Goal: Information Seeking & Learning: Learn about a topic

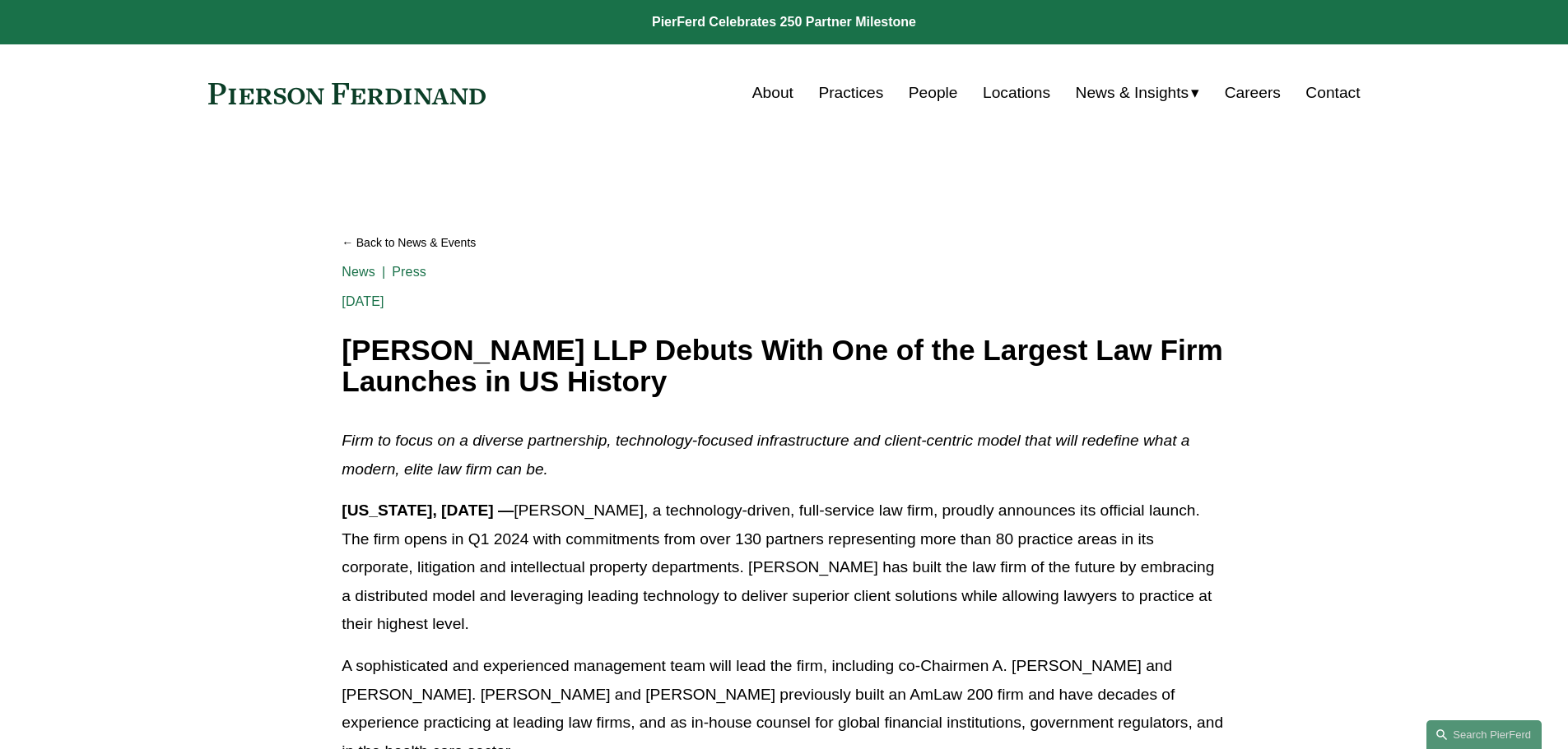
click at [1252, 94] on link "Careers" at bounding box center [1253, 93] width 56 height 31
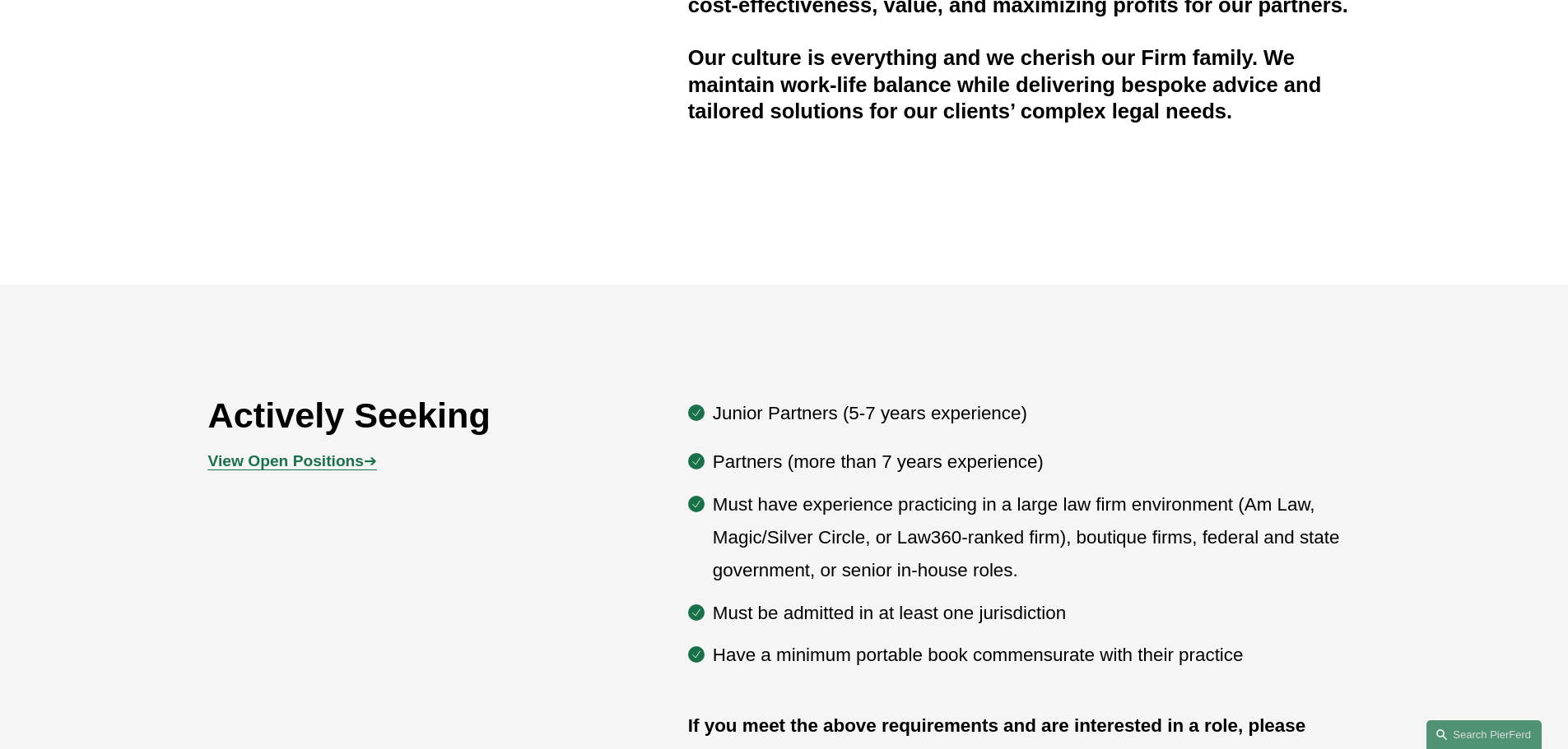
scroll to position [740, 0]
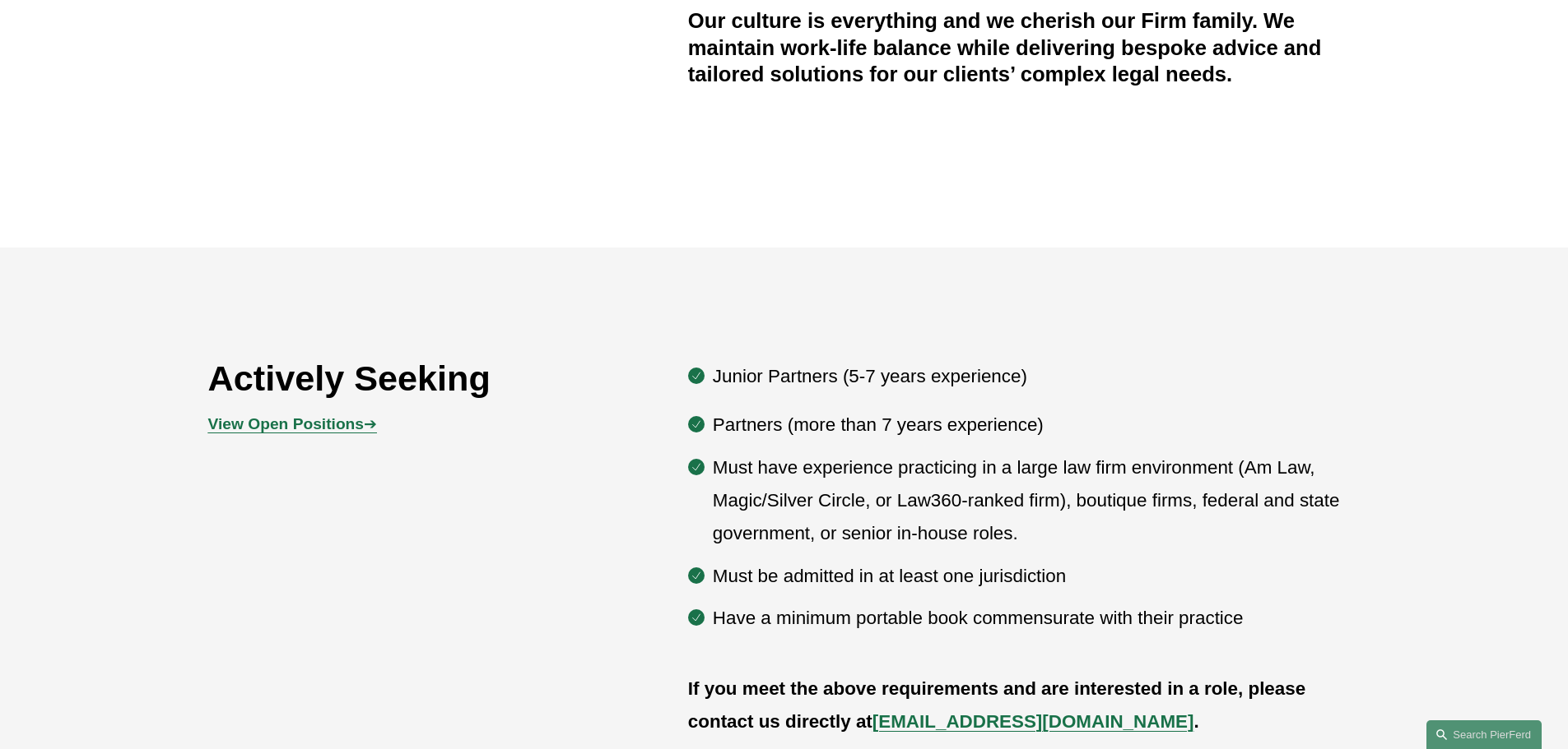
click at [358, 426] on strong "View Open Positions" at bounding box center [286, 424] width 155 height 17
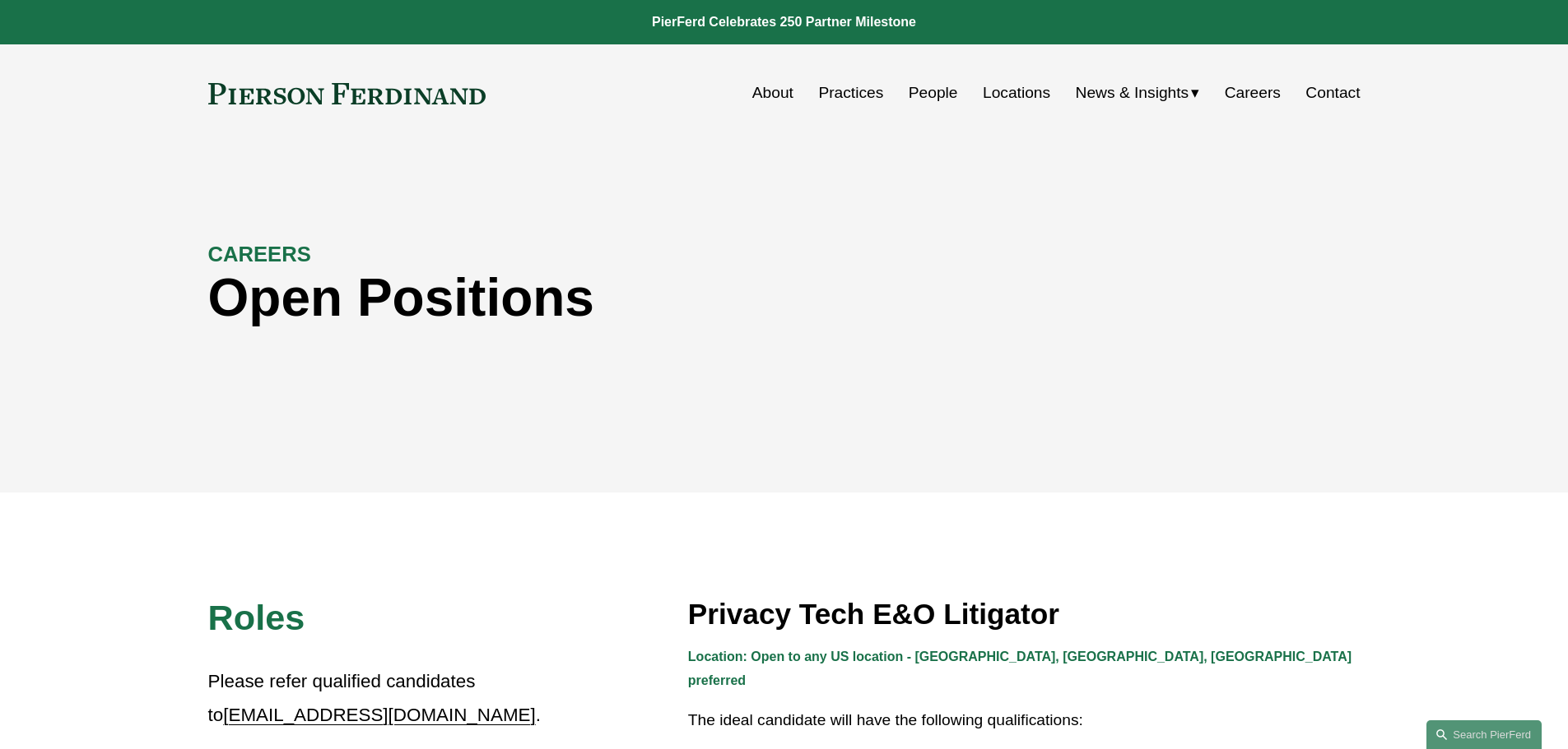
click at [876, 89] on link "Practices" at bounding box center [850, 93] width 65 height 31
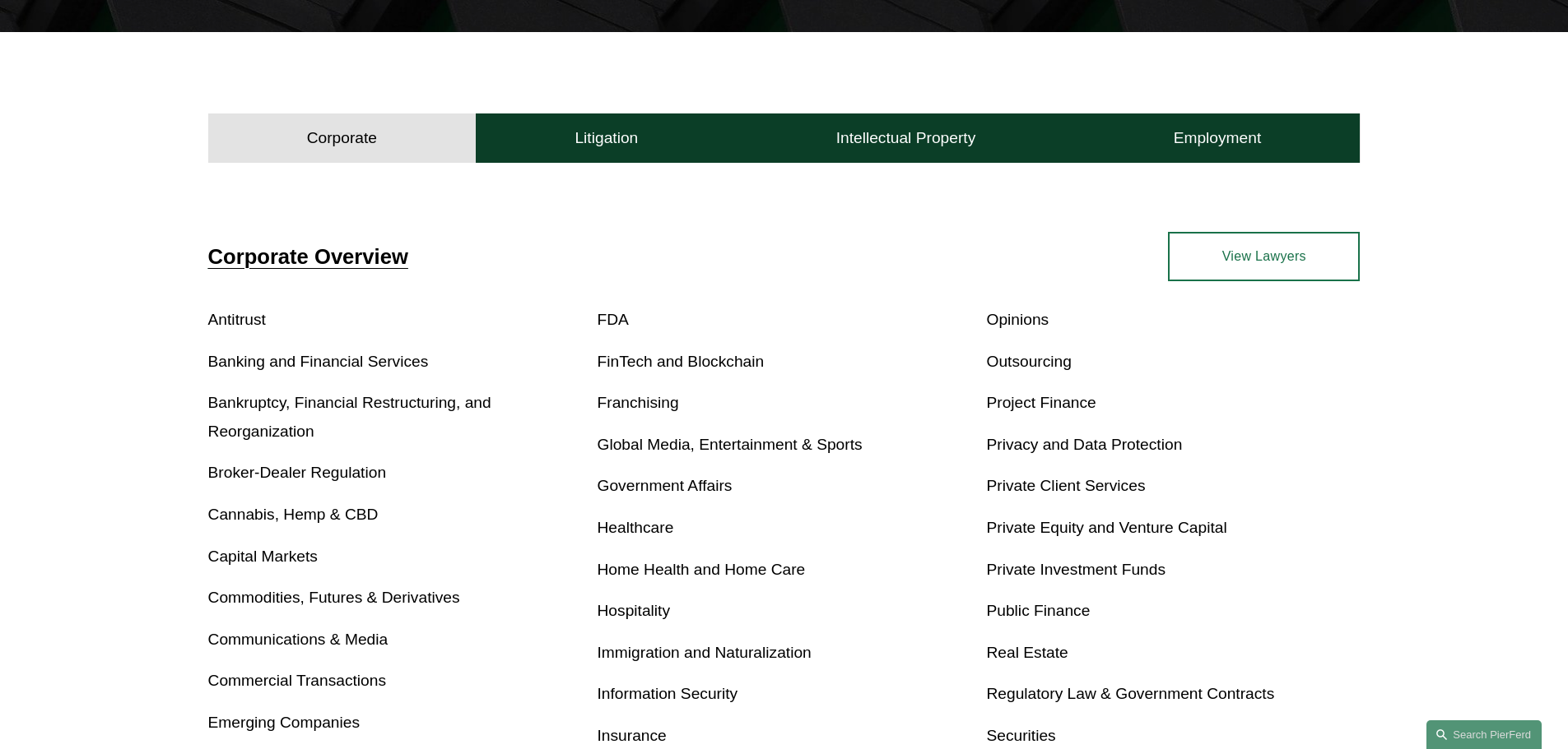
scroll to position [493, 0]
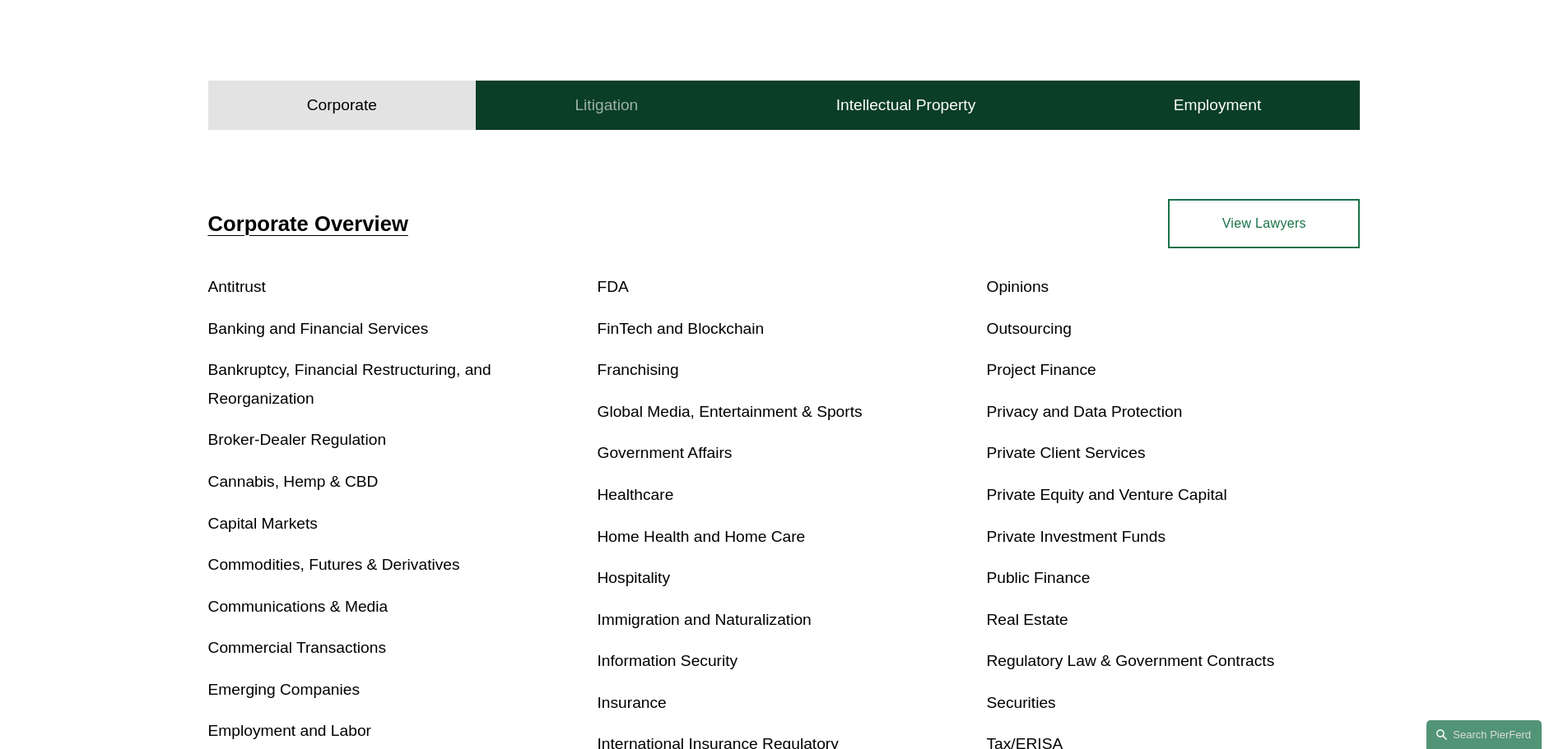
click at [620, 90] on button "Litigation" at bounding box center [606, 105] width 261 height 50
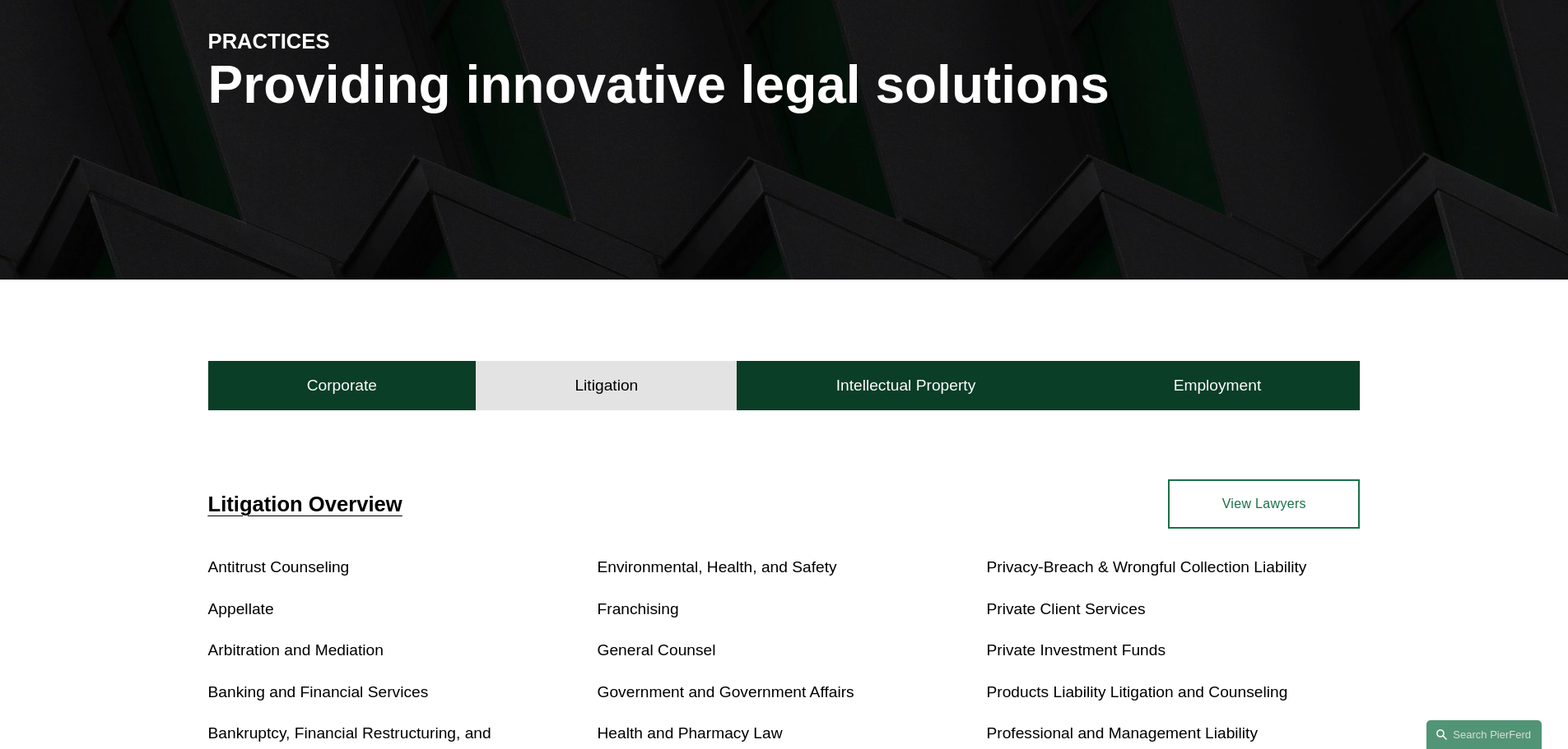
scroll to position [0, 0]
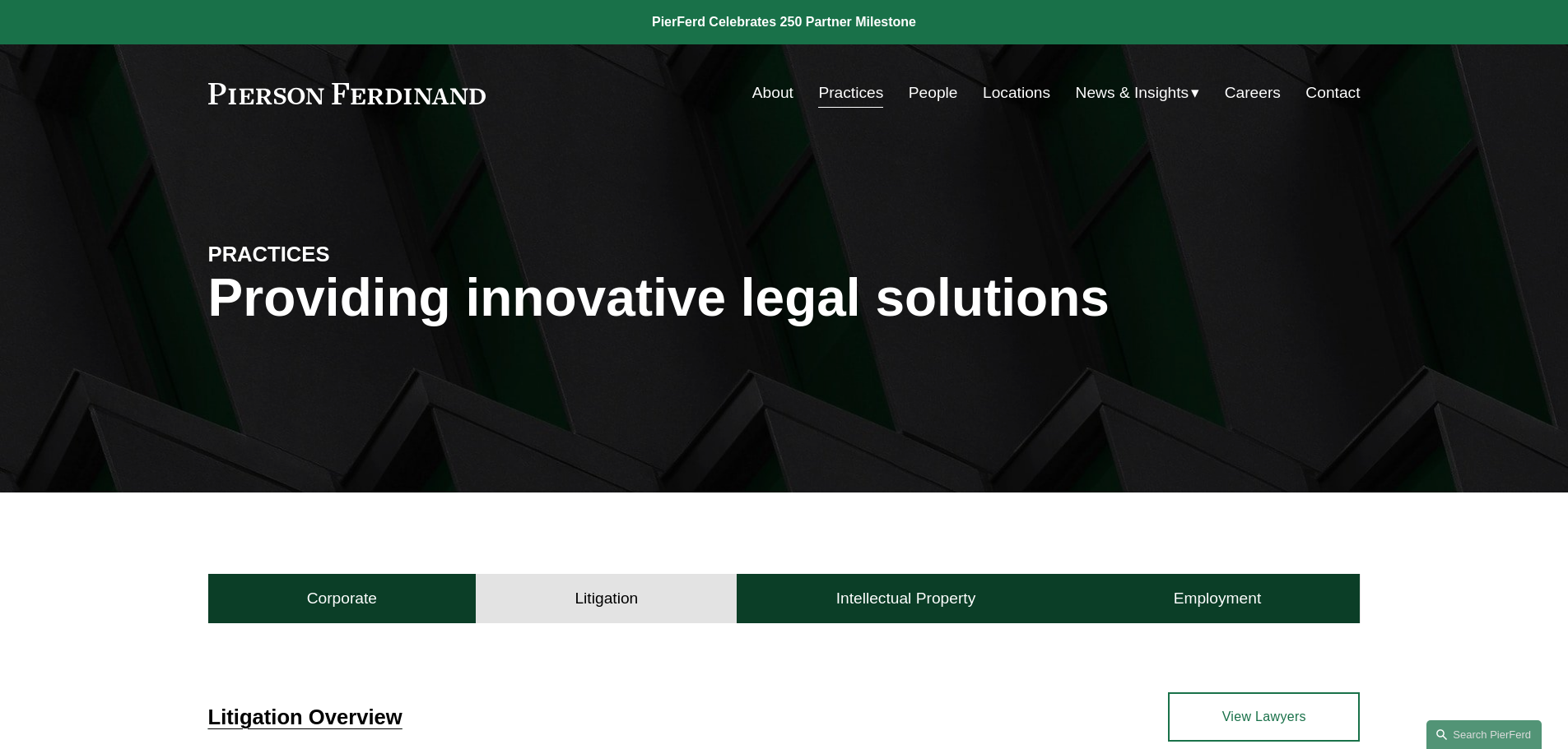
click at [943, 88] on link "People" at bounding box center [933, 93] width 50 height 31
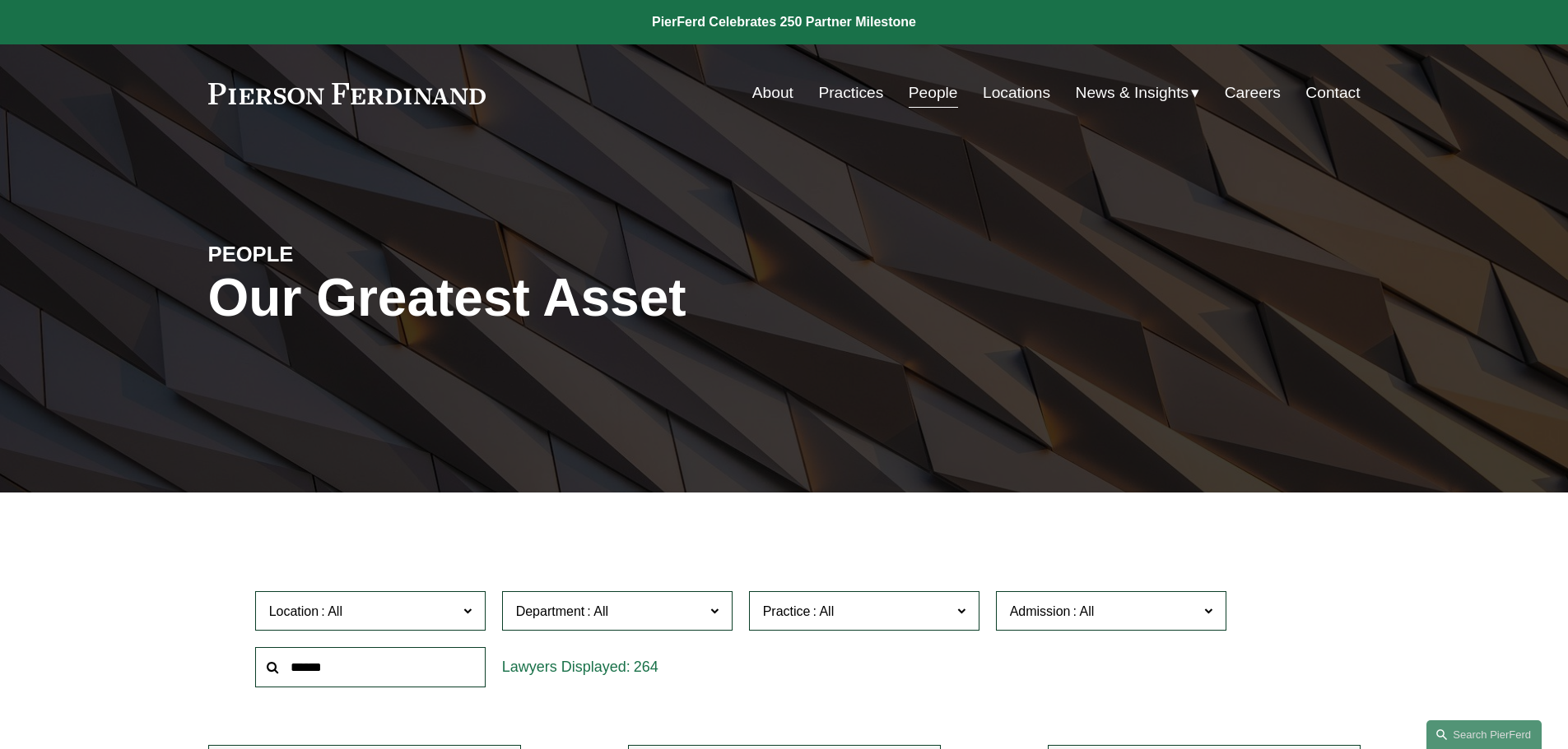
scroll to position [329, 0]
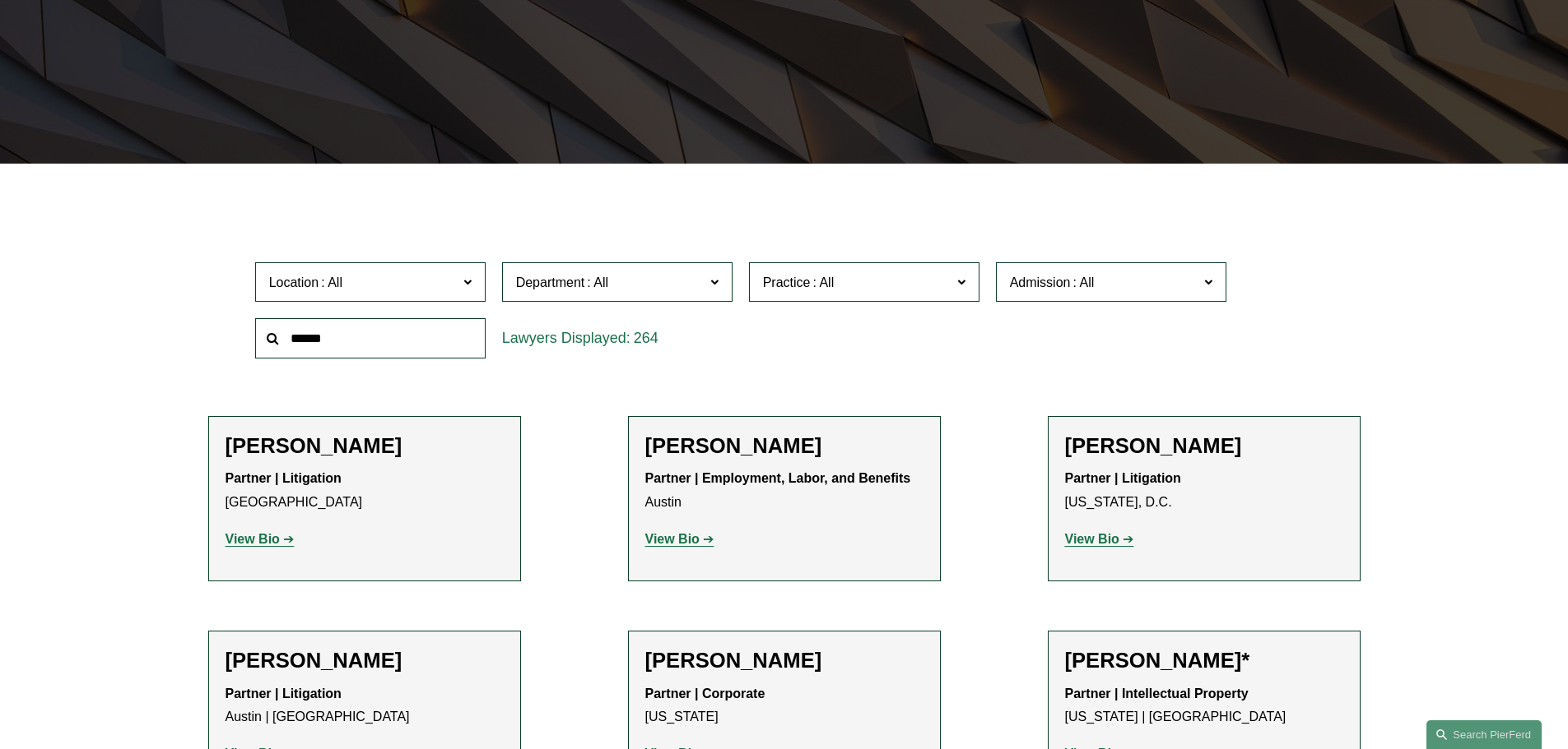
click at [365, 287] on span "Location" at bounding box center [362, 282] width 188 height 22
click at [684, 279] on span "Department" at bounding box center [610, 282] width 188 height 22
click at [0, 0] on link "Litigation" at bounding box center [0, 0] width 0 height 0
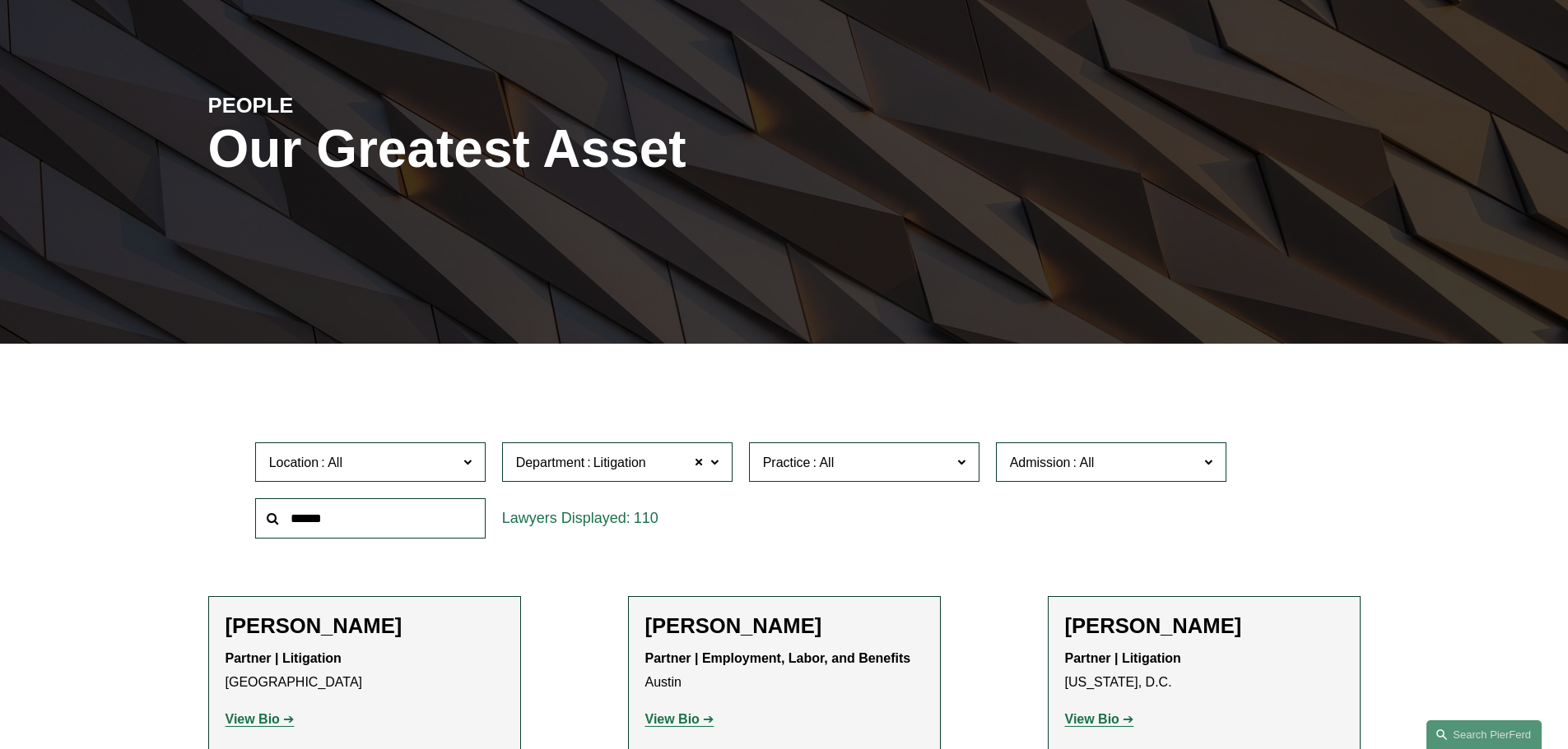
scroll to position [521, 0]
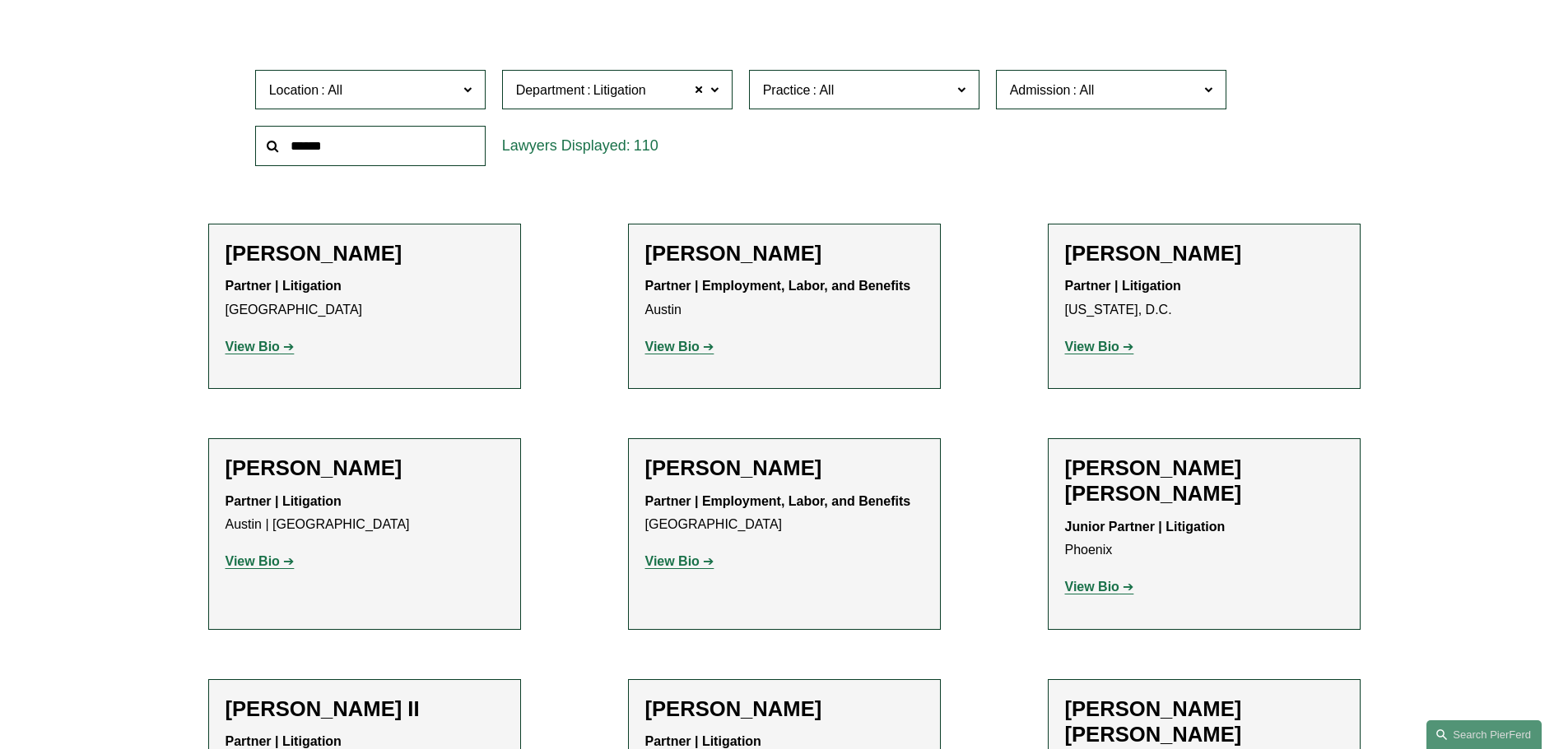
click at [819, 84] on span at bounding box center [823, 91] width 26 height 14
click at [0, 0] on link "Class Action Defense" at bounding box center [0, 0] width 0 height 0
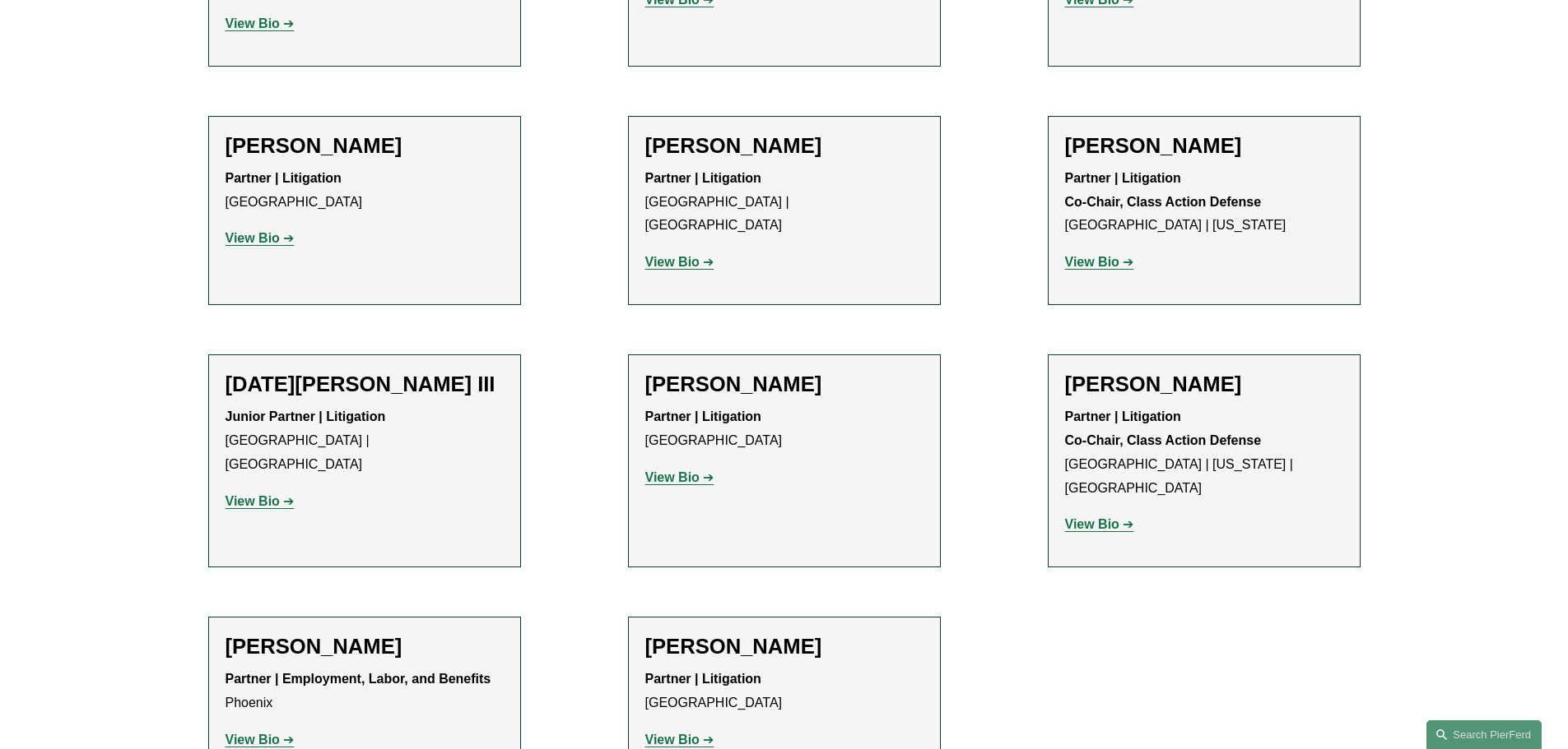
scroll to position [1399, 0]
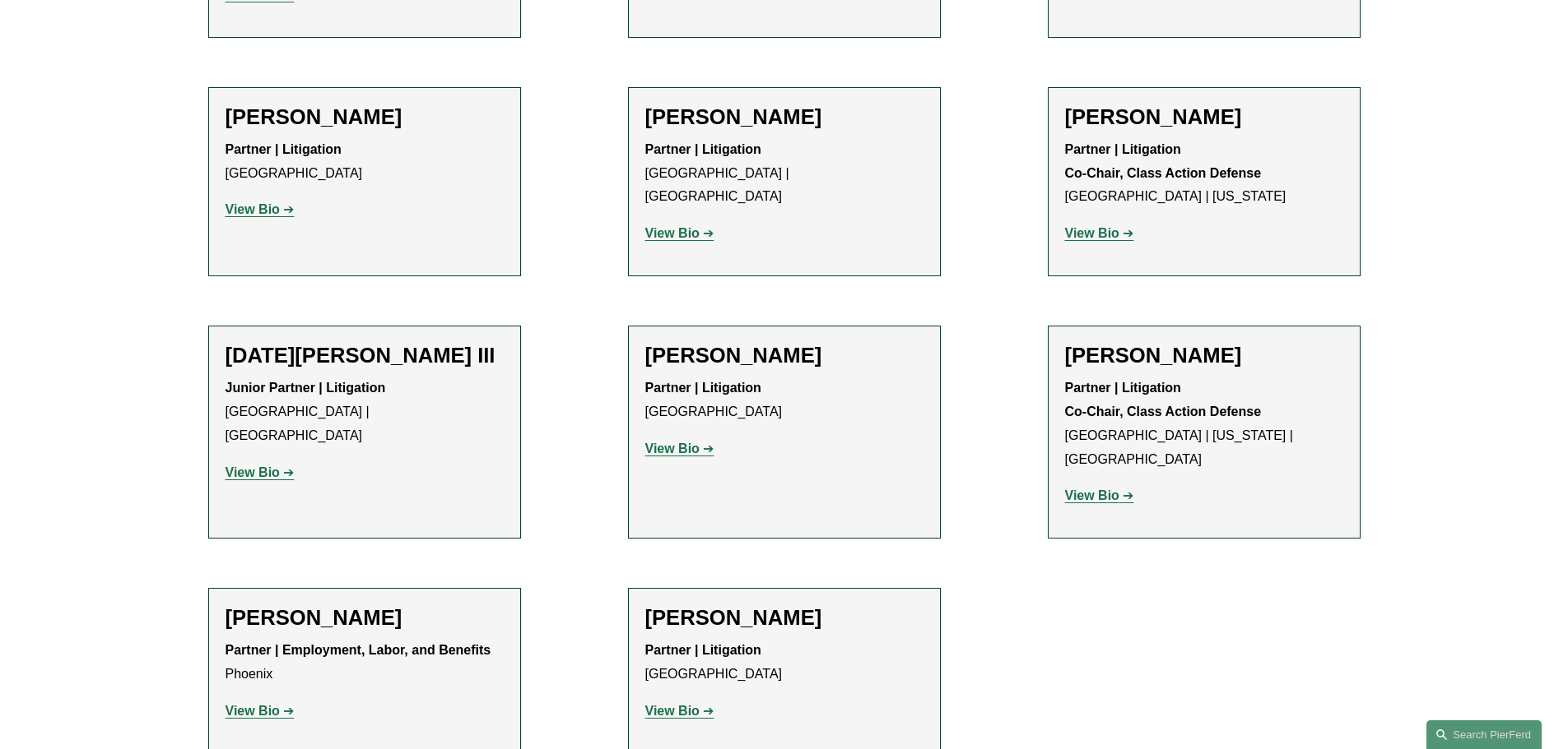
click at [261, 466] on strong "View Bio" at bounding box center [253, 472] width 55 height 14
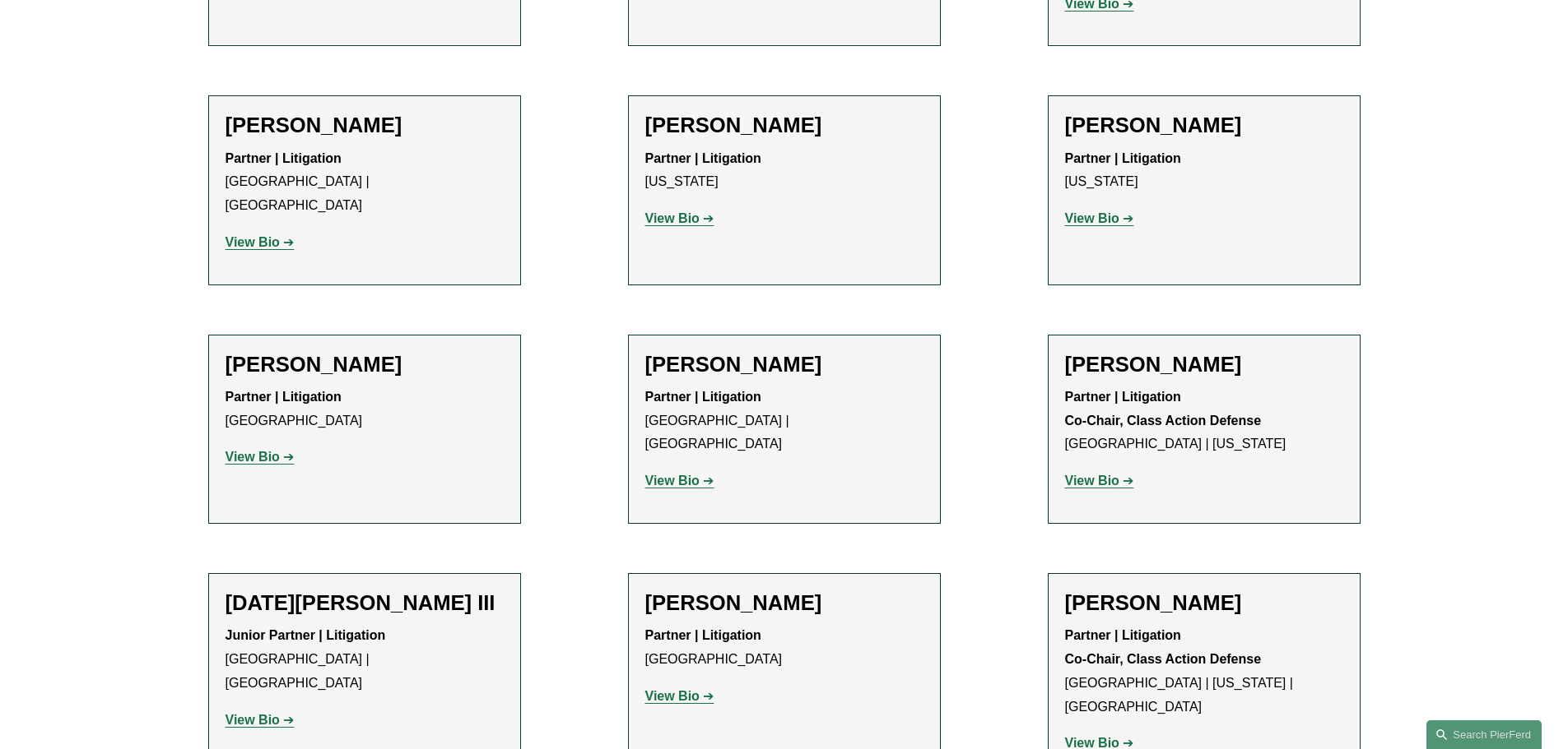
scroll to position [1152, 0]
click at [1109, 473] on strong "View Bio" at bounding box center [1091, 480] width 55 height 14
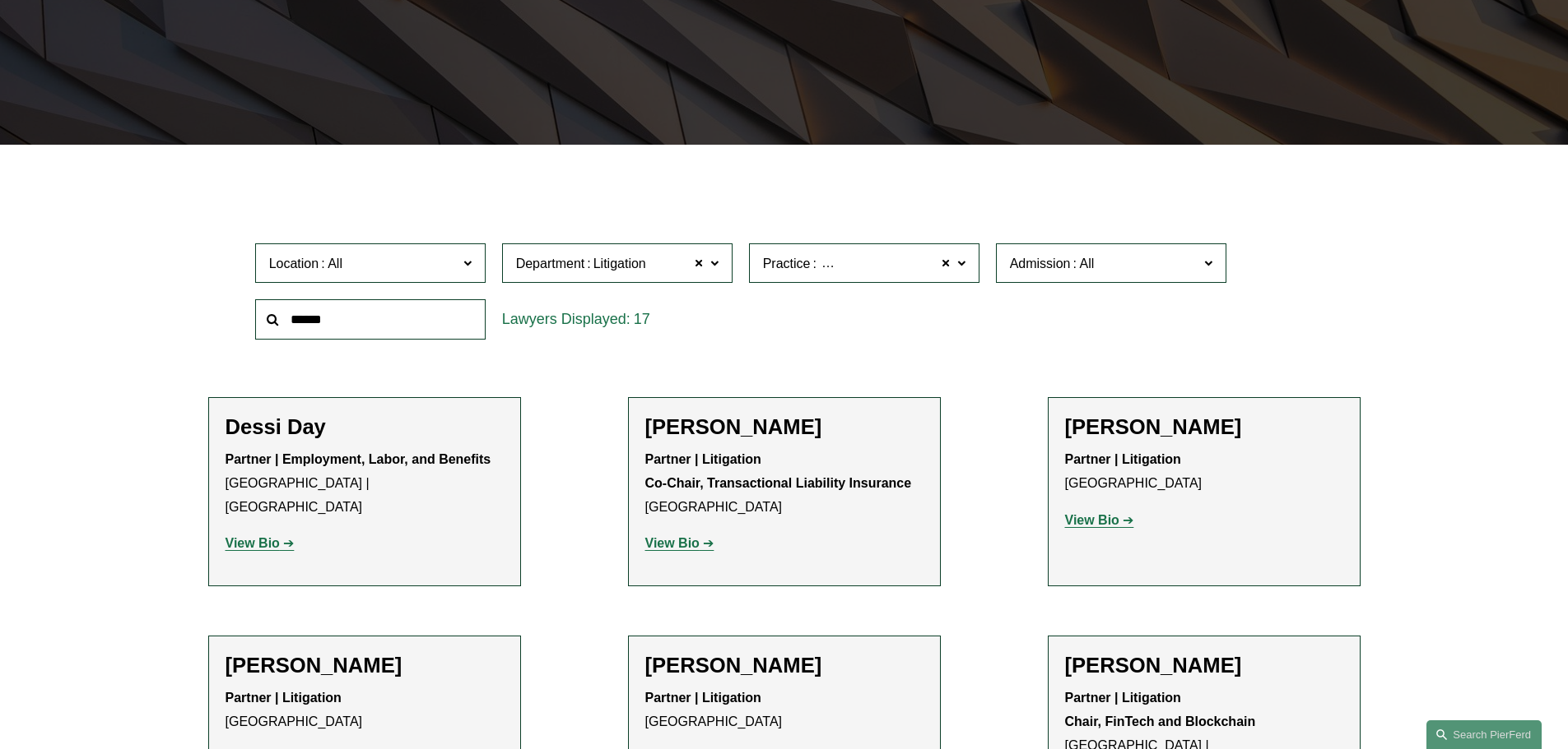
scroll to position [329, 0]
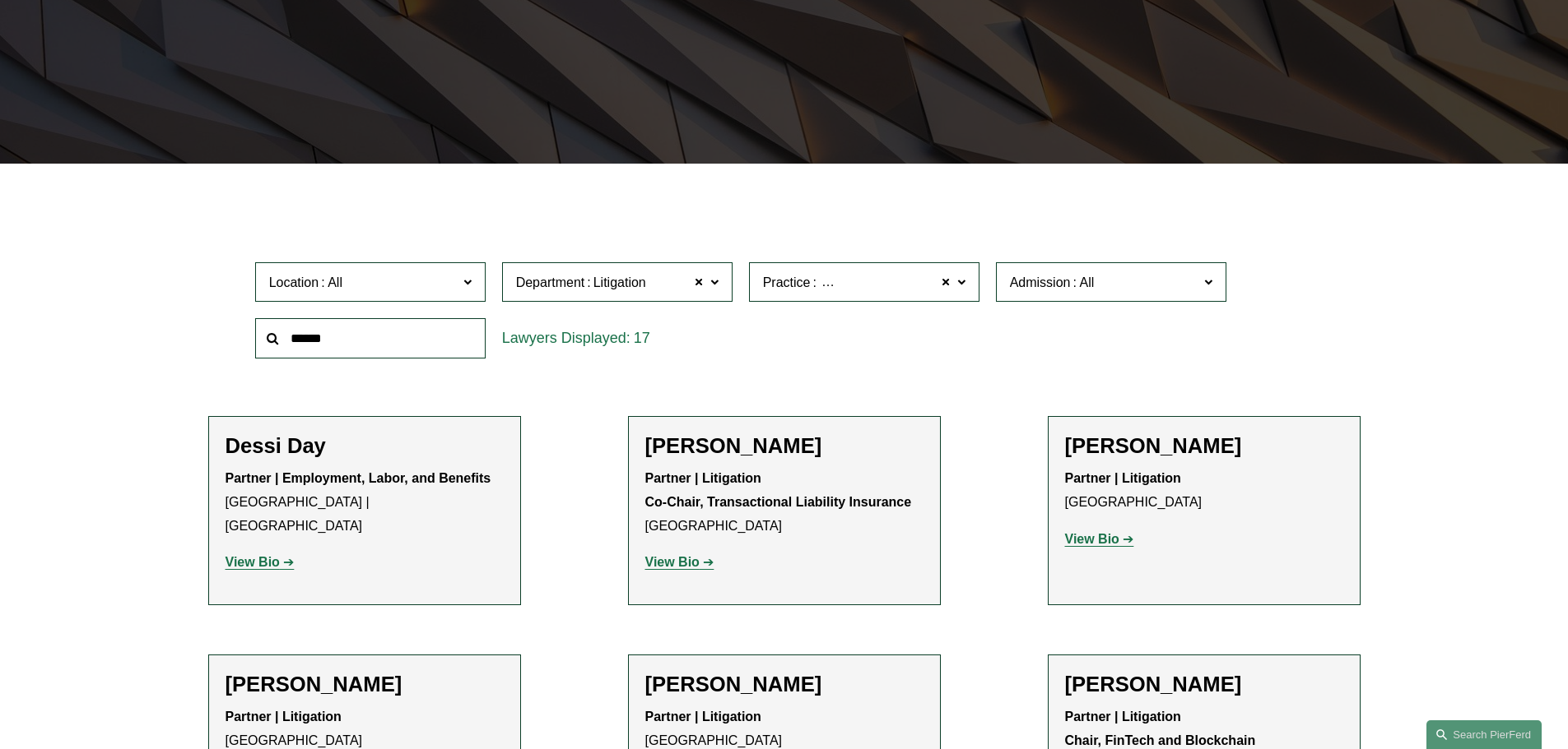
click at [848, 286] on span "Class Action Defense" at bounding box center [882, 283] width 125 height 22
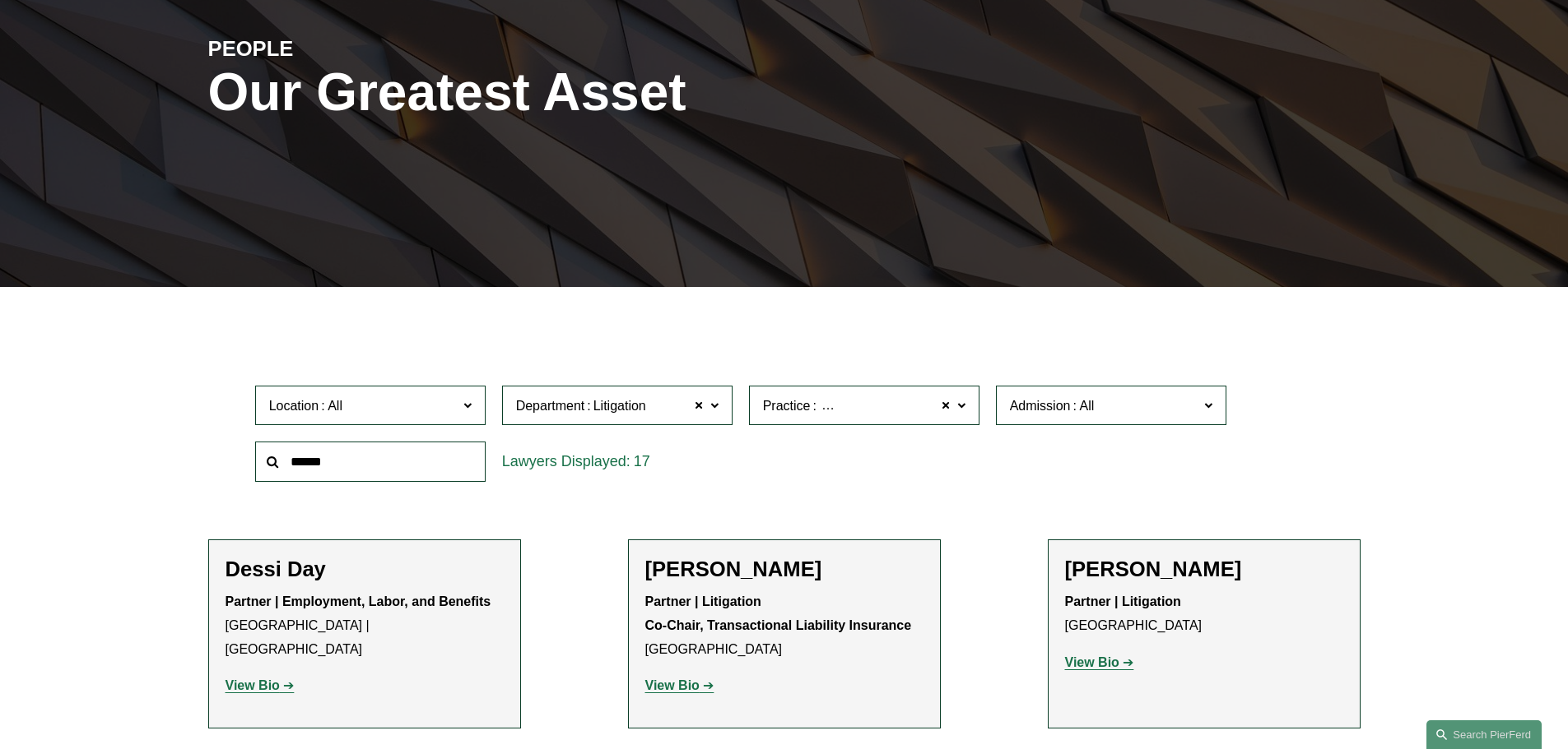
scroll to position [0, 0]
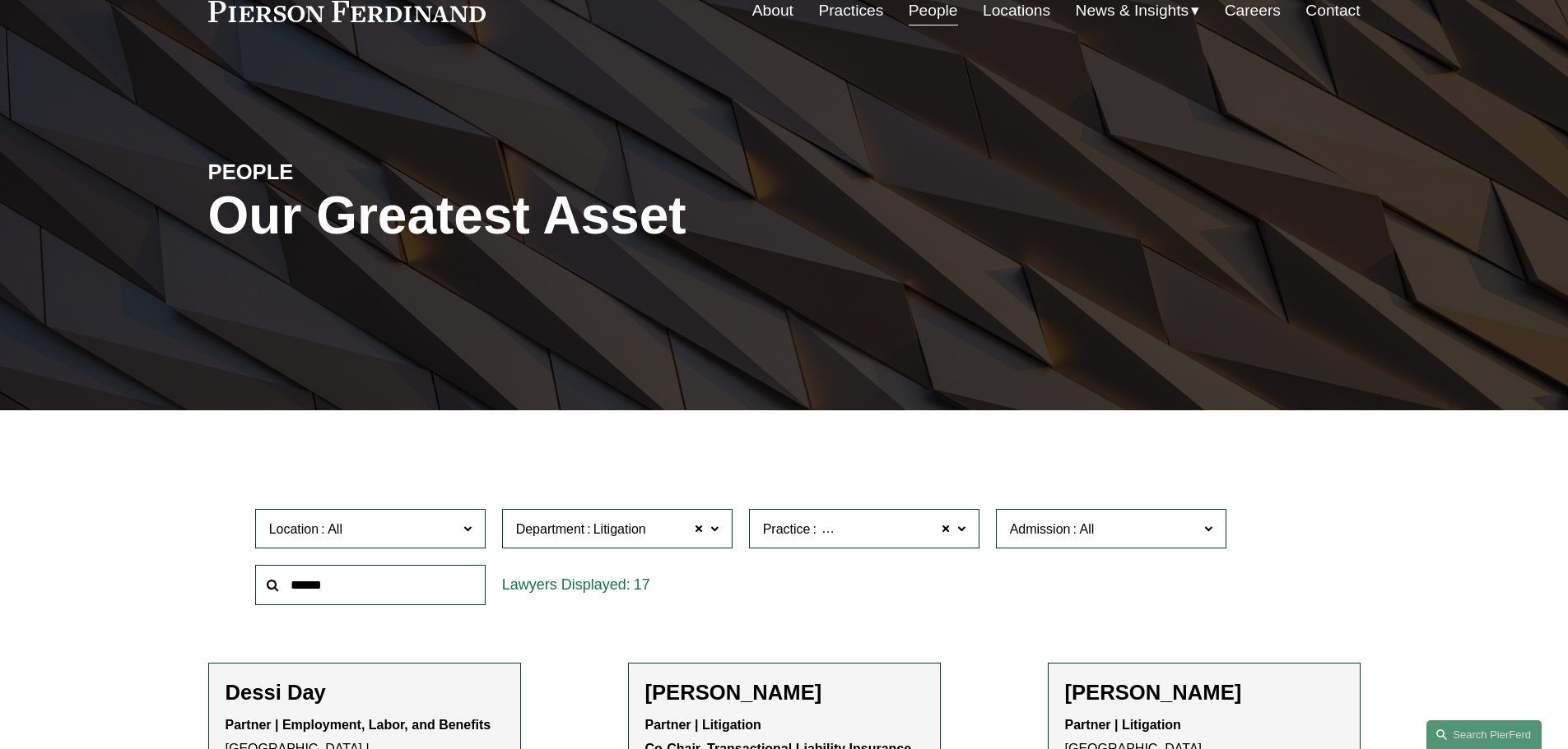
click at [0, 0] on link "All" at bounding box center [0, 0] width 0 height 0
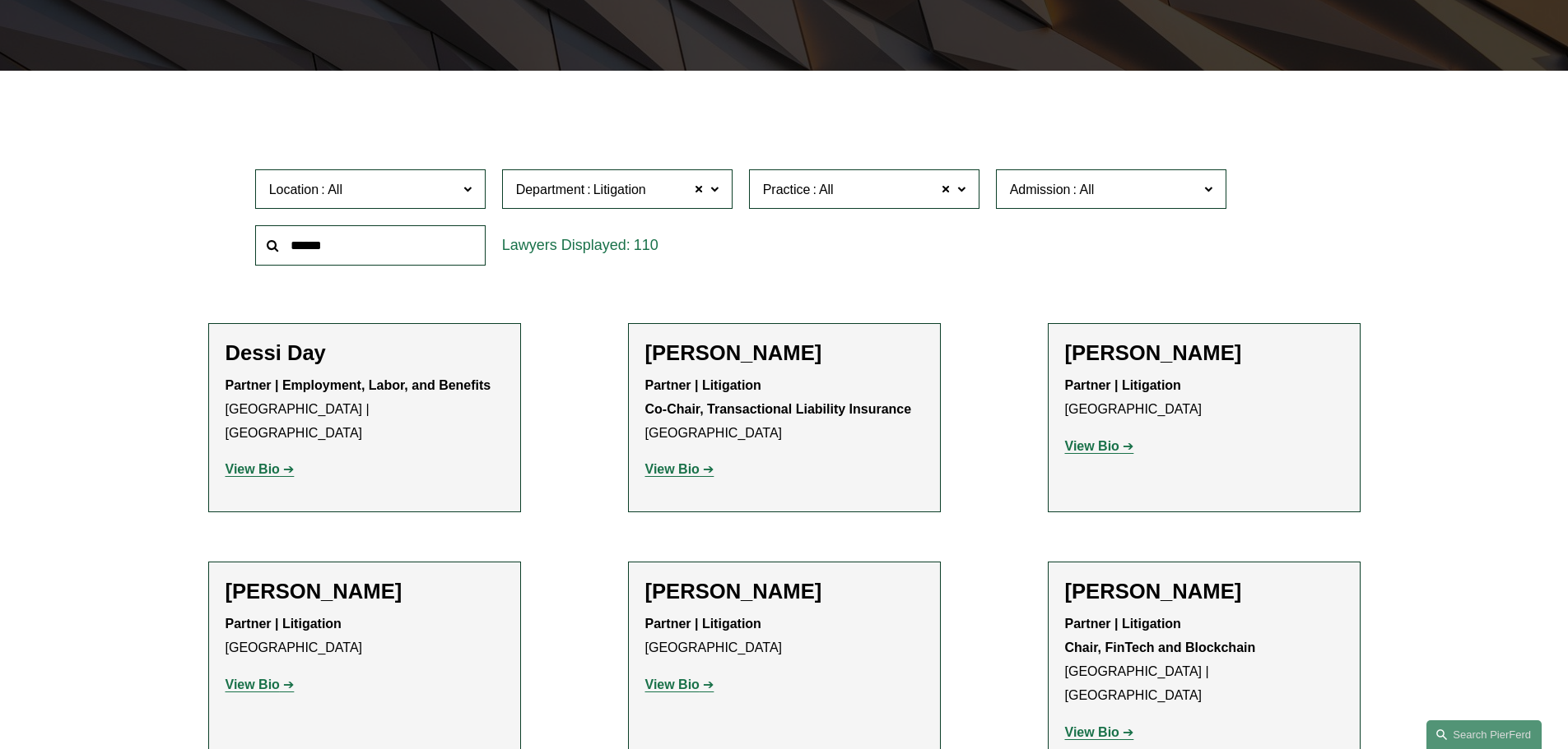
scroll to position [493, 0]
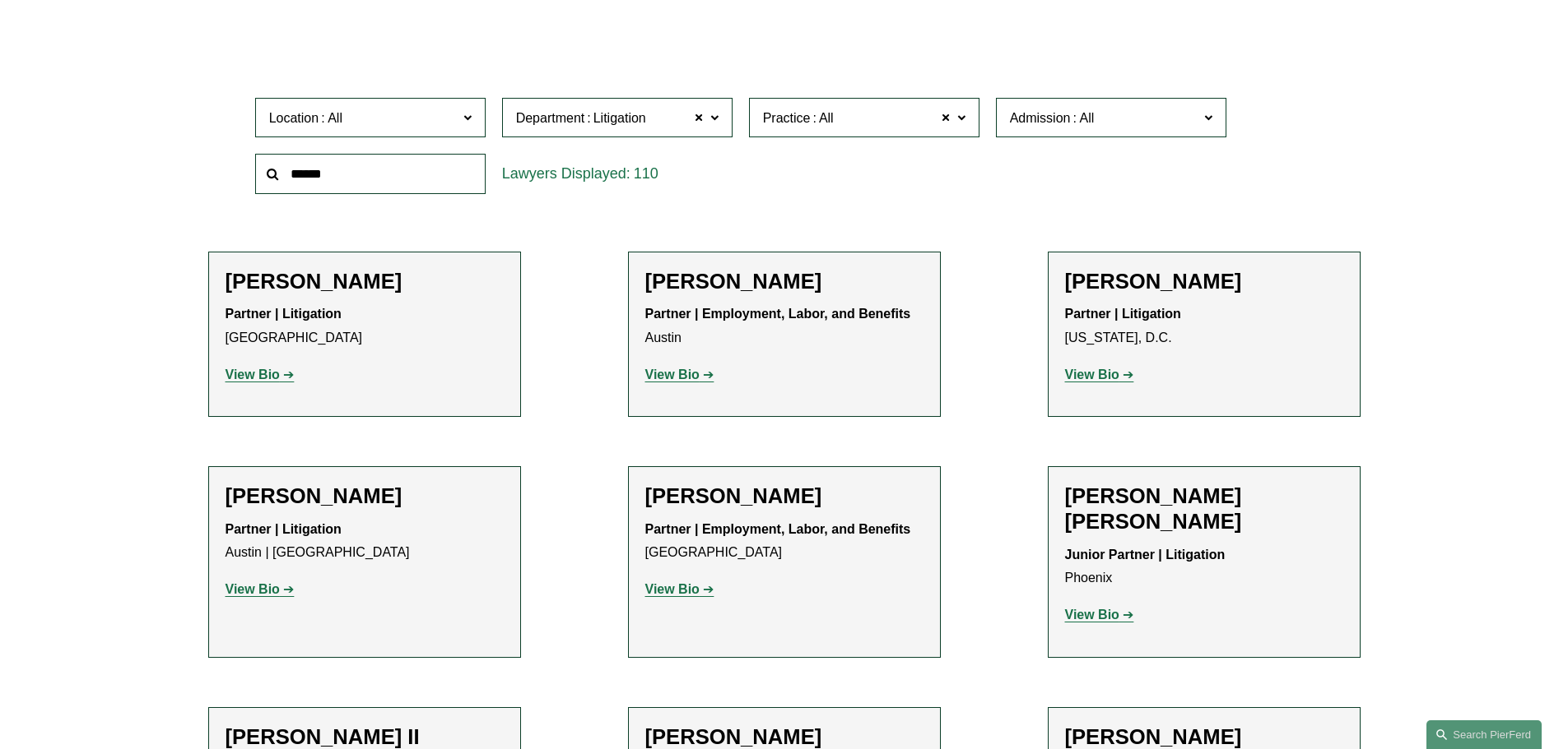
click at [1079, 105] on label "Admission" at bounding box center [1111, 117] width 231 height 41
click at [369, 125] on span "Location" at bounding box center [362, 118] width 188 height 22
click at [0, 0] on link "Washington, D.C." at bounding box center [0, 0] width 0 height 0
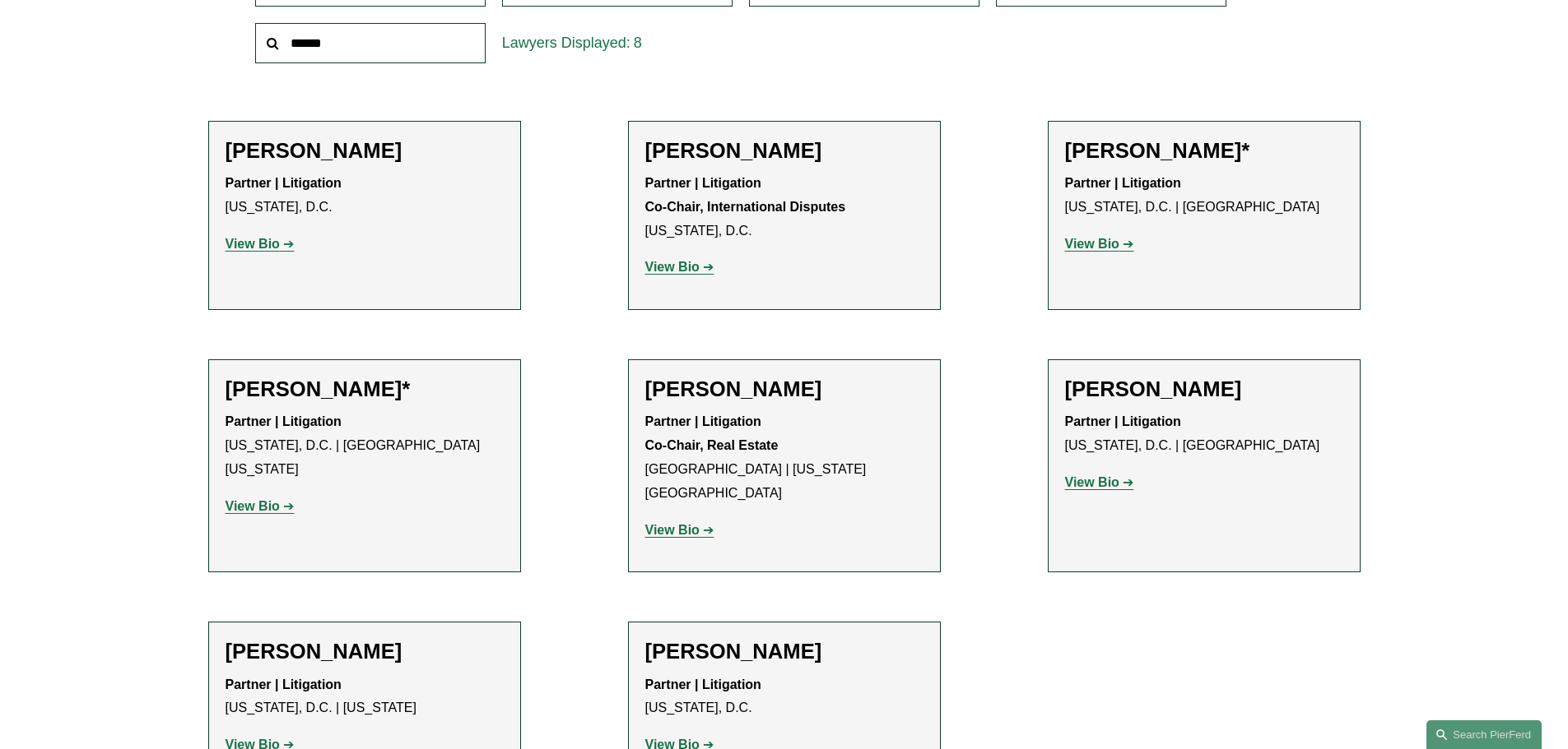
scroll to position [658, 0]
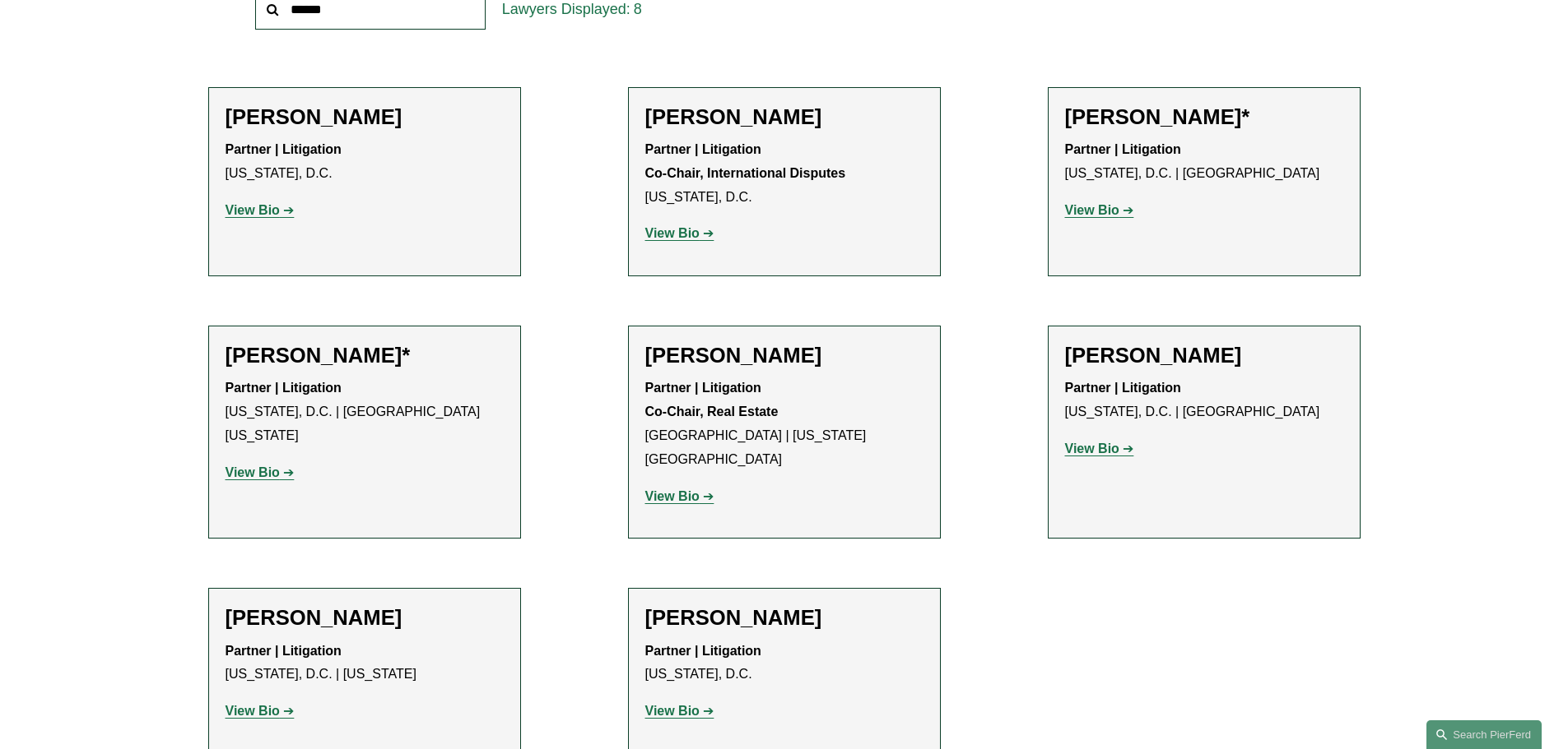
click at [268, 466] on strong "View Bio" at bounding box center [253, 472] width 55 height 14
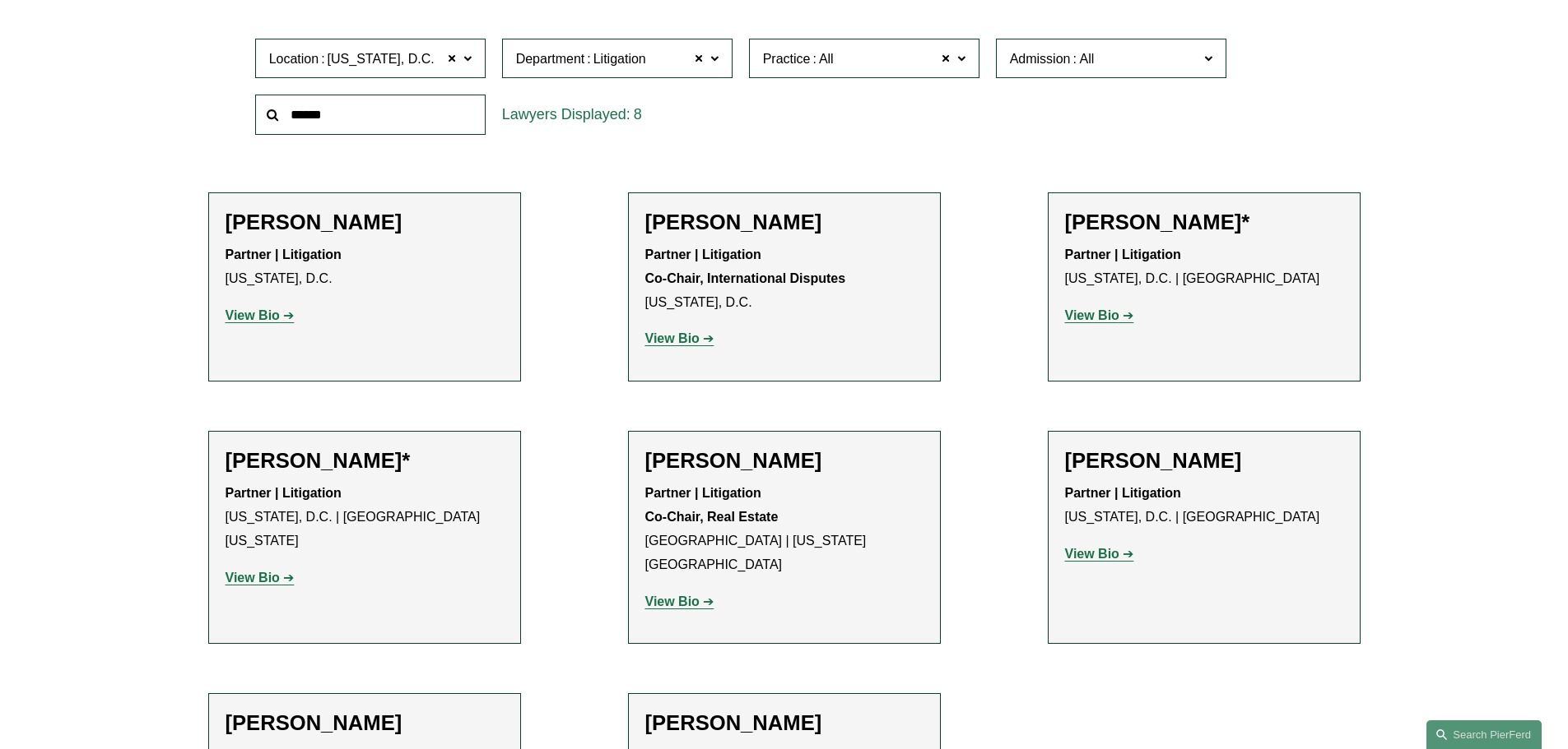
scroll to position [576, 0]
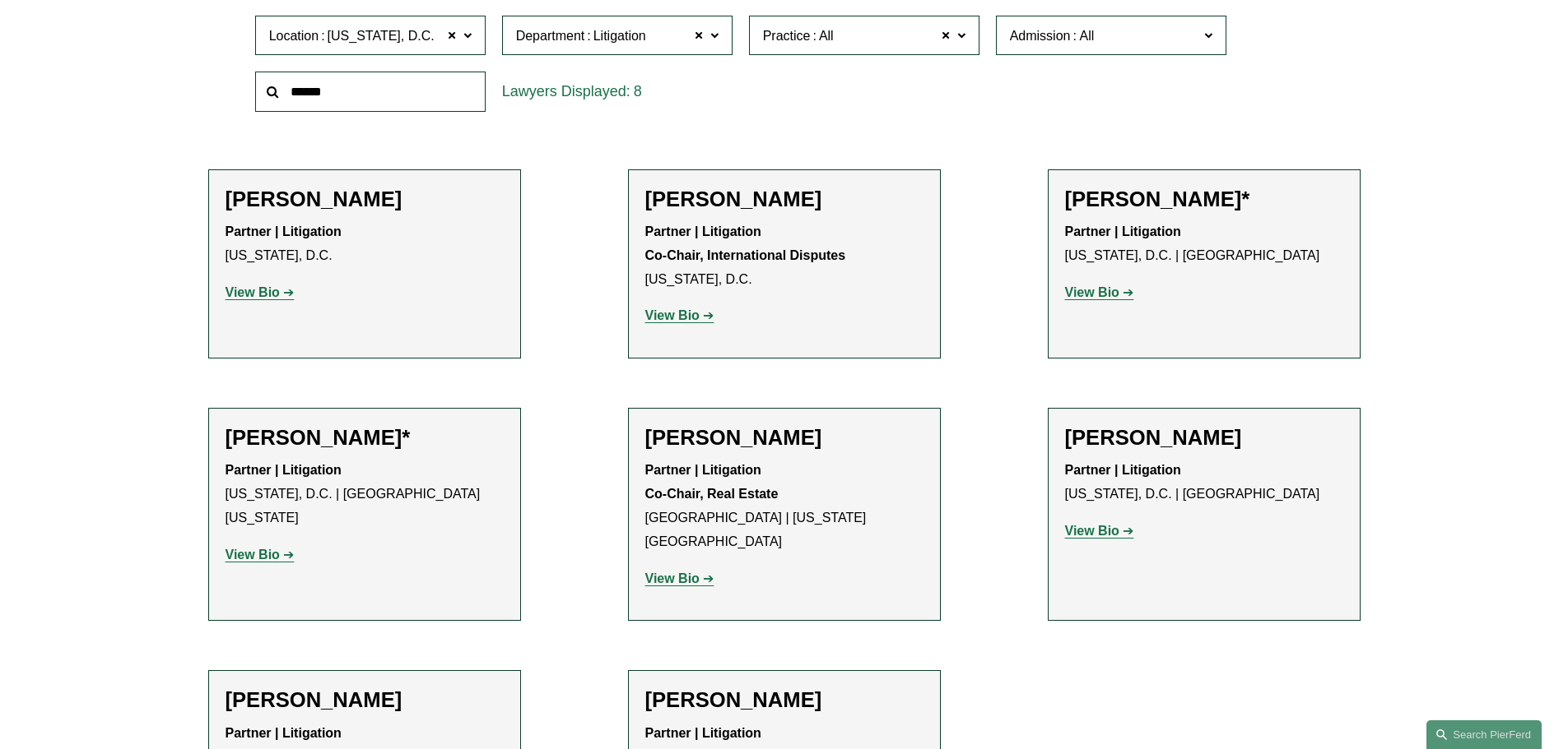
click at [258, 298] on strong "View Bio" at bounding box center [253, 292] width 55 height 14
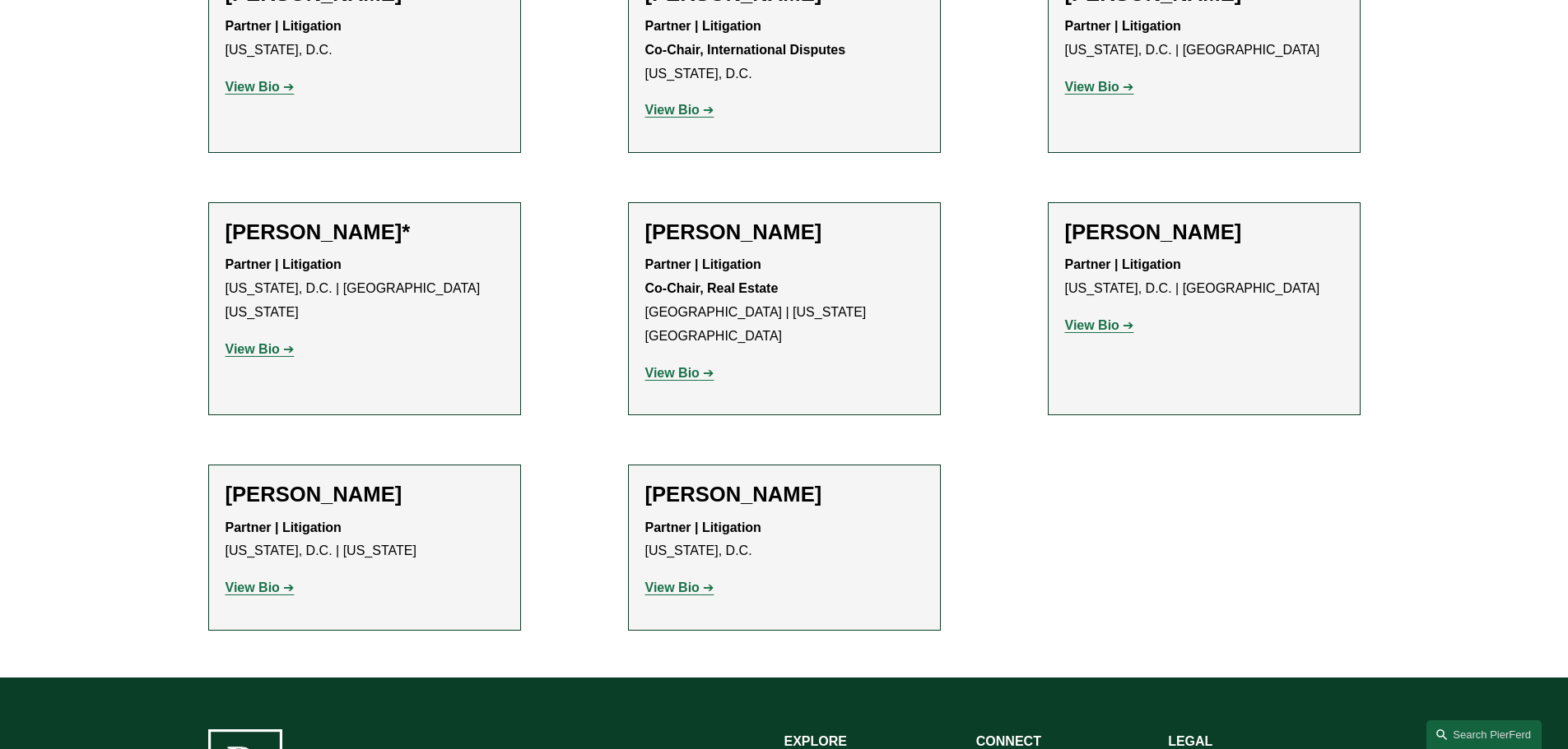
scroll to position [823, 0]
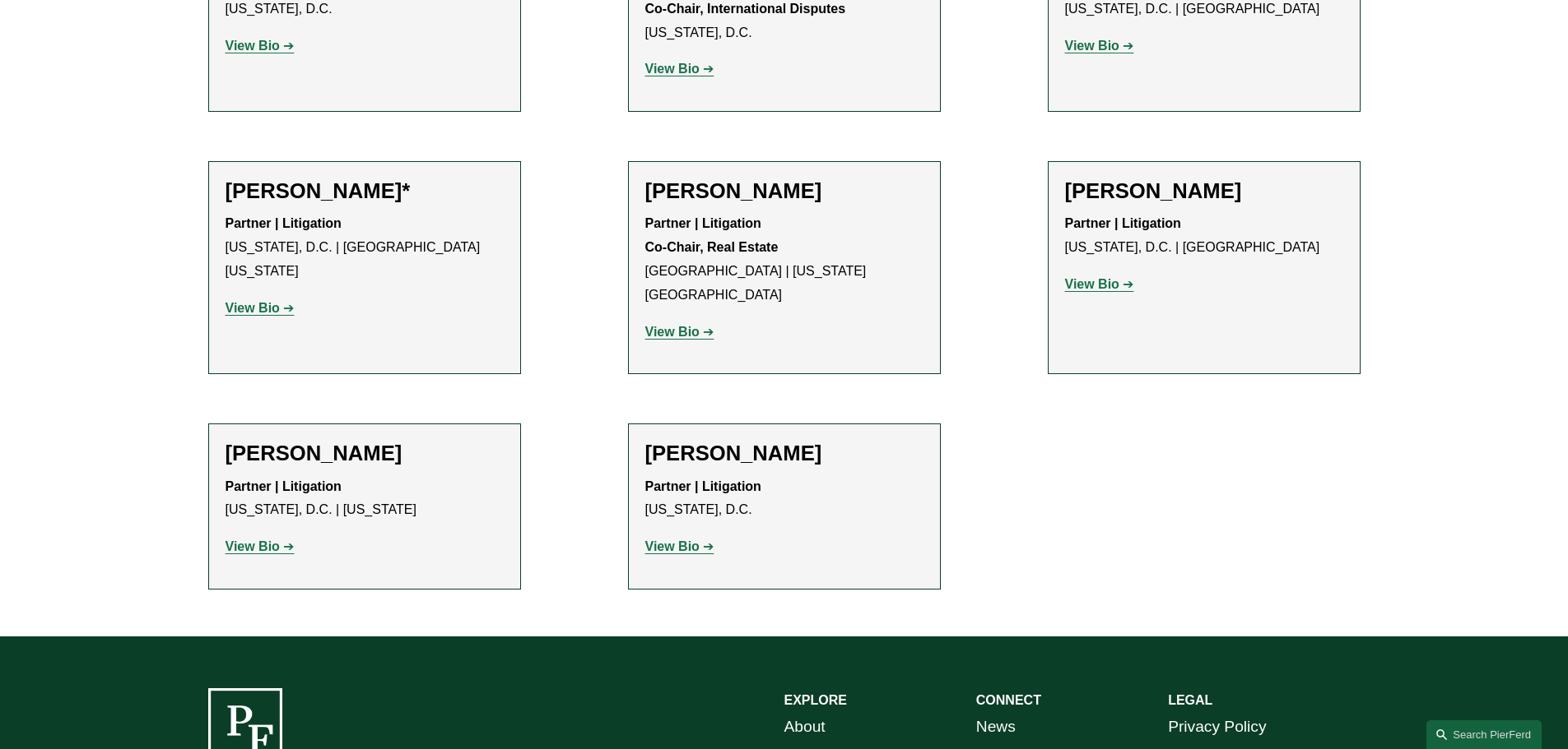
click at [1115, 287] on strong "View Bio" at bounding box center [1091, 284] width 55 height 14
click at [676, 540] on strong "View Bio" at bounding box center [672, 547] width 55 height 14
click at [246, 540] on strong "View Bio" at bounding box center [253, 547] width 55 height 14
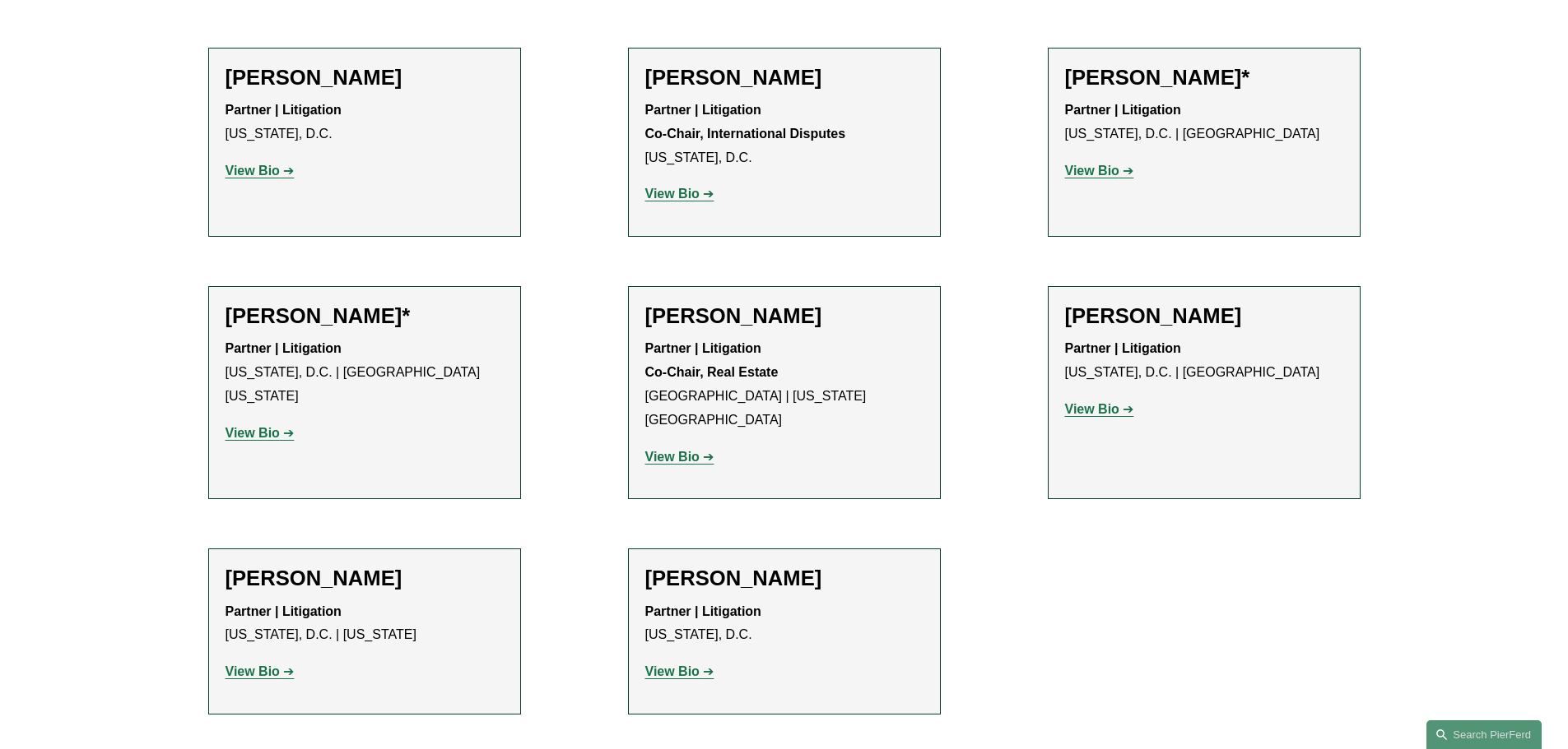
scroll to position [658, 0]
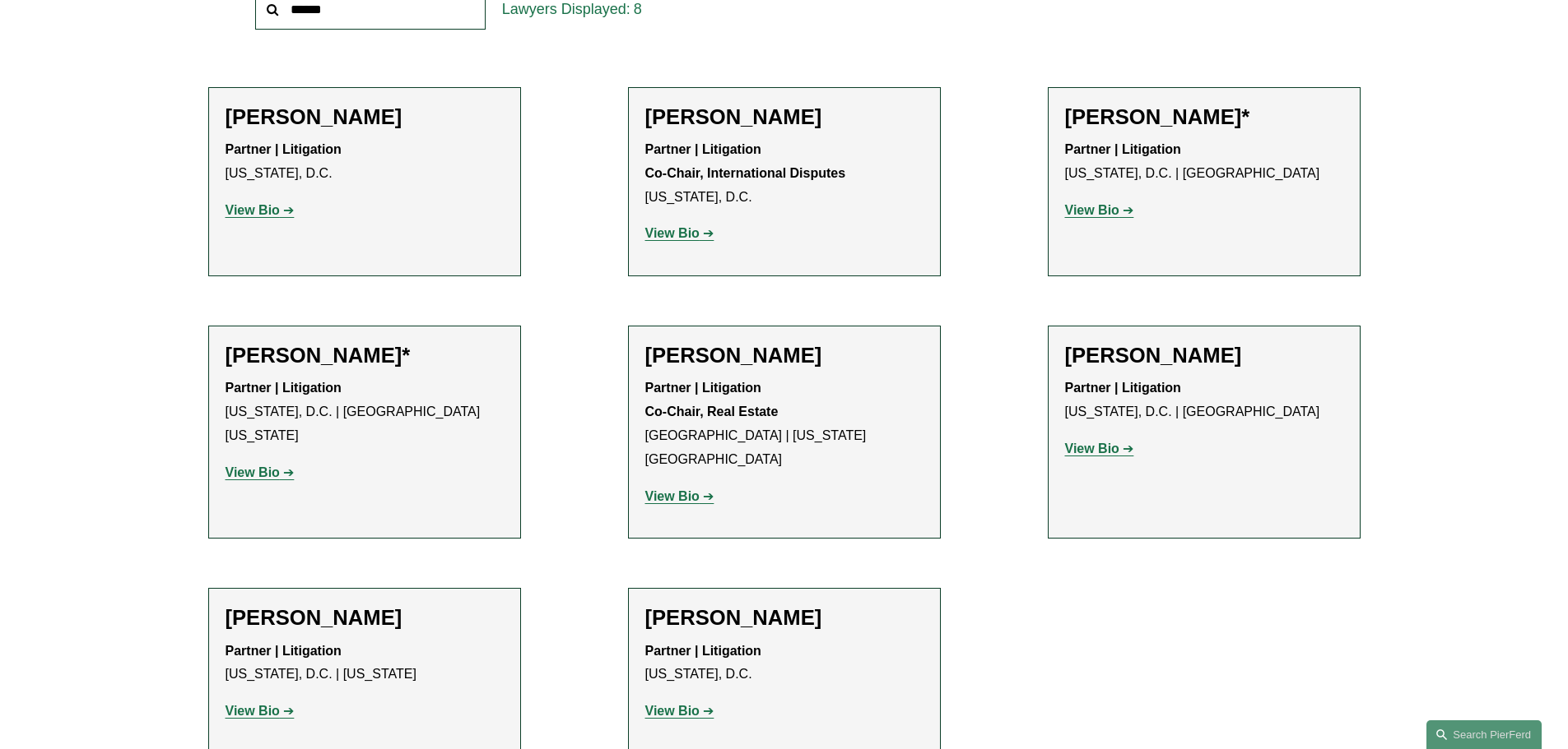
click at [670, 489] on strong "View Bio" at bounding box center [672, 496] width 55 height 14
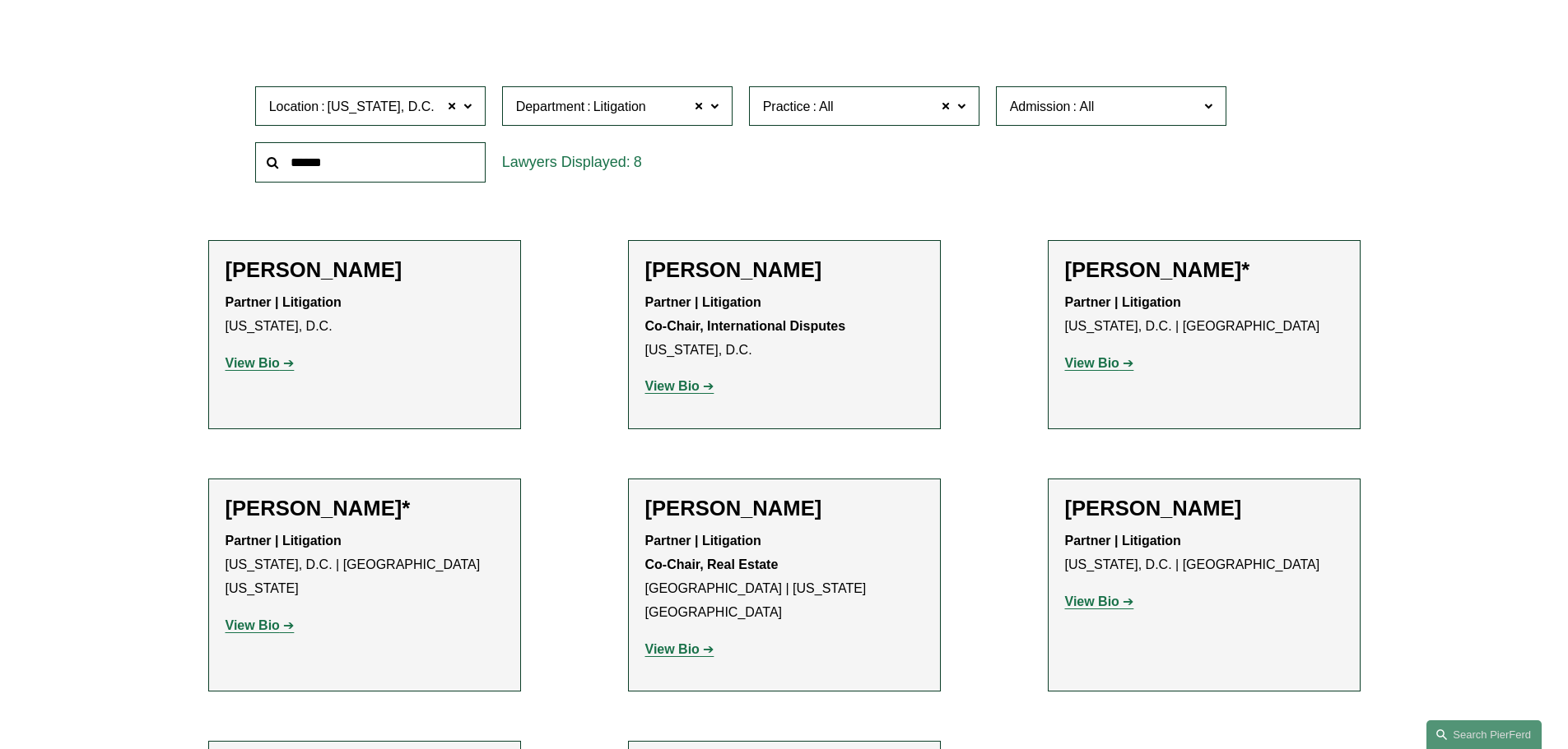
scroll to position [412, 0]
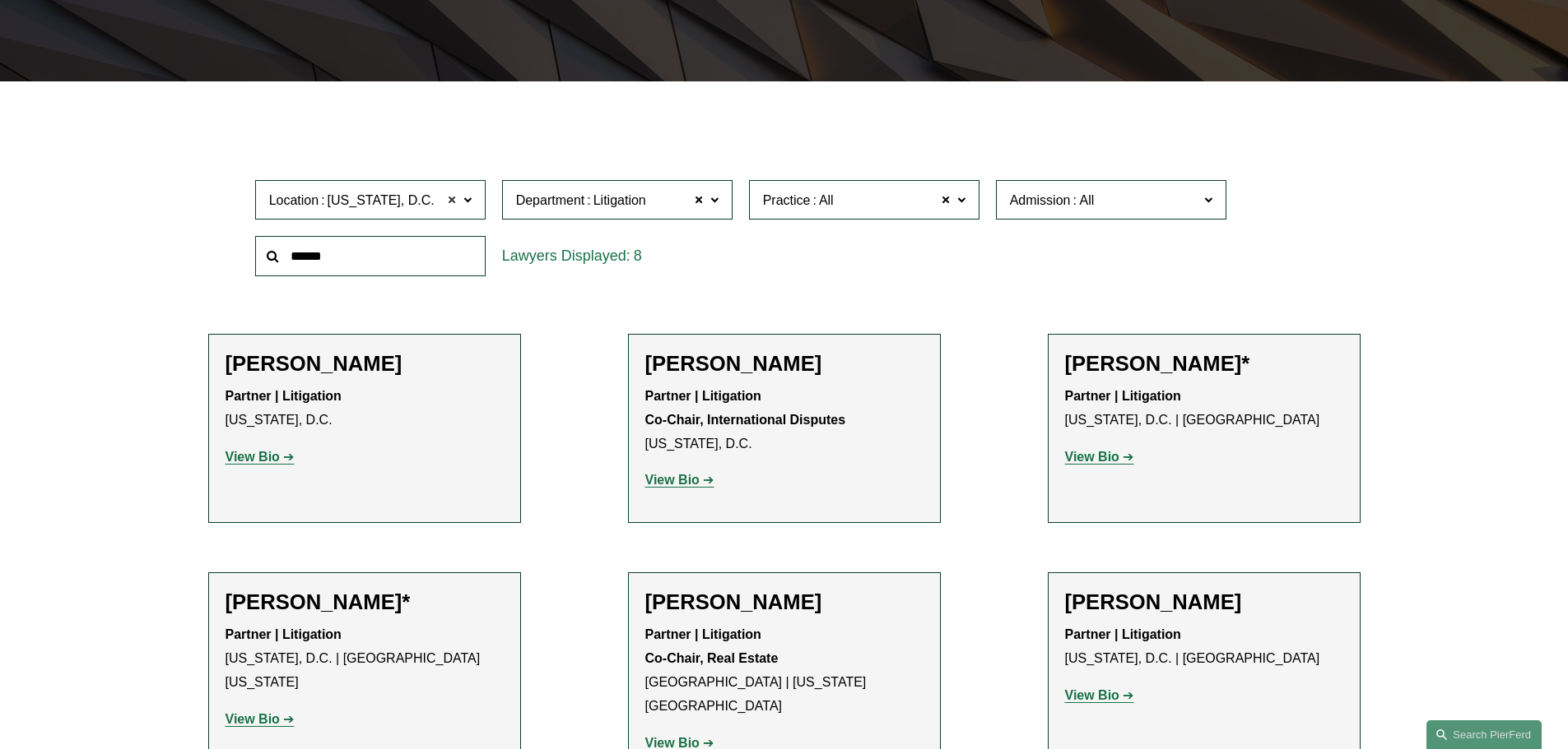
click at [453, 202] on span at bounding box center [453, 200] width 10 height 22
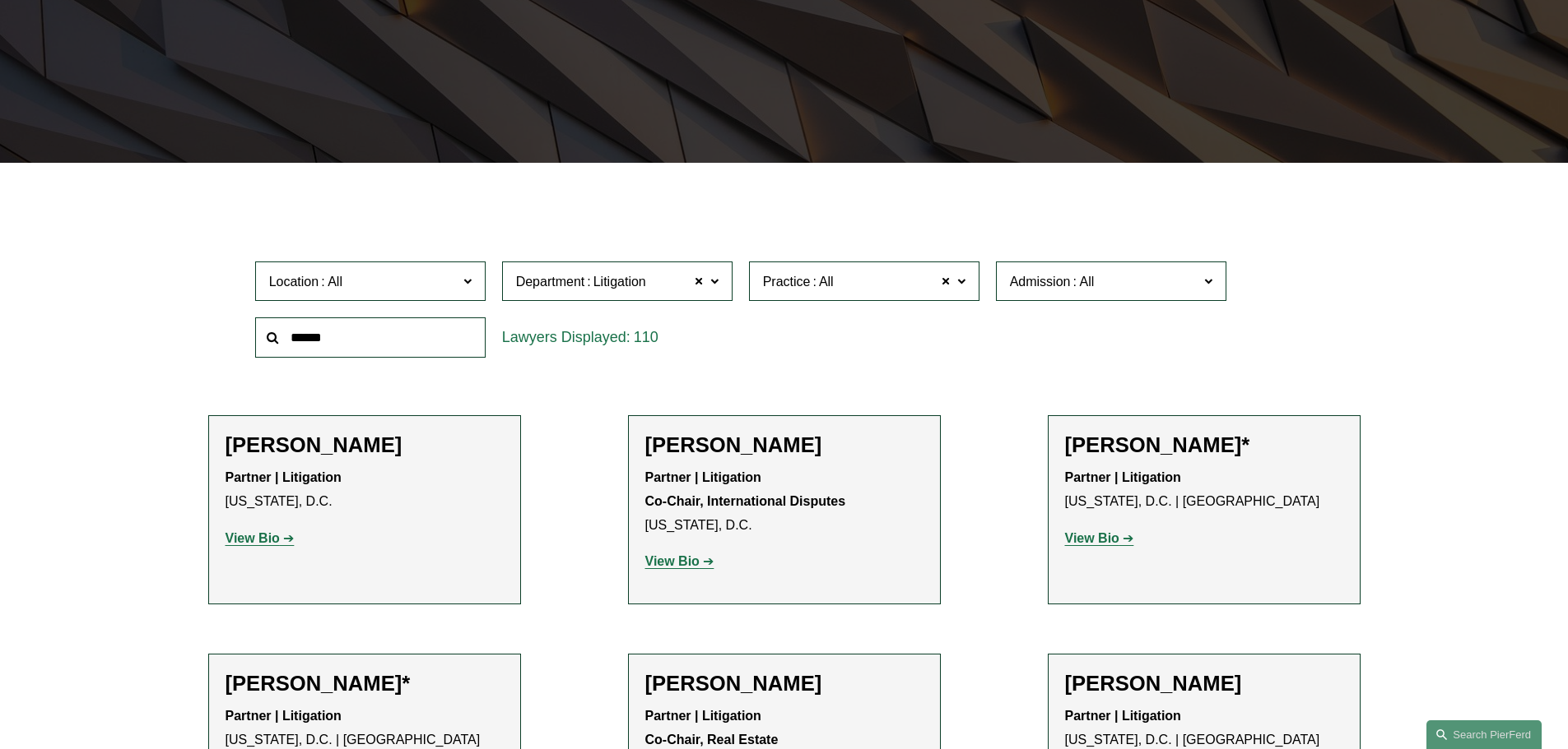
scroll to position [329, 0]
click at [453, 274] on span "Location" at bounding box center [362, 282] width 188 height 22
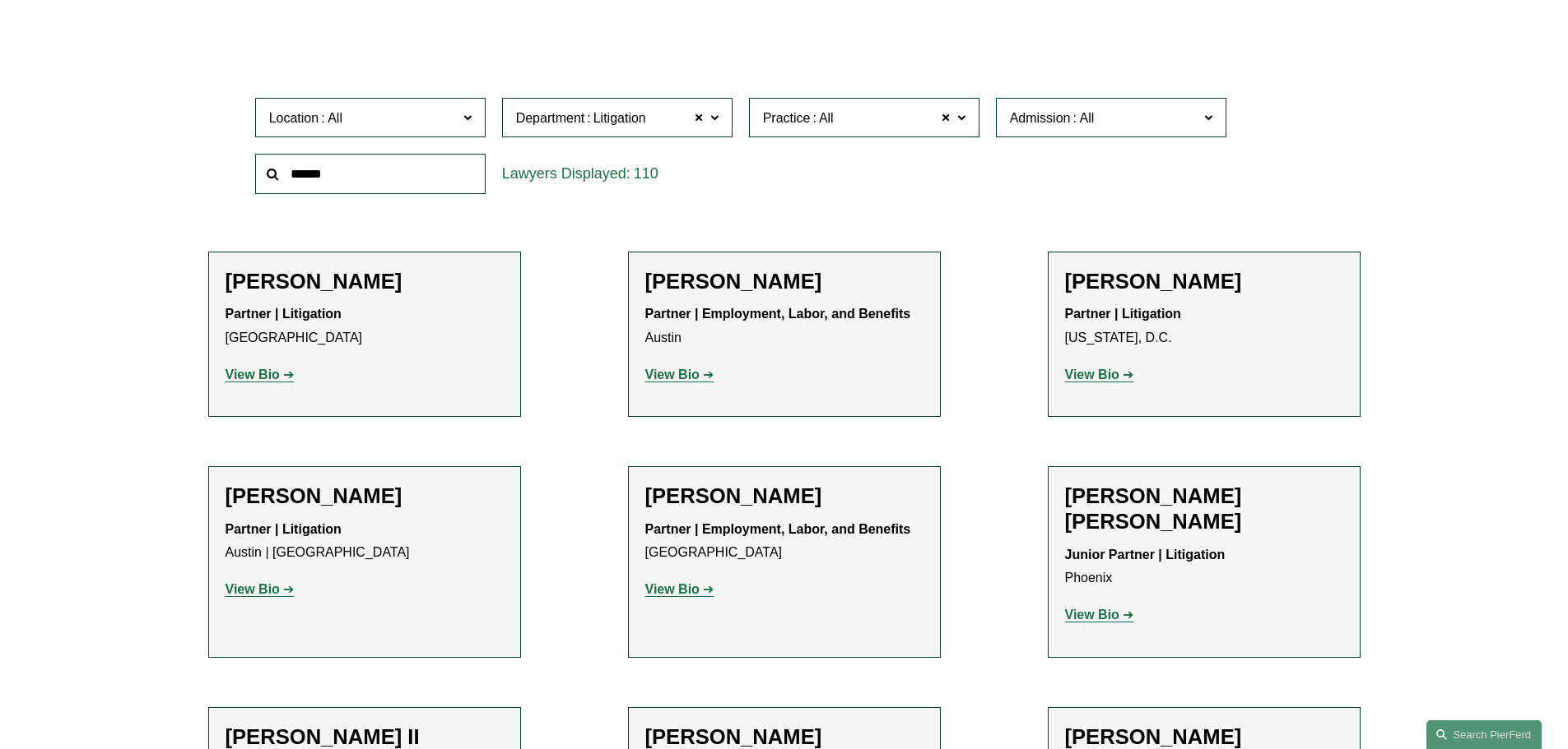
scroll to position [164, 0]
click at [0, 0] on link "Boston" at bounding box center [0, 0] width 0 height 0
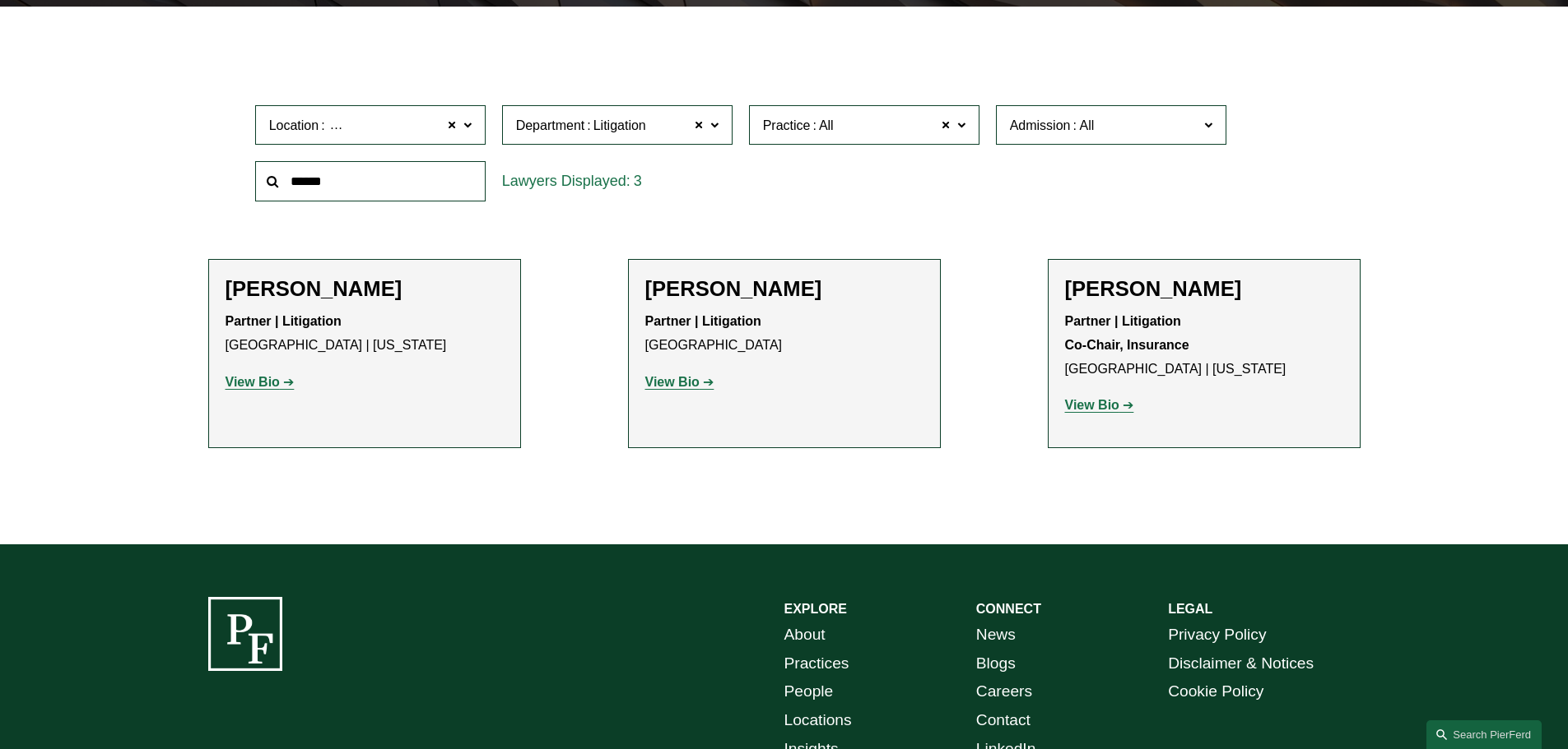
scroll to position [493, 0]
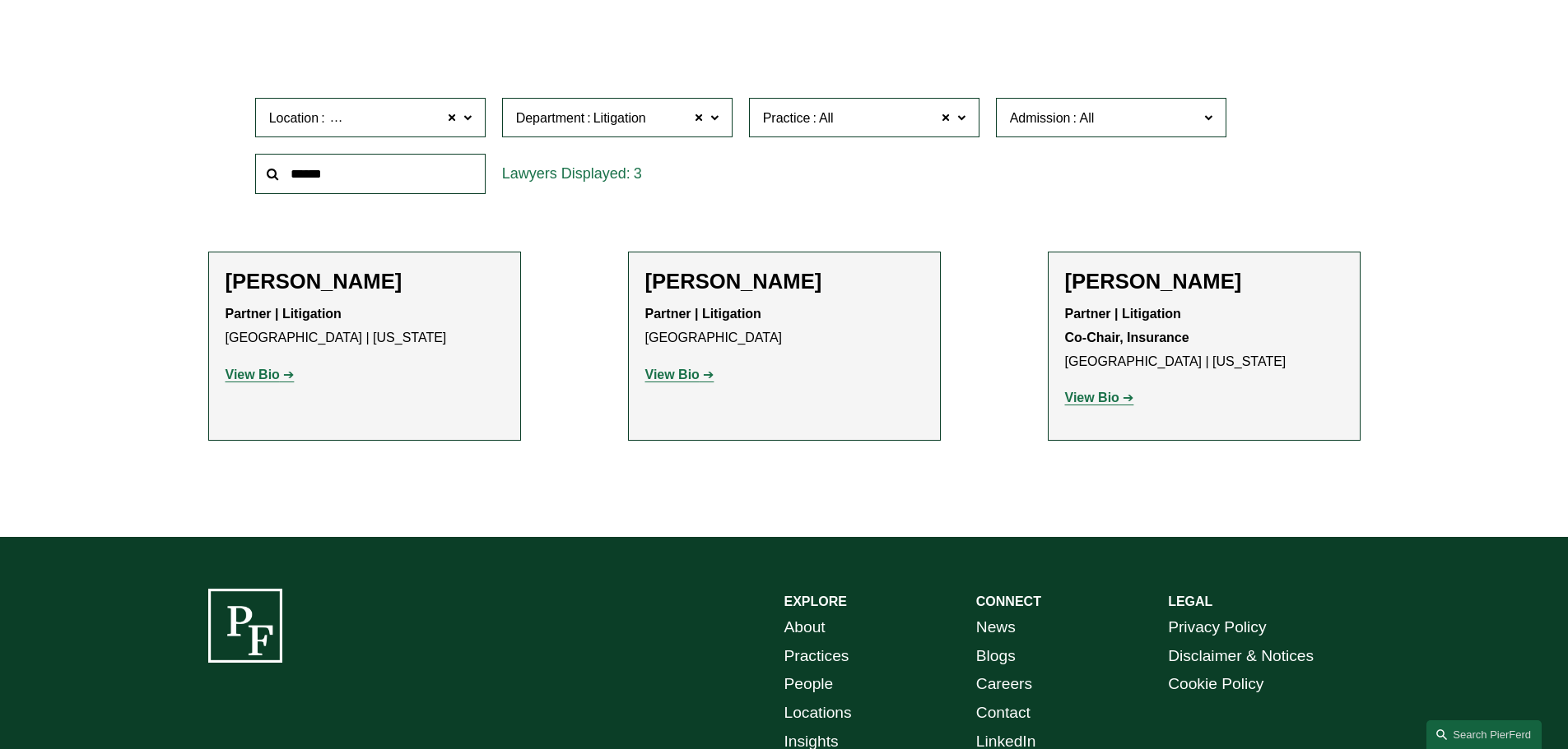
click at [677, 376] on strong "View Bio" at bounding box center [672, 375] width 55 height 14
click at [419, 114] on span "Location Boston" at bounding box center [362, 118] width 188 height 22
click at [0, 0] on link "All" at bounding box center [0, 0] width 0 height 0
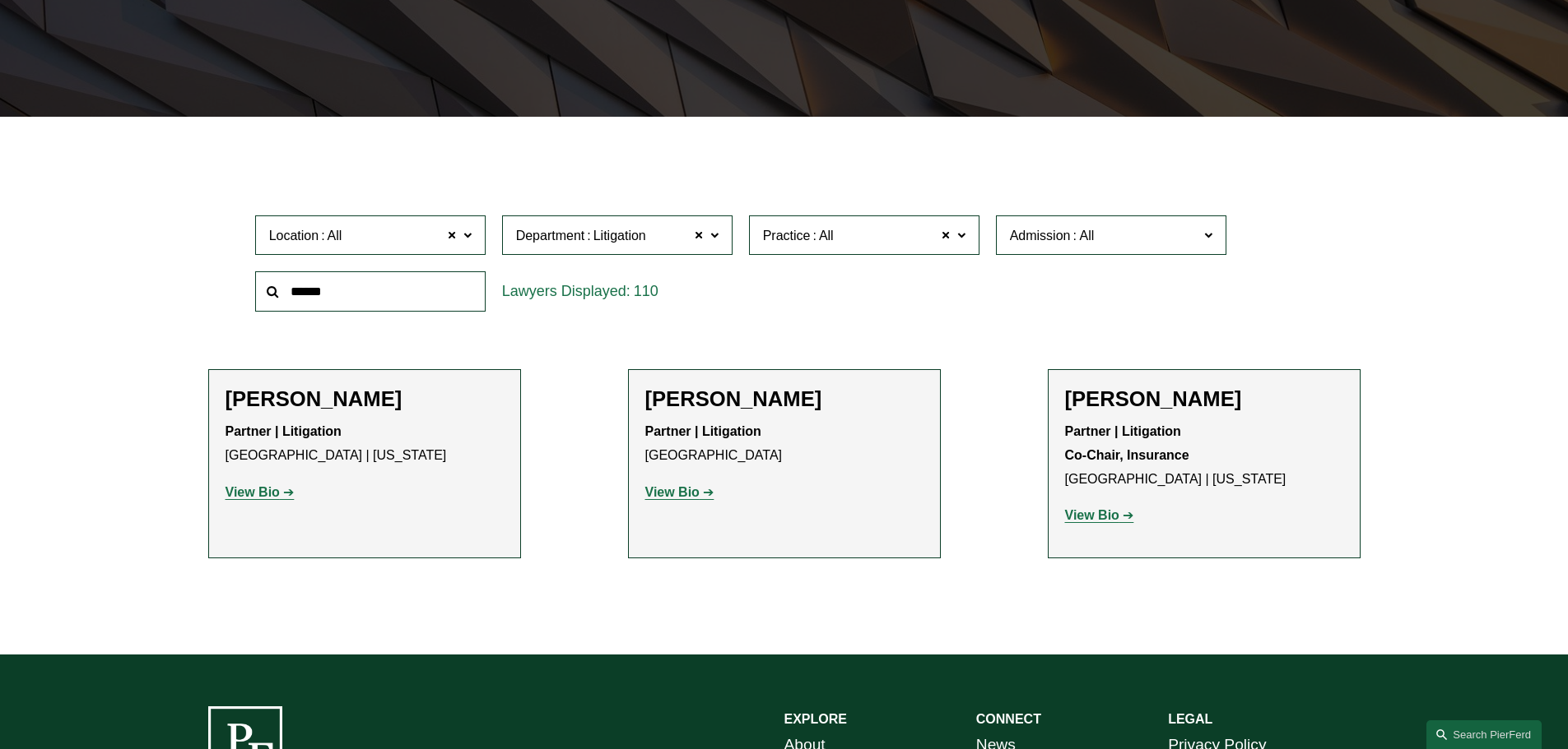
scroll to position [329, 0]
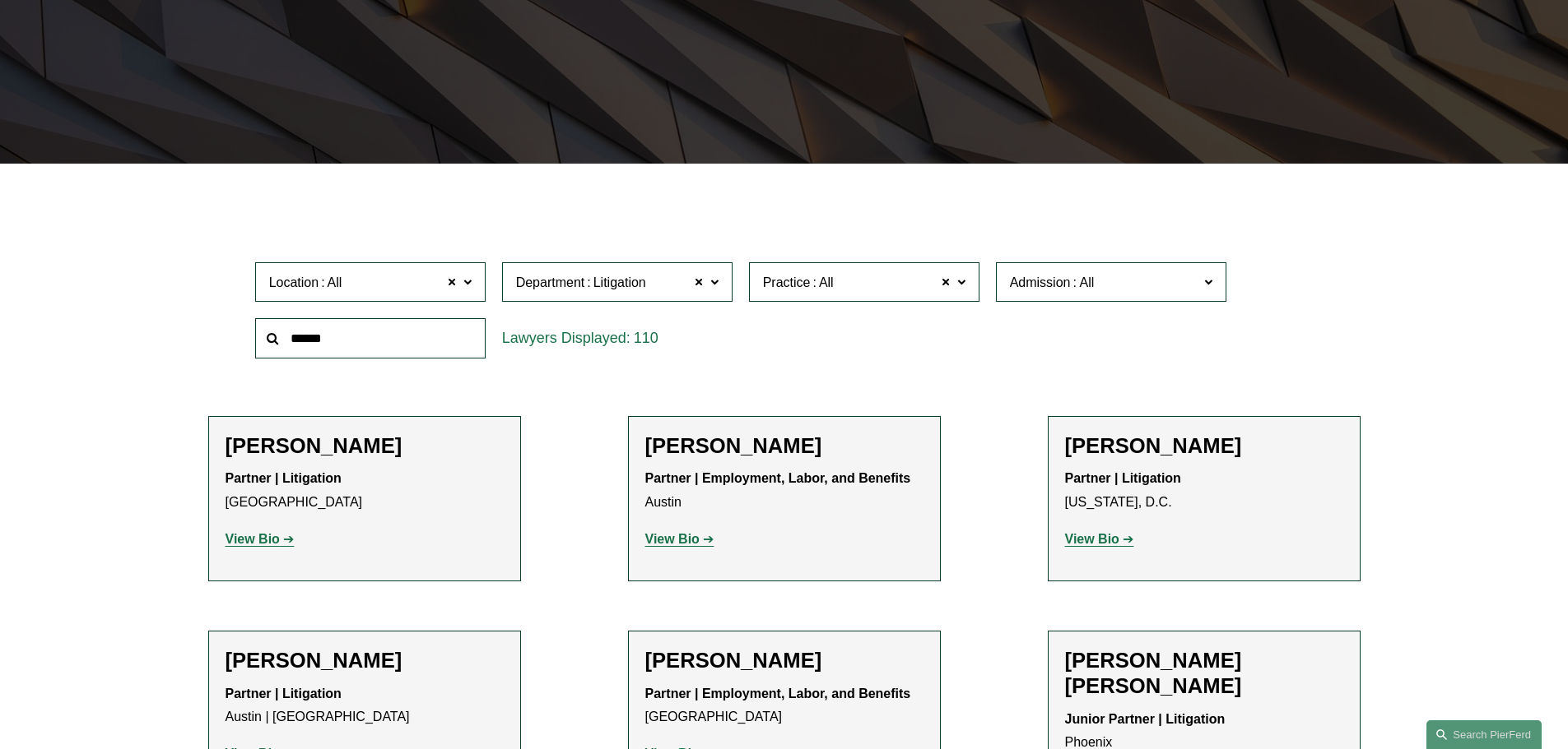
click at [897, 283] on span "Practice All" at bounding box center [857, 282] width 188 height 22
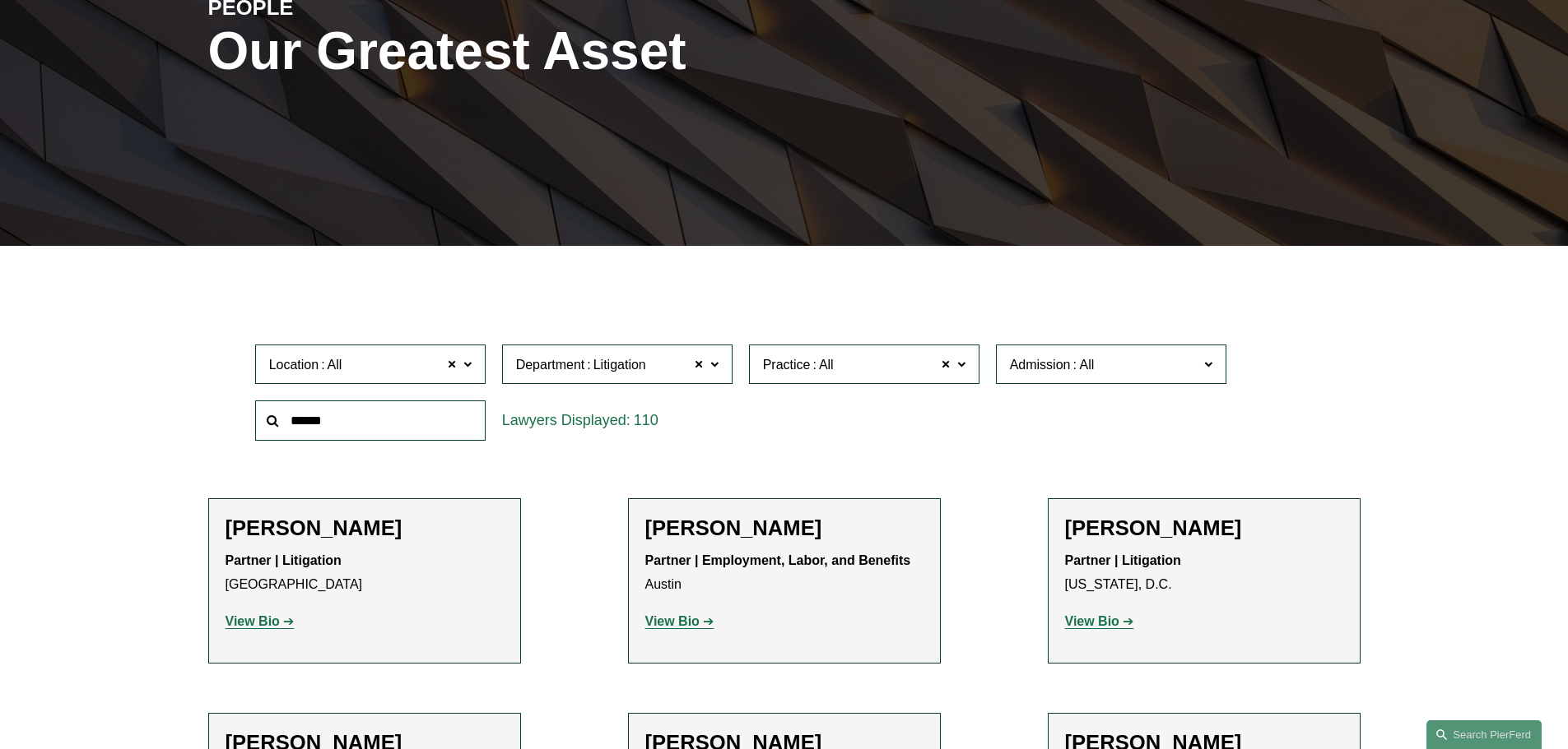
click at [0, 0] on link "Appellate" at bounding box center [0, 0] width 0 height 0
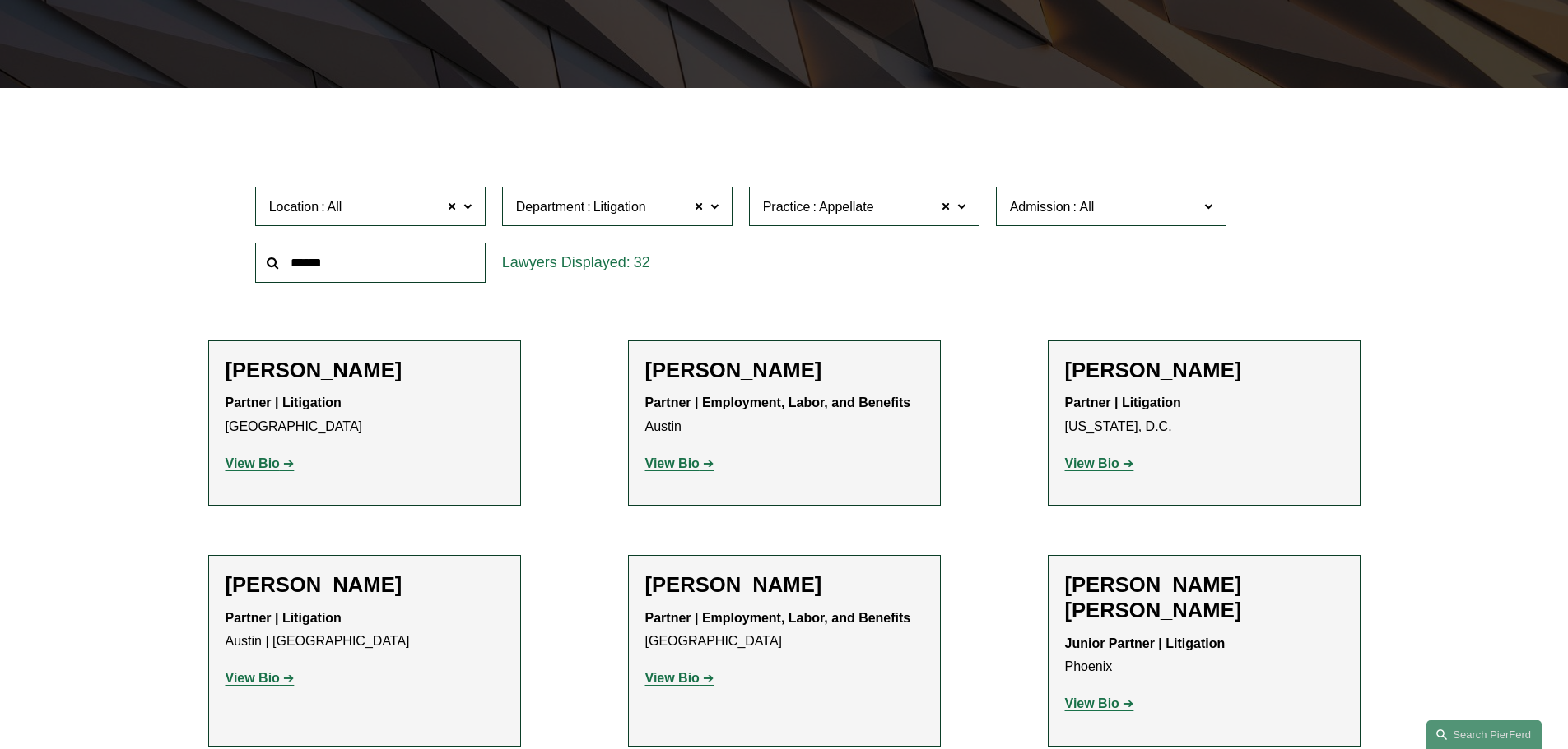
scroll to position [493, 0]
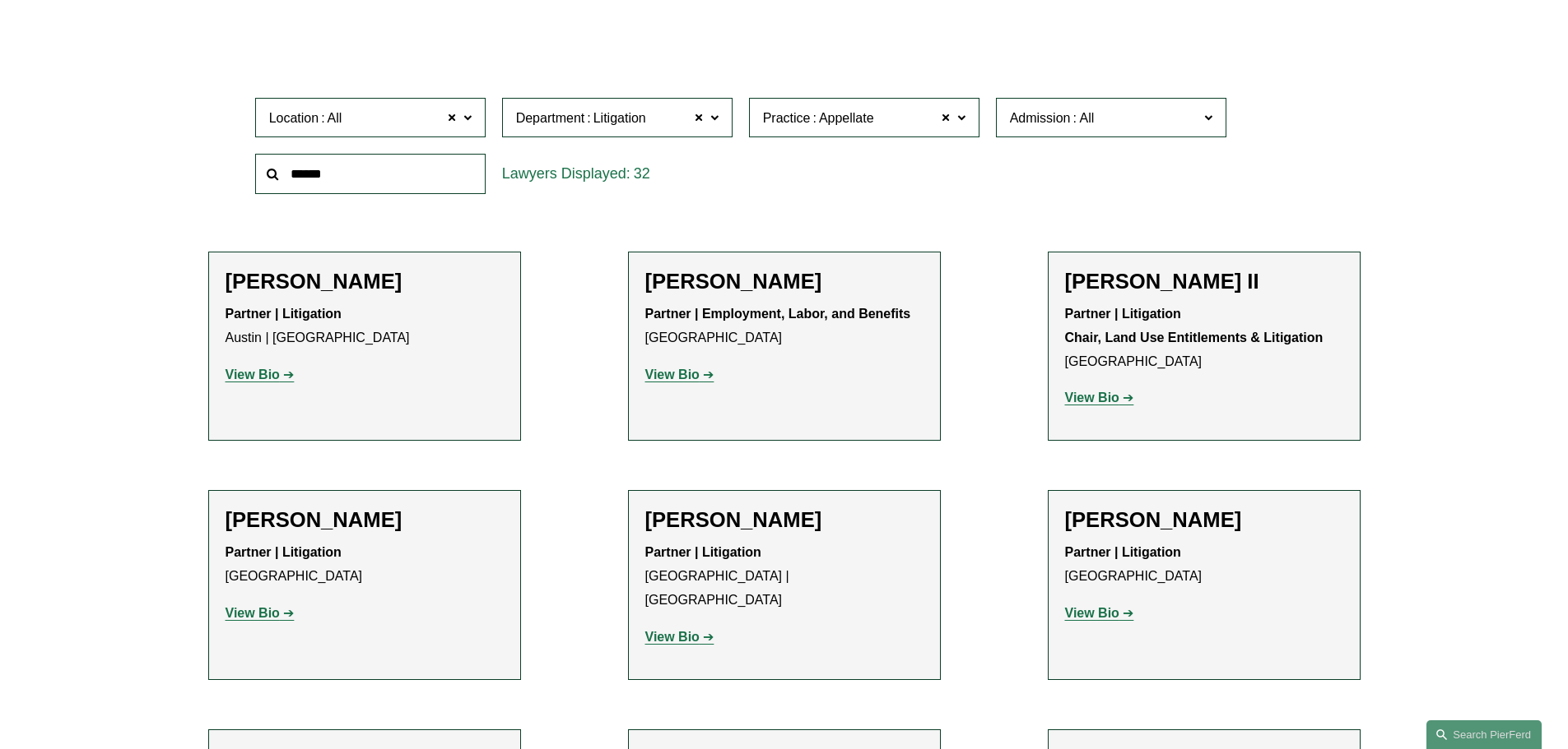
click at [875, 124] on span "Practice Appellate" at bounding box center [857, 118] width 188 height 22
click at [0, 0] on link "FDA" at bounding box center [0, 0] width 0 height 0
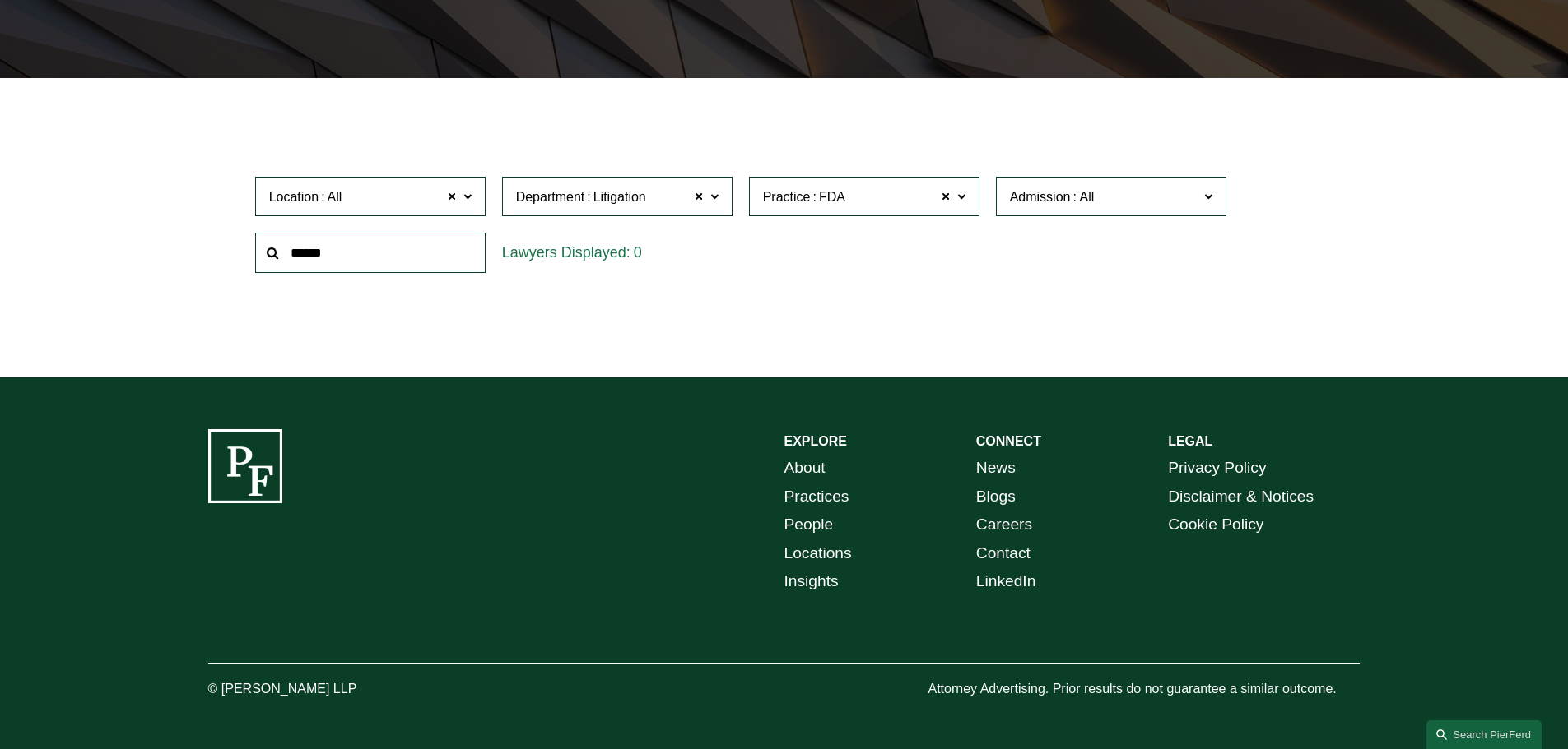
scroll to position [421, 0]
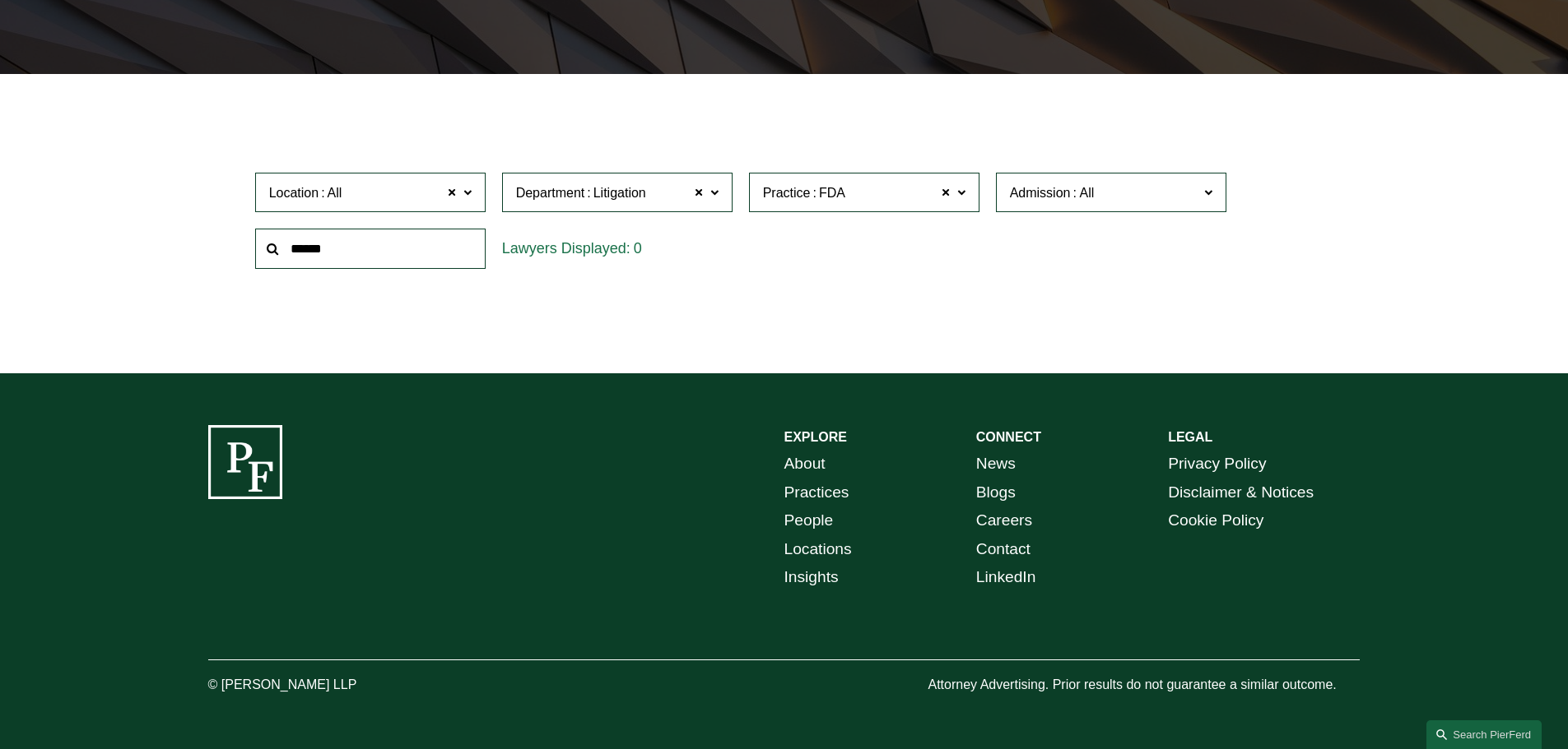
click at [834, 207] on label "Practice FDA" at bounding box center [865, 193] width 231 height 41
click at [0, 0] on link "Franchising" at bounding box center [0, 0] width 0 height 0
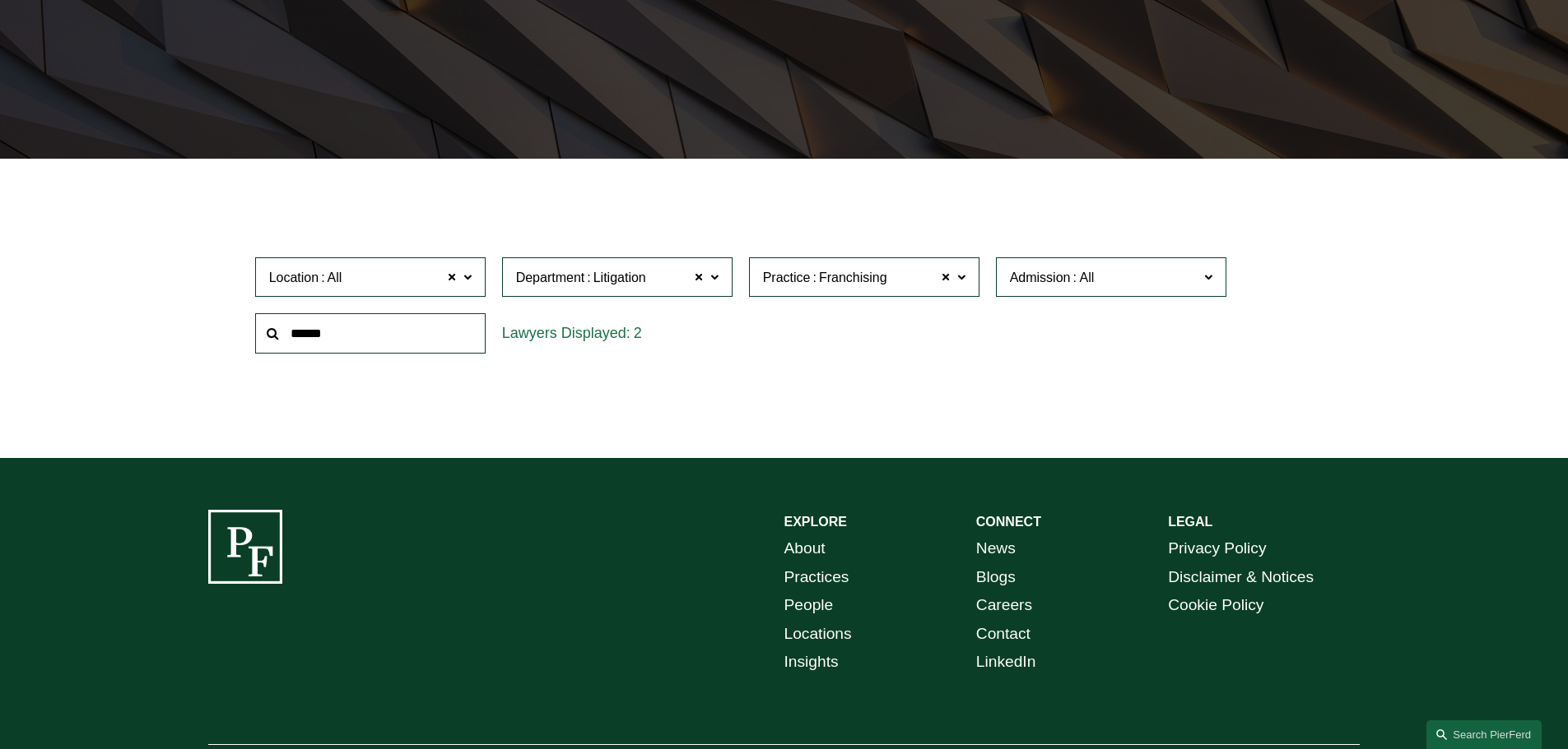
scroll to position [329, 0]
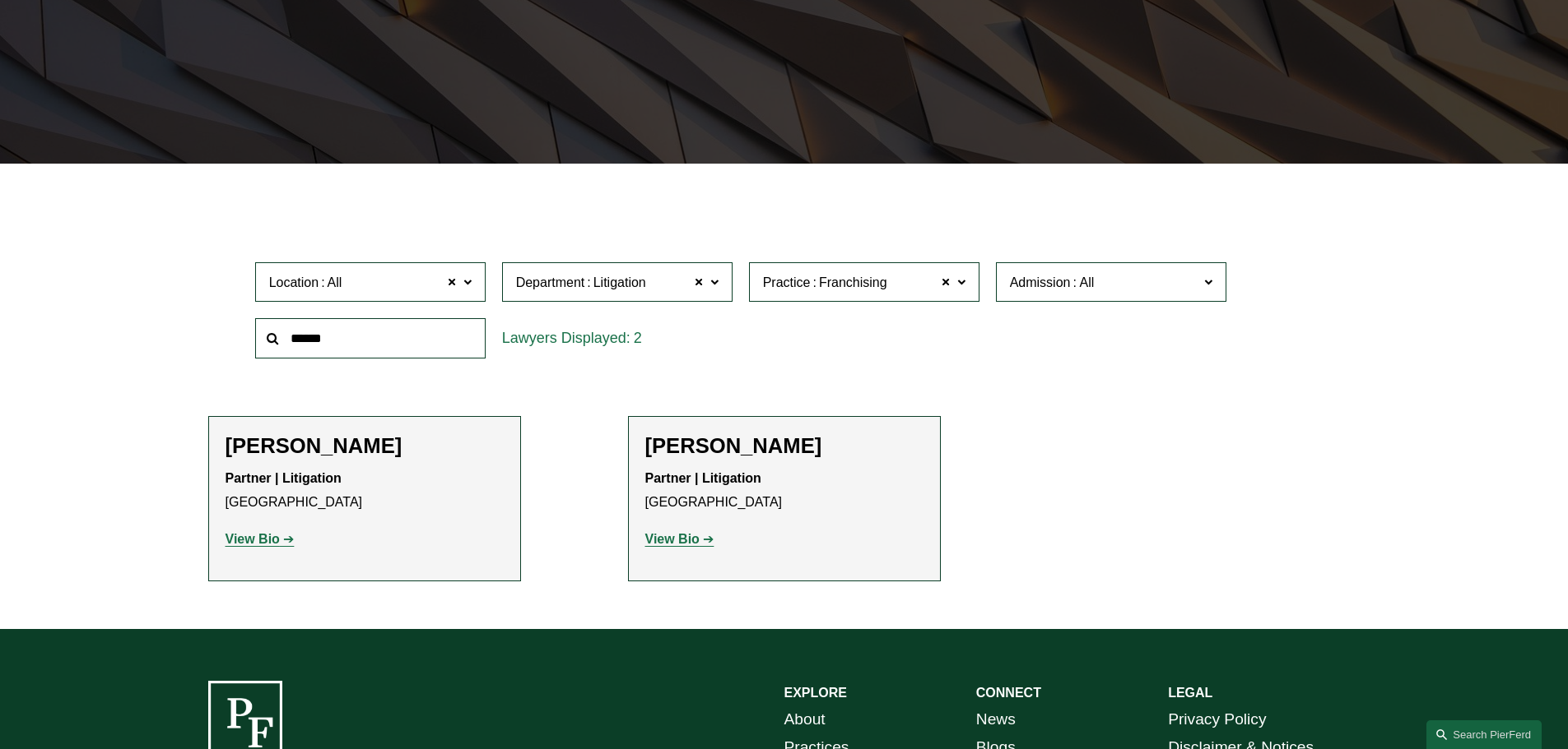
click at [664, 277] on span "Department Litigation" at bounding box center [610, 282] width 188 height 22
click at [0, 0] on link "All" at bounding box center [0, 0] width 0 height 0
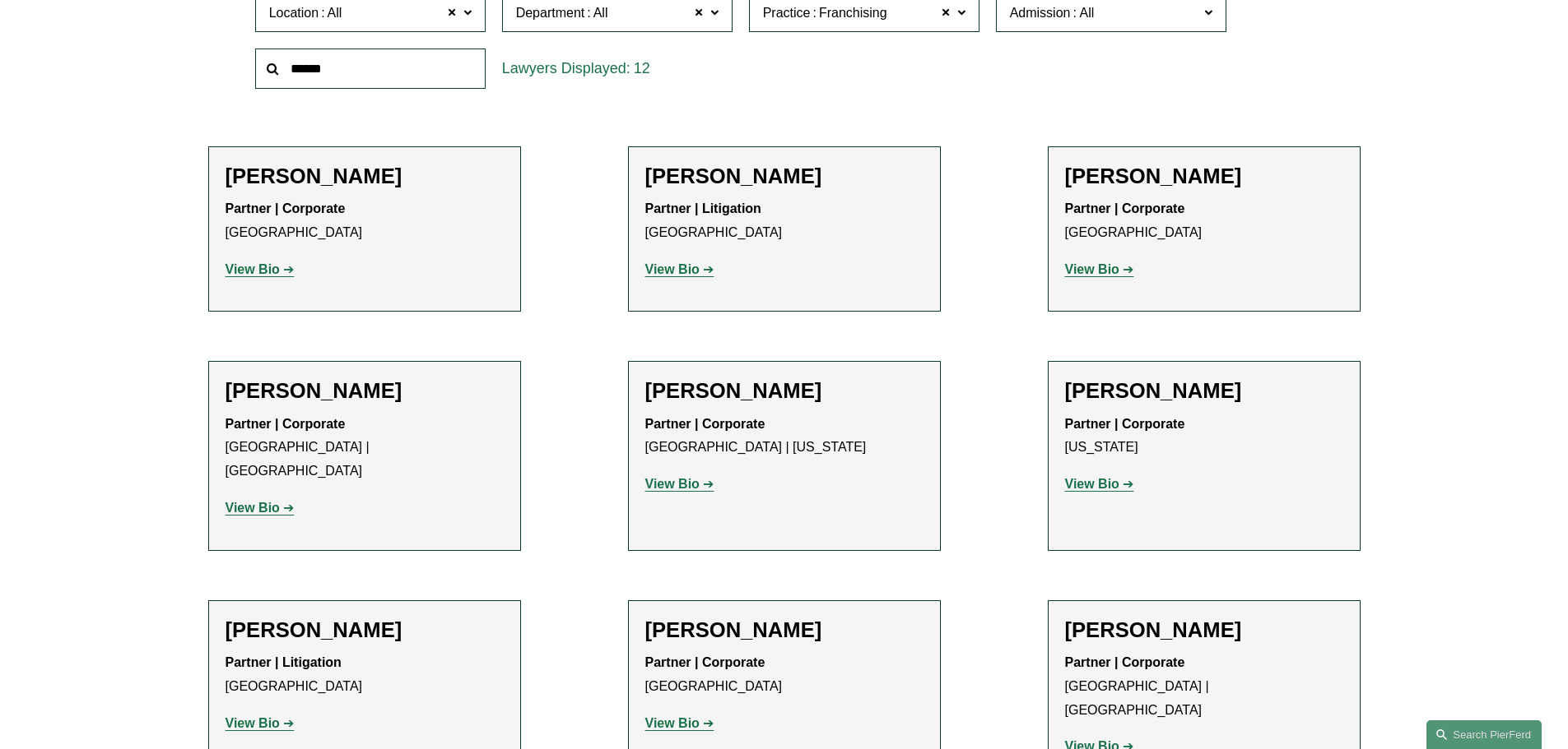
scroll to position [576, 0]
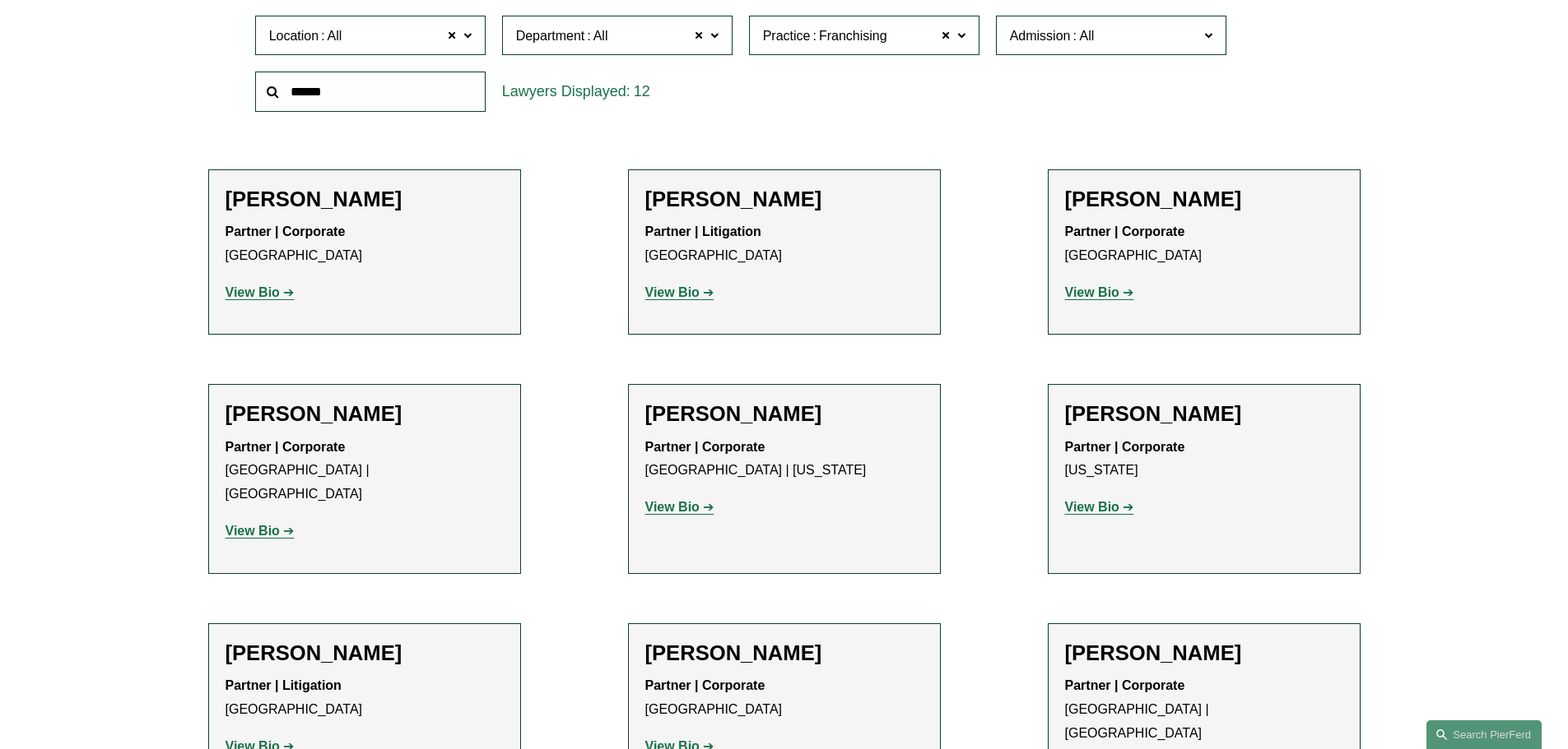
click at [690, 298] on strong "View Bio" at bounding box center [672, 292] width 55 height 14
click at [874, 47] on span "Franchising" at bounding box center [853, 37] width 69 height 22
click at [0, 0] on link "FDA" at bounding box center [0, 0] width 0 height 0
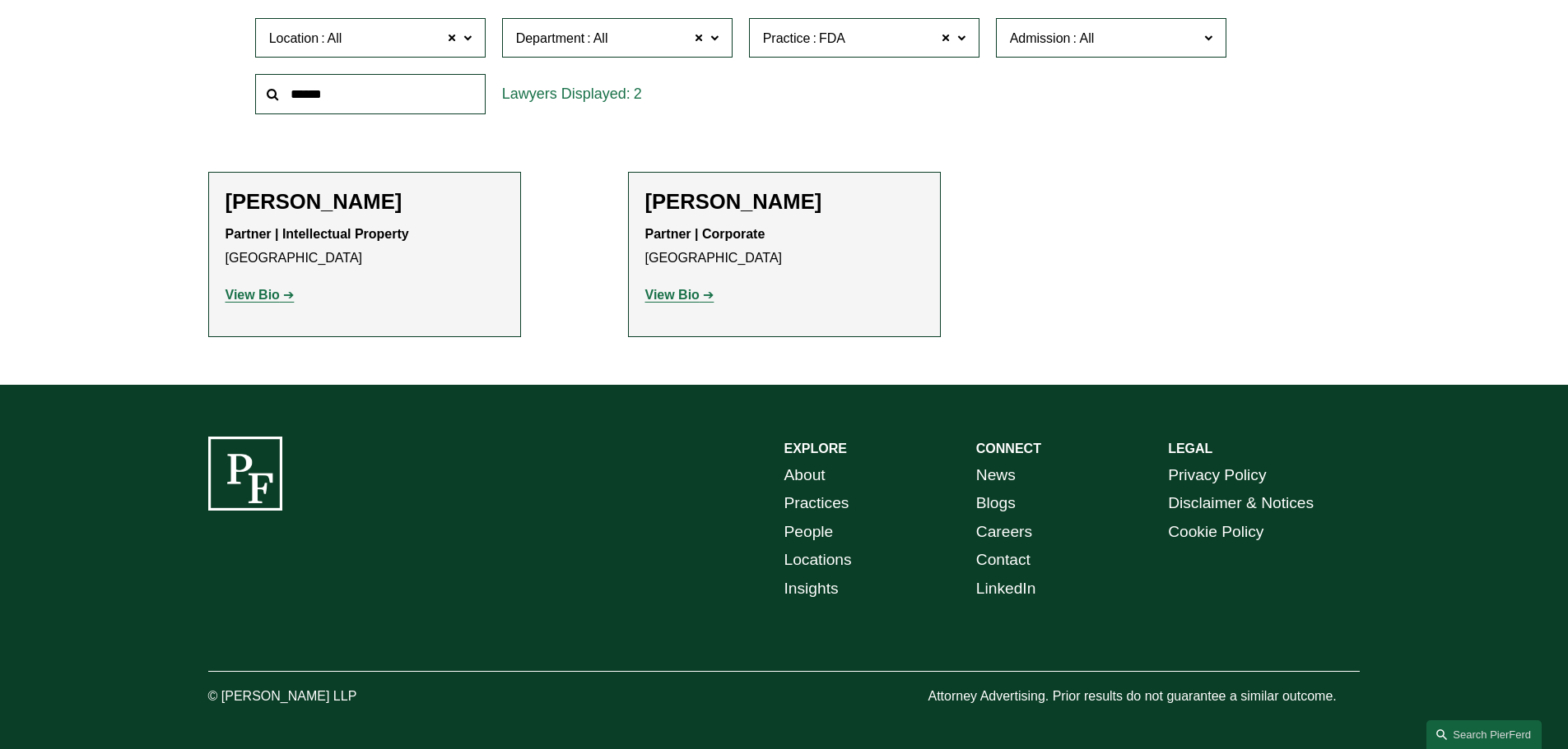
scroll to position [576, 0]
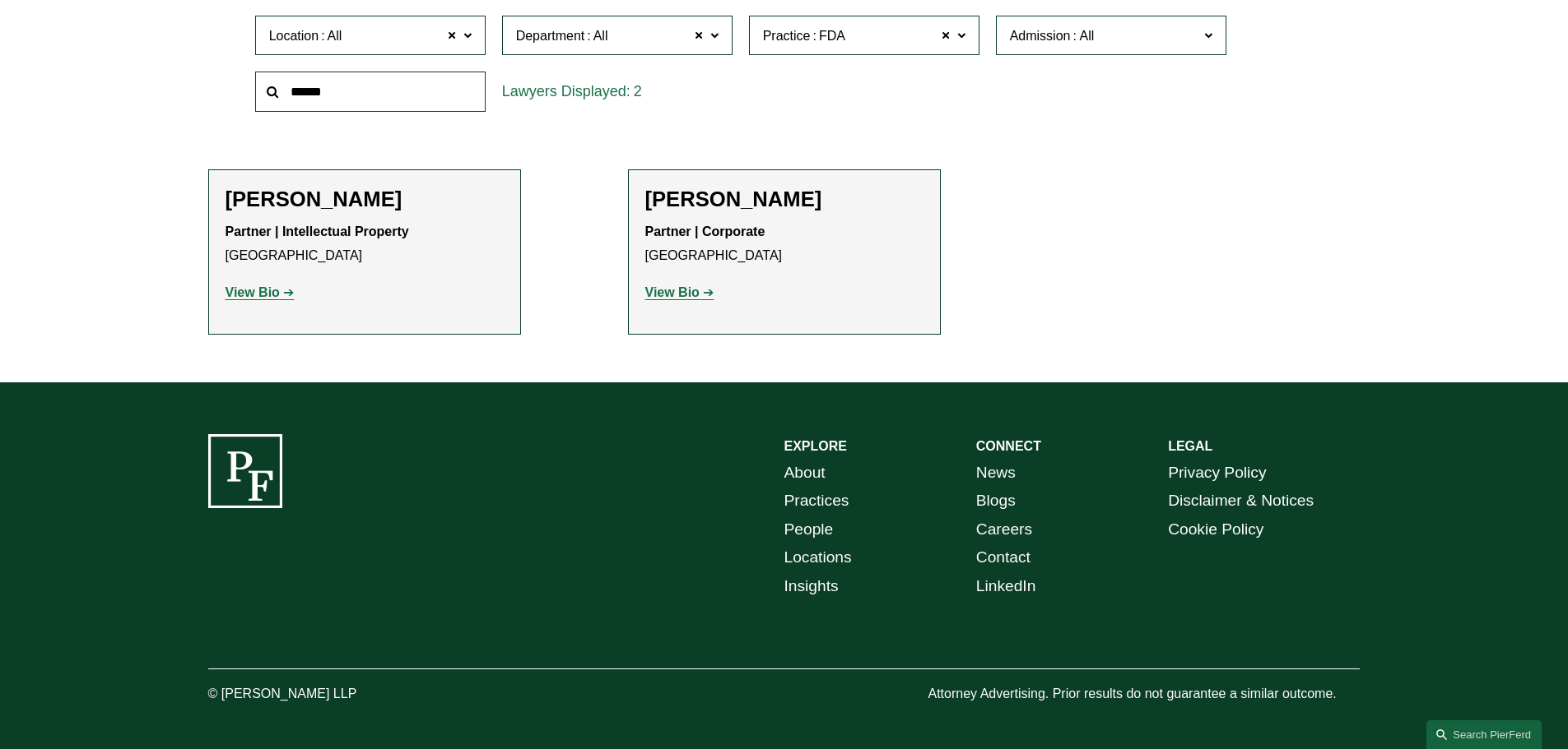
click at [677, 298] on strong "View Bio" at bounding box center [672, 292] width 55 height 14
click at [264, 292] on strong "View Bio" at bounding box center [253, 292] width 55 height 14
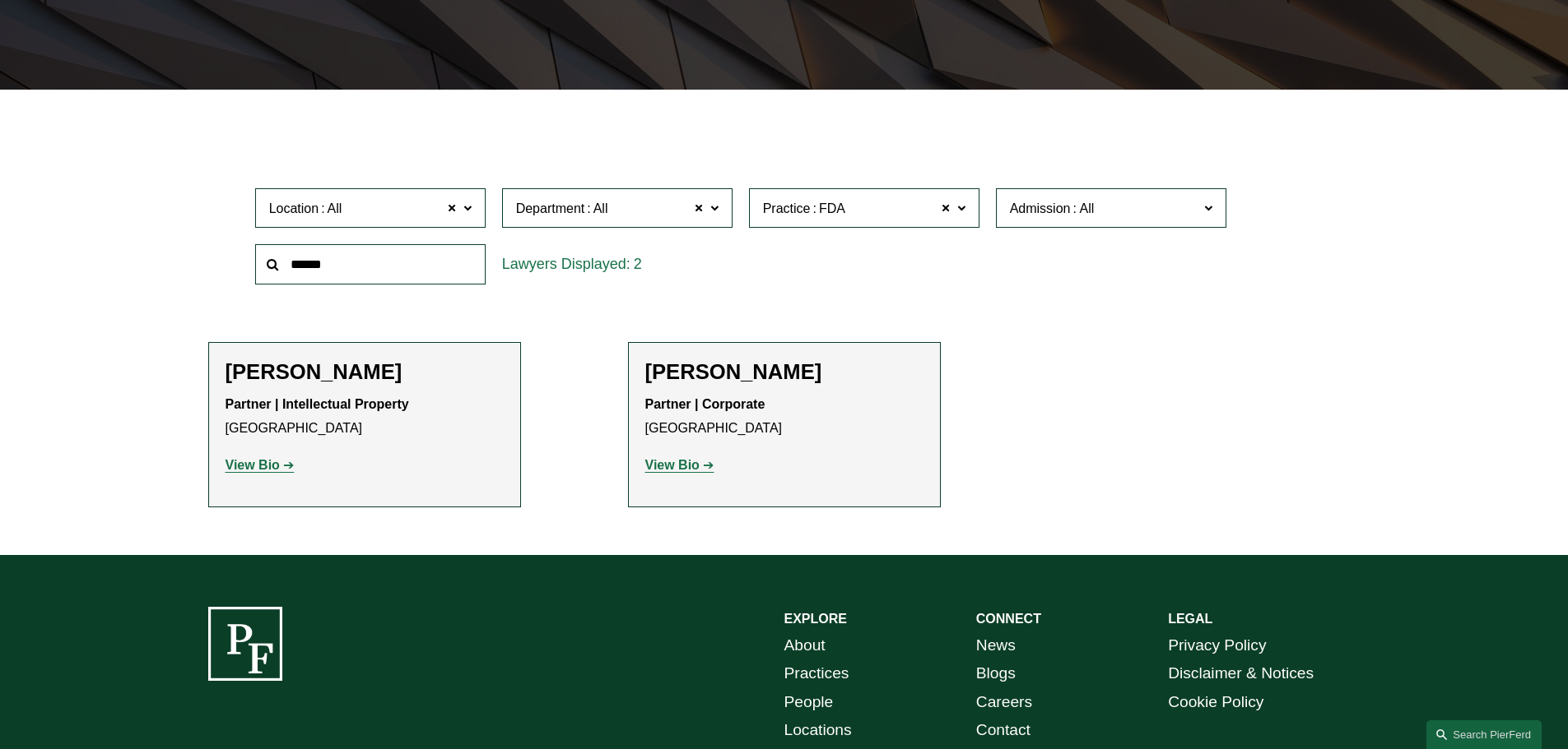
scroll to position [412, 0]
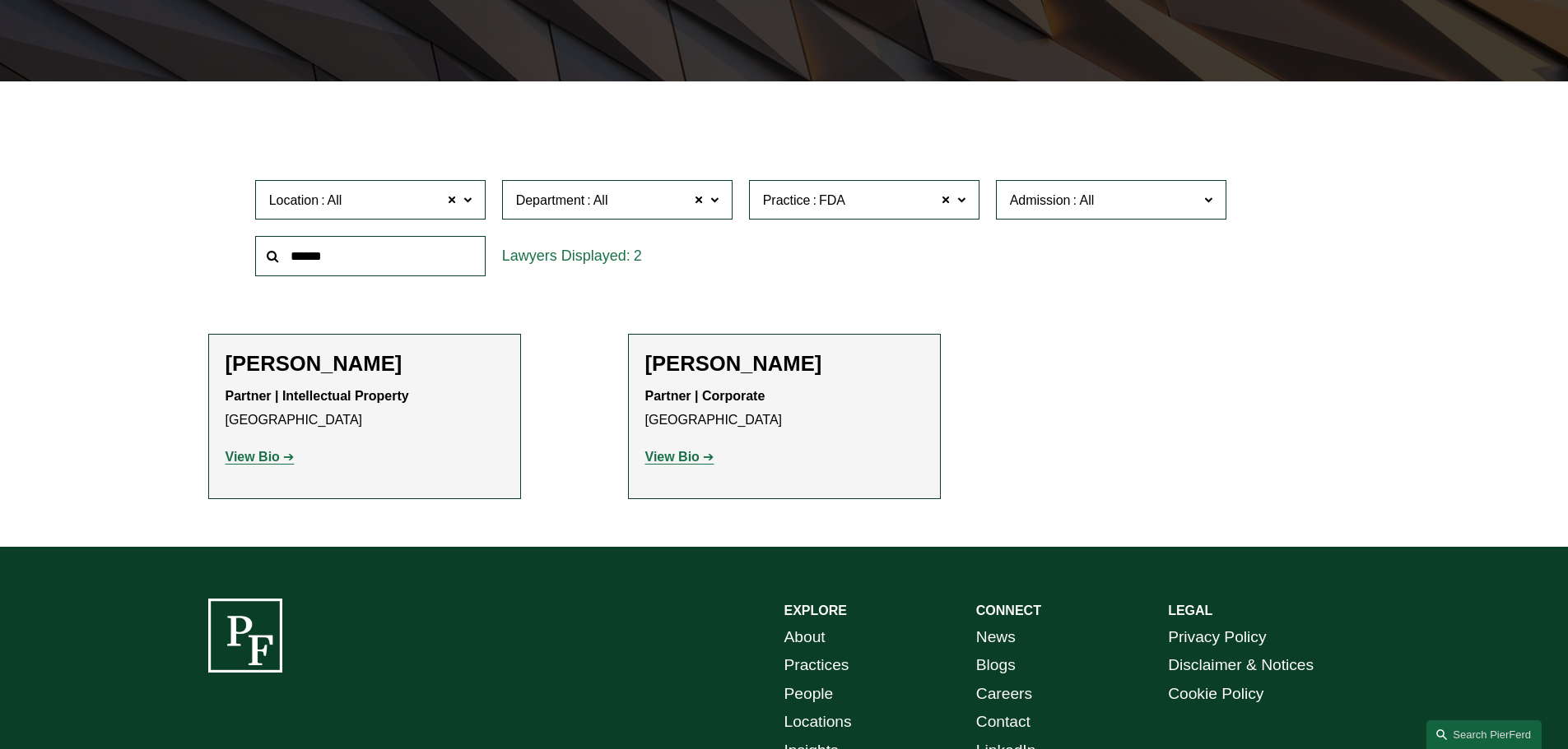
click at [863, 211] on span "Practice FDA" at bounding box center [857, 200] width 188 height 22
click at [0, 0] on link "Global Media, Entertainment & Sports" at bounding box center [0, 0] width 0 height 0
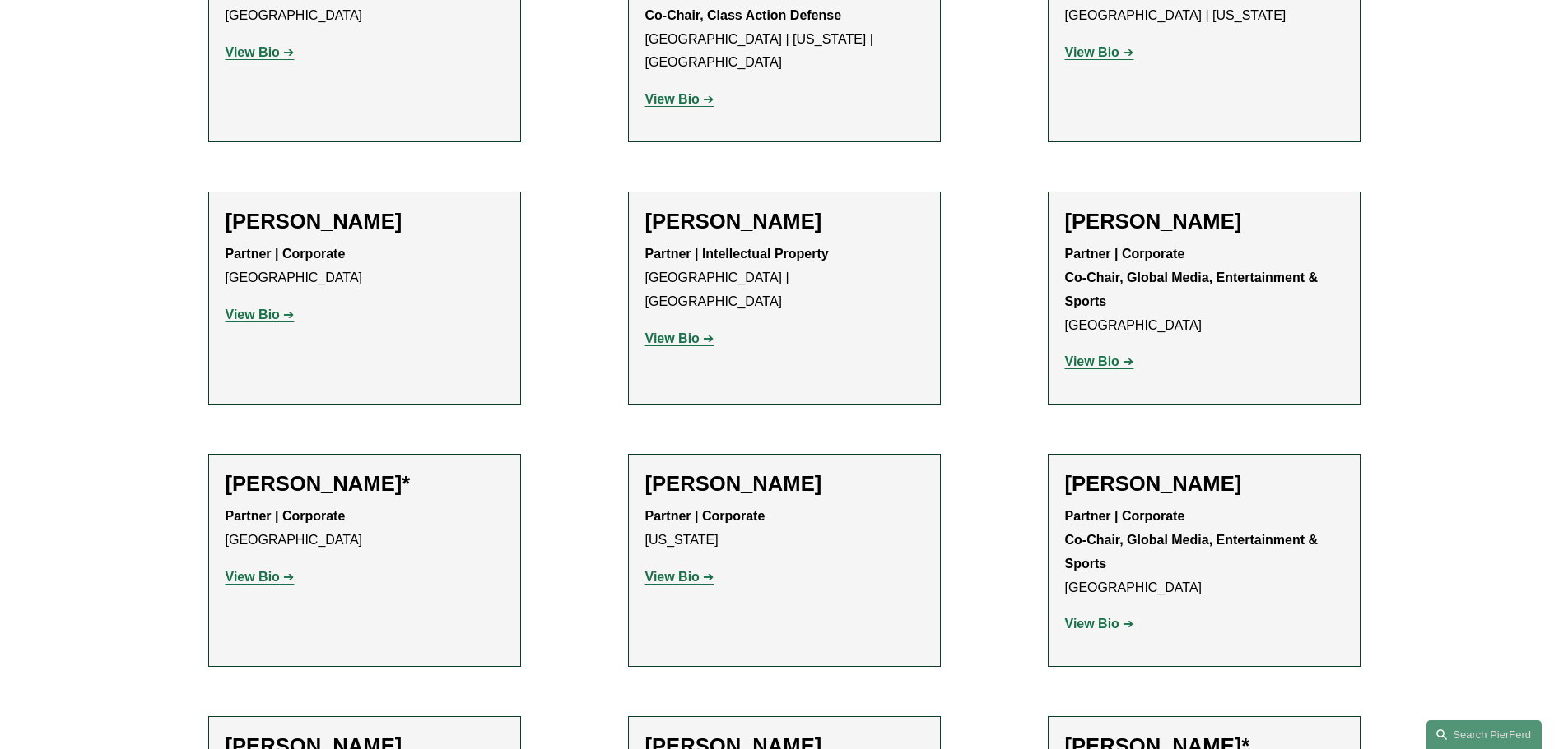
scroll to position [1728, 0]
click at [1101, 353] on strong "View Bio" at bounding box center [1091, 360] width 55 height 14
click at [1109, 616] on strong "View Bio" at bounding box center [1091, 623] width 55 height 14
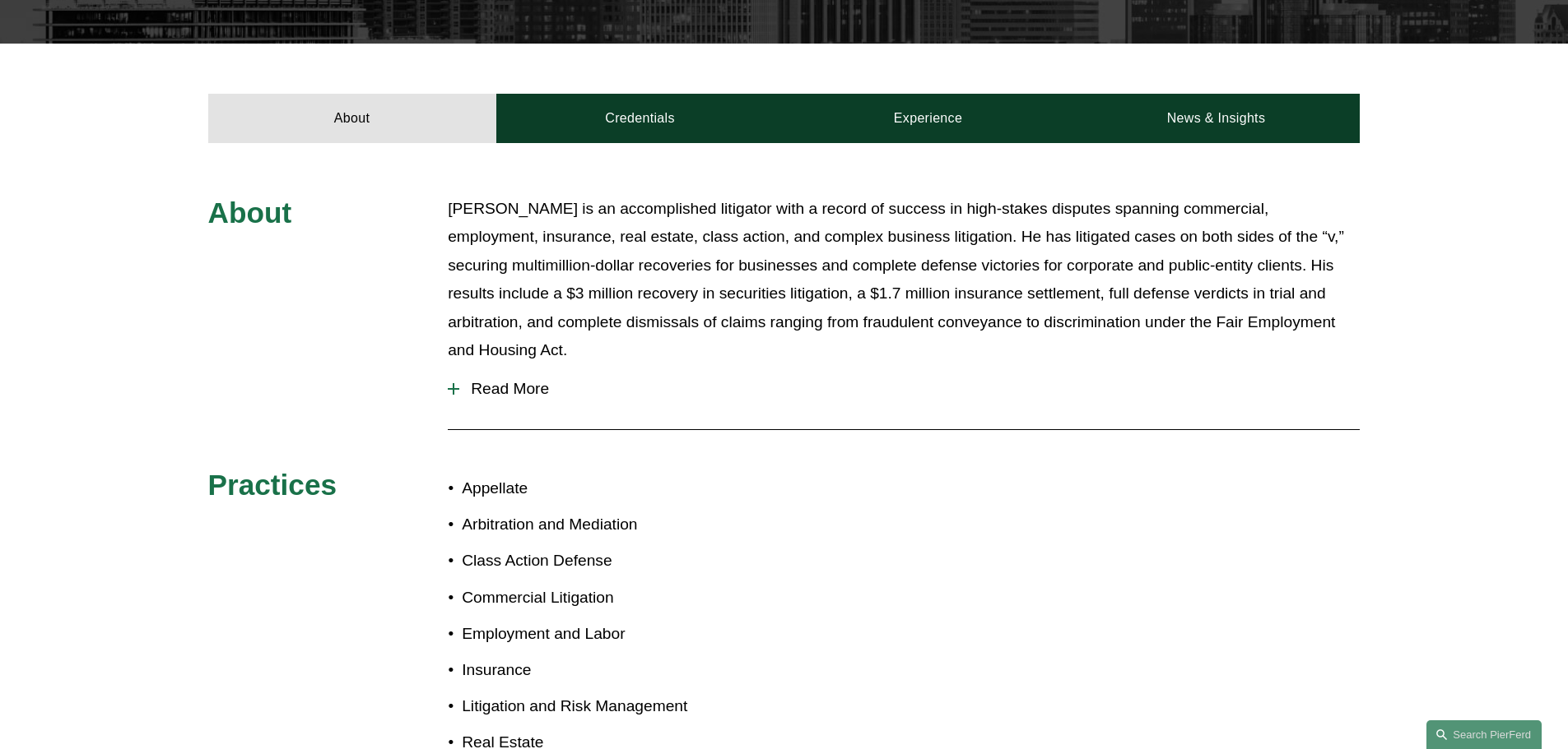
scroll to position [576, 0]
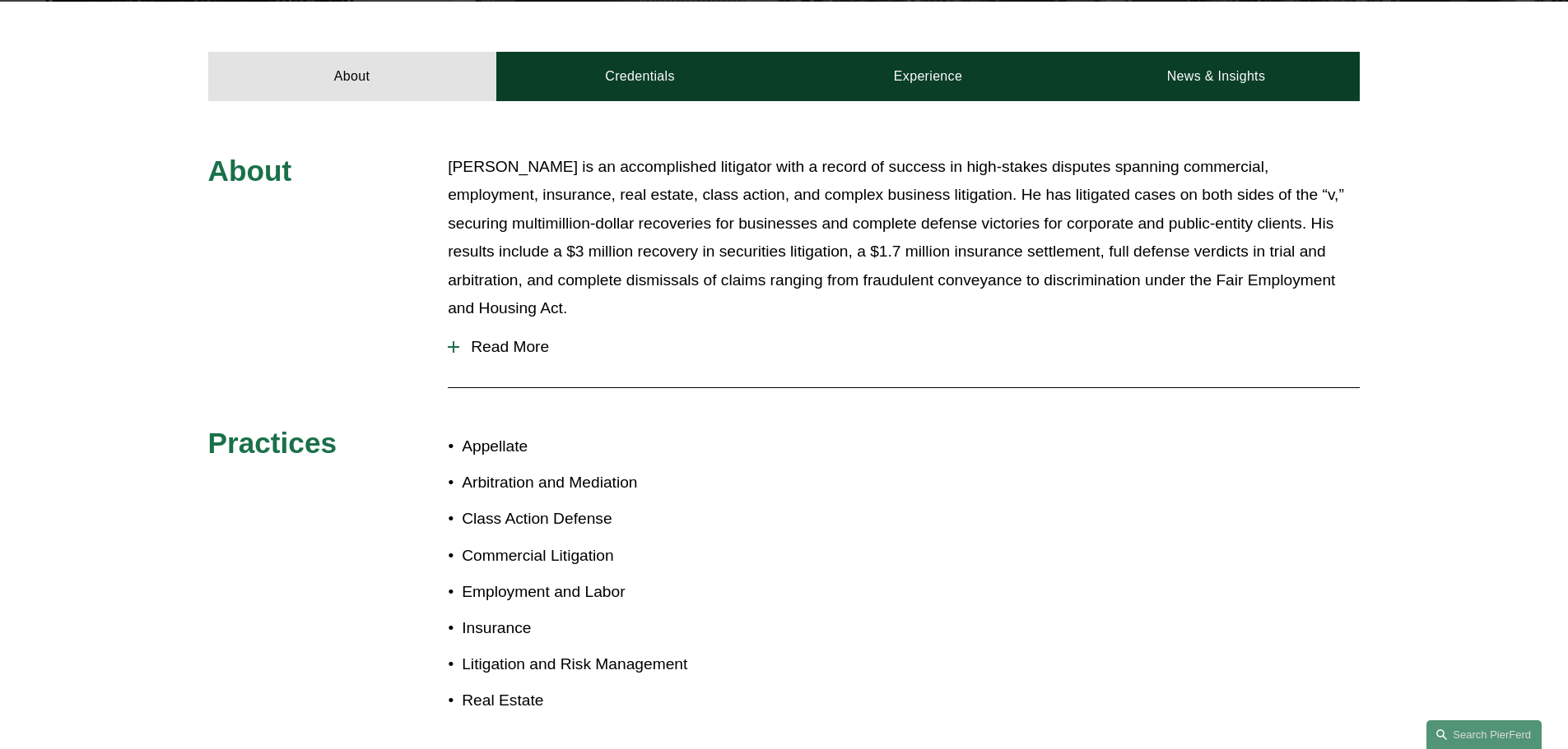
click at [553, 338] on span "Read More" at bounding box center [909, 347] width 900 height 18
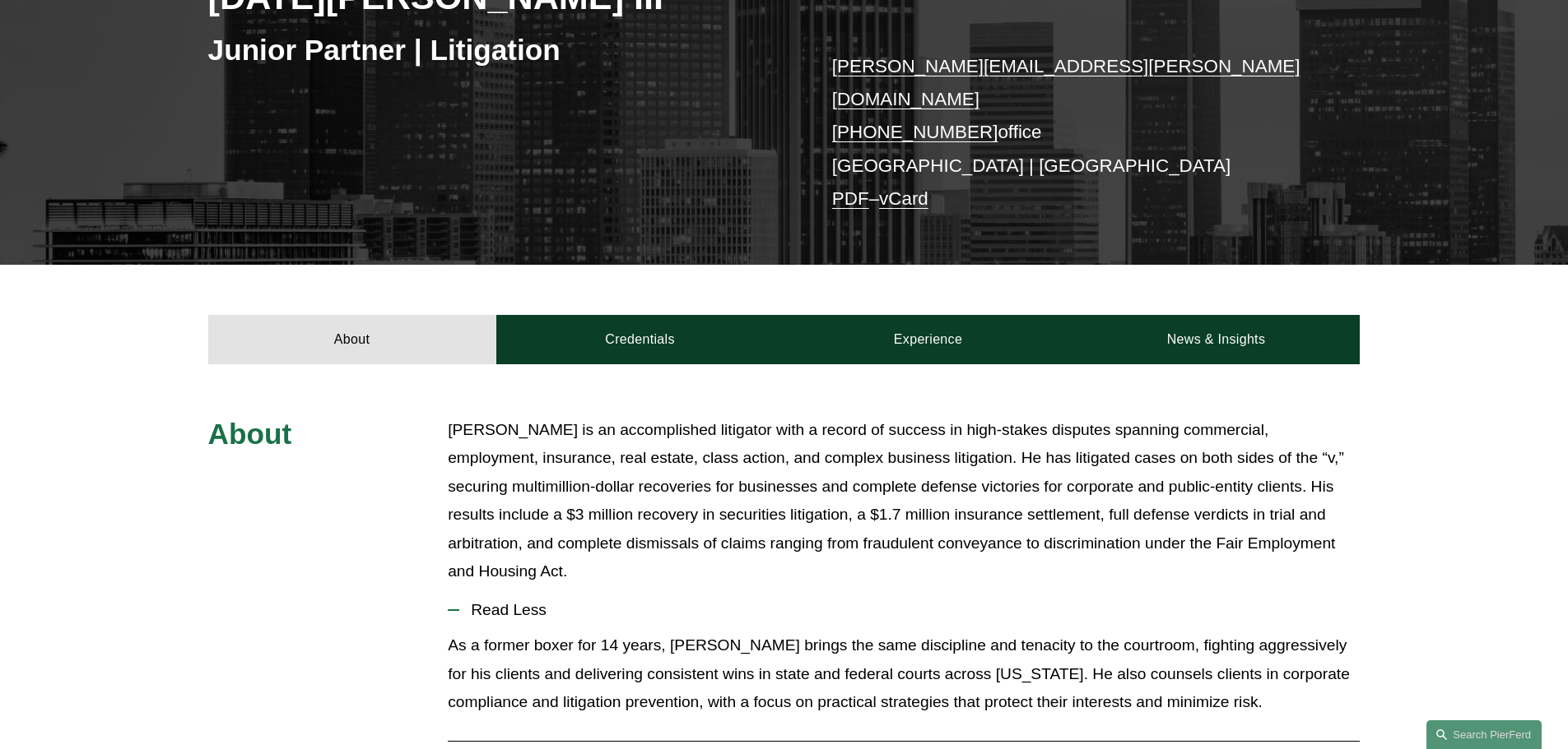
scroll to position [254, 0]
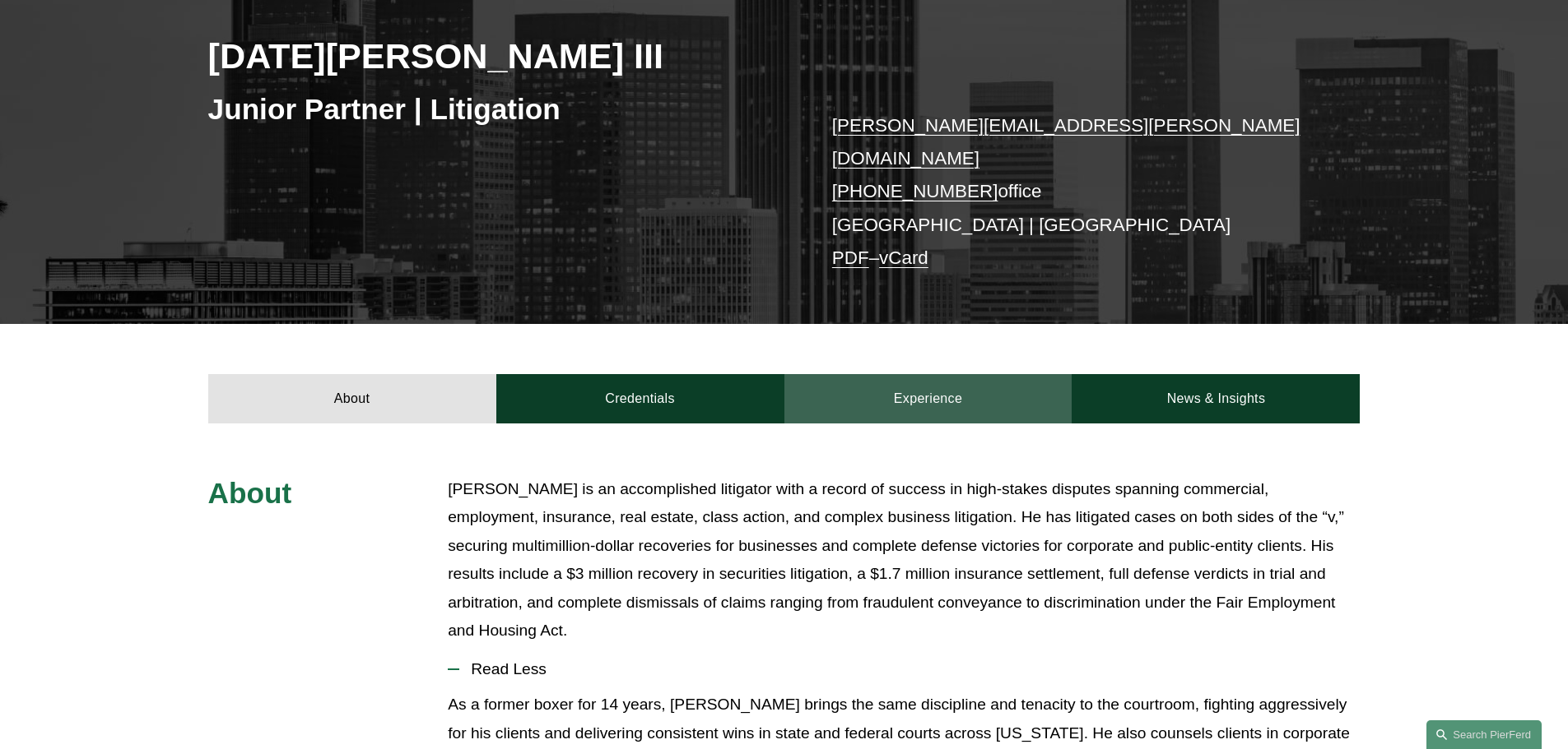
click at [960, 386] on link "Experience" at bounding box center [927, 399] width 288 height 50
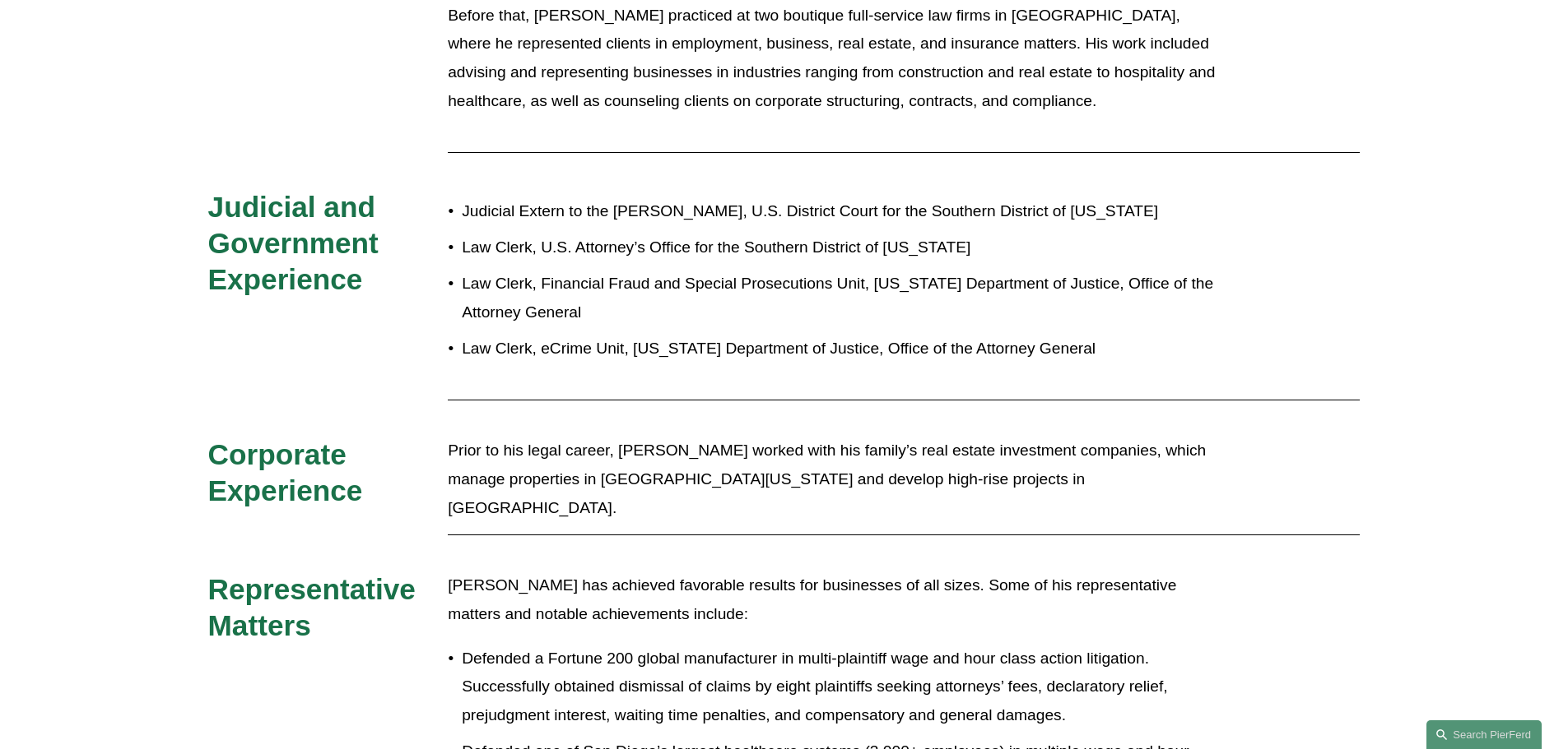
scroll to position [500, 0]
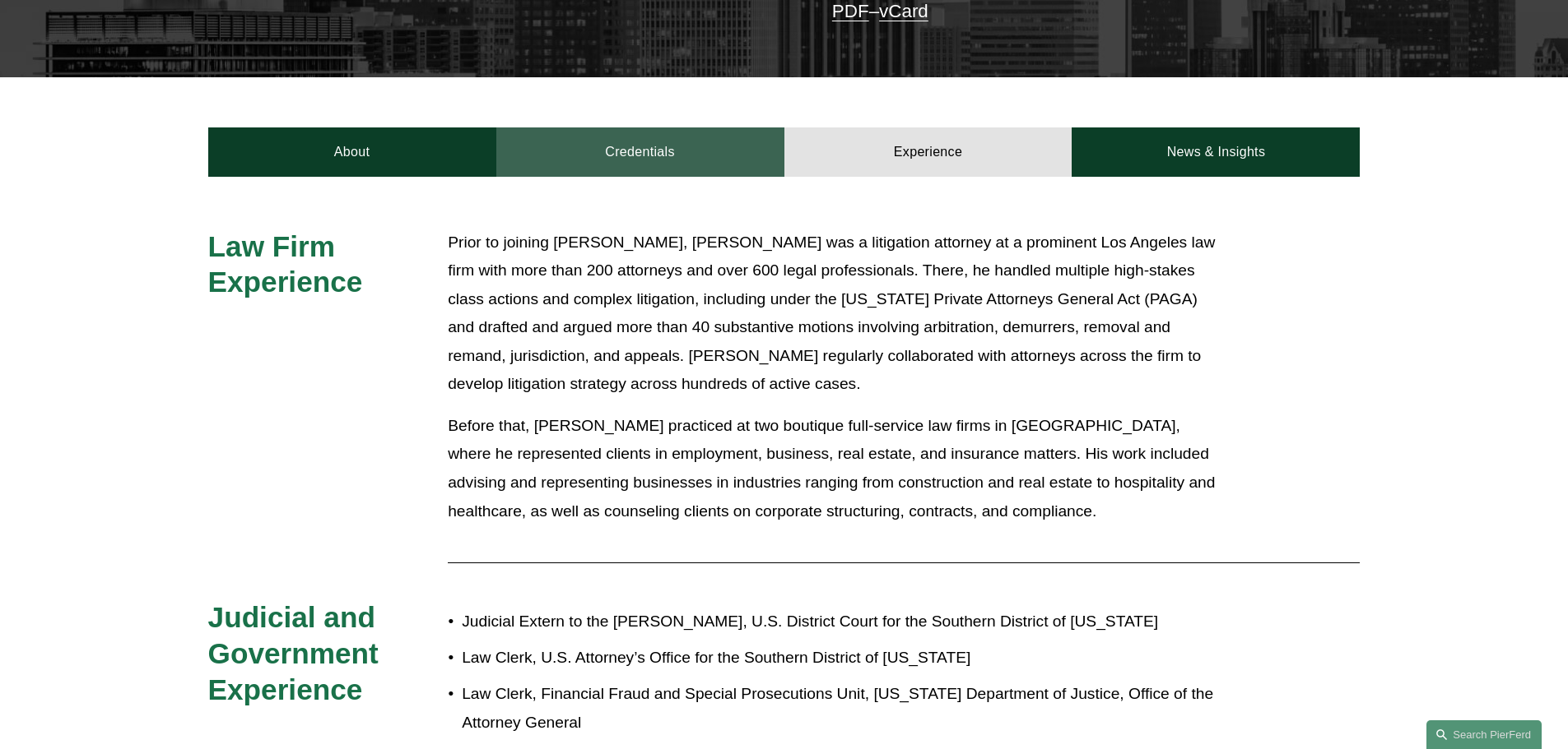
click at [716, 156] on link "Credentials" at bounding box center [640, 152] width 288 height 50
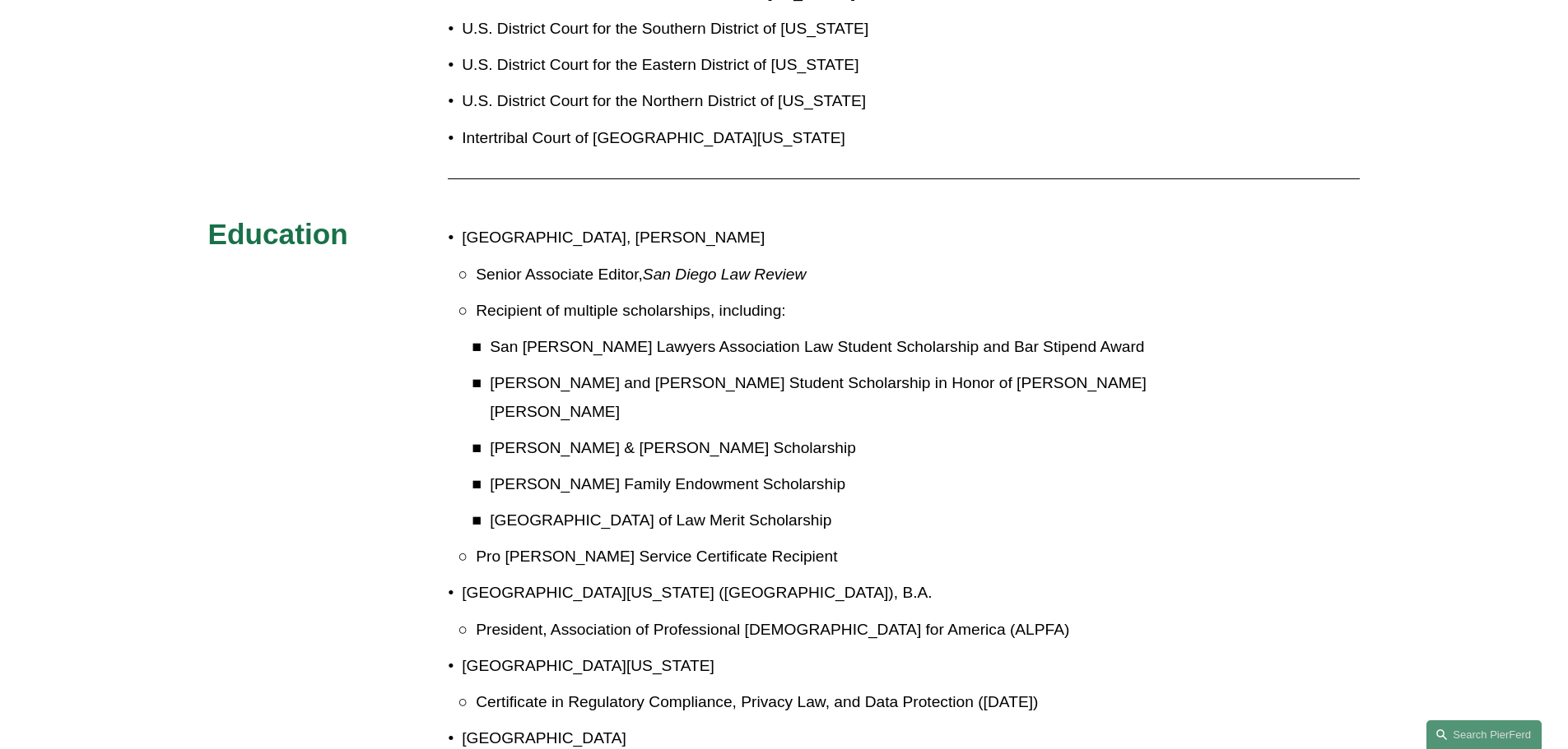
scroll to position [911, 0]
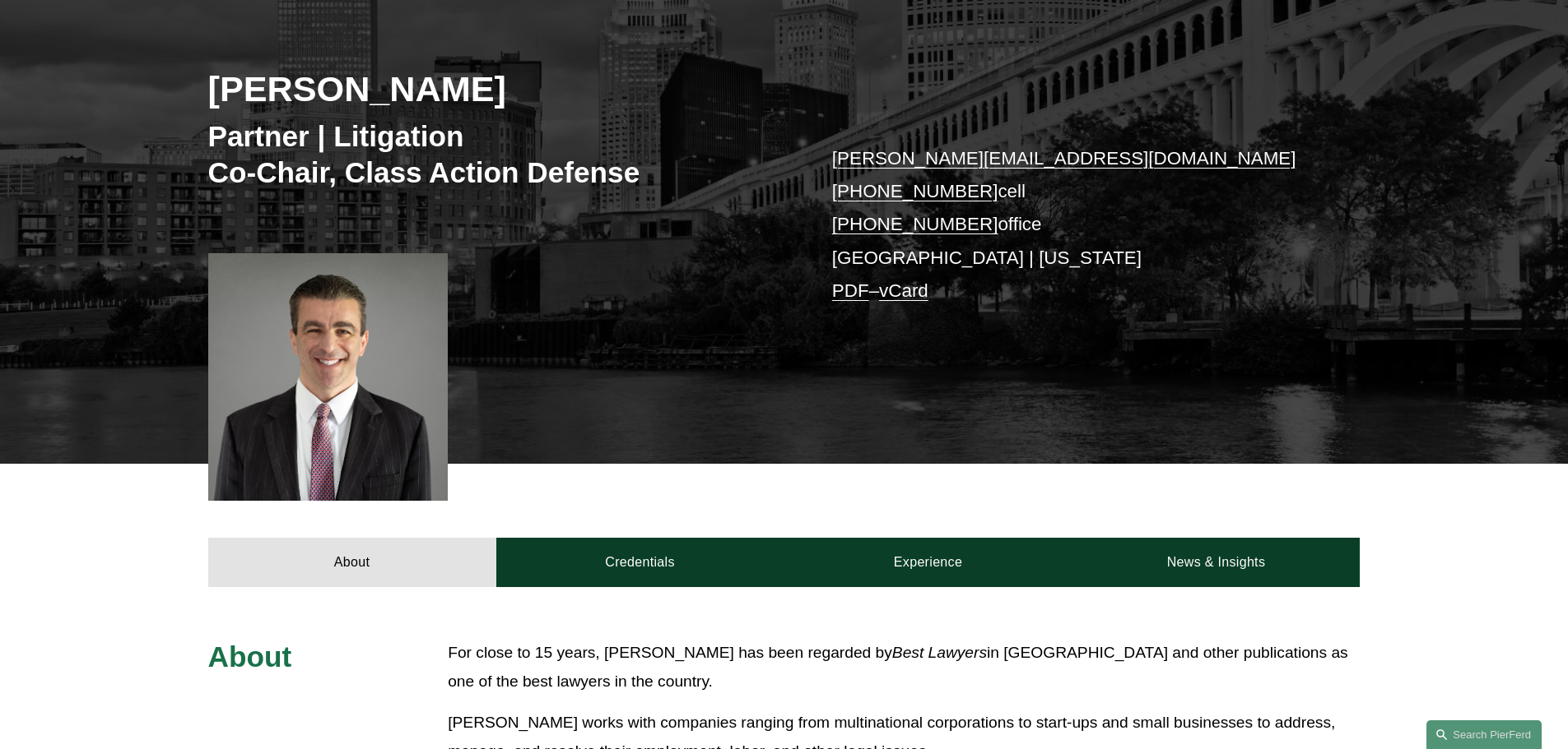
scroll to position [493, 0]
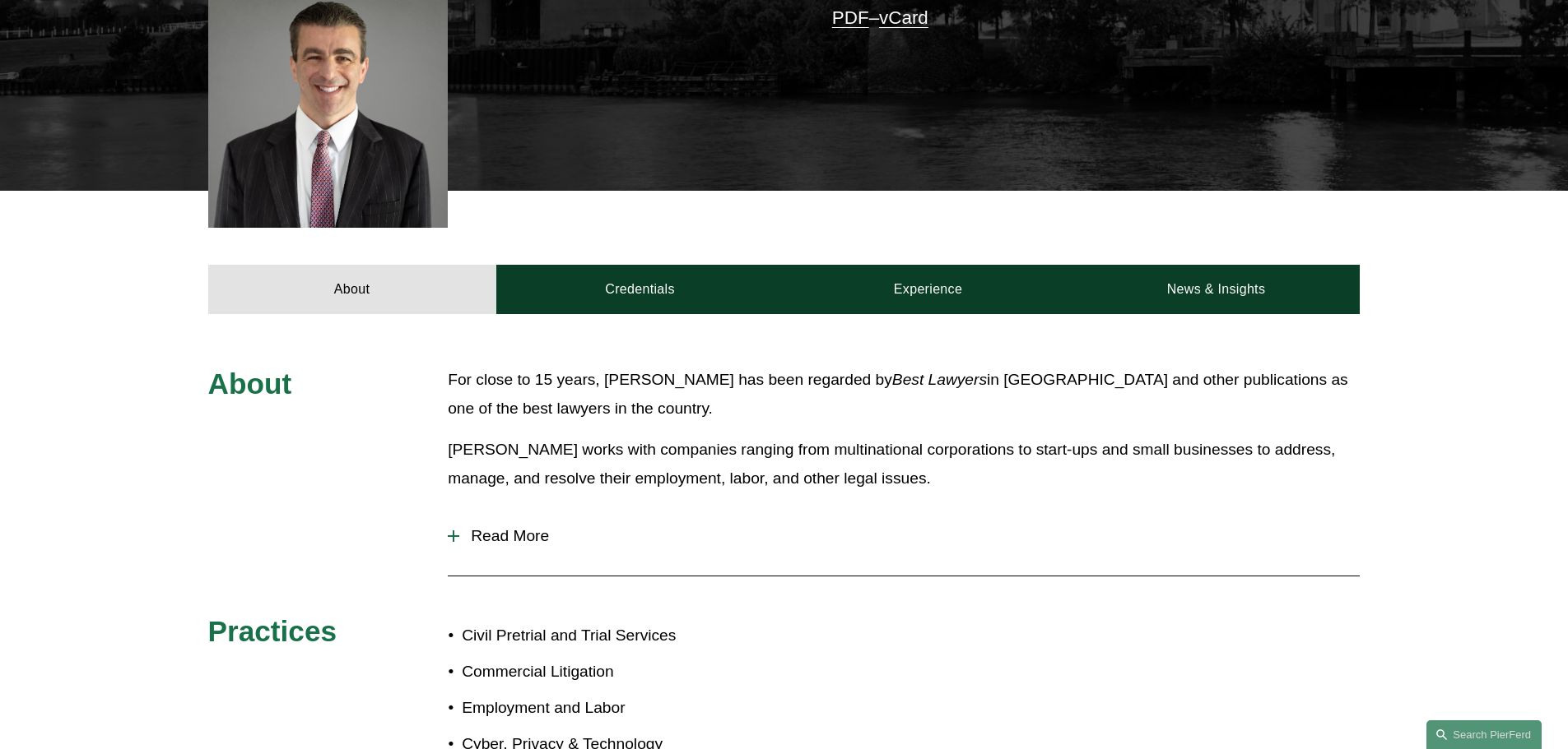
click at [536, 542] on span "Read More" at bounding box center [909, 536] width 900 height 18
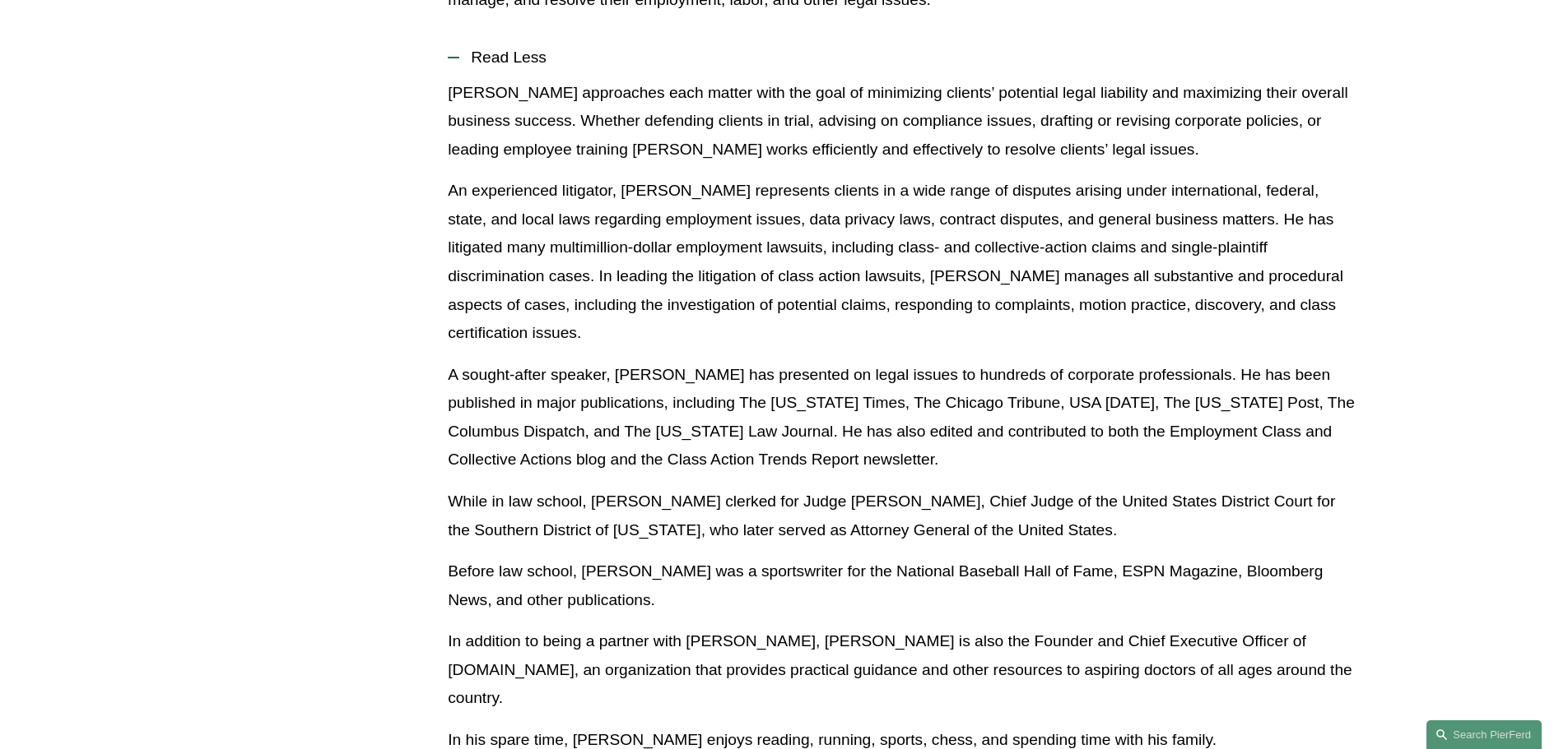
scroll to position [988, 0]
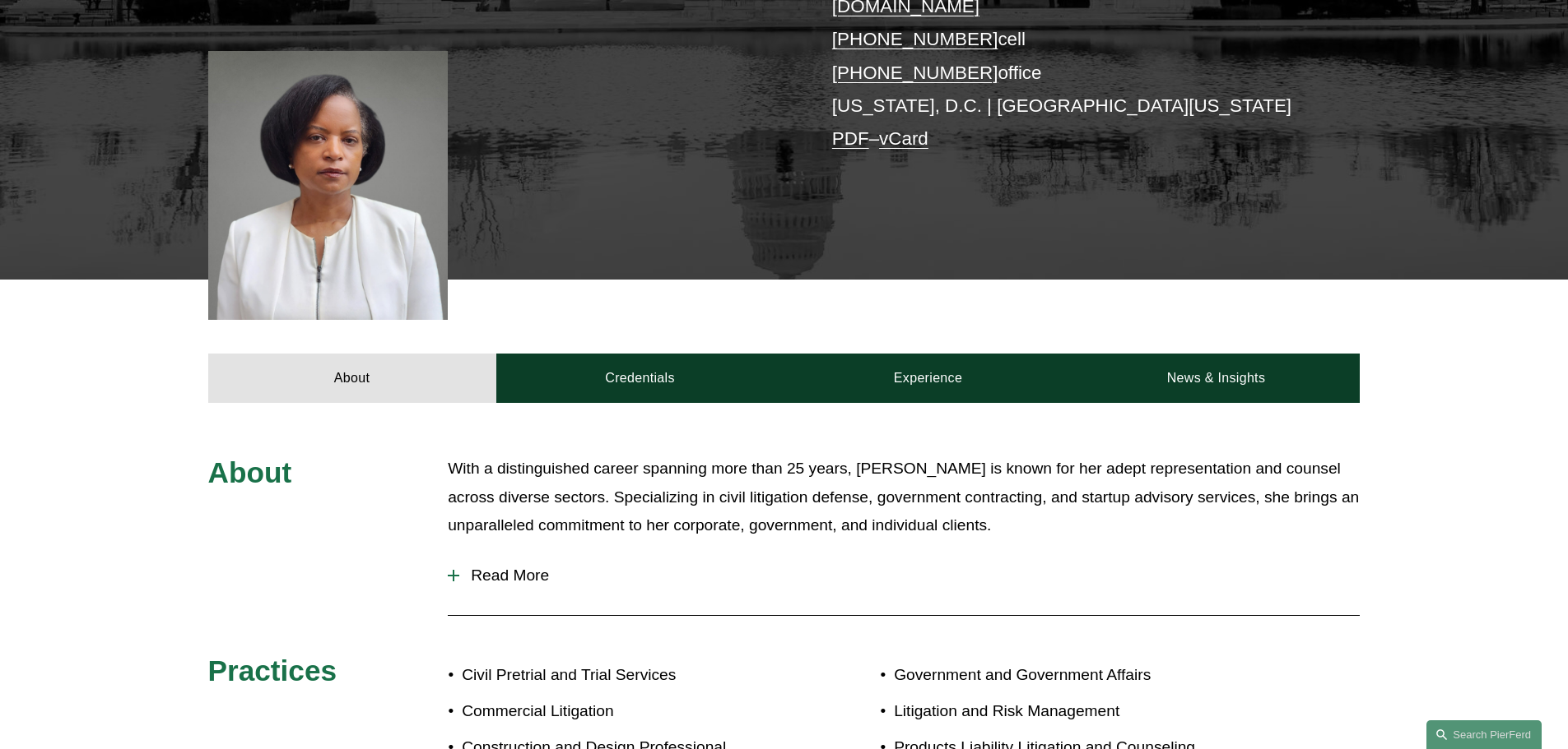
scroll to position [468, 0]
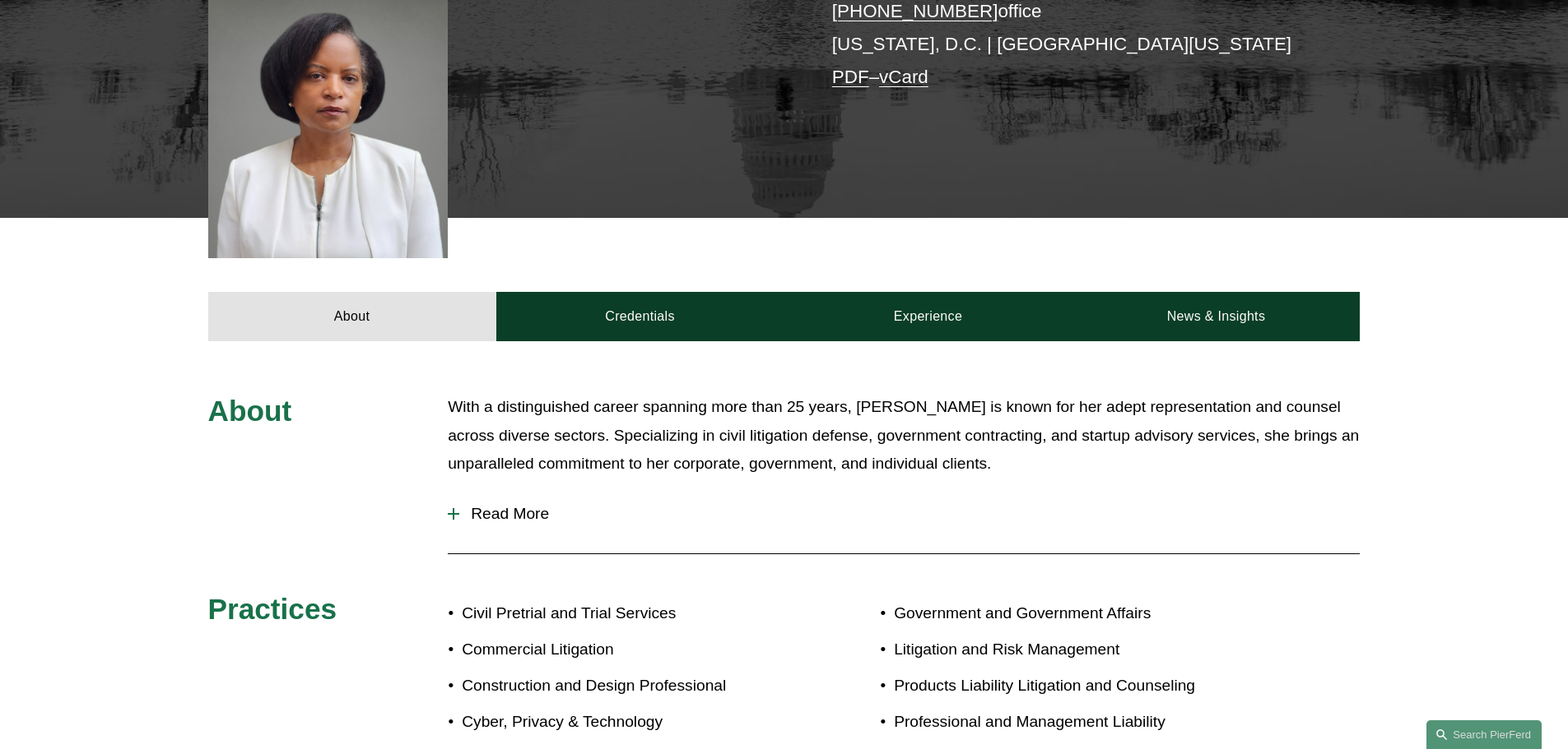
click at [502, 505] on span "Read More" at bounding box center [909, 514] width 900 height 18
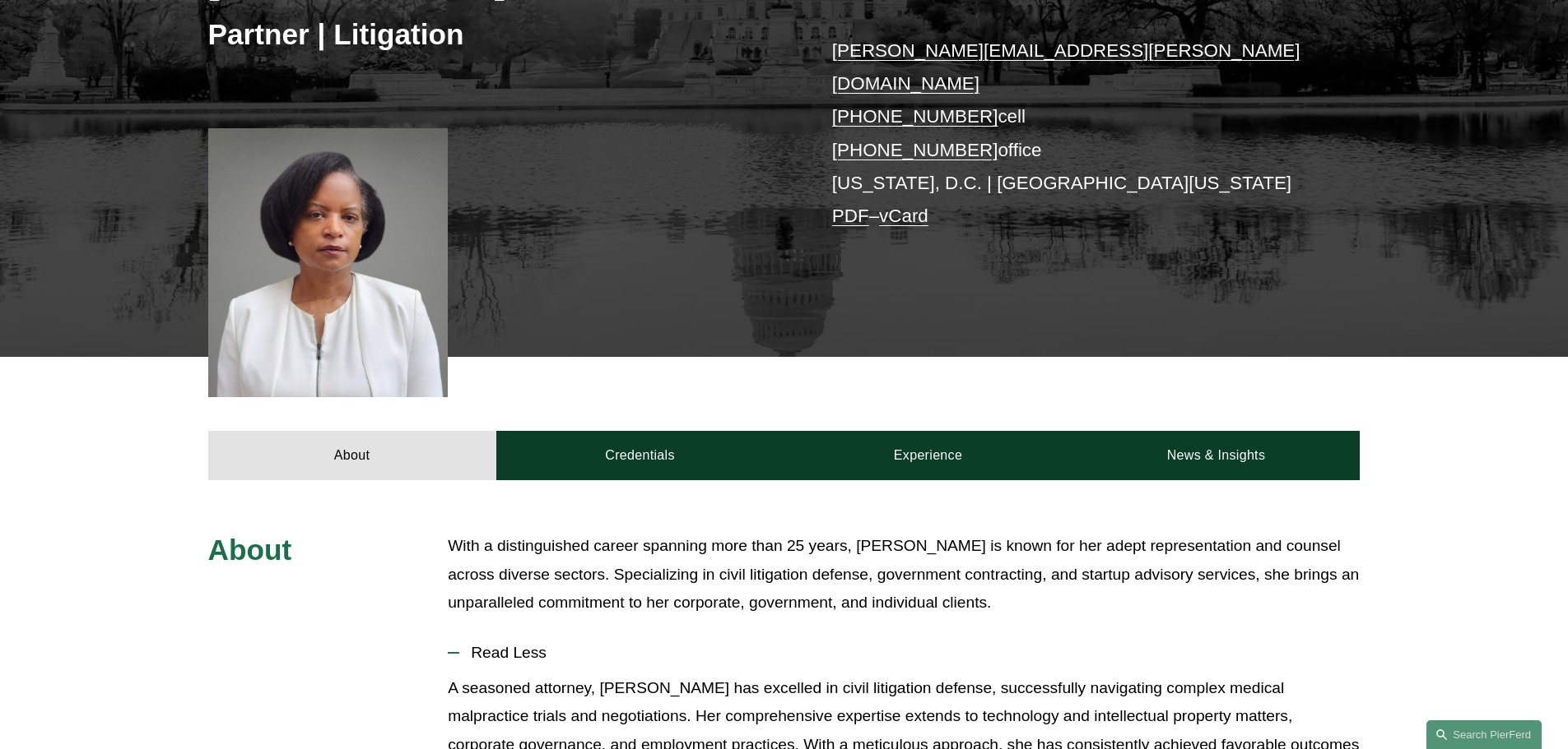
scroll to position [210, 0]
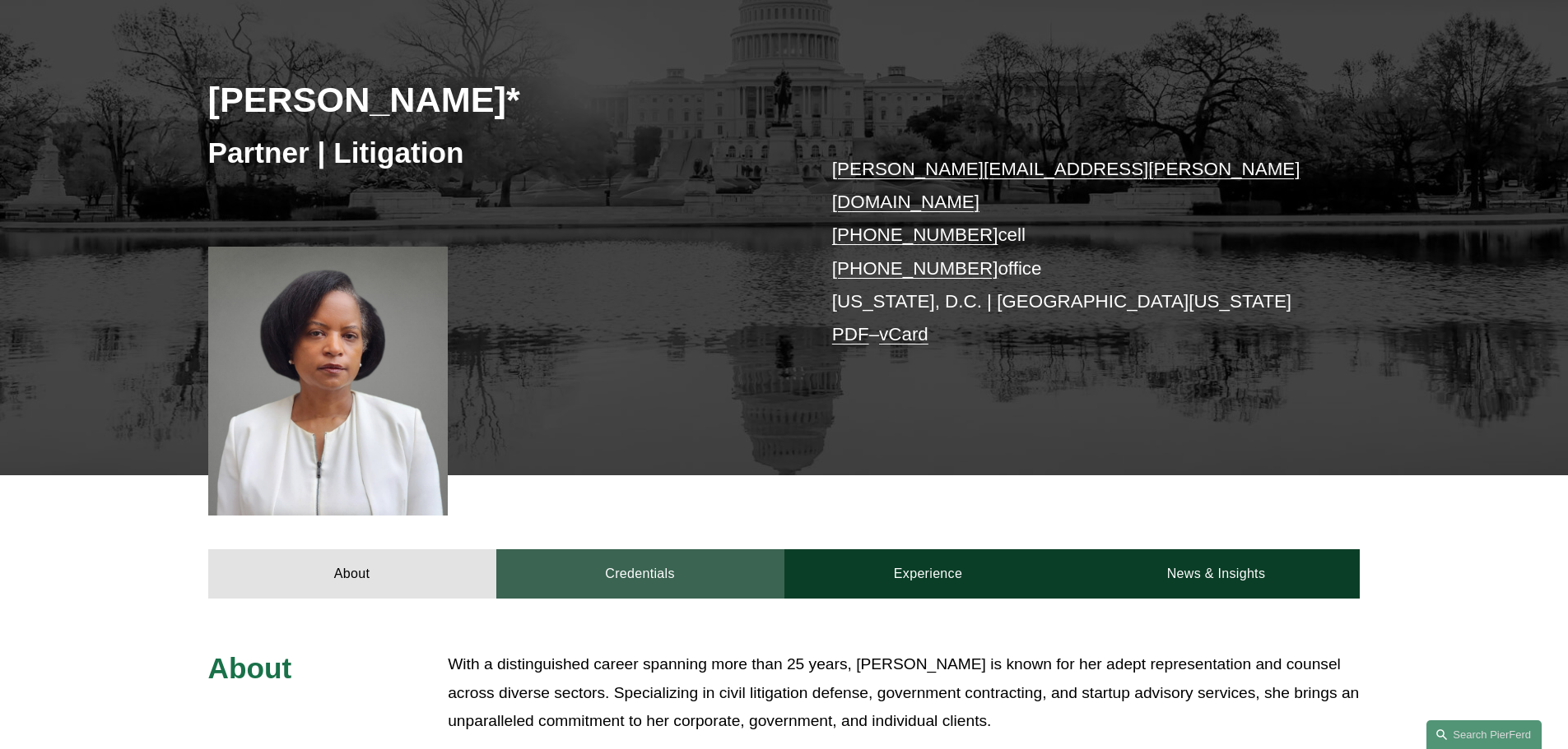
click at [597, 550] on link "Credentials" at bounding box center [640, 575] width 288 height 50
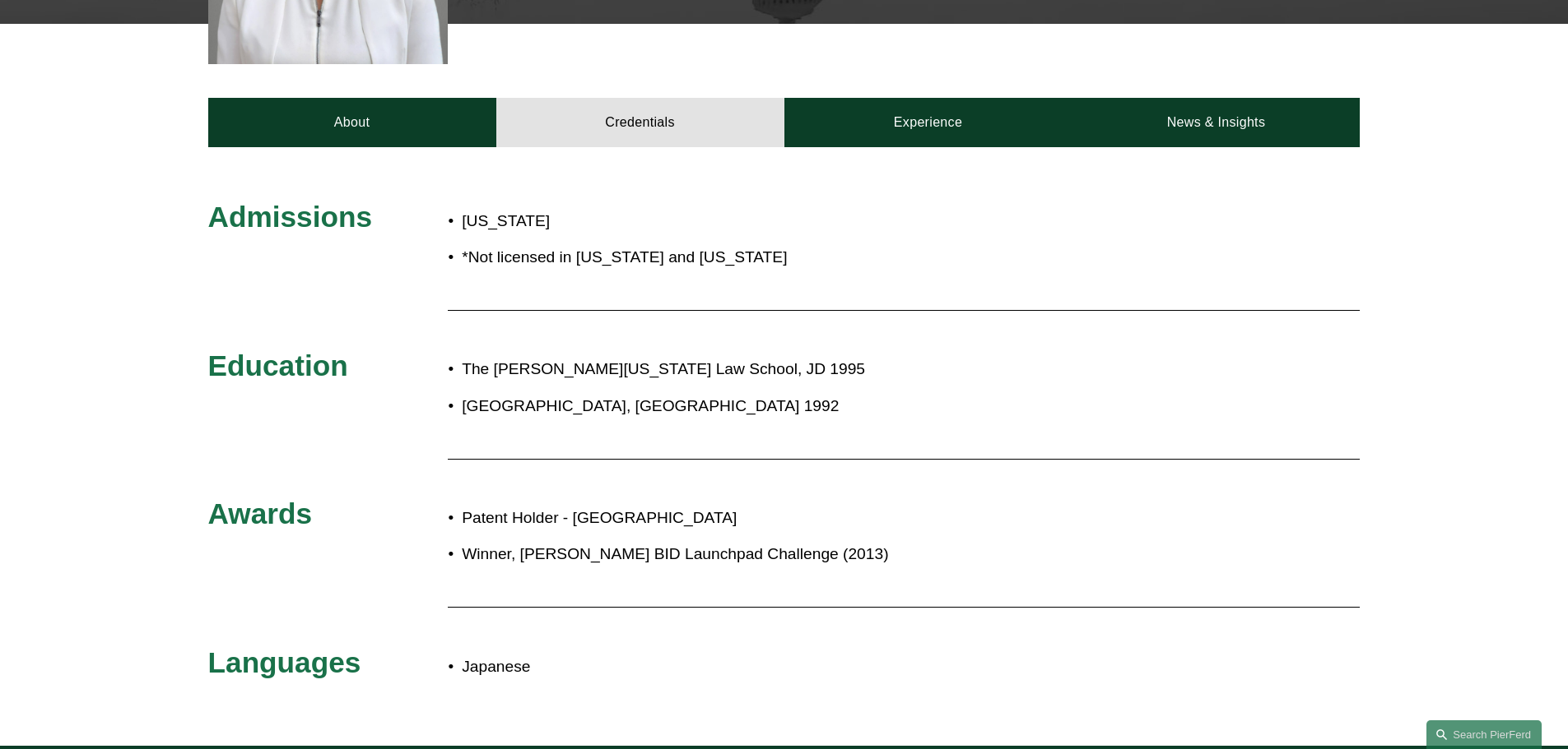
scroll to position [621, 0]
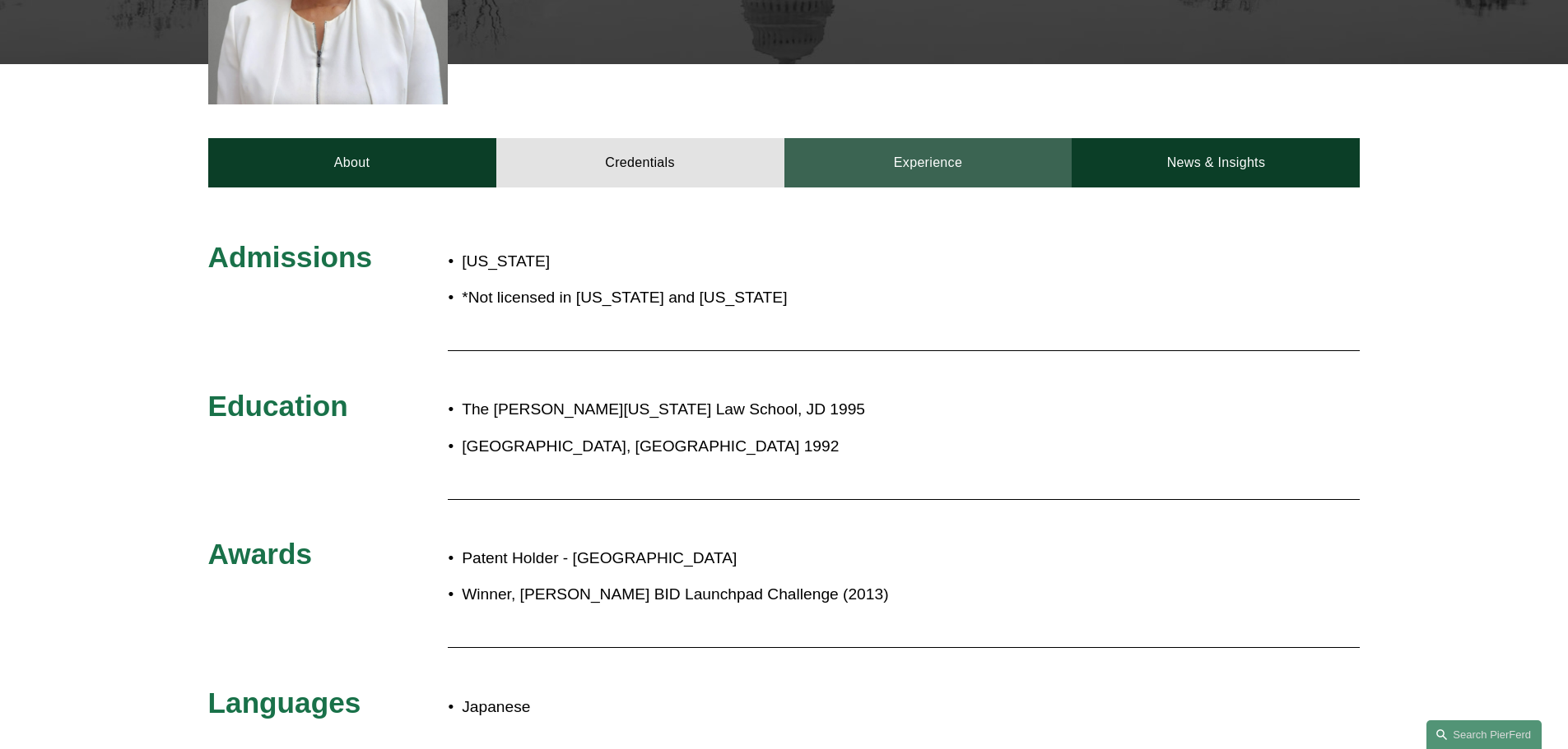
click at [931, 138] on link "Experience" at bounding box center [927, 163] width 288 height 50
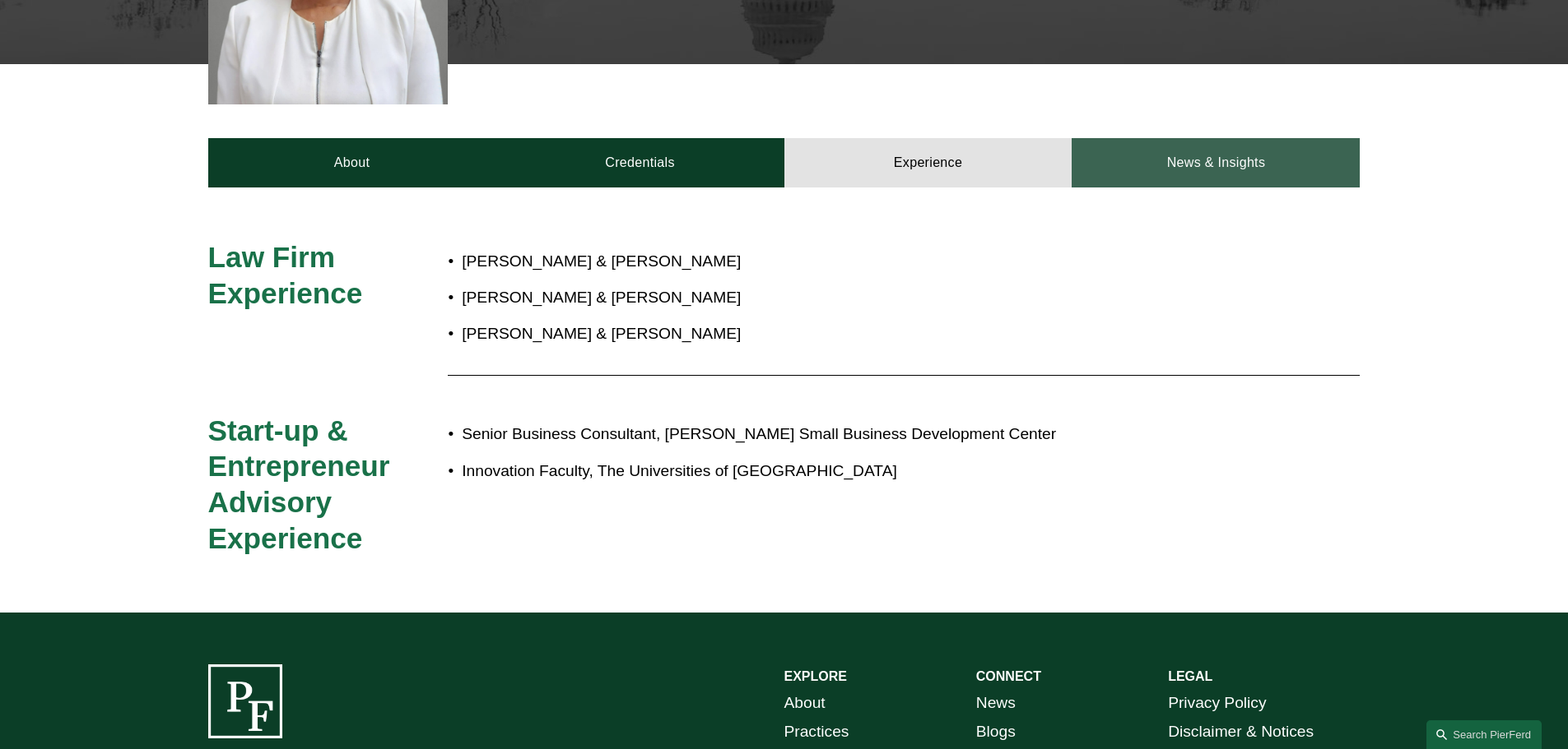
click at [1178, 138] on link "News & Insights" at bounding box center [1215, 163] width 288 height 50
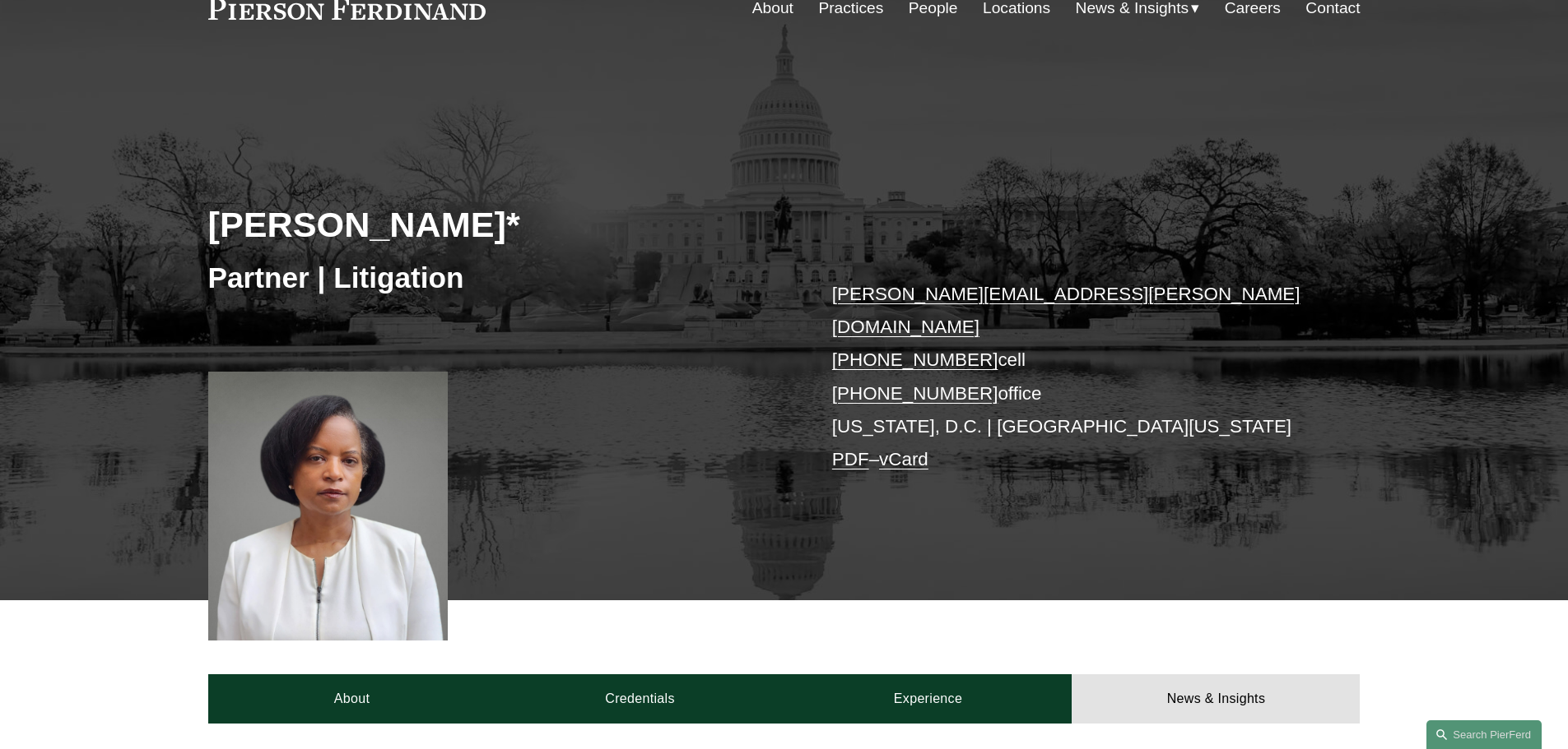
scroll to position [0, 0]
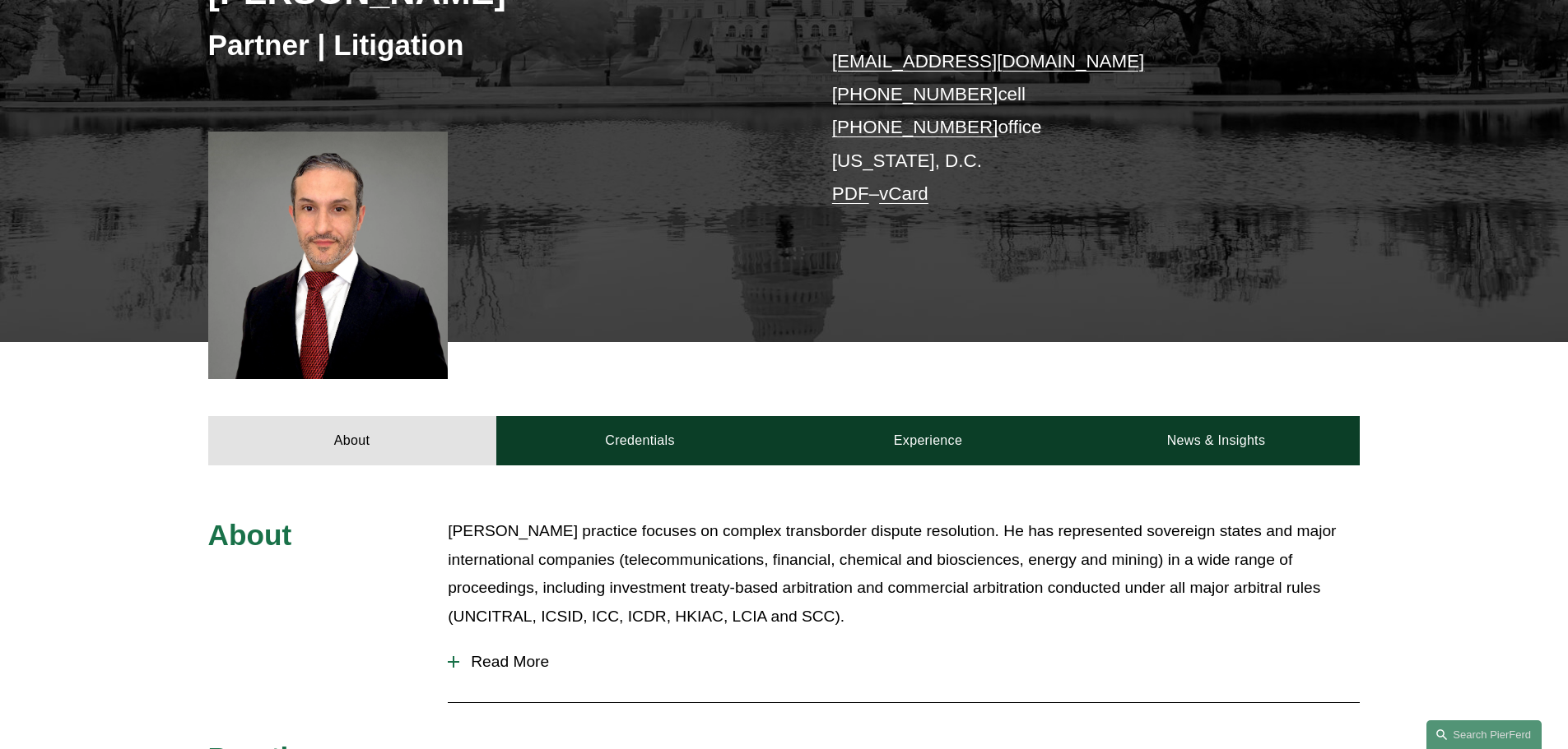
scroll to position [329, 0]
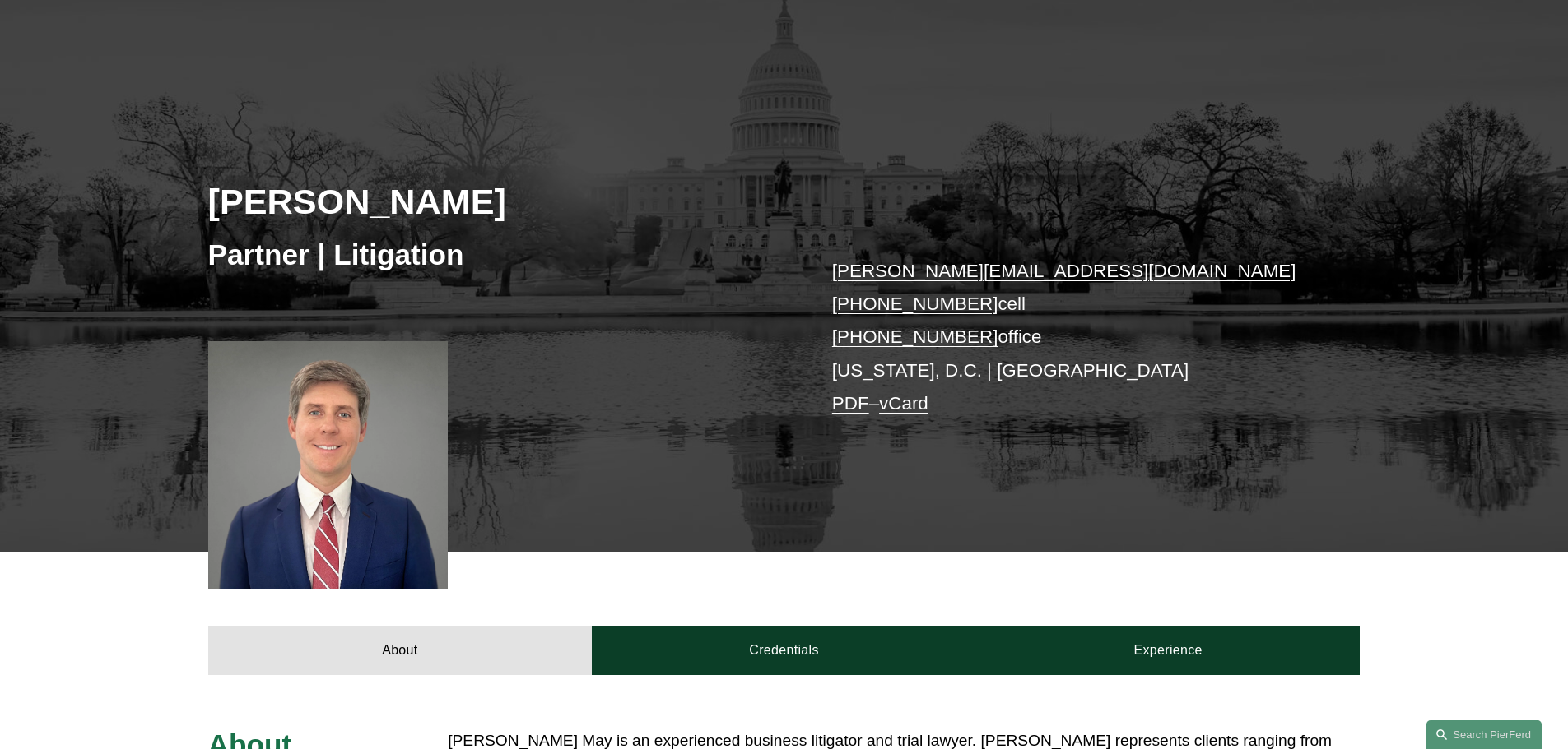
scroll to position [493, 0]
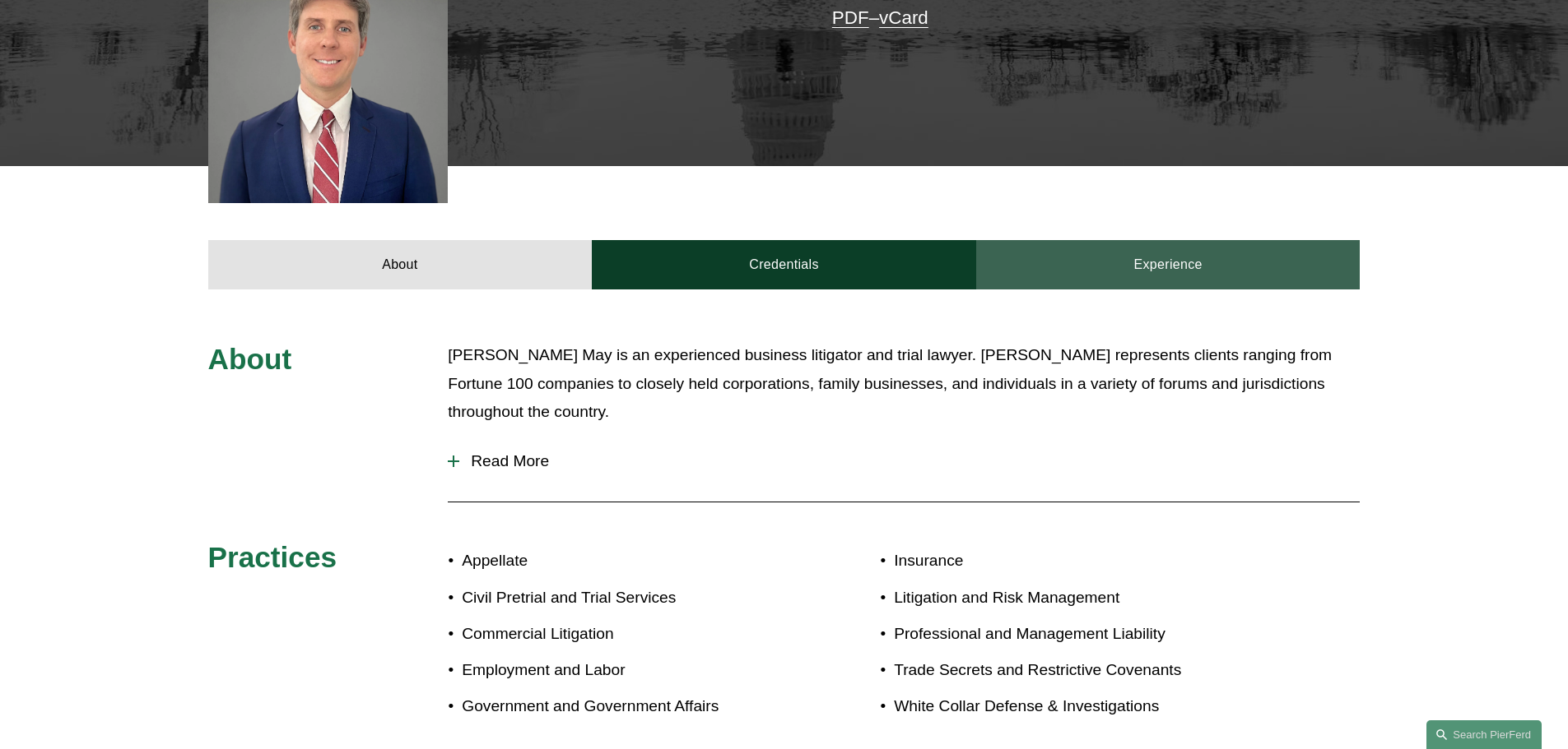
click at [1090, 267] on link "Experience" at bounding box center [1168, 266] width 384 height 50
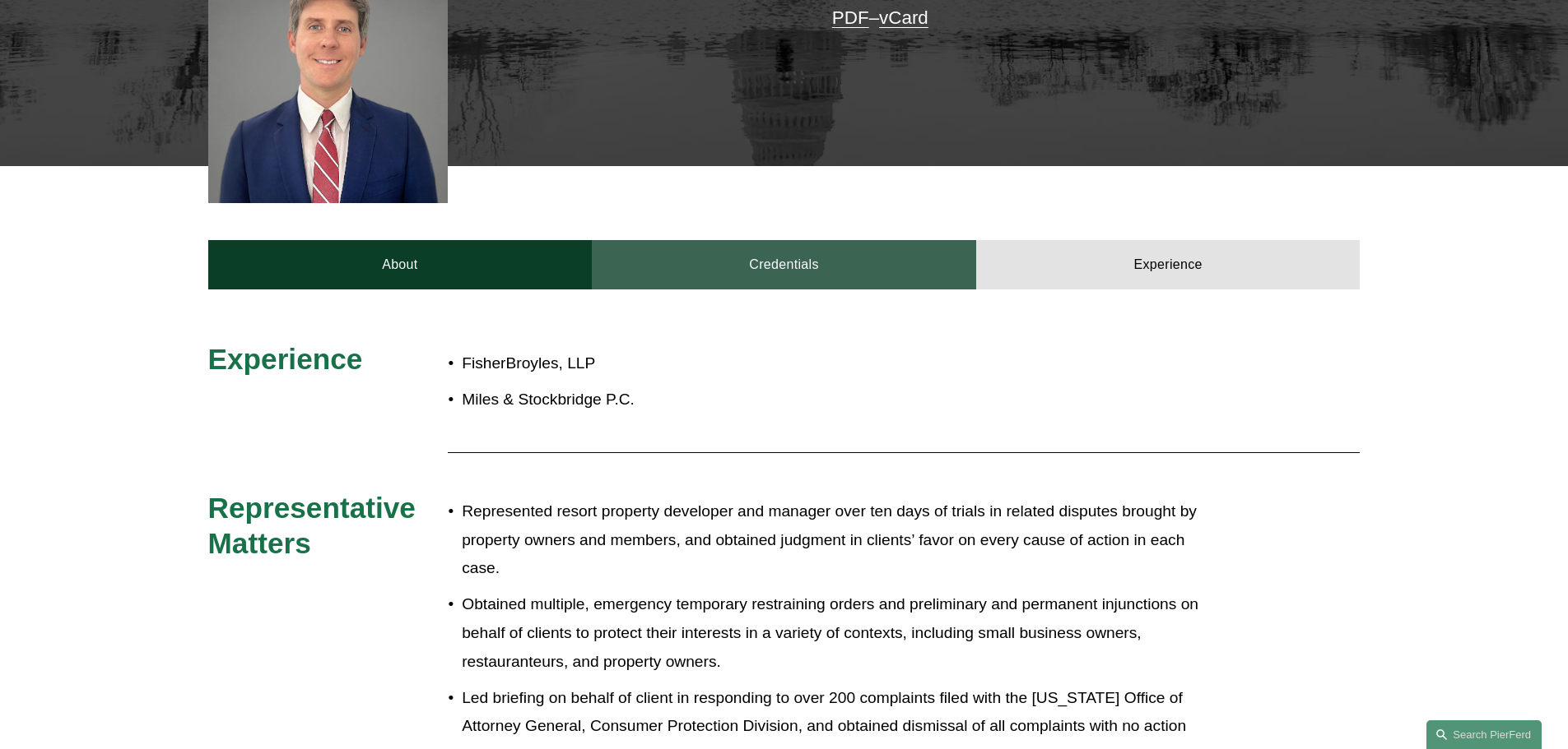
click at [916, 260] on link "Credentials" at bounding box center [784, 266] width 384 height 50
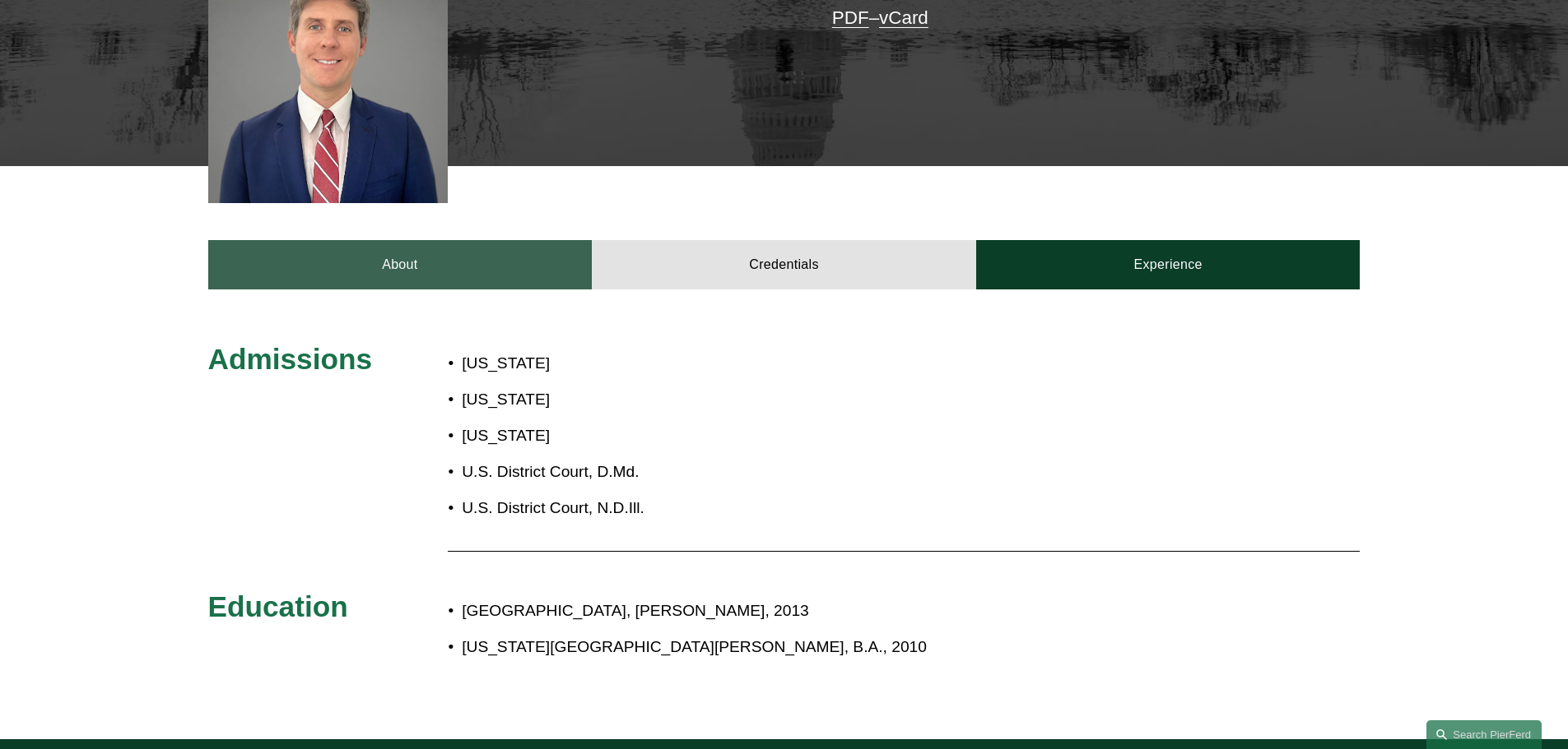
click at [450, 272] on link "About" at bounding box center [400, 266] width 384 height 50
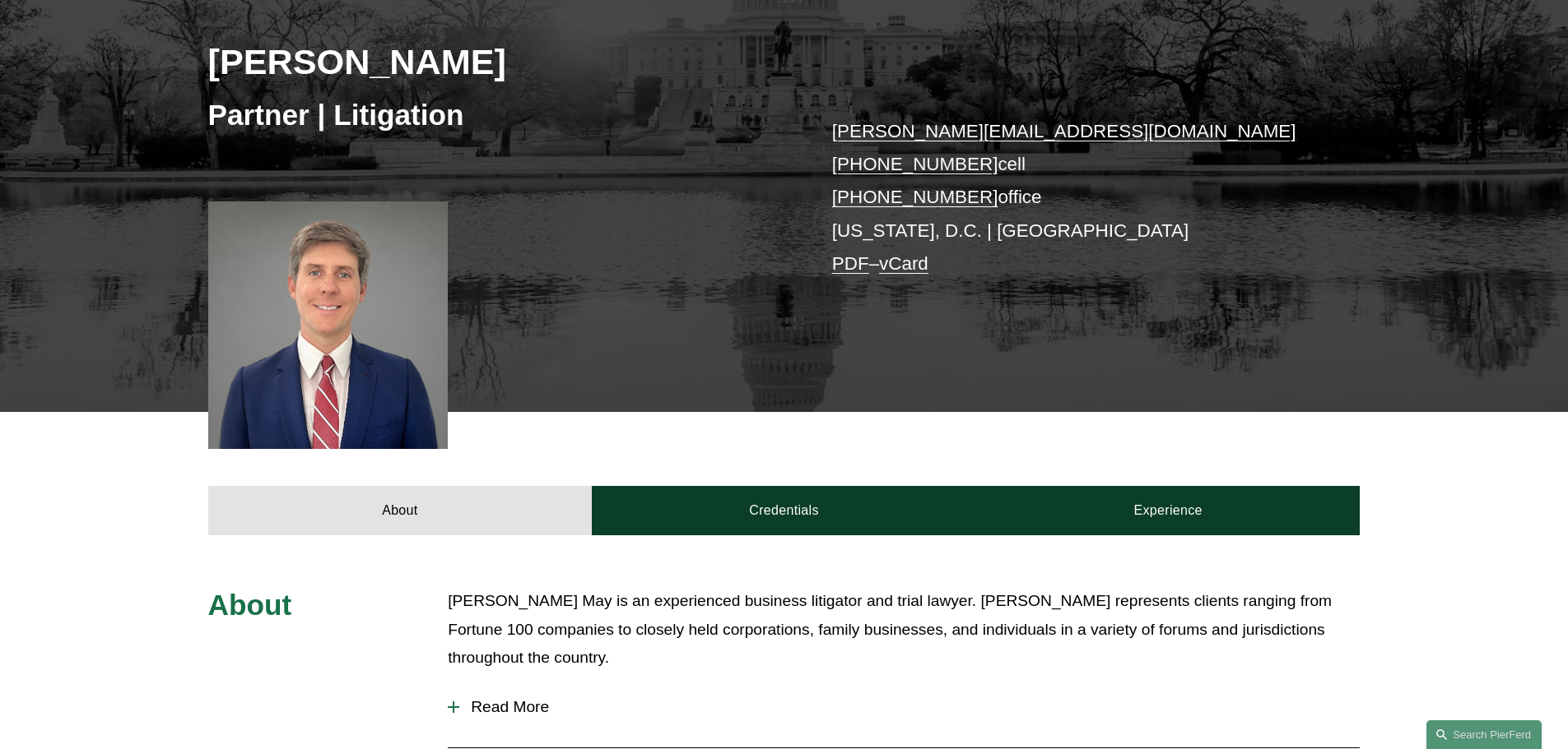
scroll to position [247, 0]
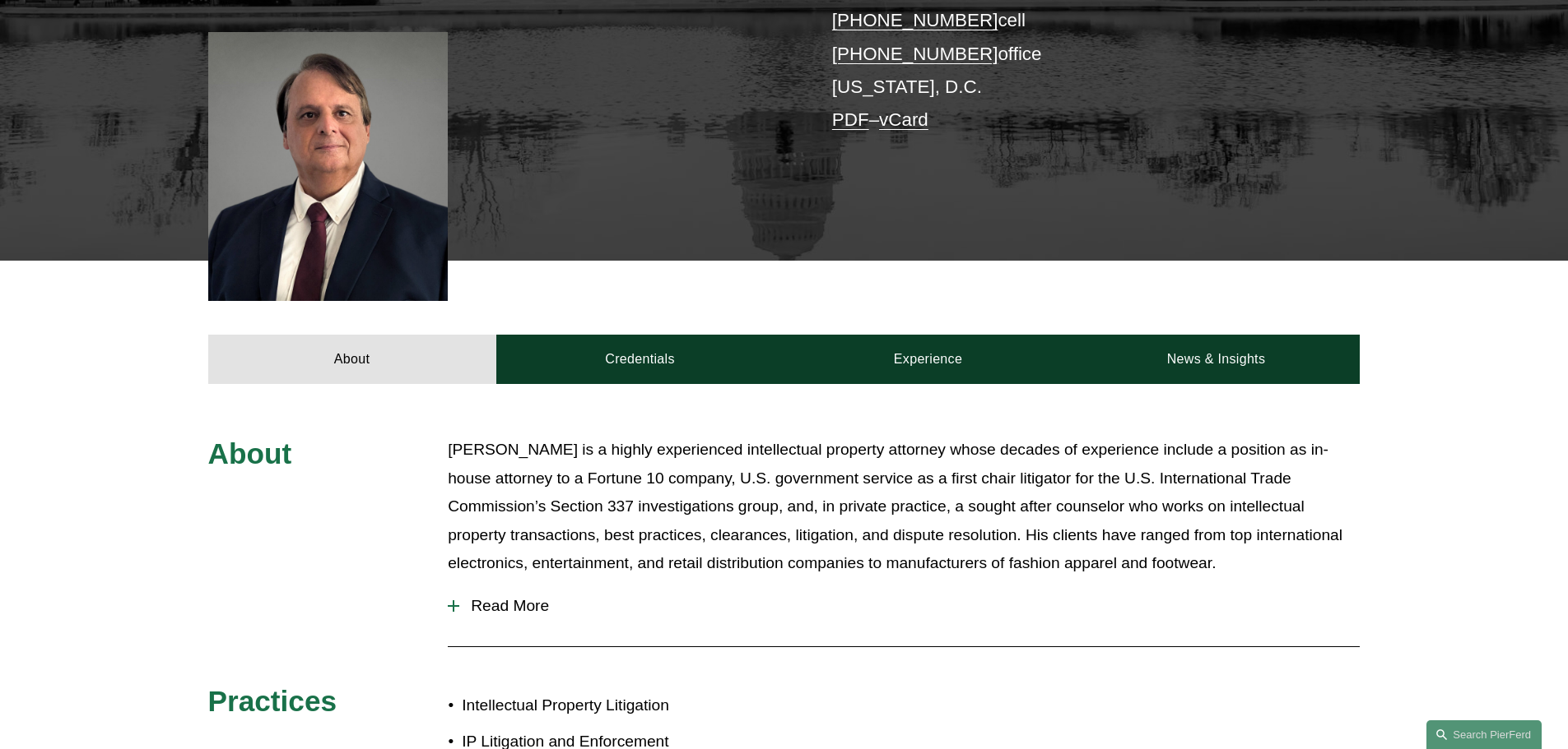
scroll to position [412, 0]
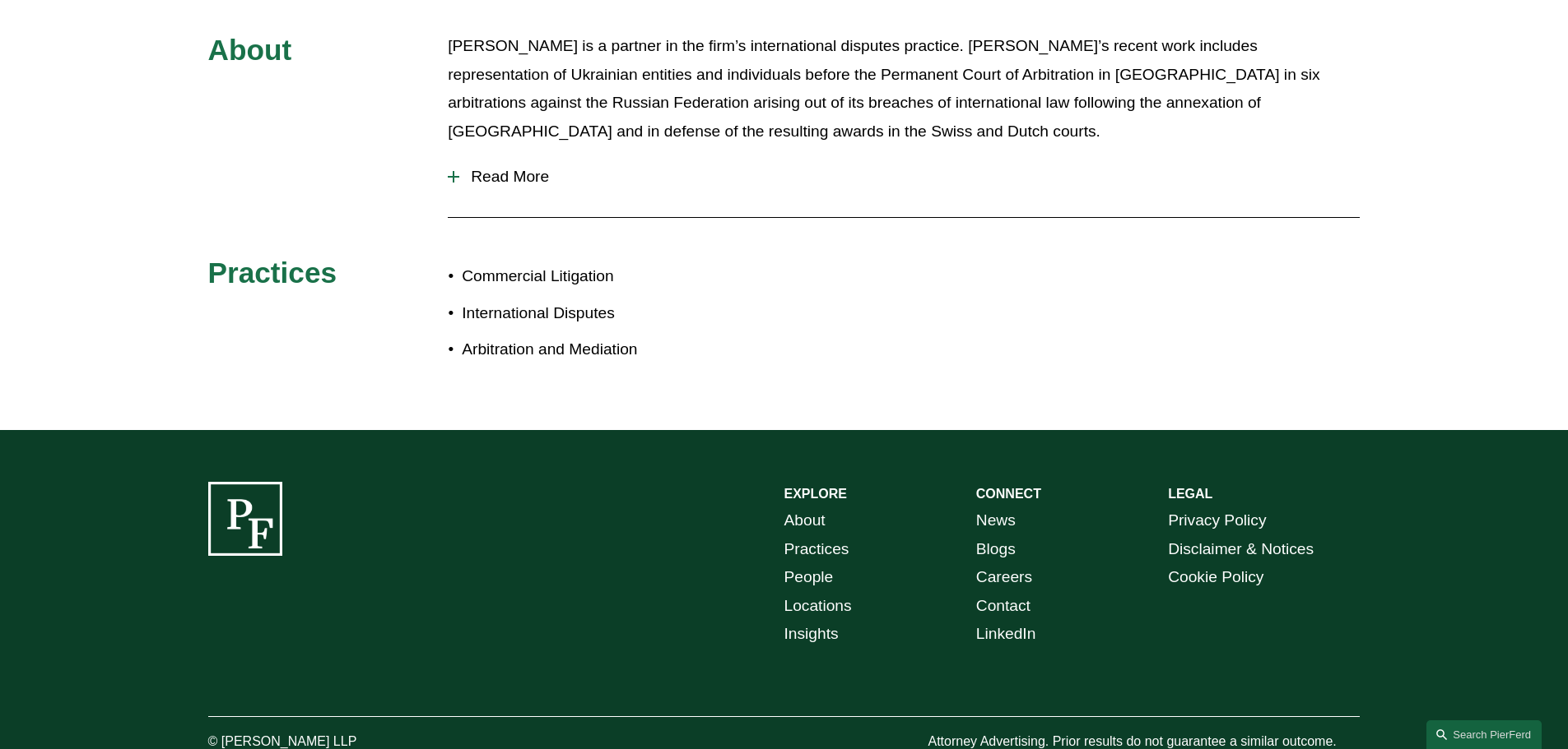
scroll to position [823, 0]
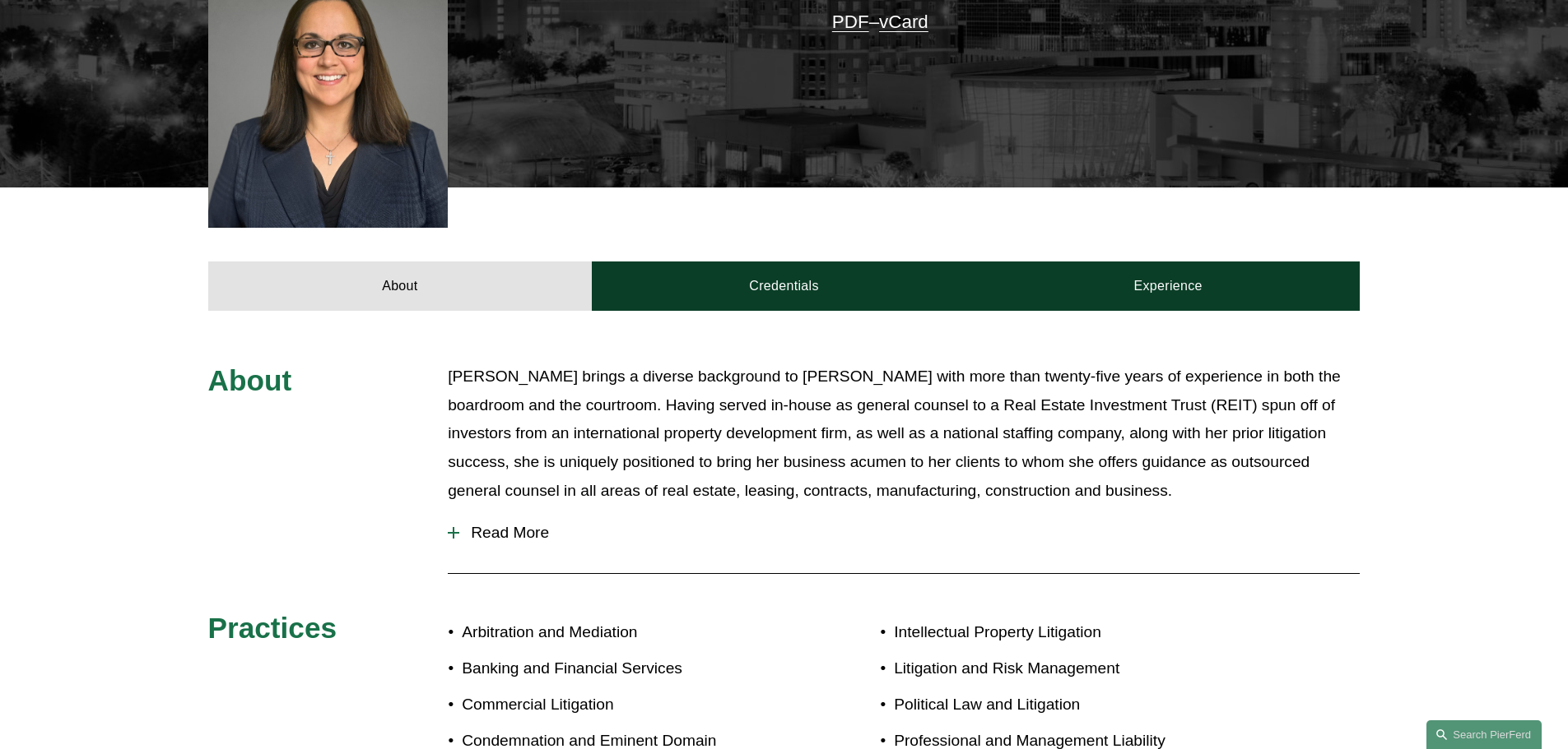
scroll to position [493, 0]
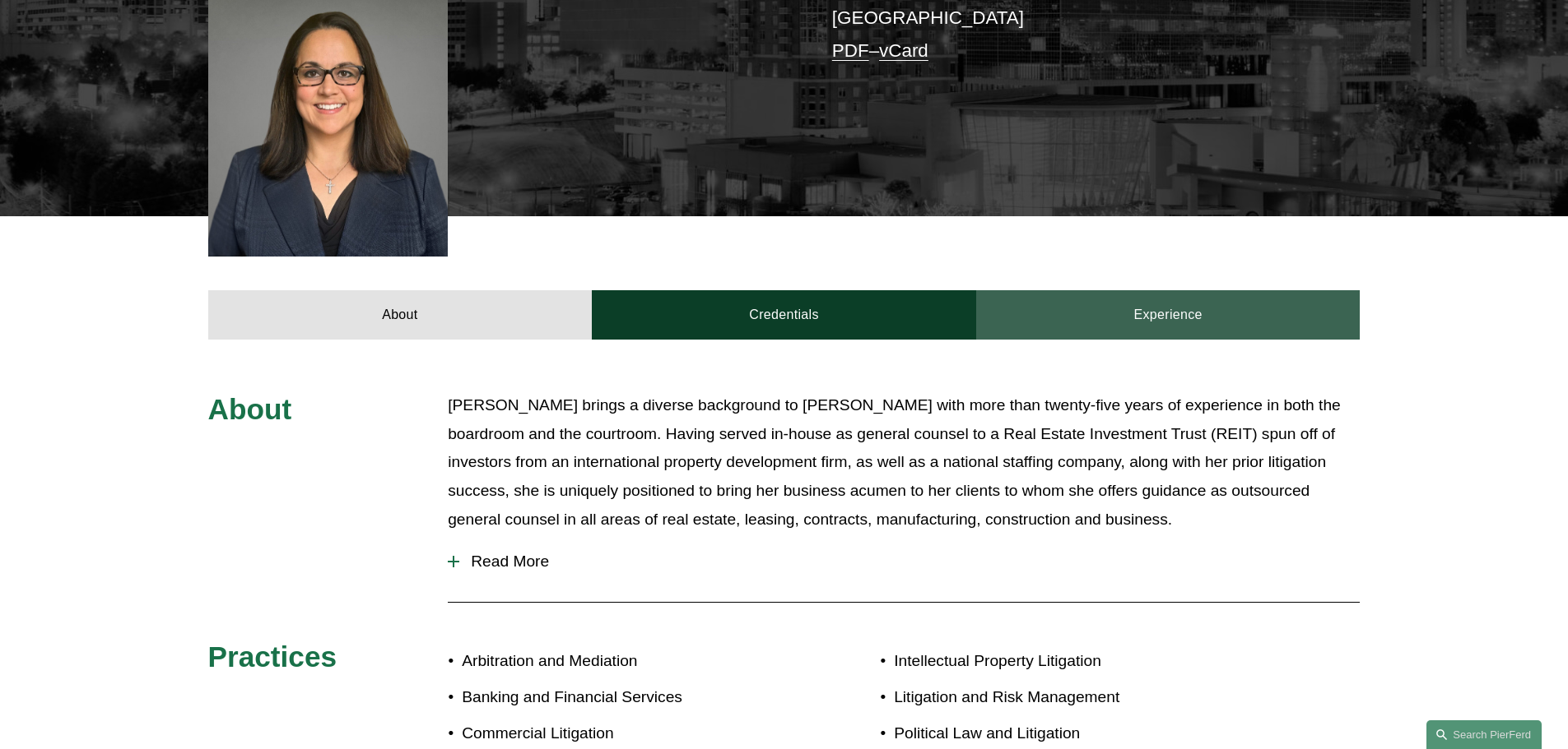
click at [1161, 296] on link "Experience" at bounding box center [1168, 315] width 384 height 50
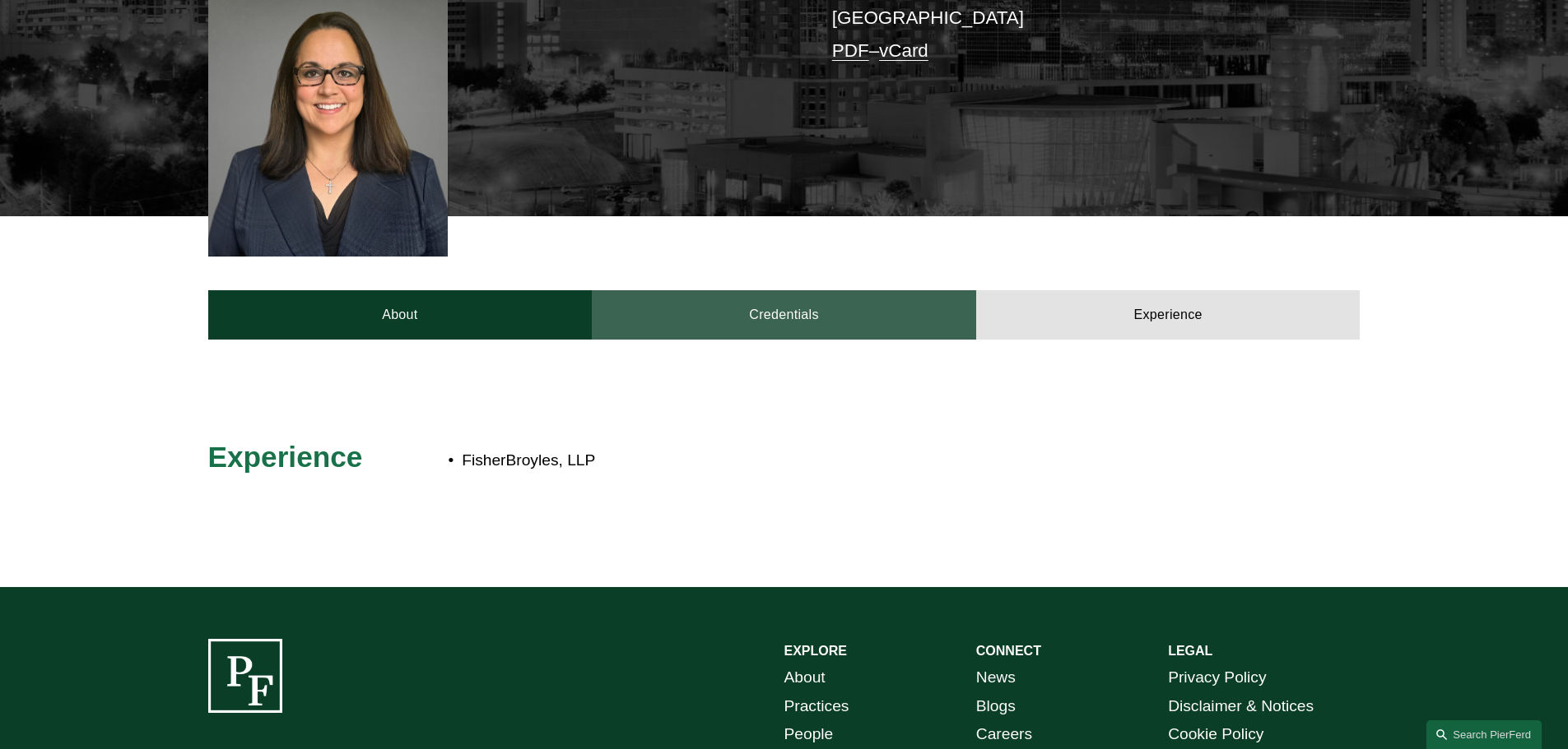
click at [889, 302] on link "Credentials" at bounding box center [784, 315] width 384 height 50
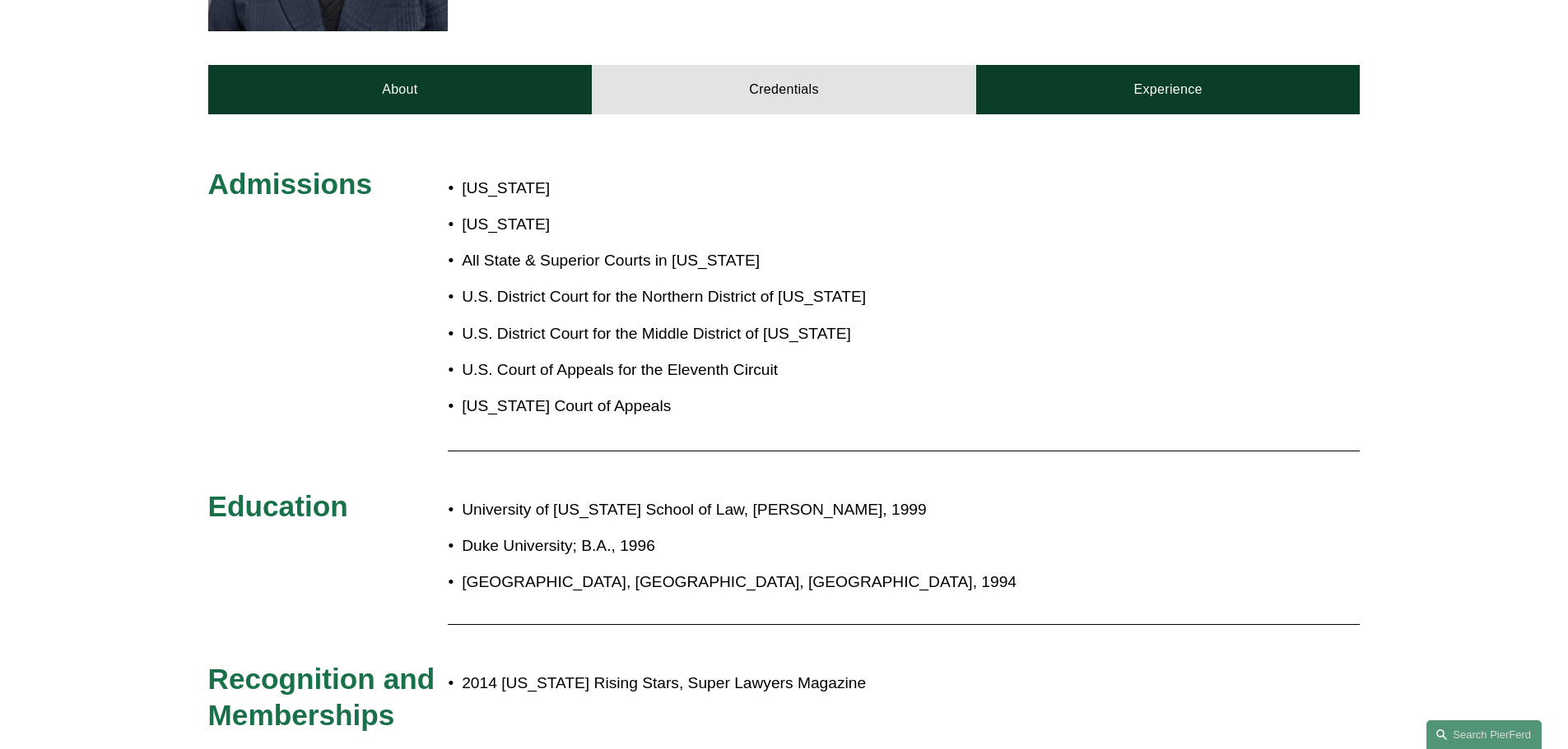
scroll to position [658, 0]
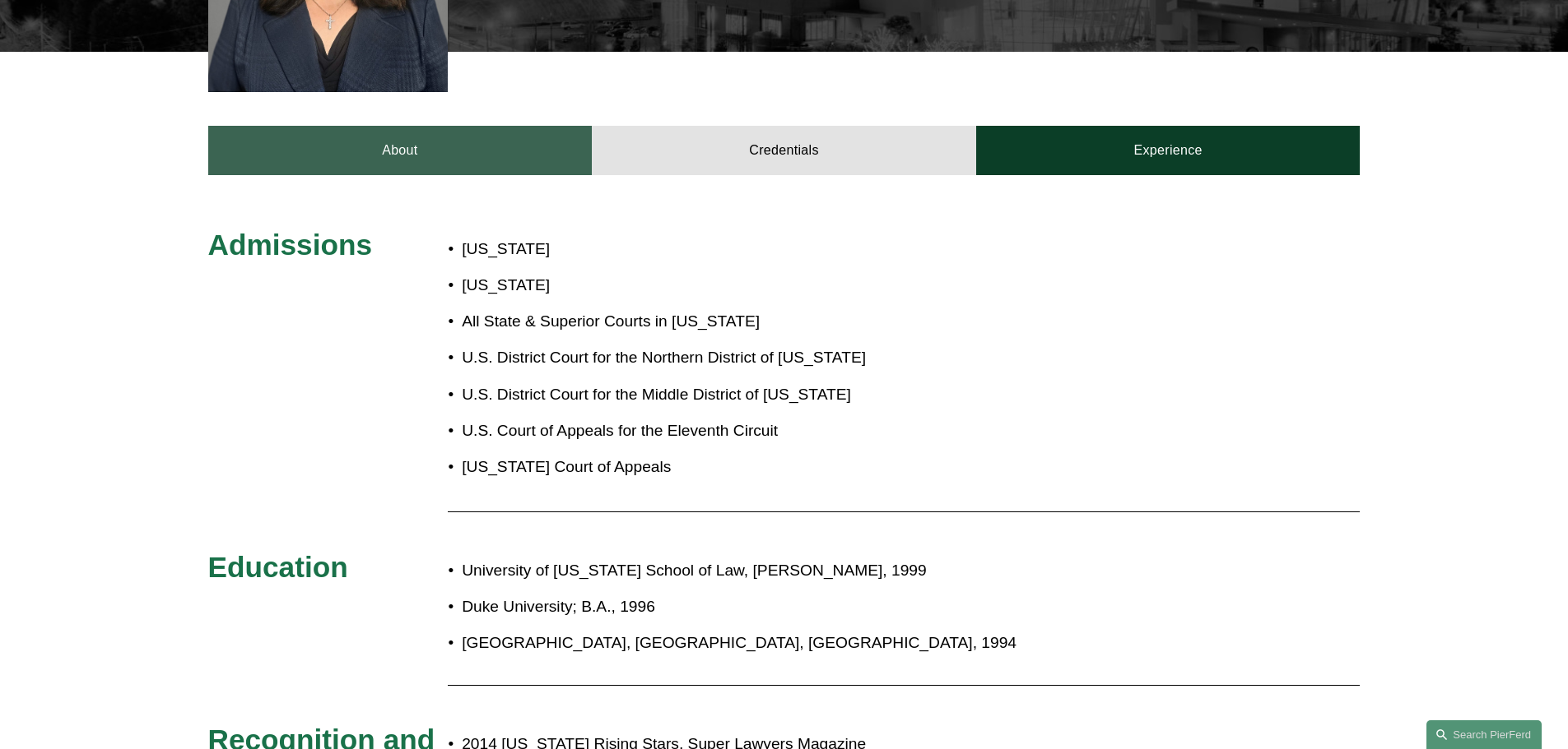
click at [385, 126] on link "About" at bounding box center [400, 151] width 384 height 50
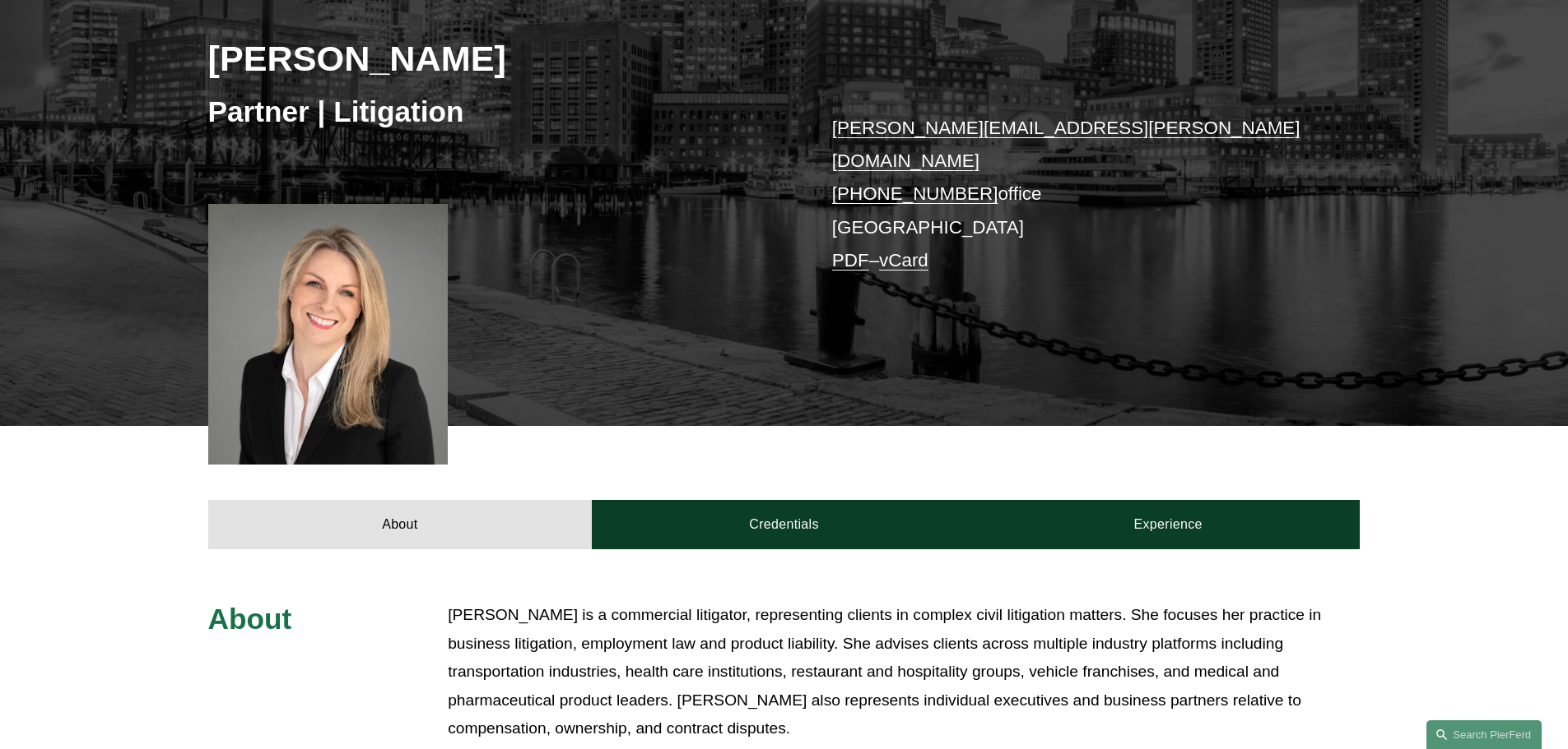
scroll to position [247, 0]
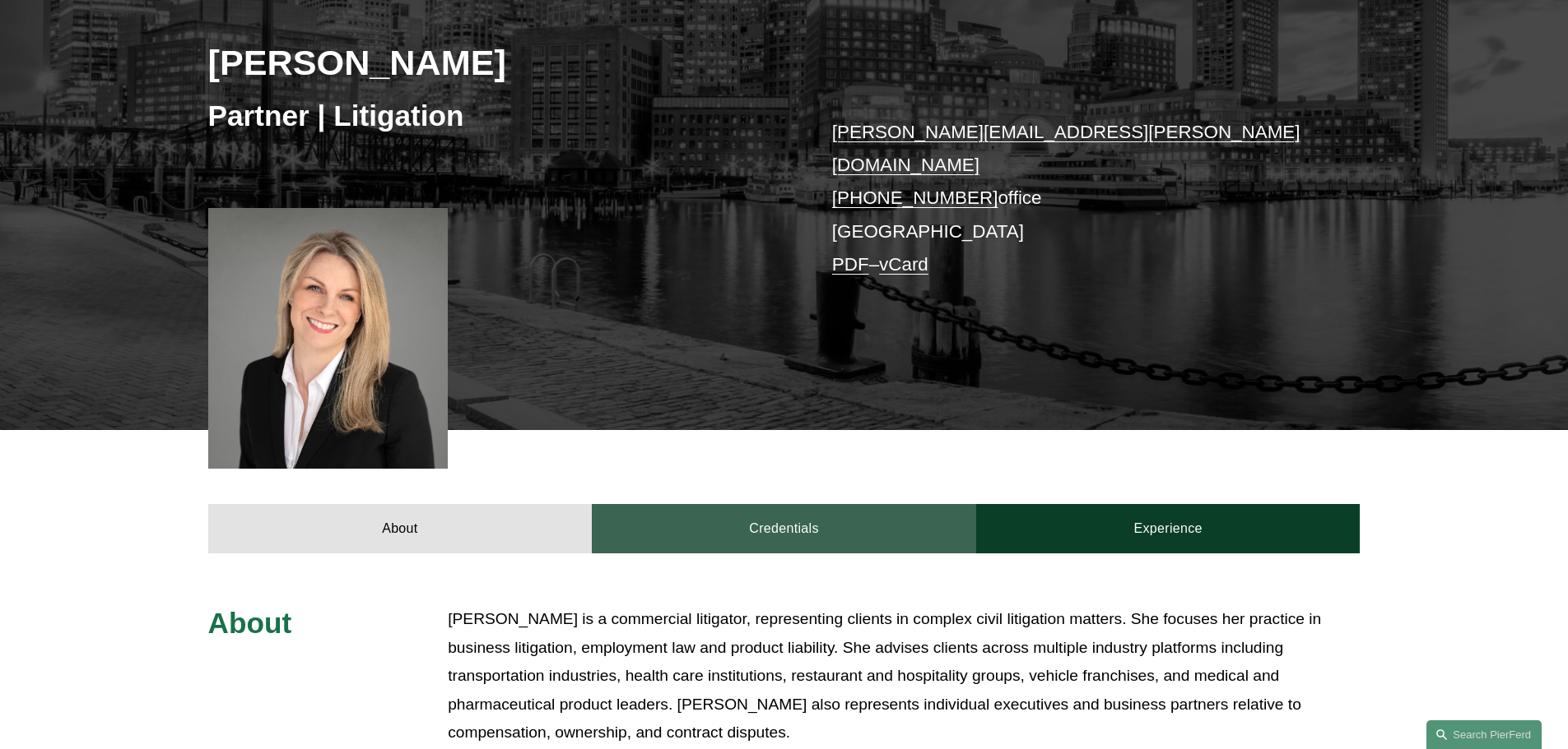
click at [767, 504] on link "Credentials" at bounding box center [784, 529] width 384 height 50
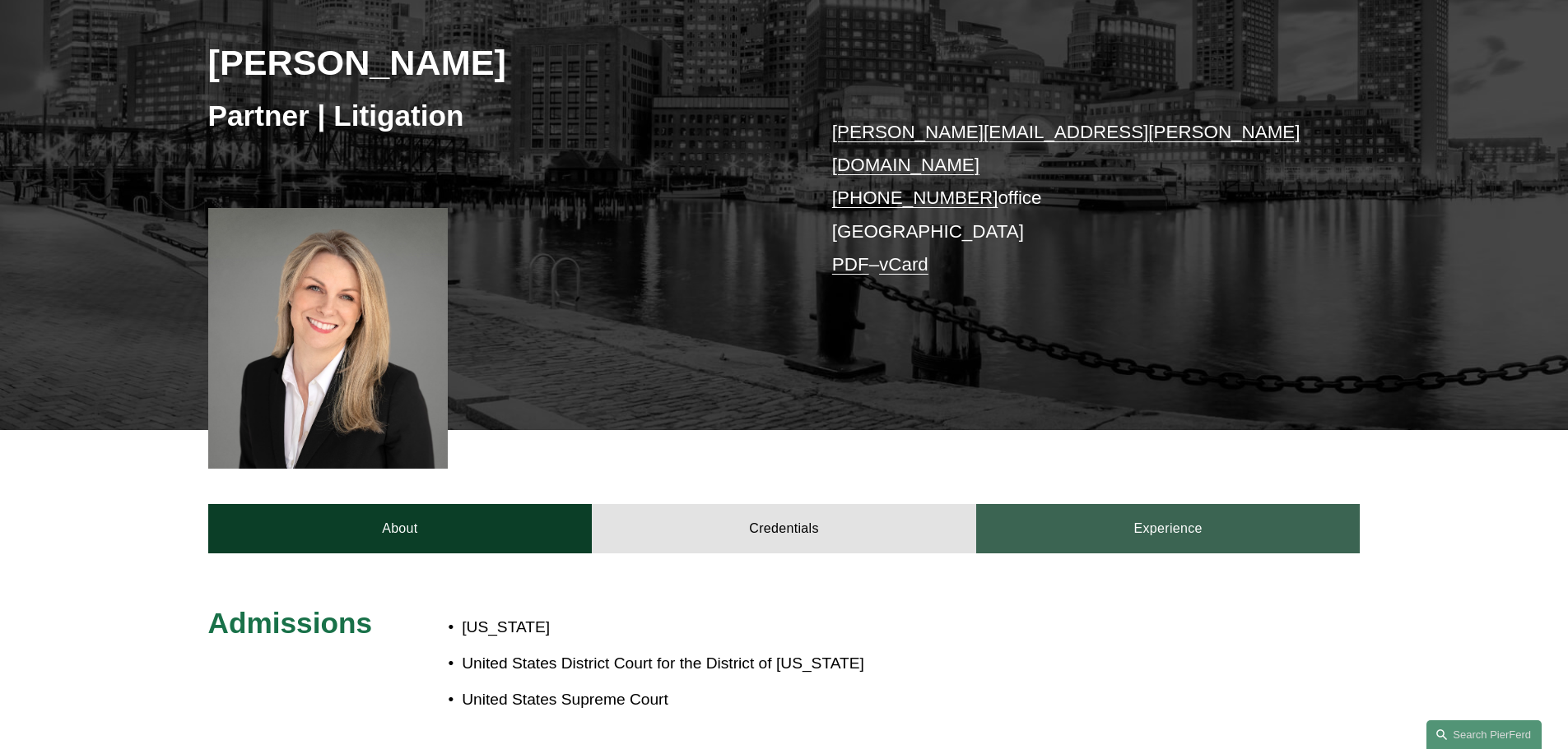
click at [1123, 521] on link "Experience" at bounding box center [1168, 529] width 384 height 50
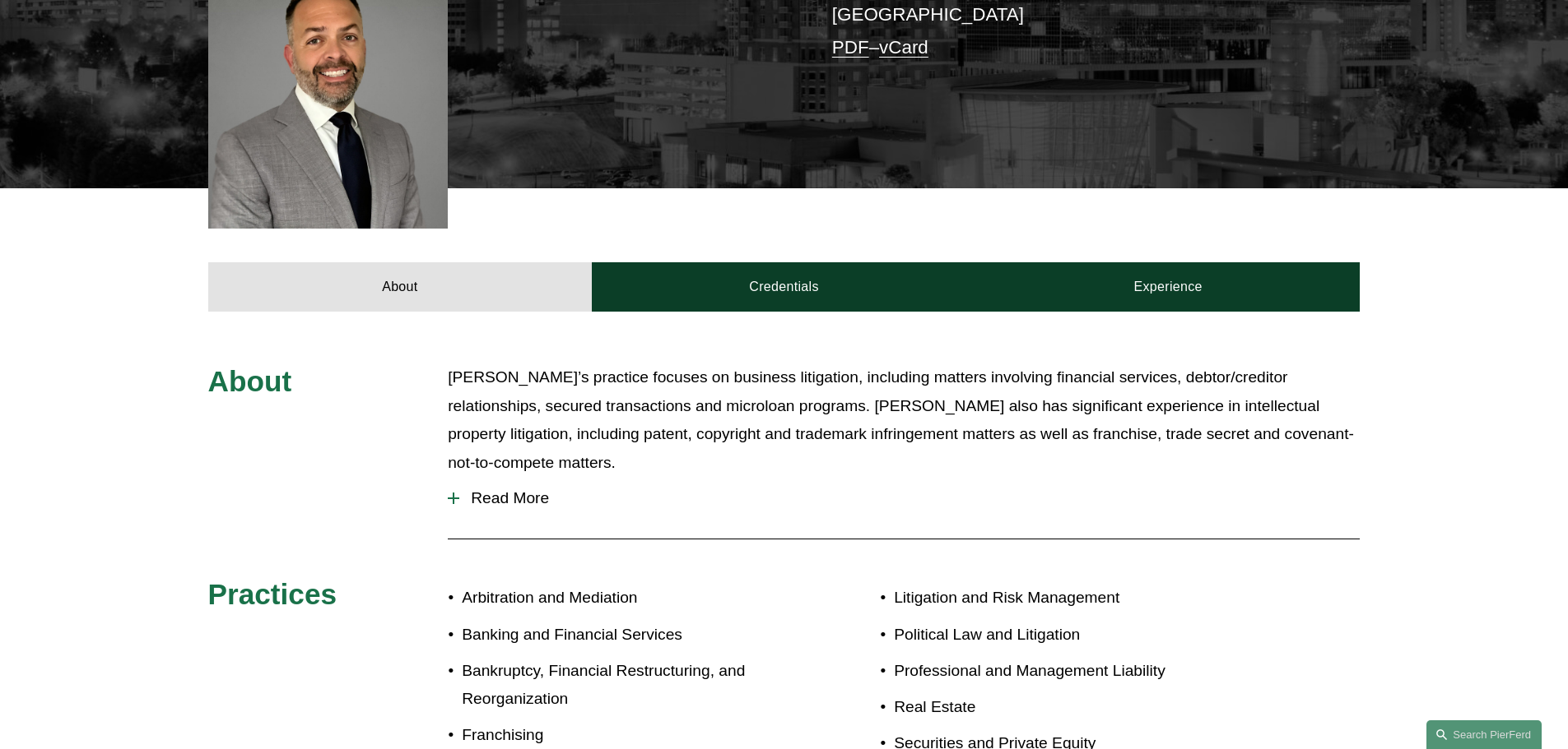
scroll to position [493, 0]
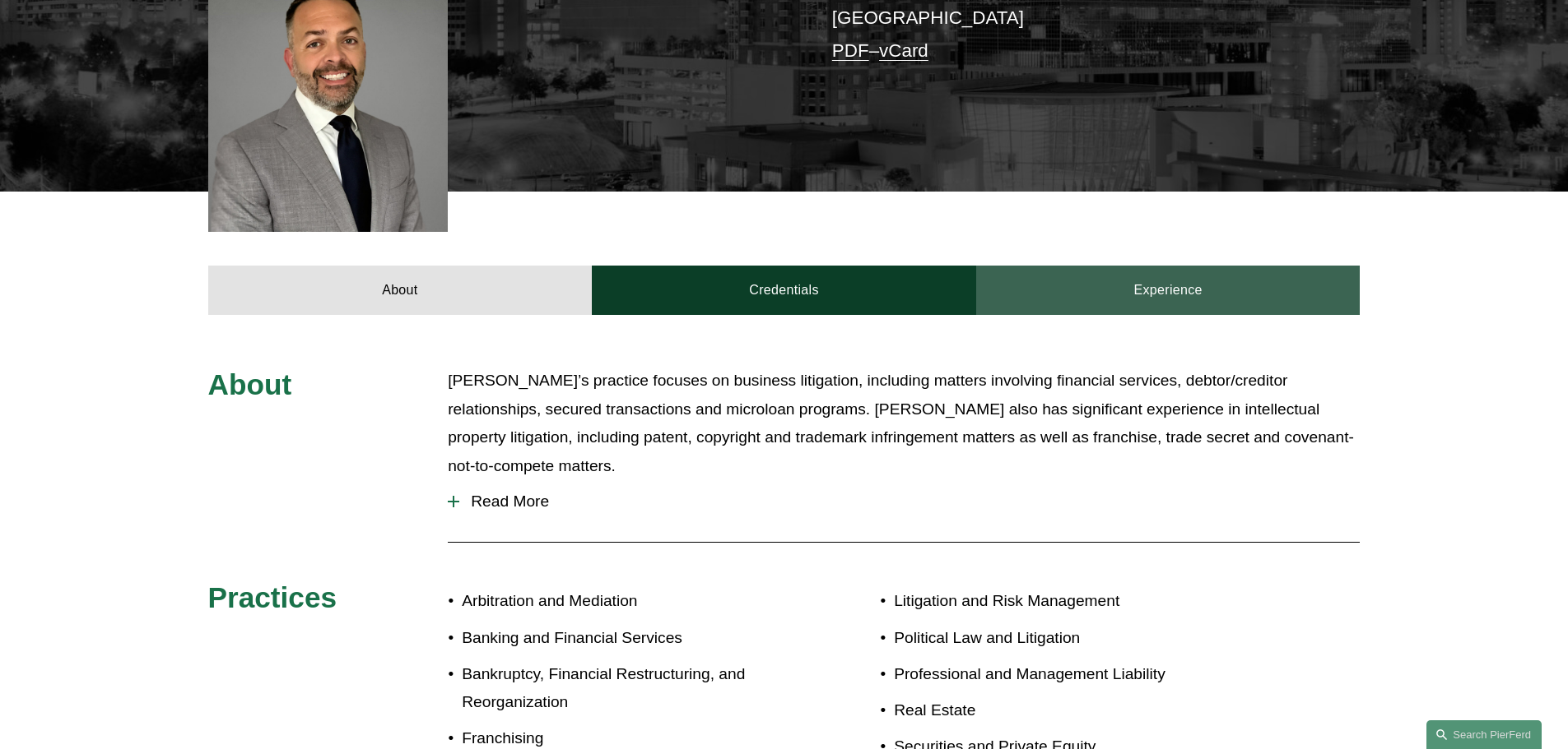
click at [1126, 266] on link "Experience" at bounding box center [1168, 290] width 384 height 50
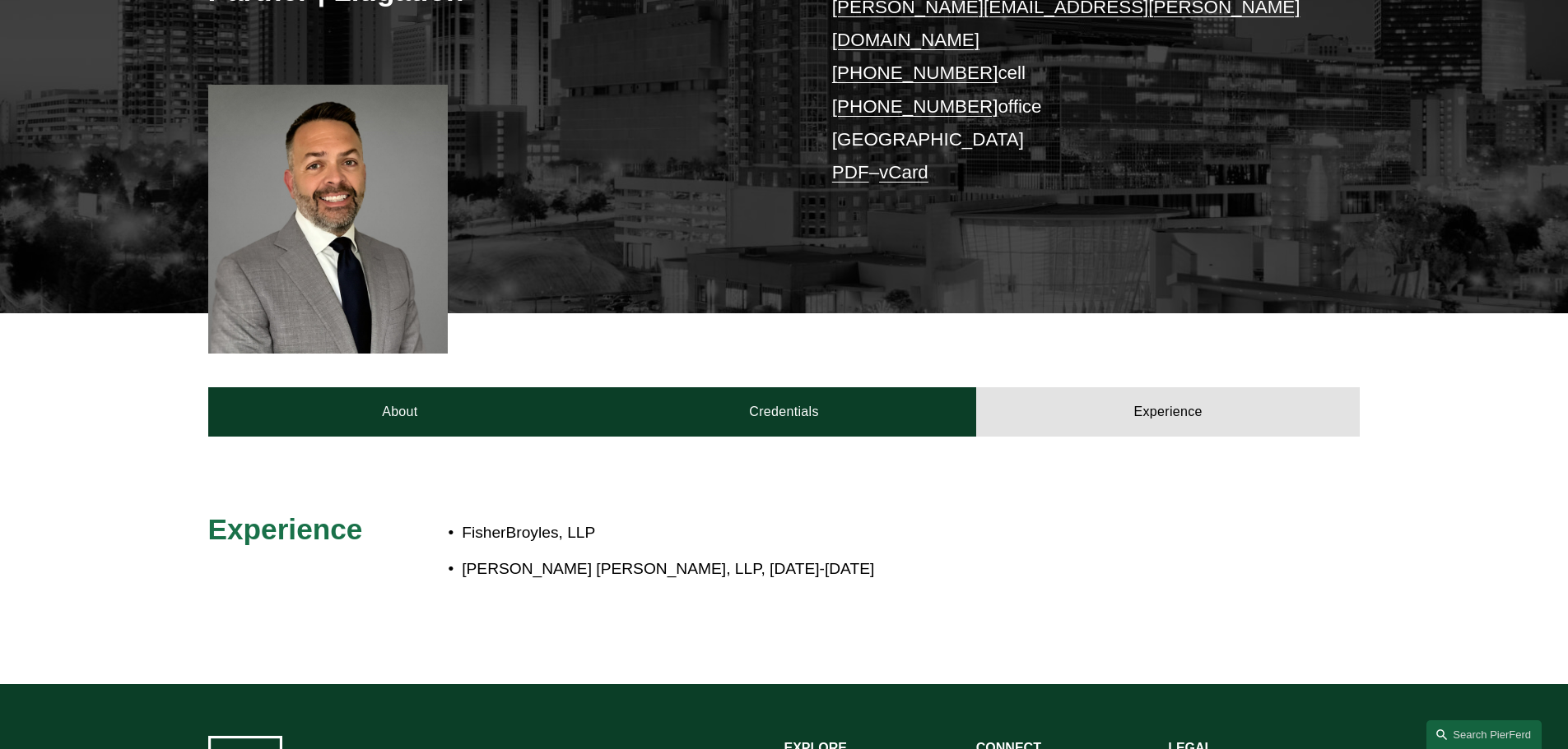
scroll to position [329, 0]
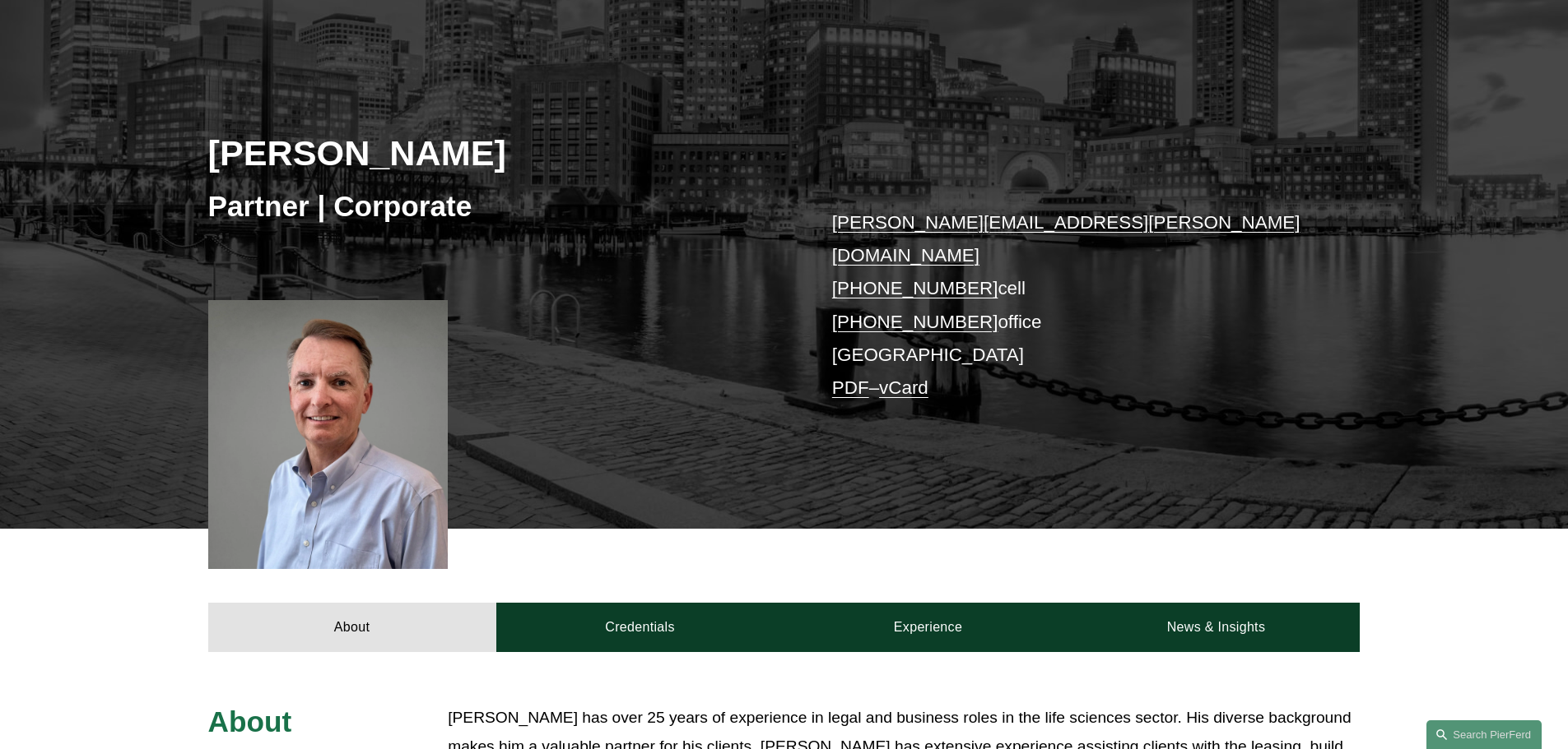
scroll to position [412, 0]
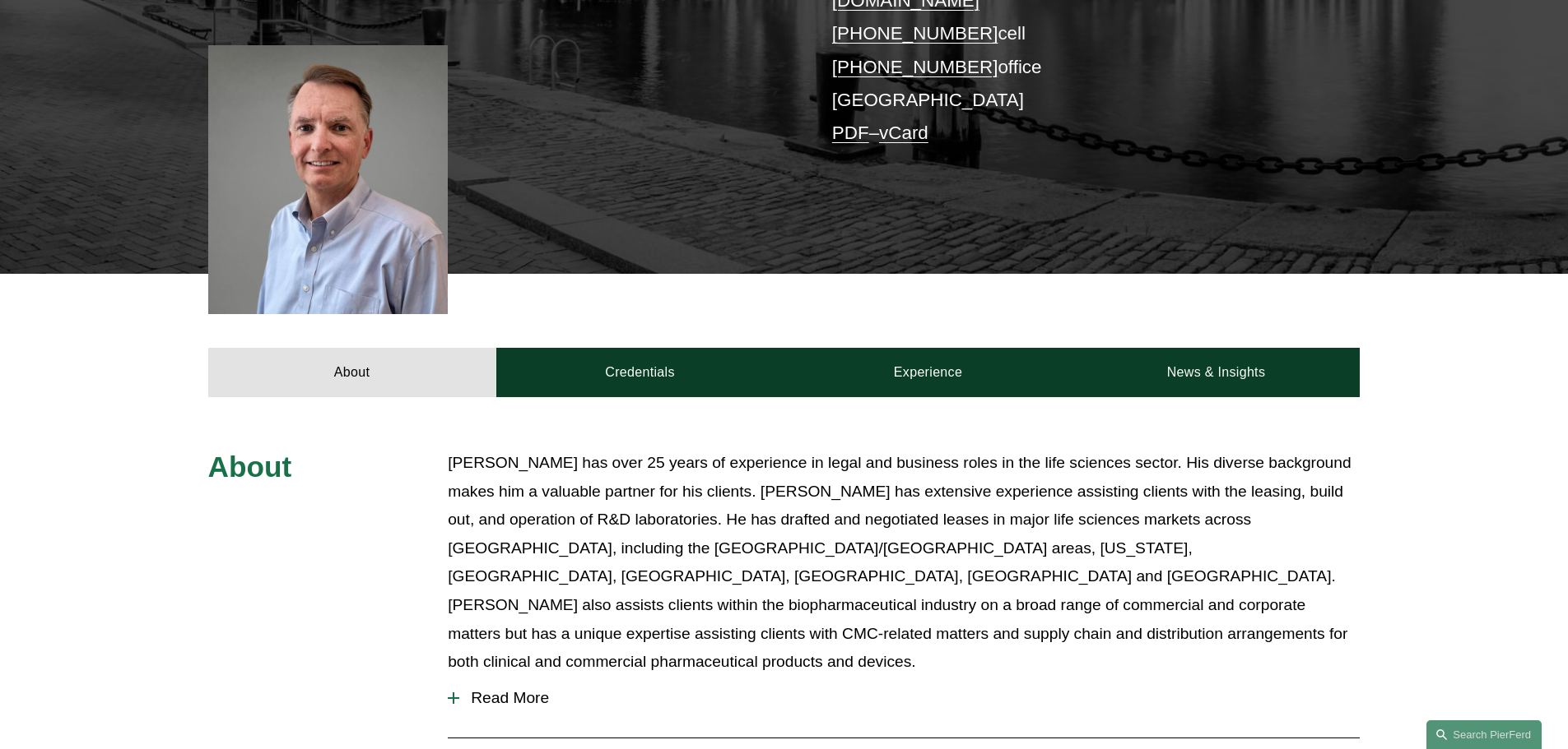
click at [506, 689] on span "Read More" at bounding box center [909, 698] width 900 height 18
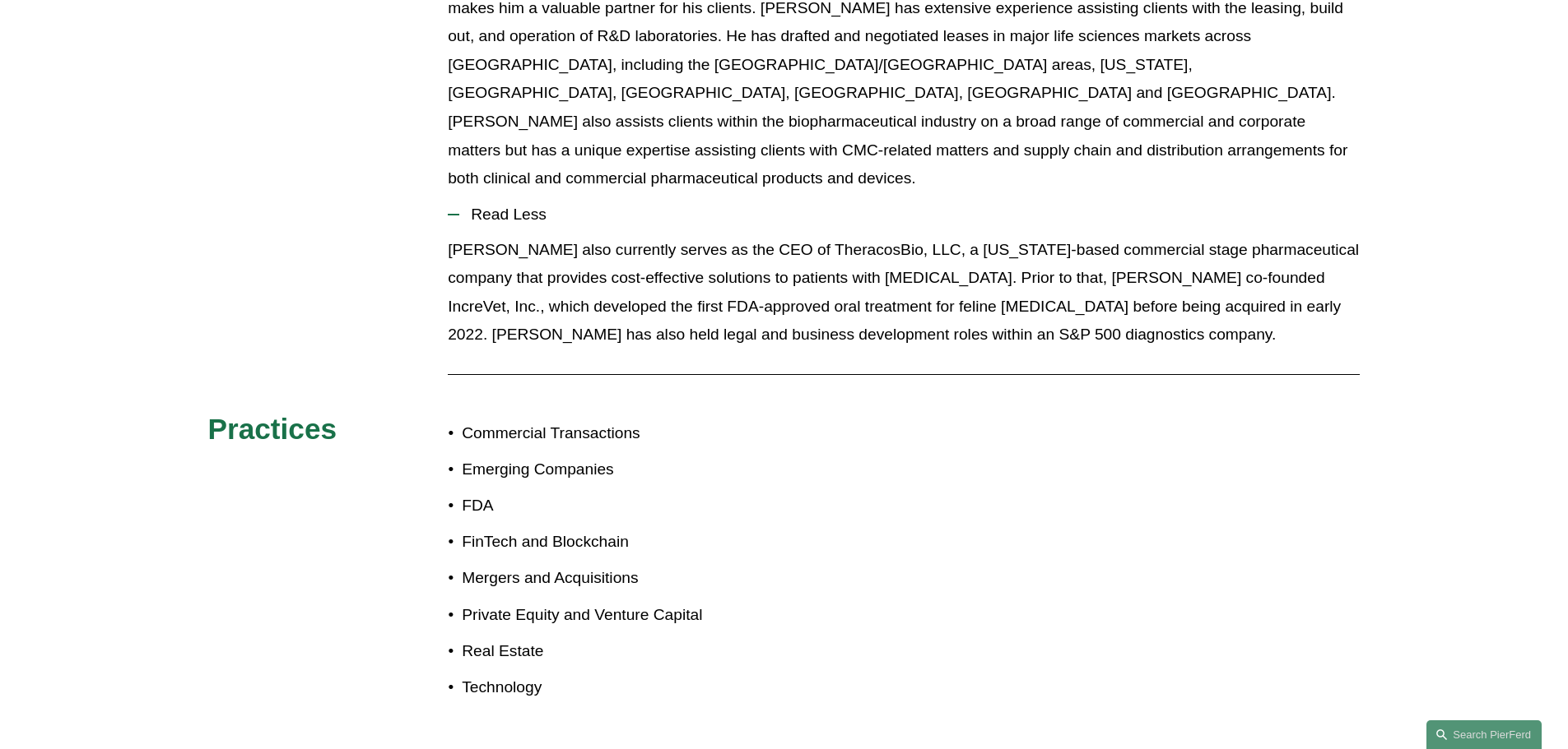
scroll to position [740, 0]
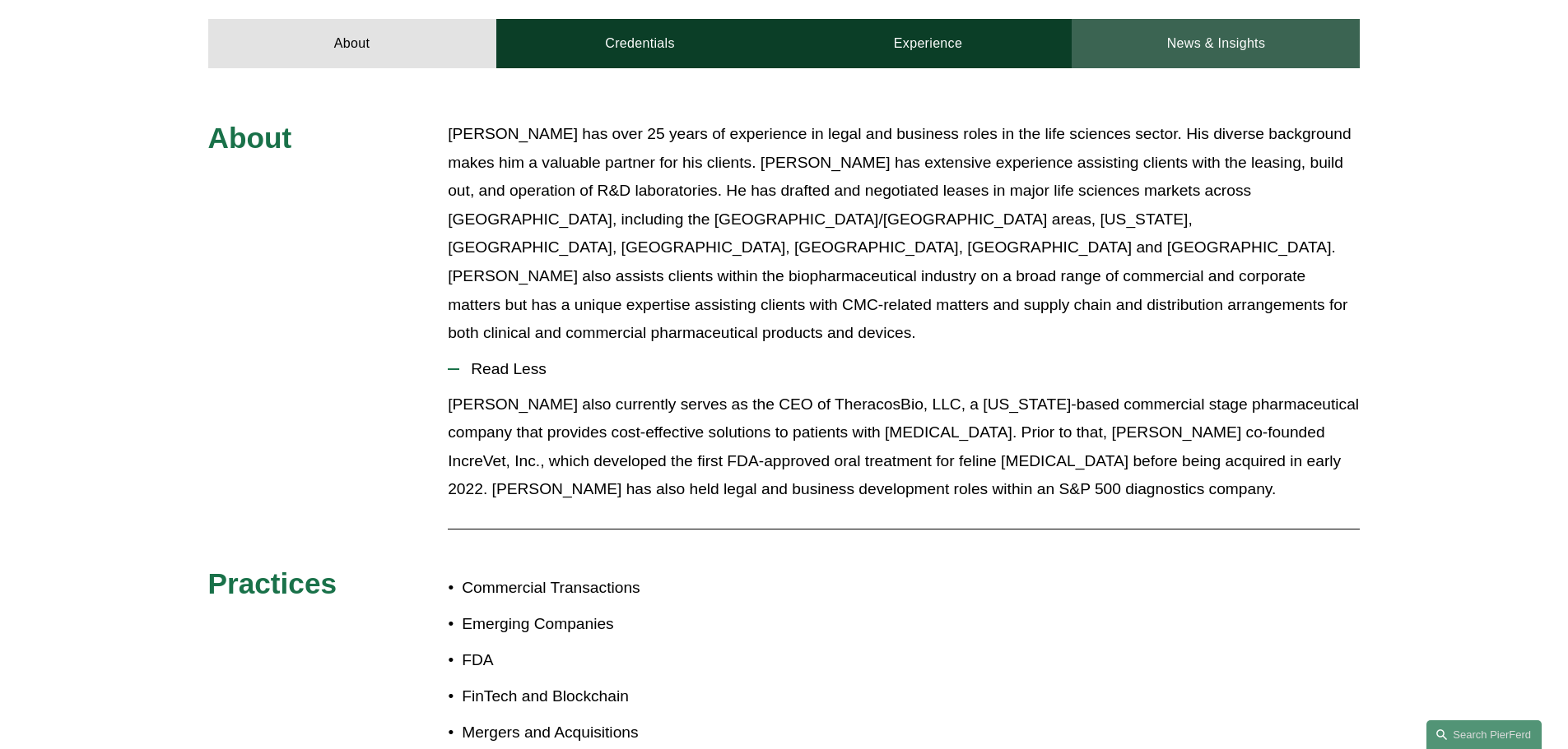
click at [1213, 30] on link "News & Insights" at bounding box center [1215, 44] width 288 height 50
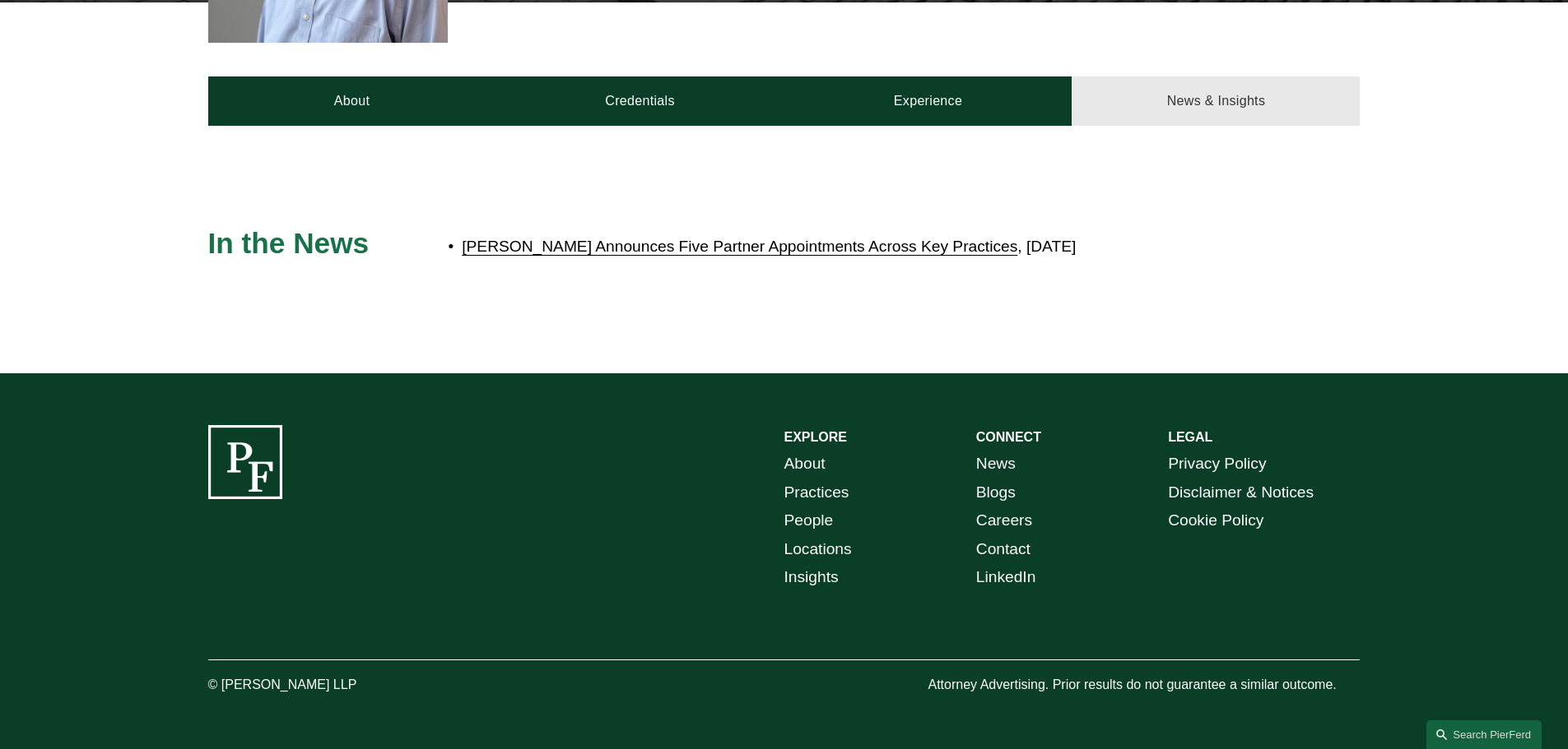
scroll to position [658, 0]
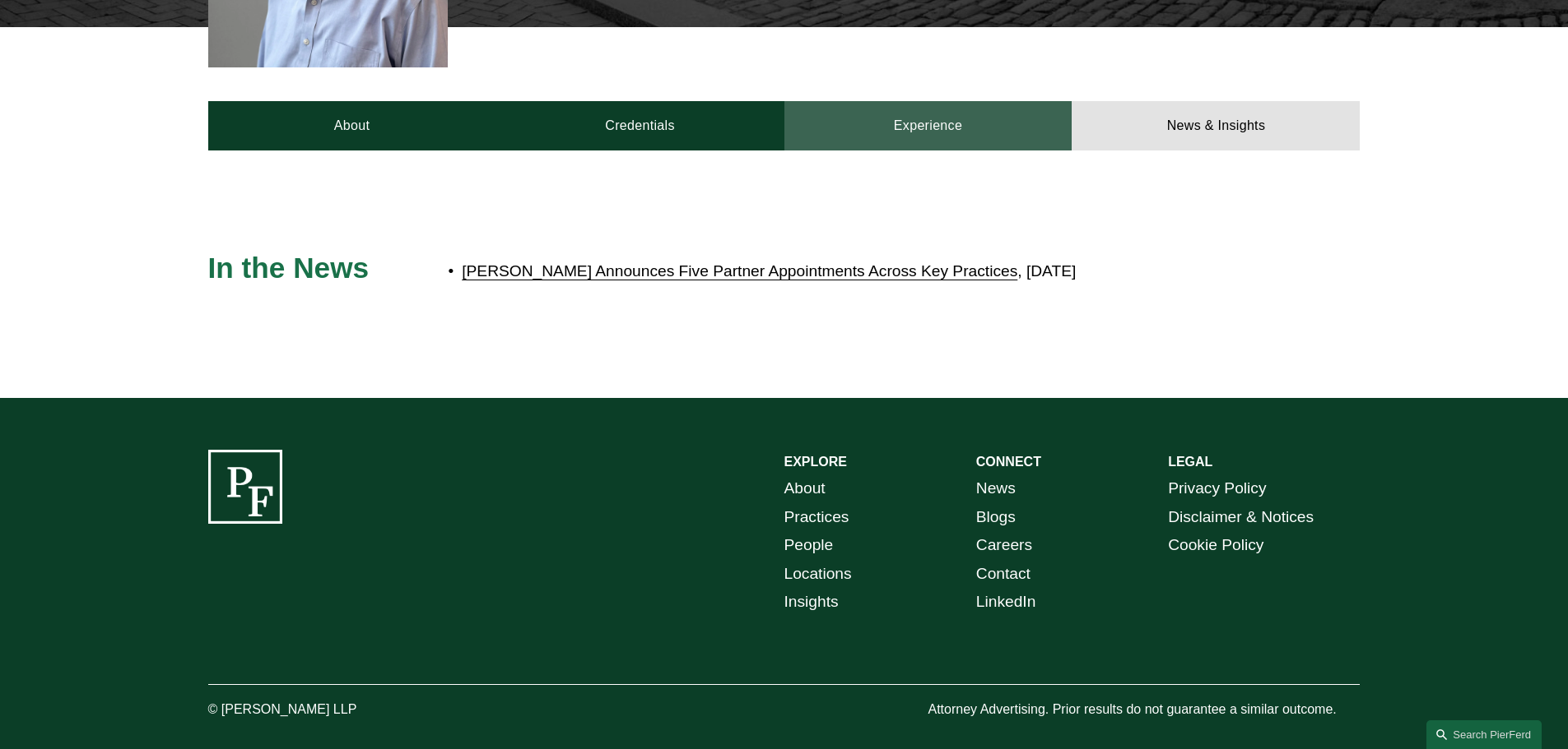
click at [986, 101] on link "Experience" at bounding box center [927, 126] width 288 height 50
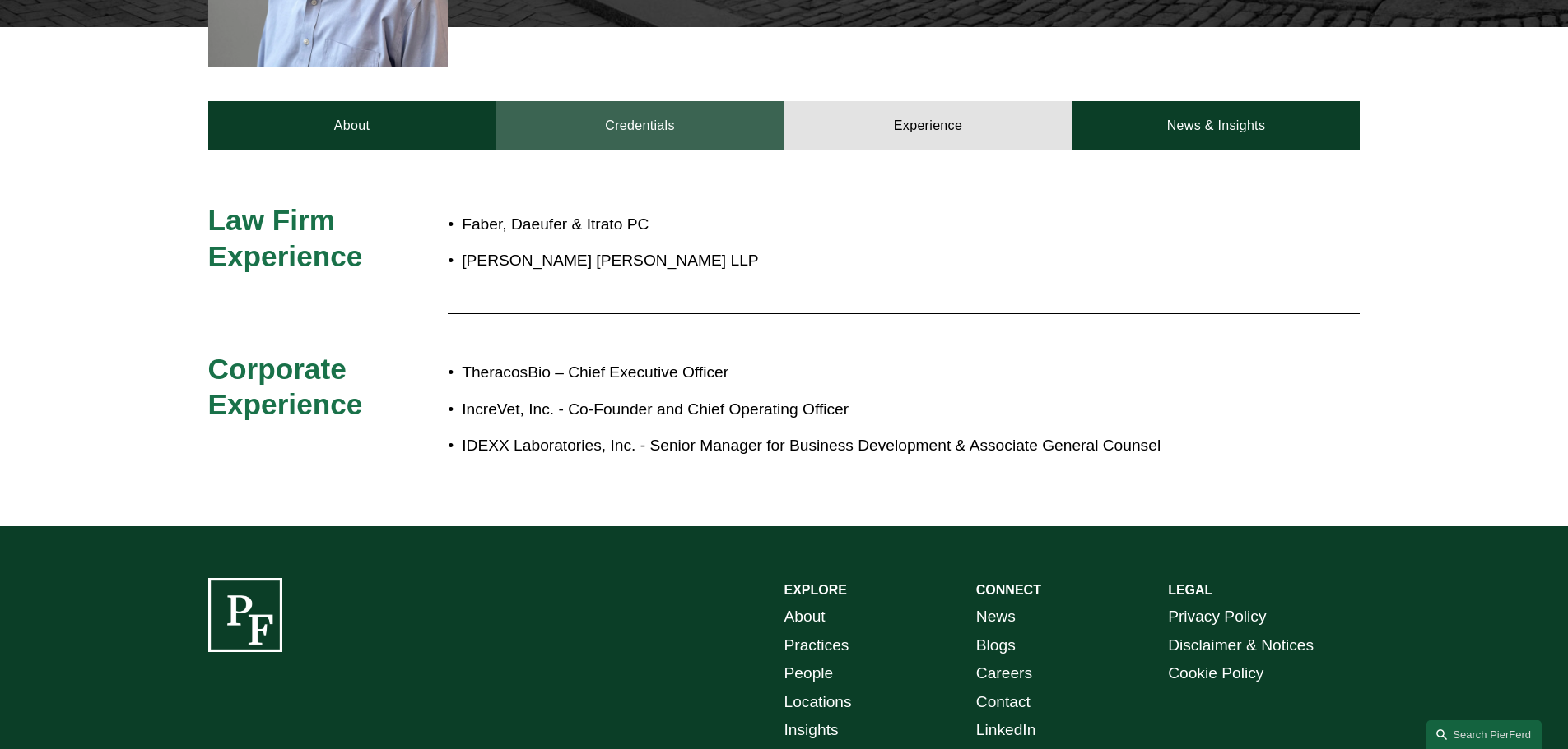
click at [667, 101] on link "Credentials" at bounding box center [640, 126] width 288 height 50
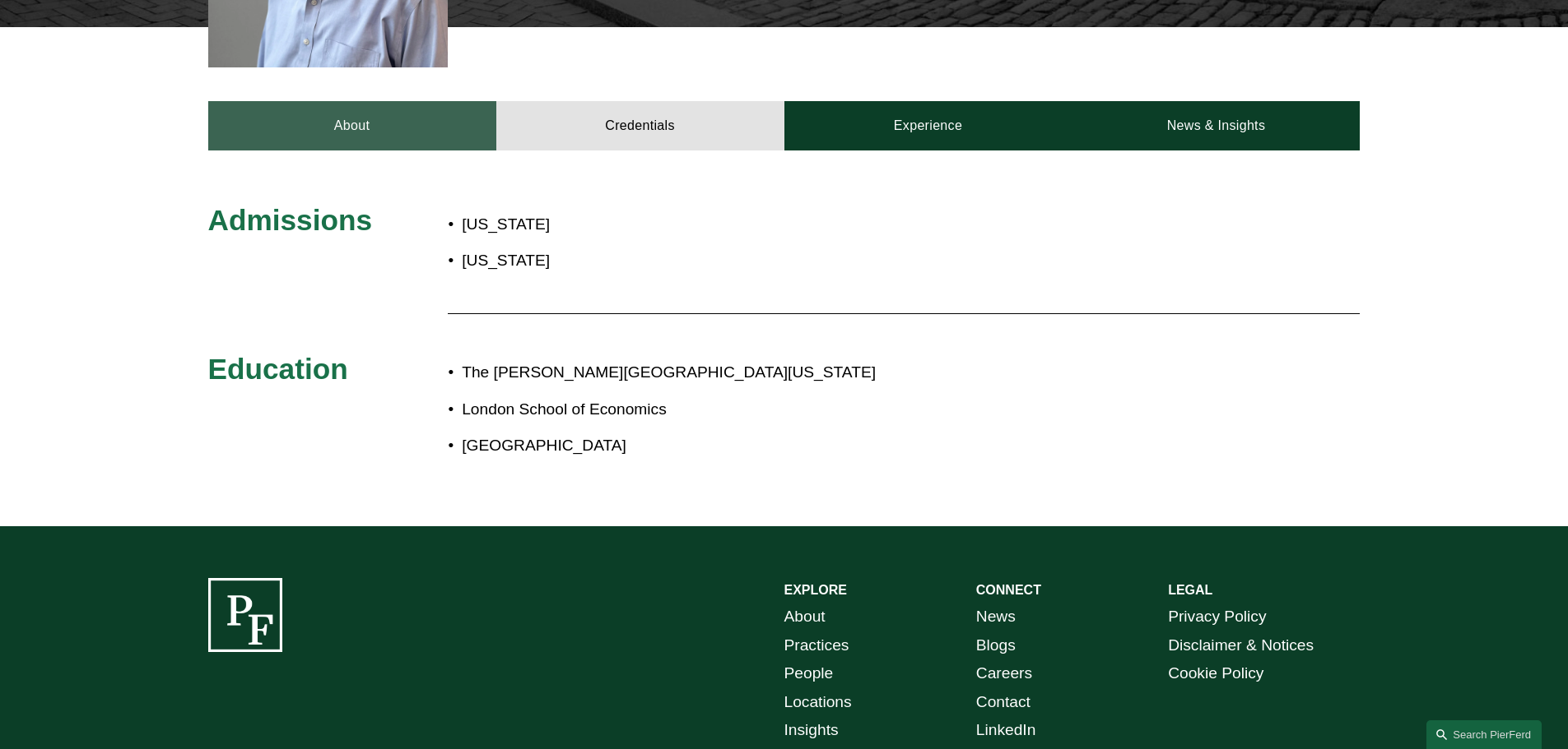
click at [382, 122] on link "About" at bounding box center [351, 126] width 288 height 50
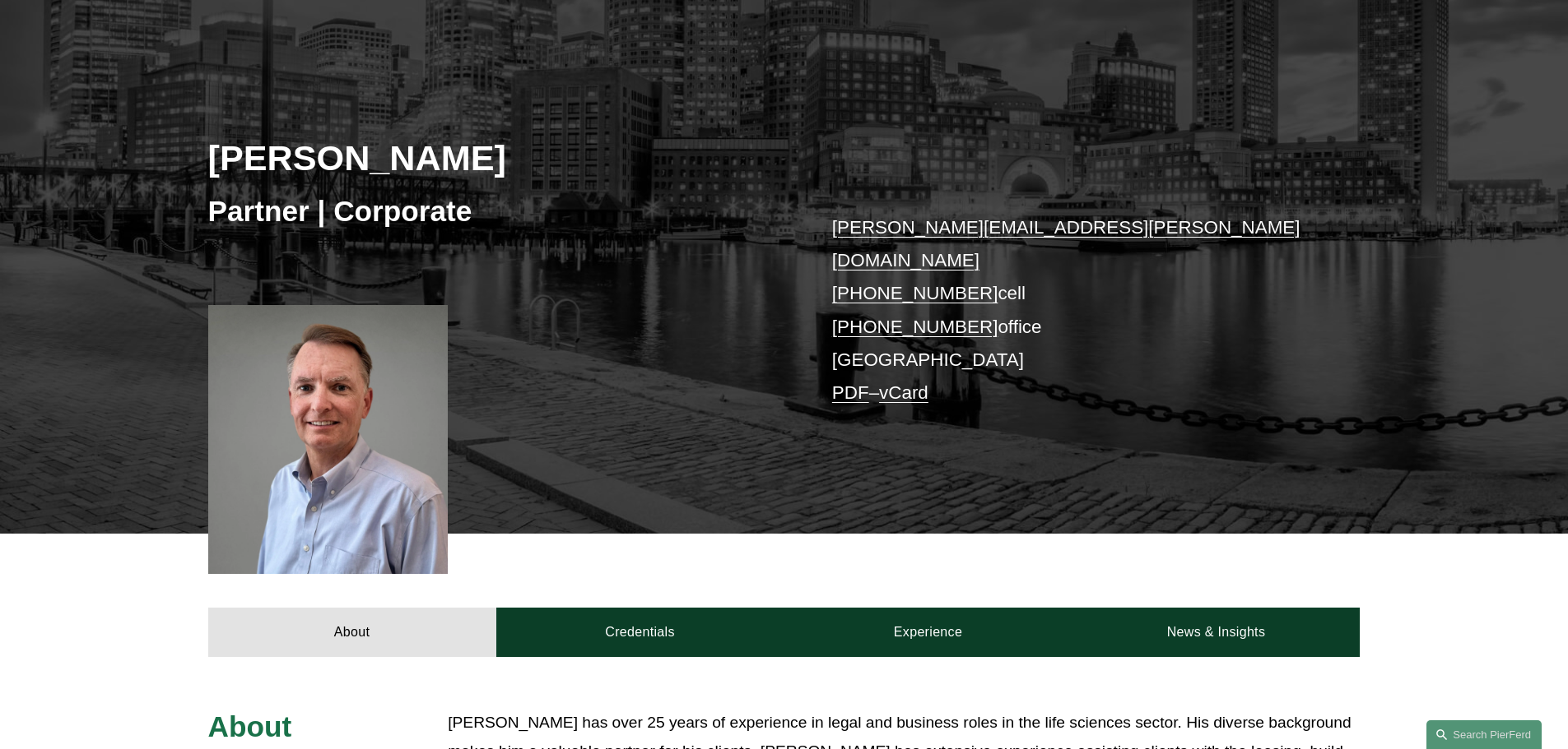
scroll to position [247, 0]
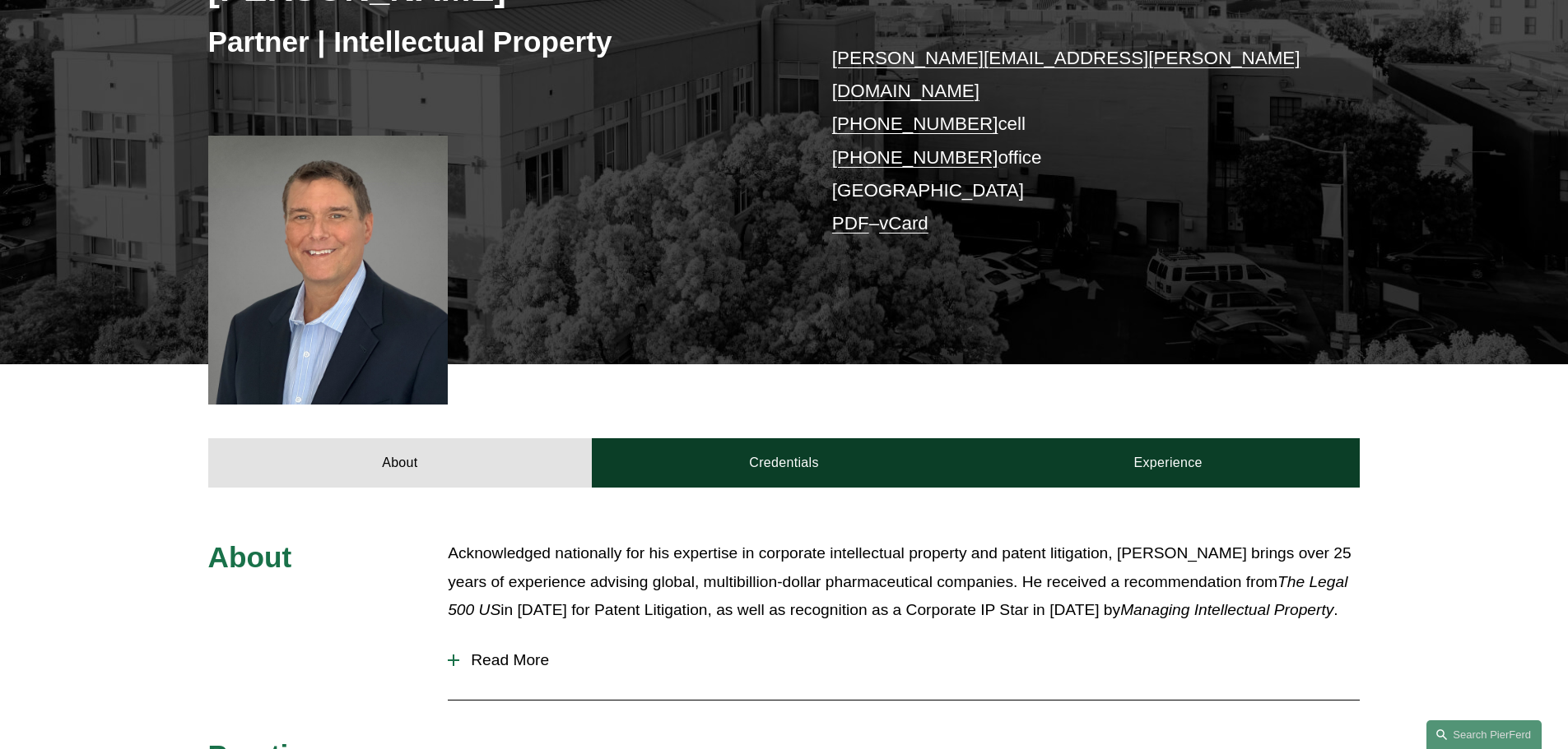
scroll to position [412, 0]
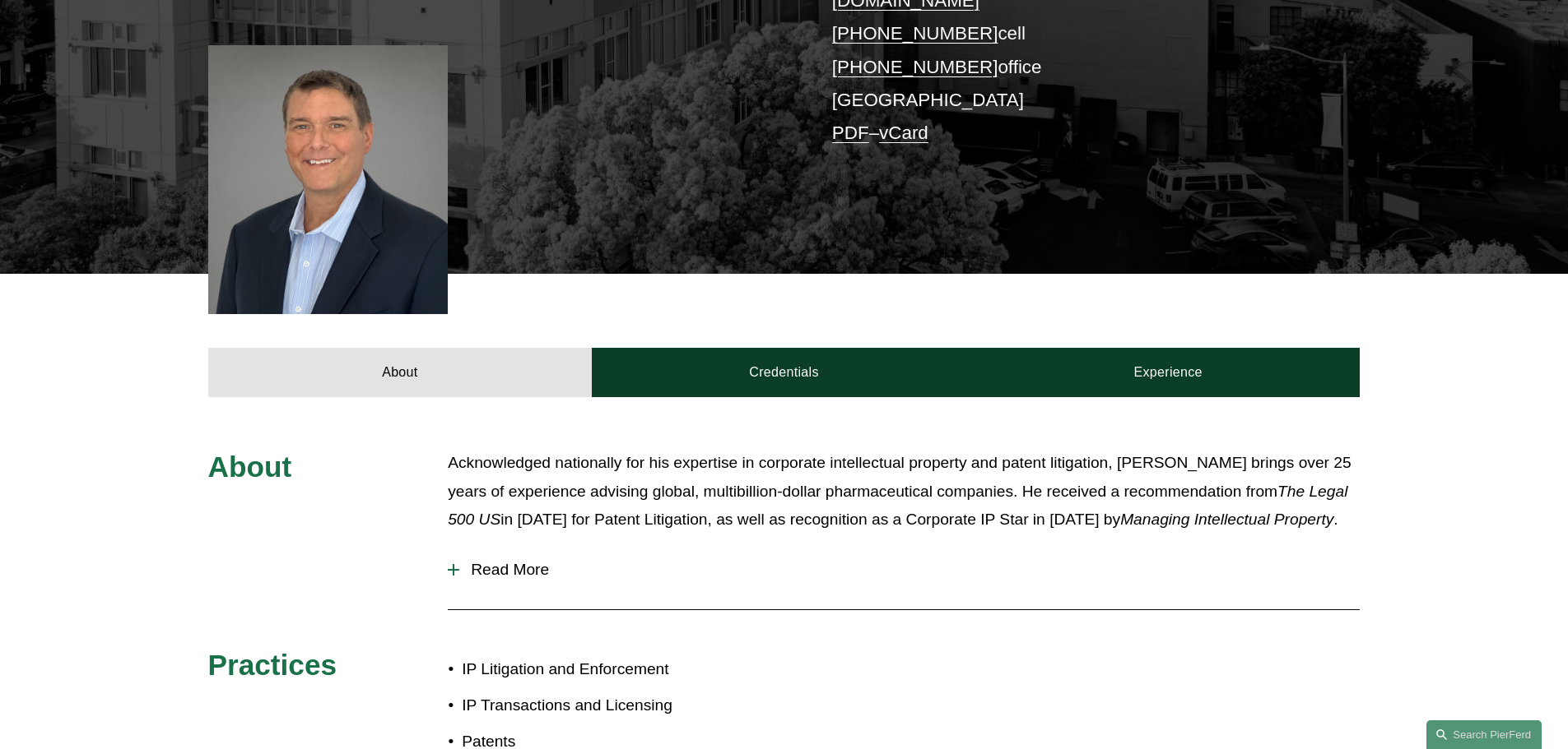
click at [499, 561] on span "Read More" at bounding box center [909, 570] width 900 height 18
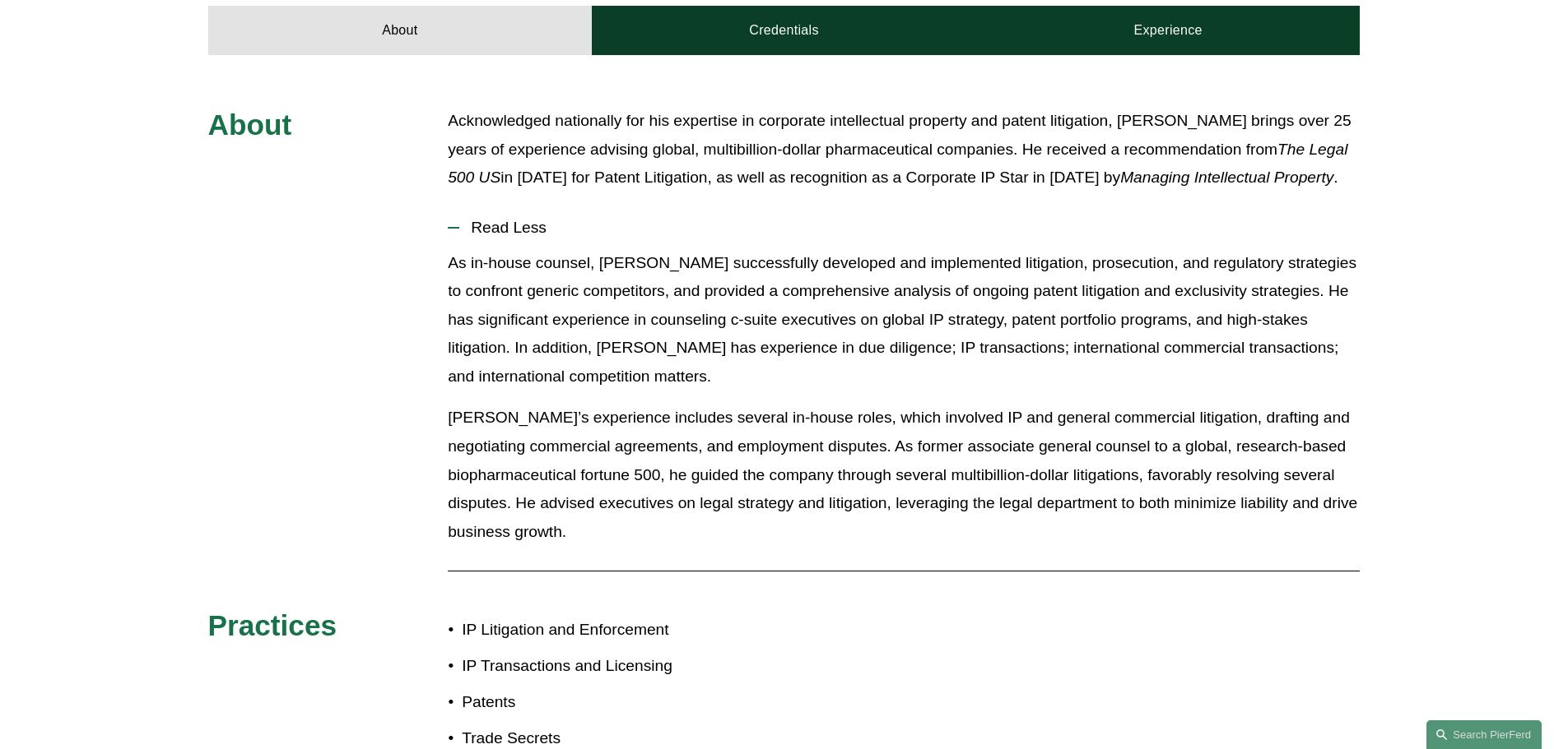
scroll to position [329, 0]
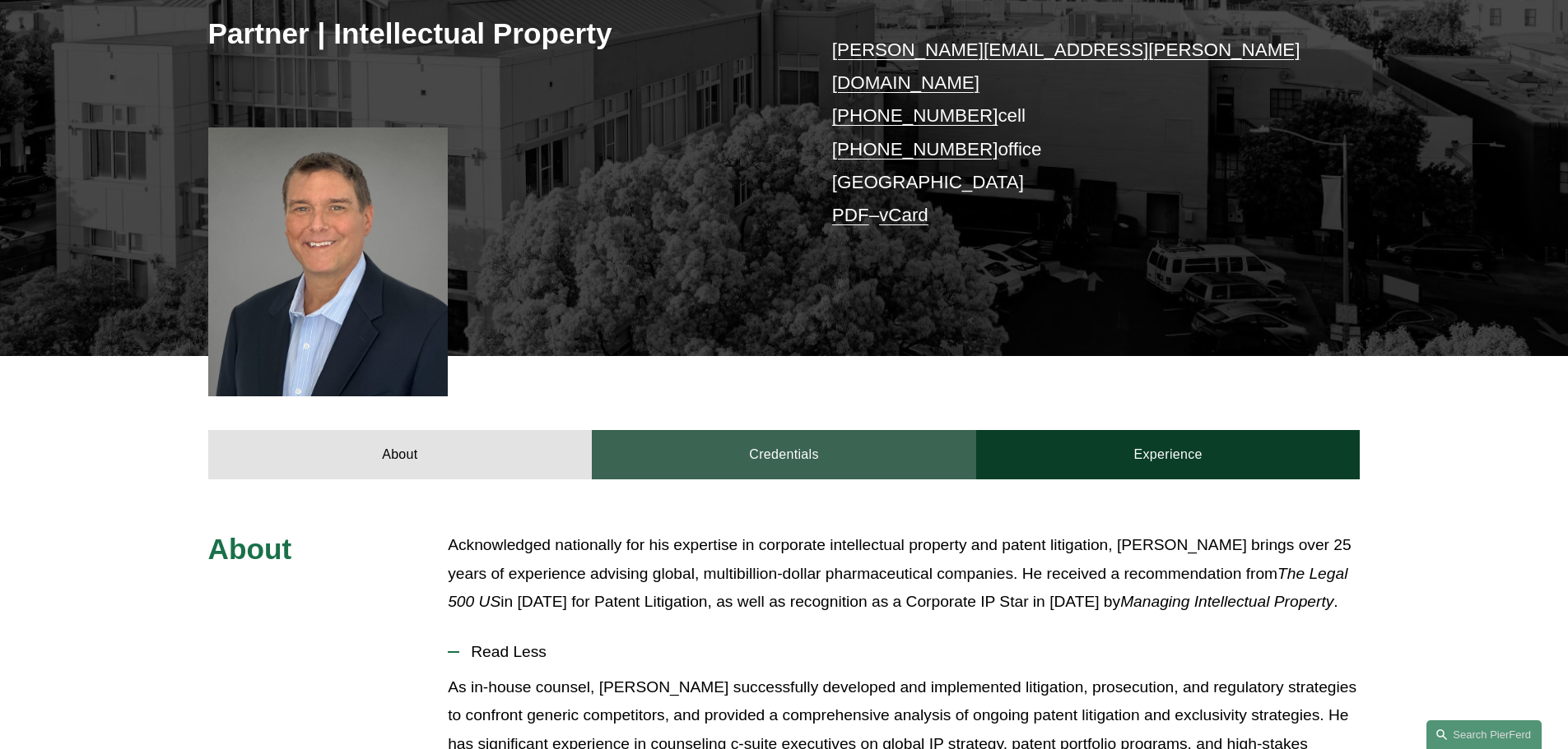
click at [759, 431] on link "Credentials" at bounding box center [784, 456] width 384 height 50
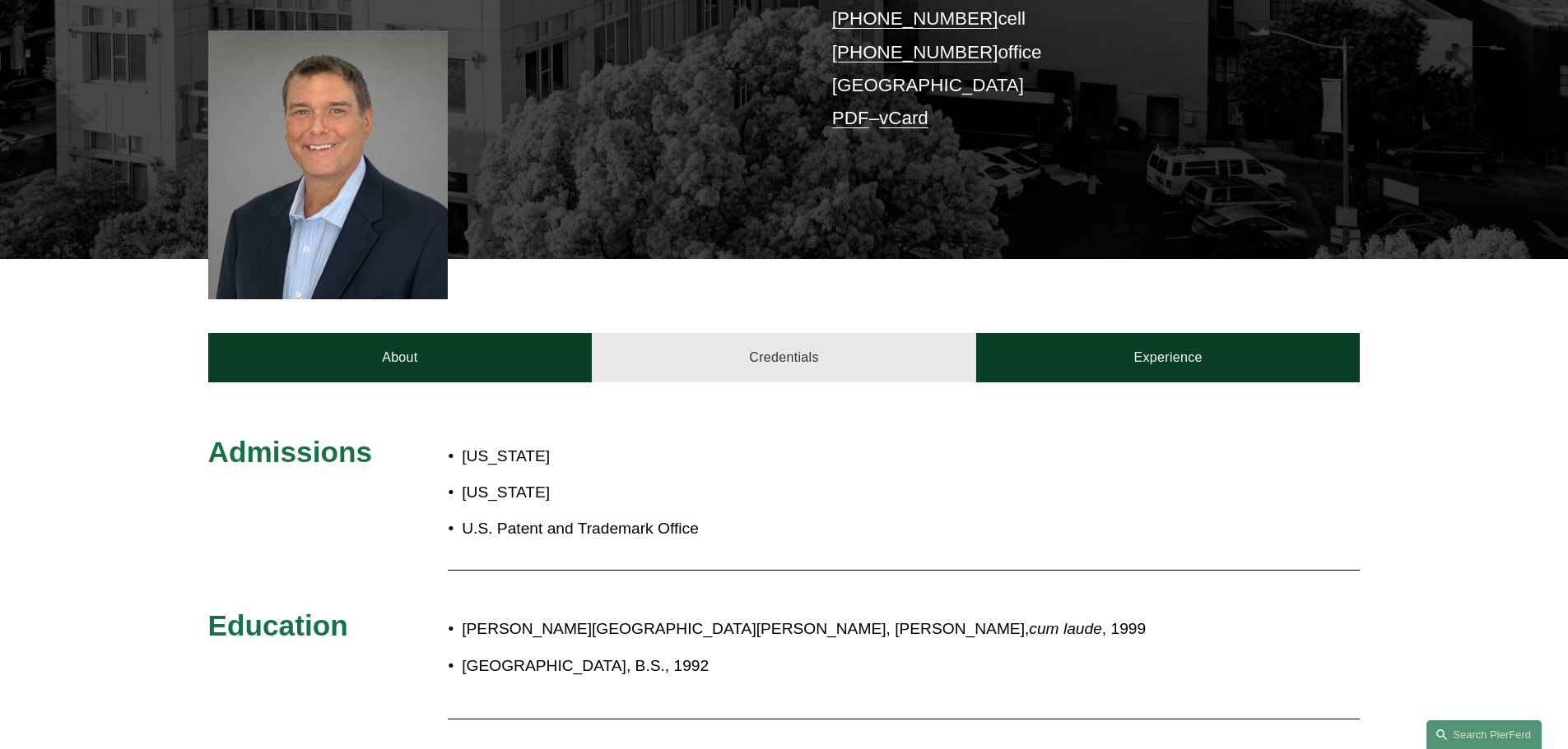
scroll to position [576, 0]
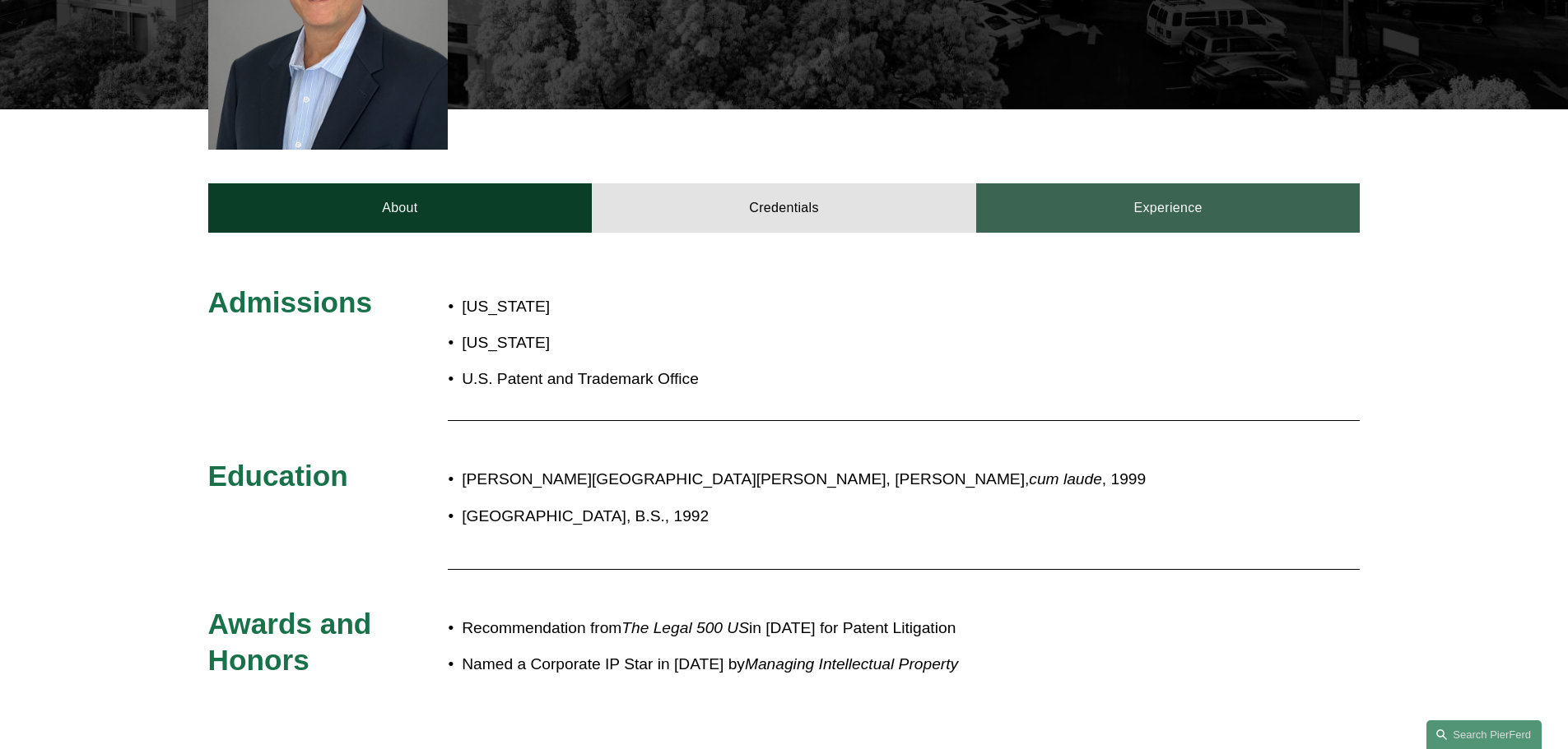
click at [1134, 193] on link "Experience" at bounding box center [1168, 208] width 384 height 50
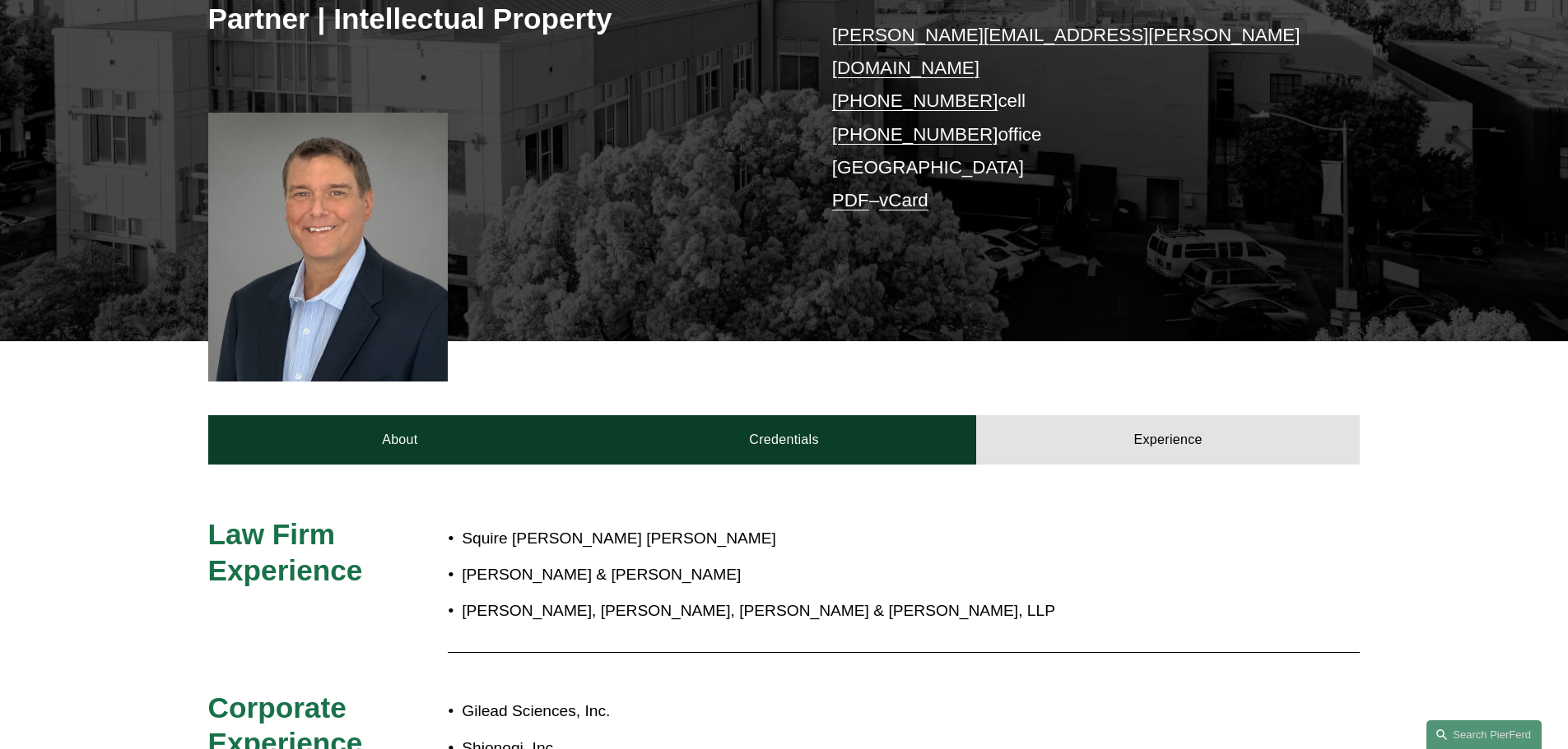
scroll to position [329, 0]
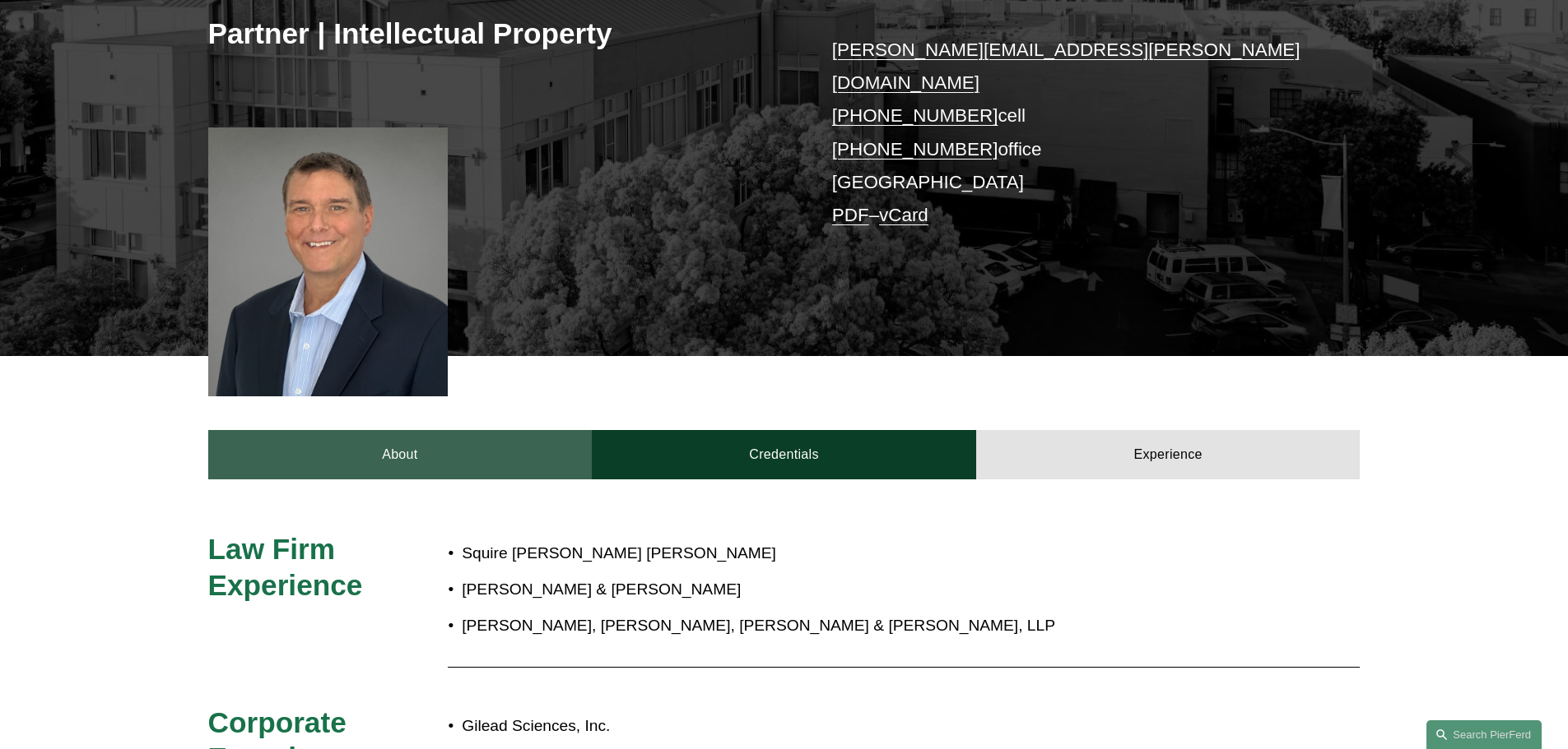
click at [287, 436] on link "About" at bounding box center [400, 456] width 384 height 50
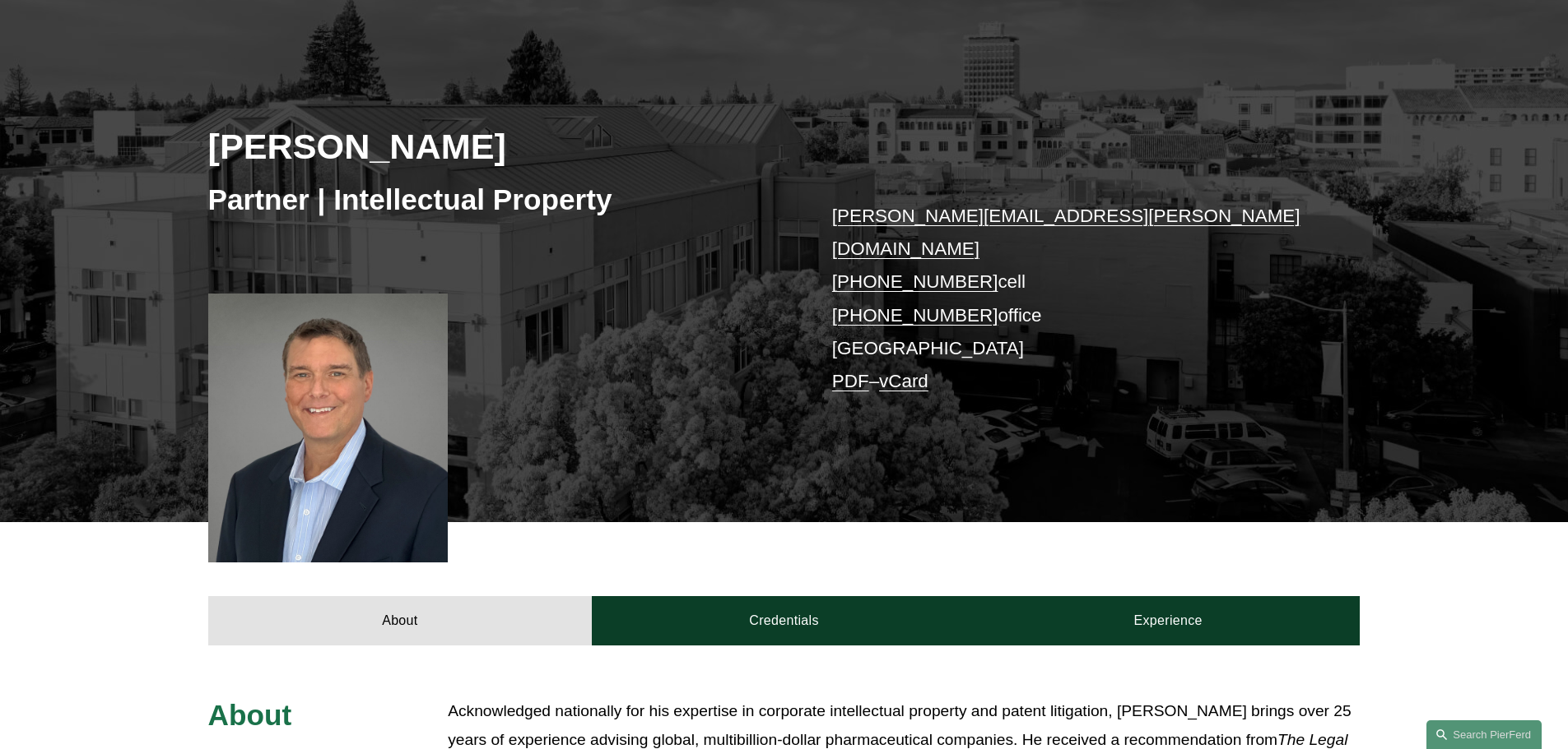
scroll to position [0, 0]
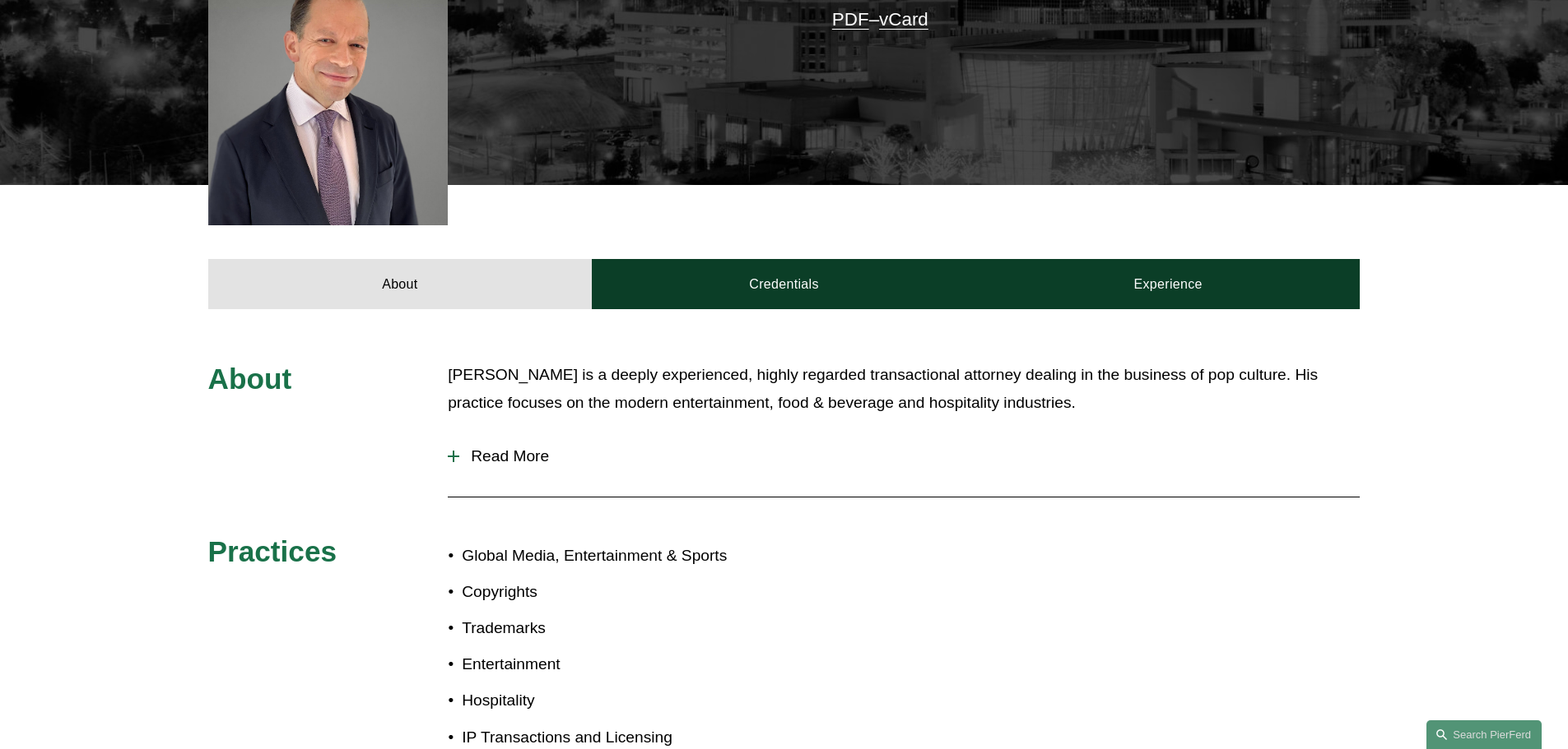
scroll to position [576, 0]
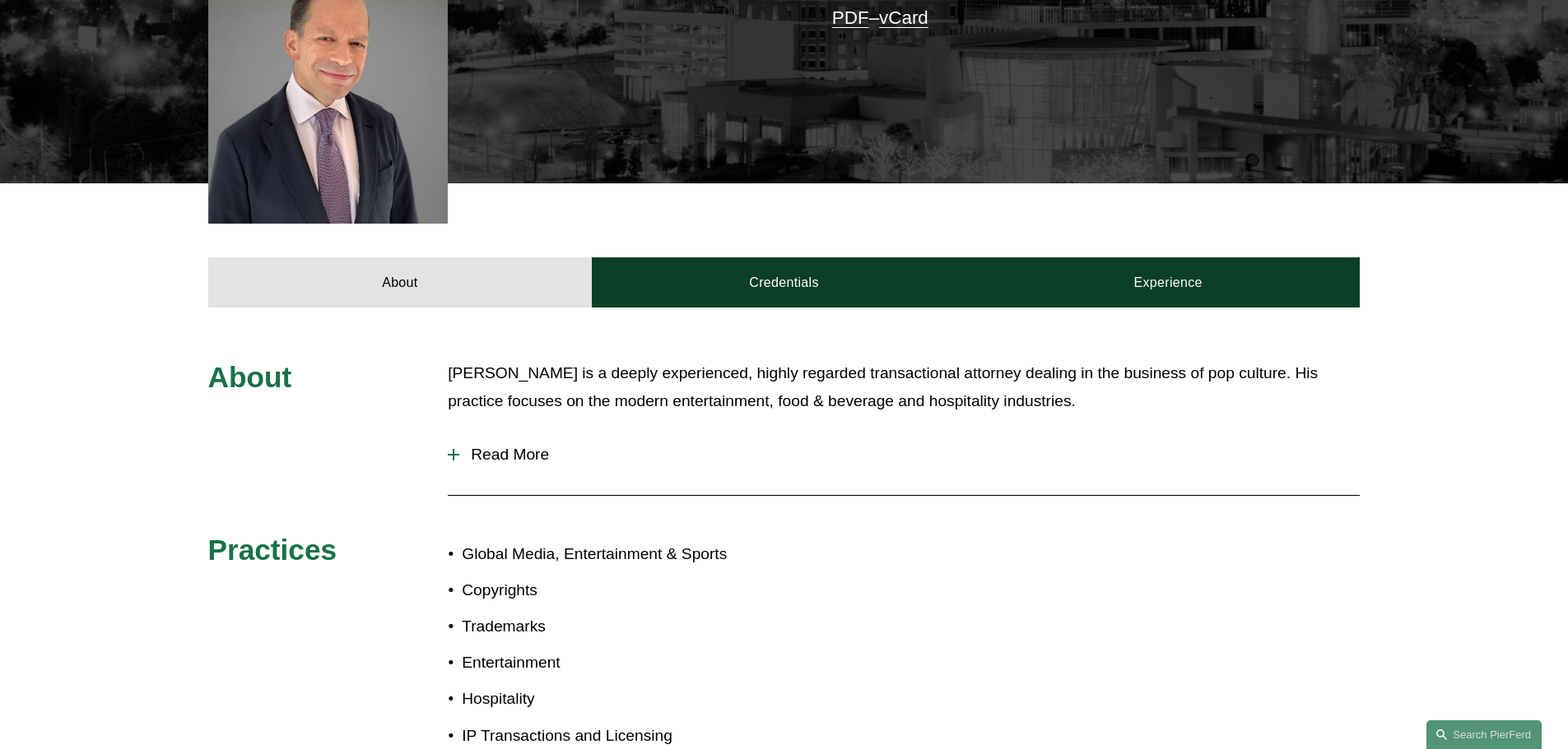
click at [513, 446] on span "Read More" at bounding box center [909, 455] width 900 height 18
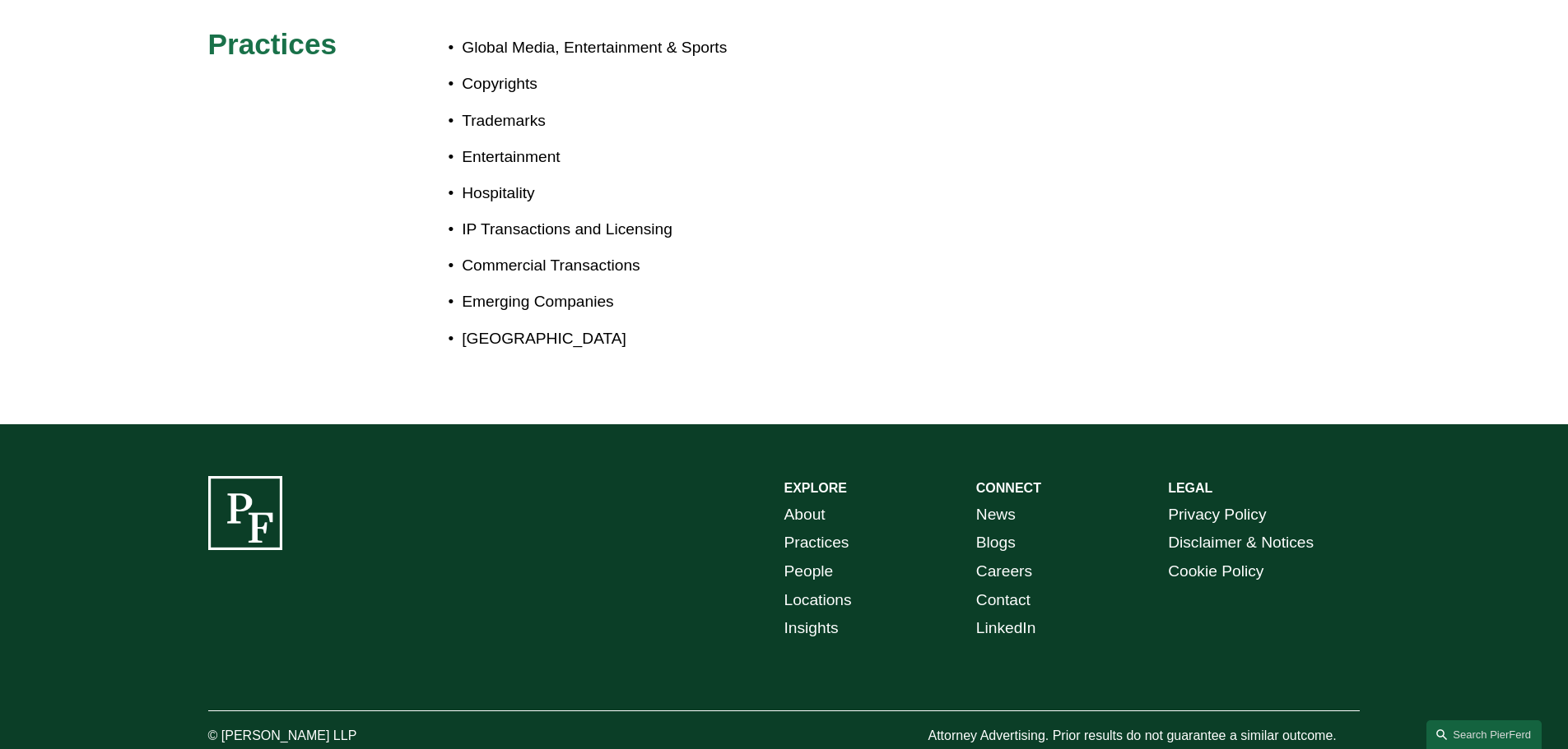
scroll to position [2590, 0]
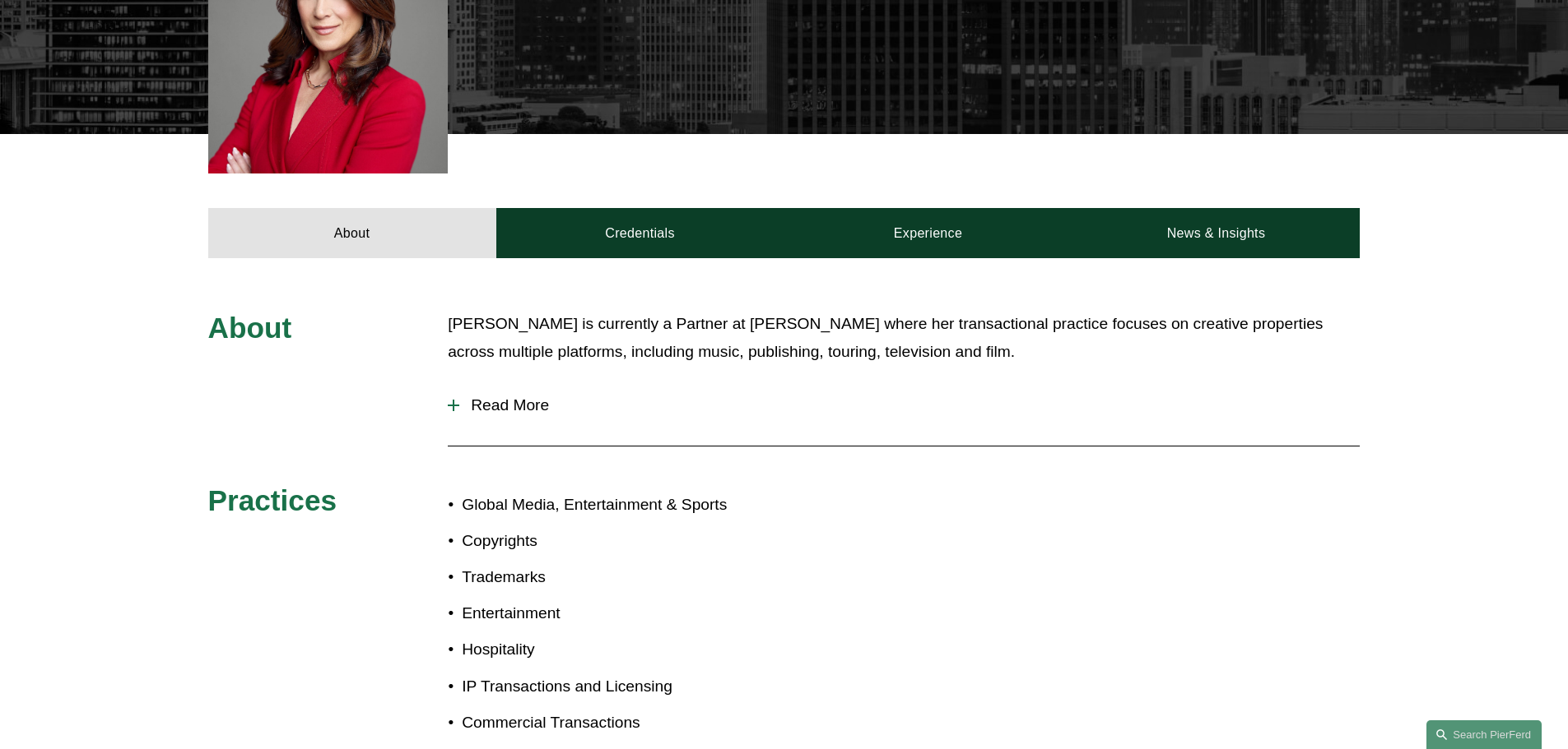
scroll to position [533, 0]
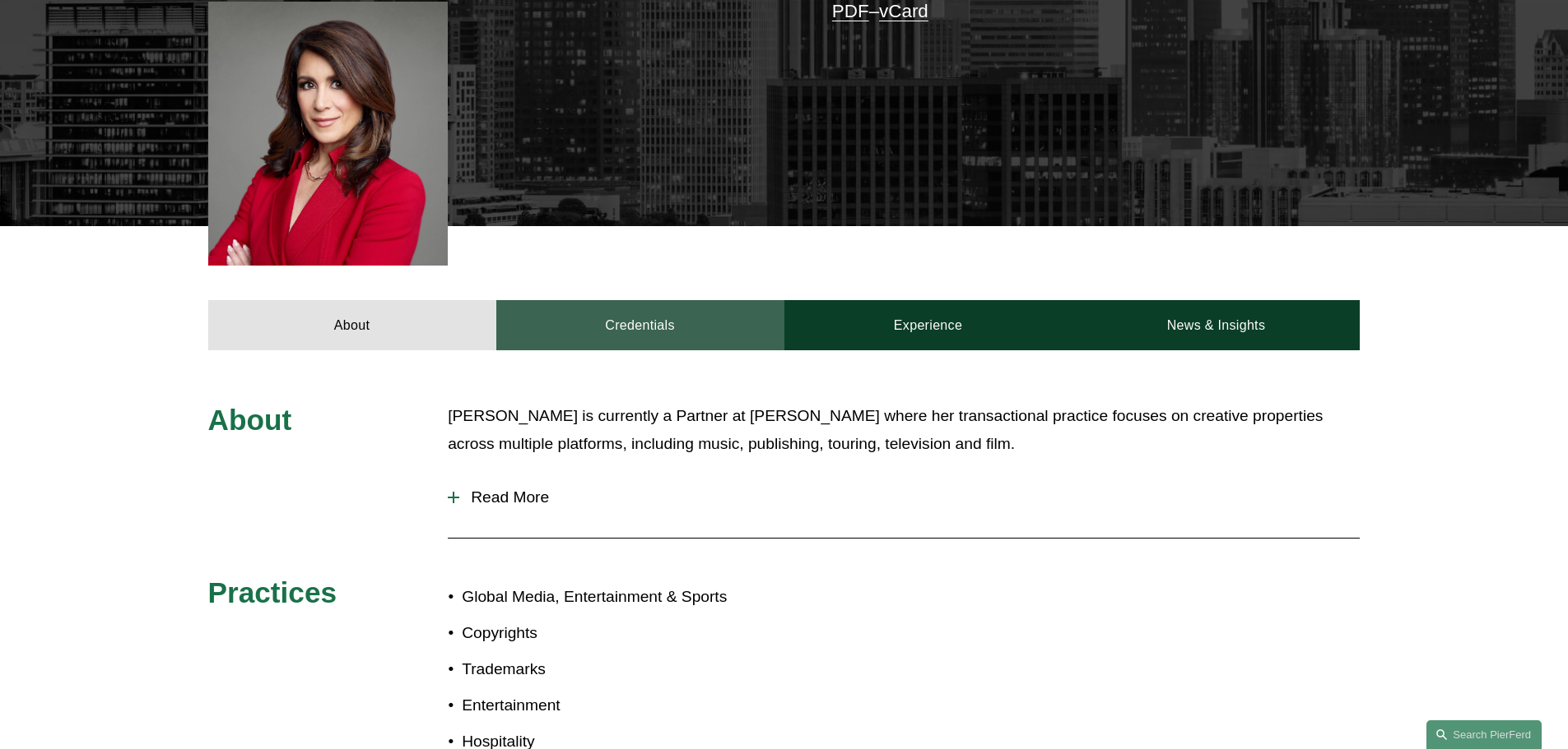
click at [707, 300] on link "Credentials" at bounding box center [640, 325] width 288 height 50
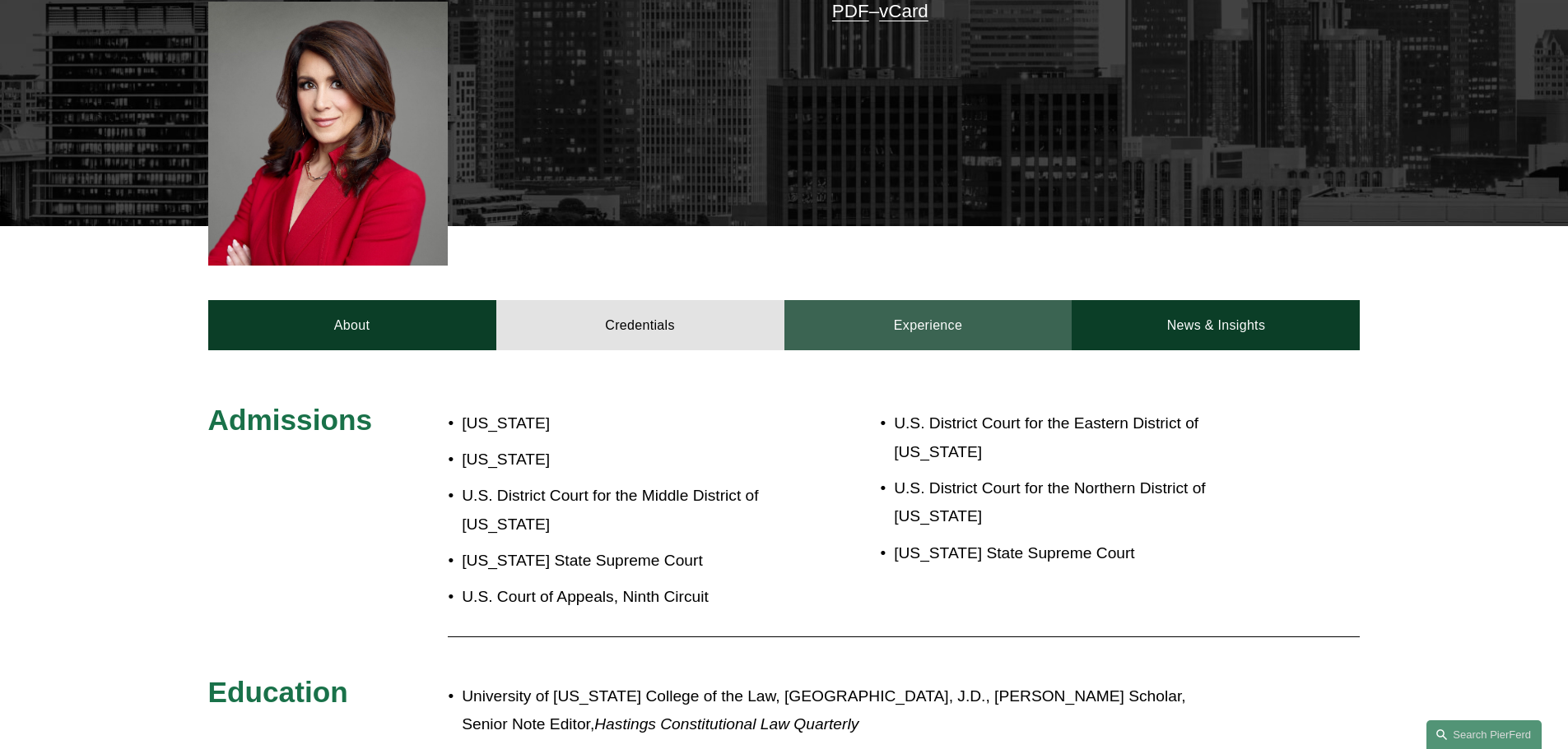
click at [903, 300] on link "Experience" at bounding box center [927, 325] width 288 height 50
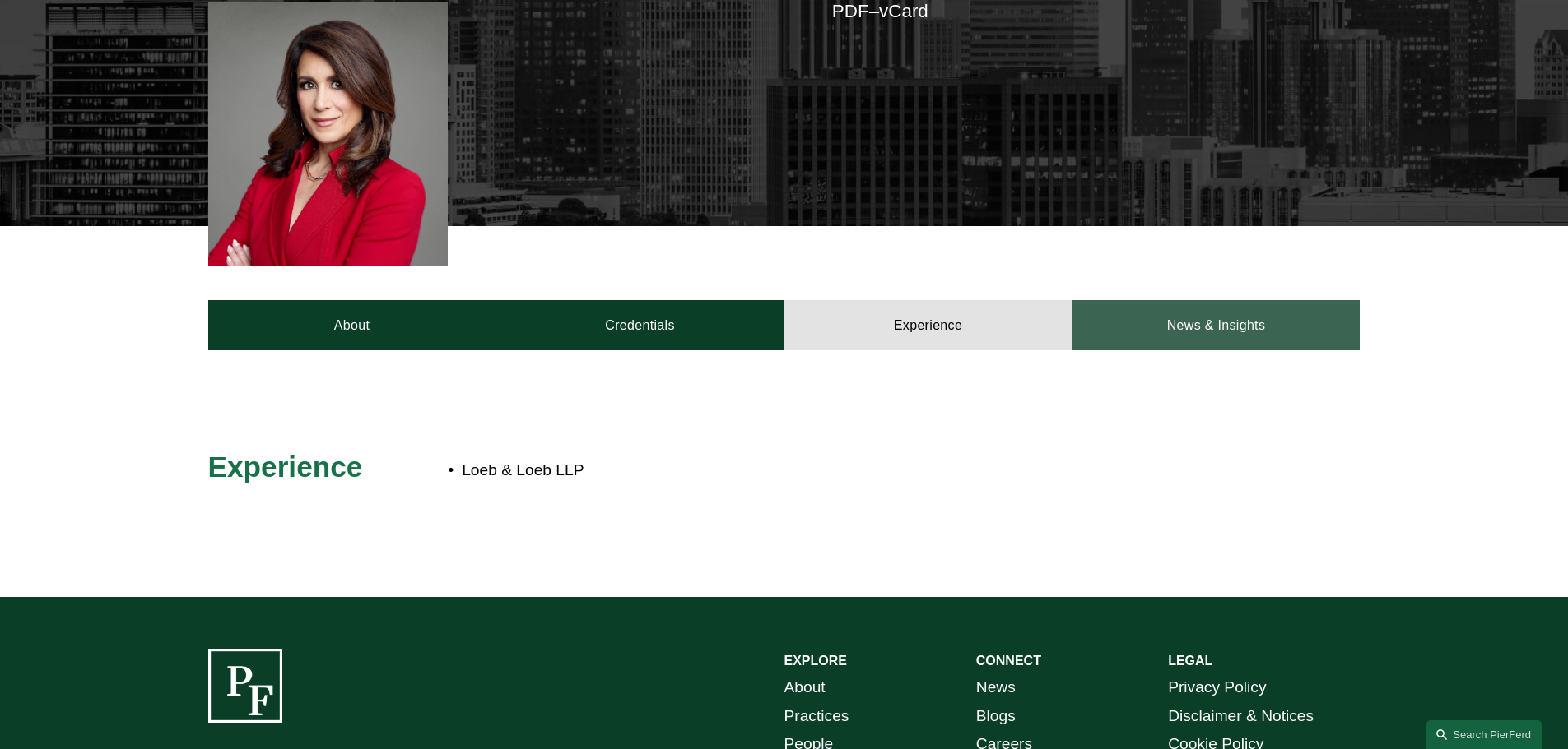
click at [1144, 300] on link "News & Insights" at bounding box center [1215, 325] width 288 height 50
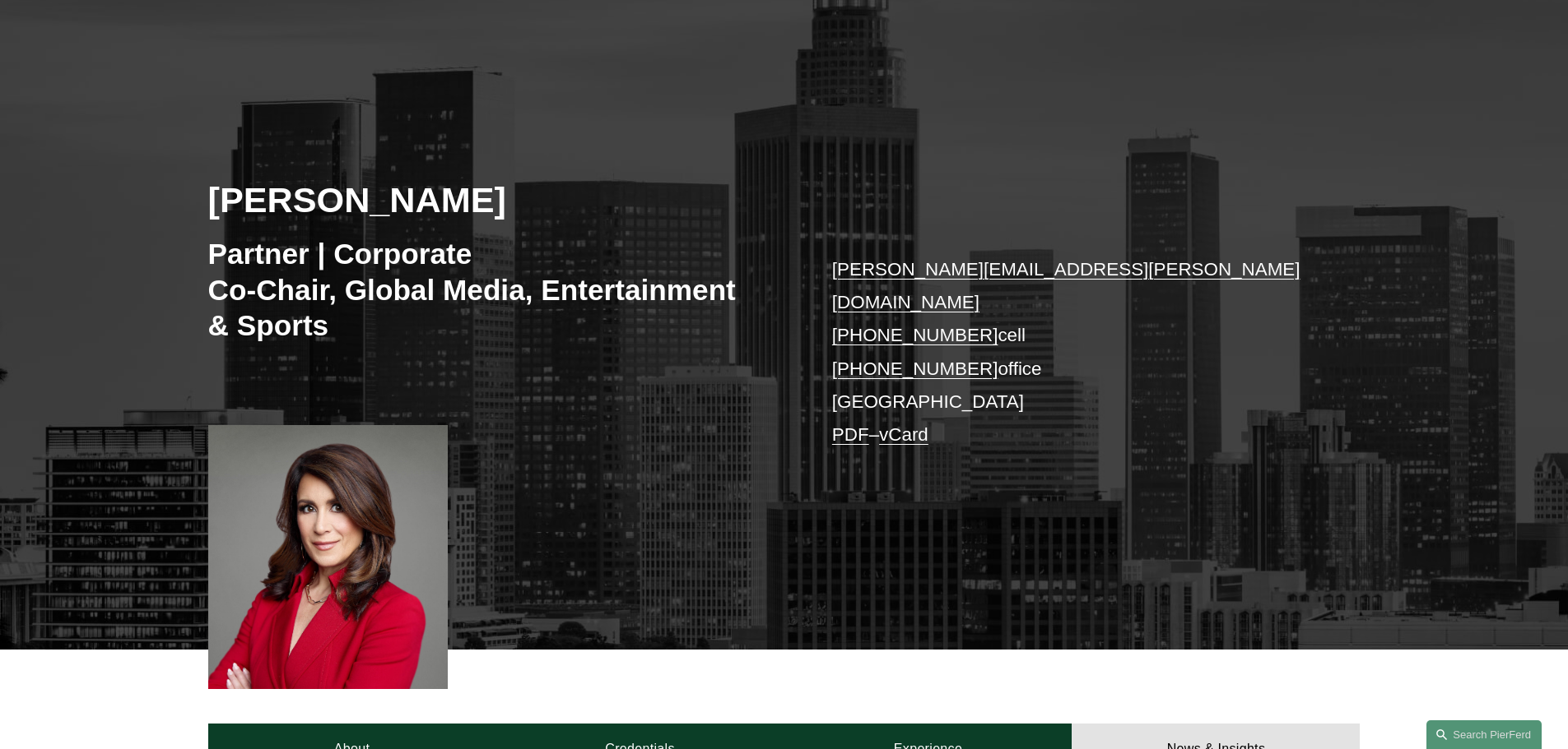
scroll to position [40, 0]
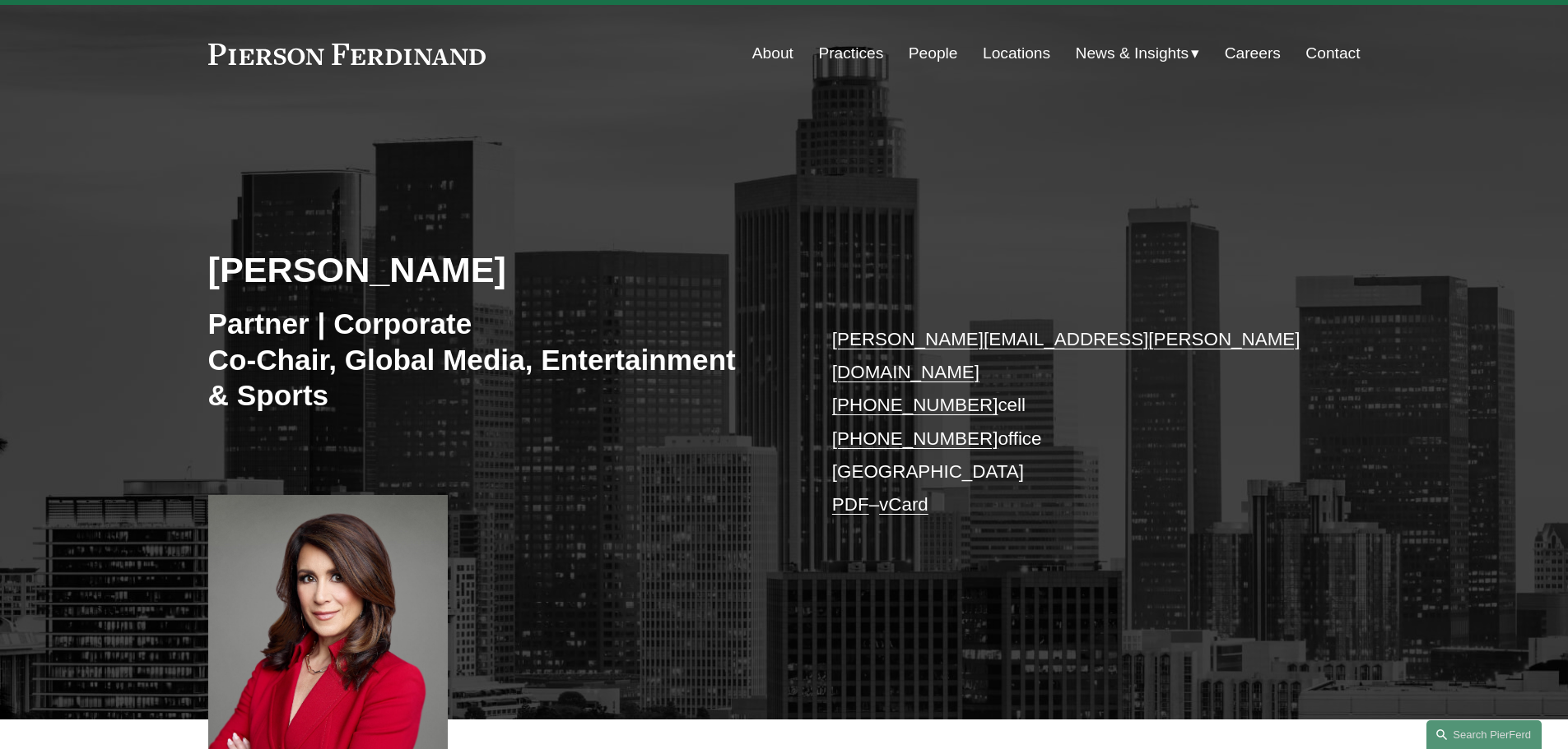
click at [938, 53] on link "People" at bounding box center [933, 53] width 50 height 31
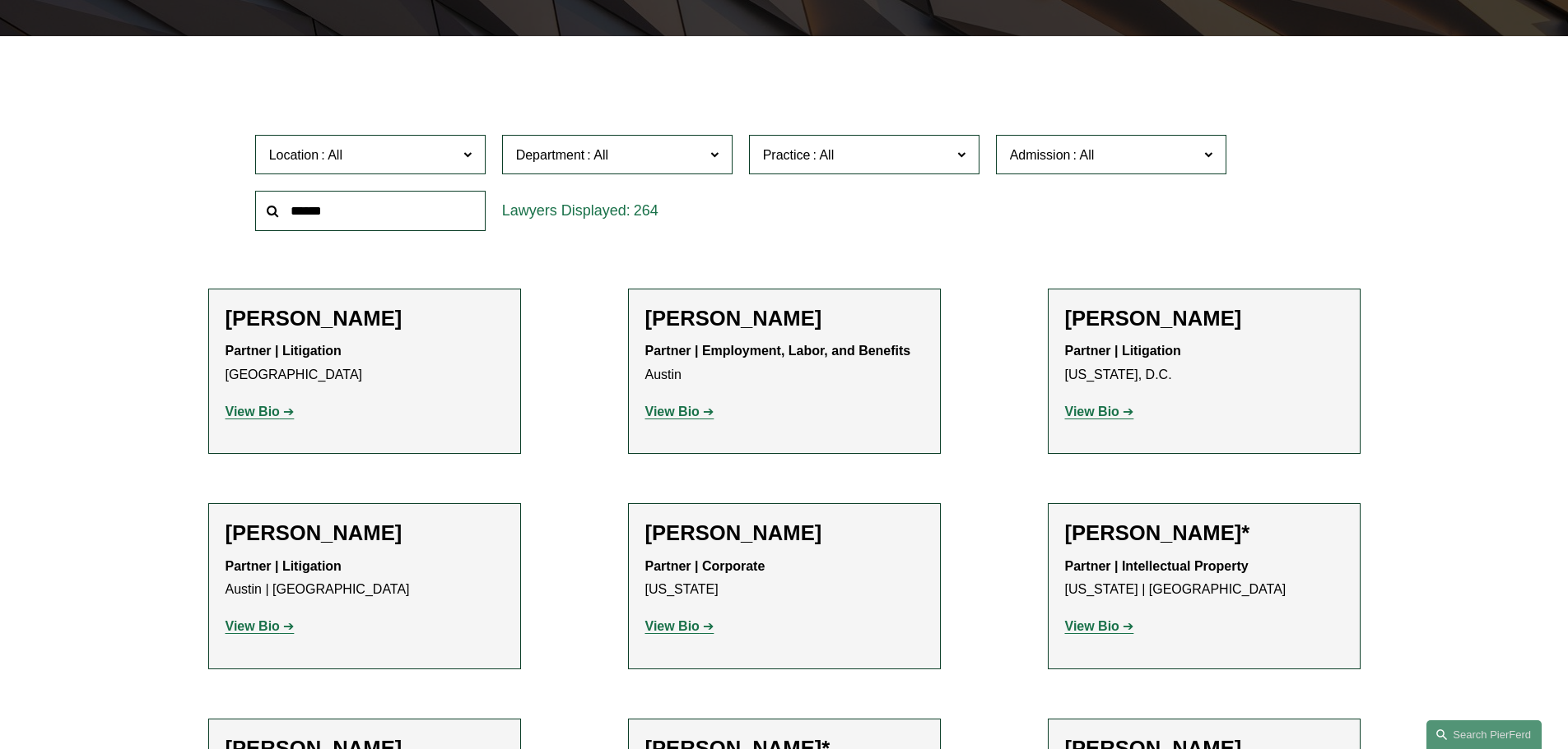
scroll to position [412, 0]
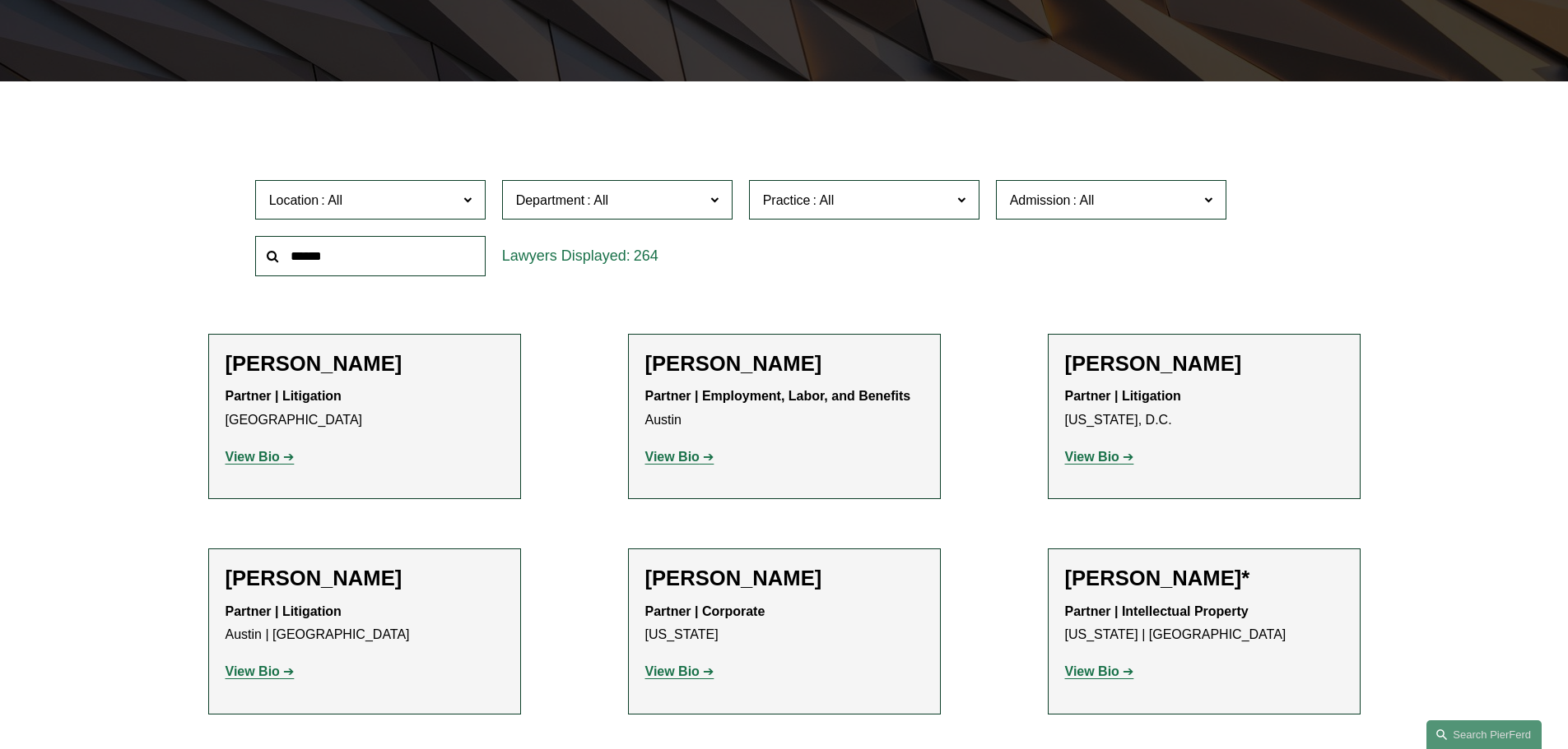
click at [778, 206] on span "Practice" at bounding box center [787, 200] width 48 height 14
click at [0, 0] on link "Antitrust Counseling" at bounding box center [0, 0] width 0 height 0
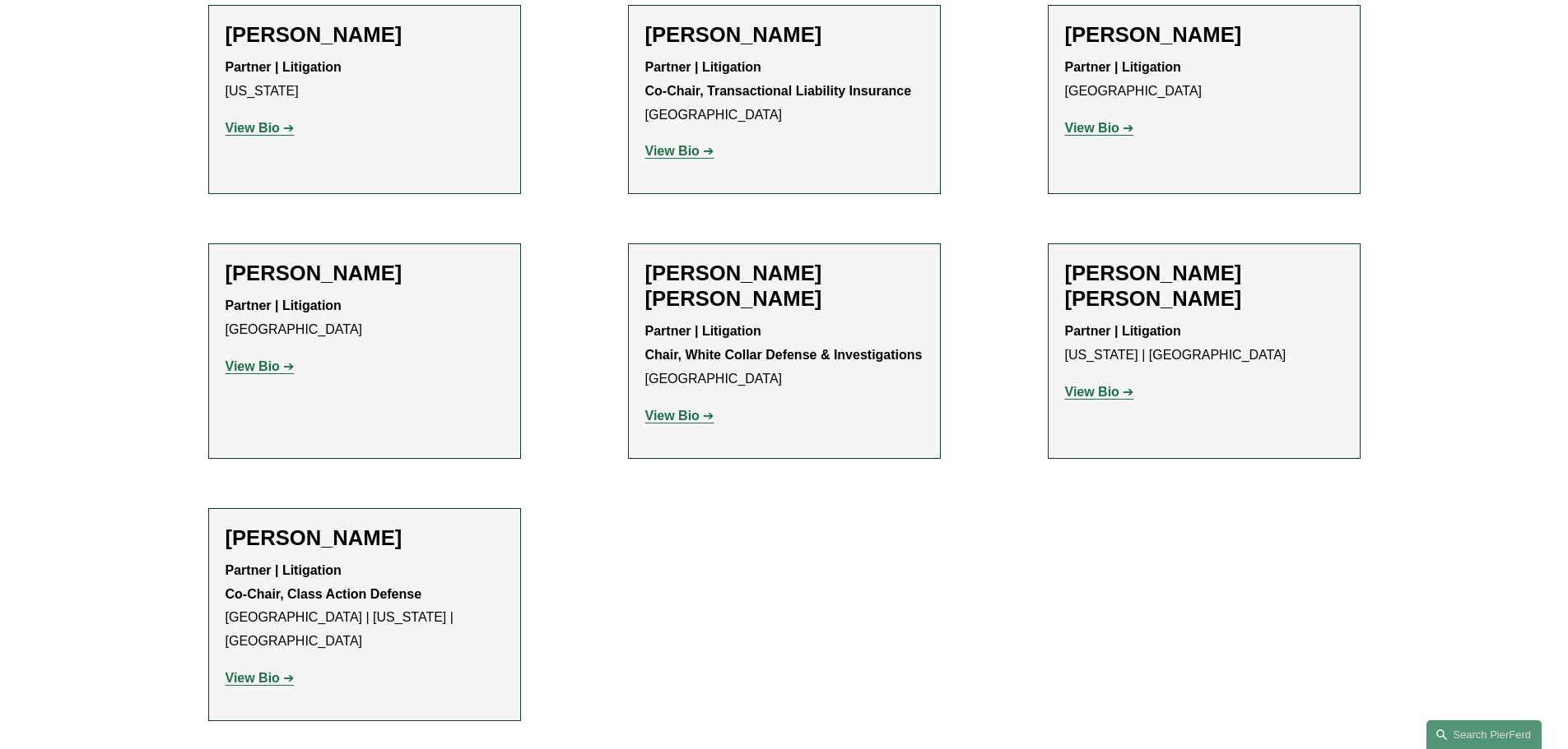
scroll to position [658, 0]
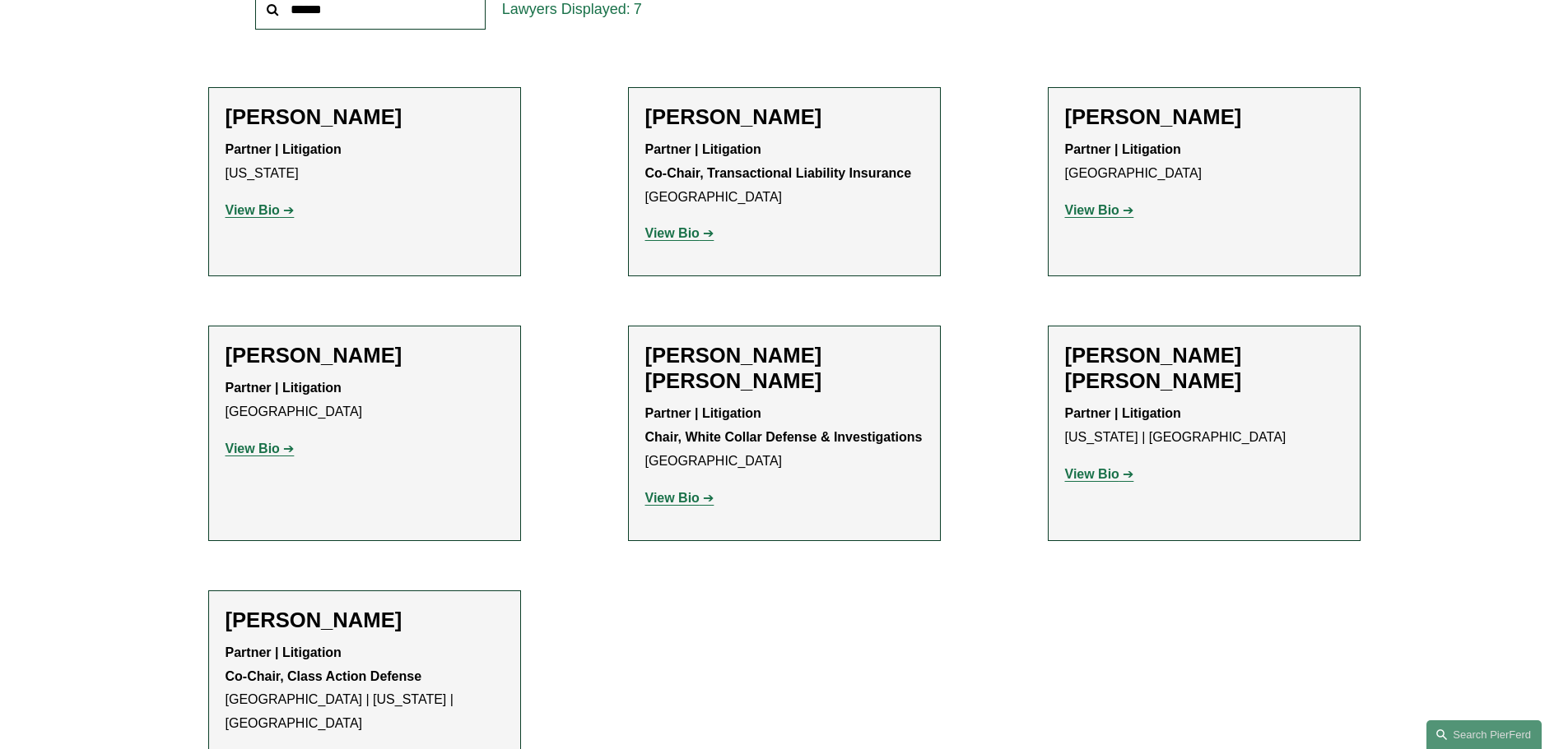
click at [259, 749] on strong "View Bio" at bounding box center [253, 761] width 55 height 14
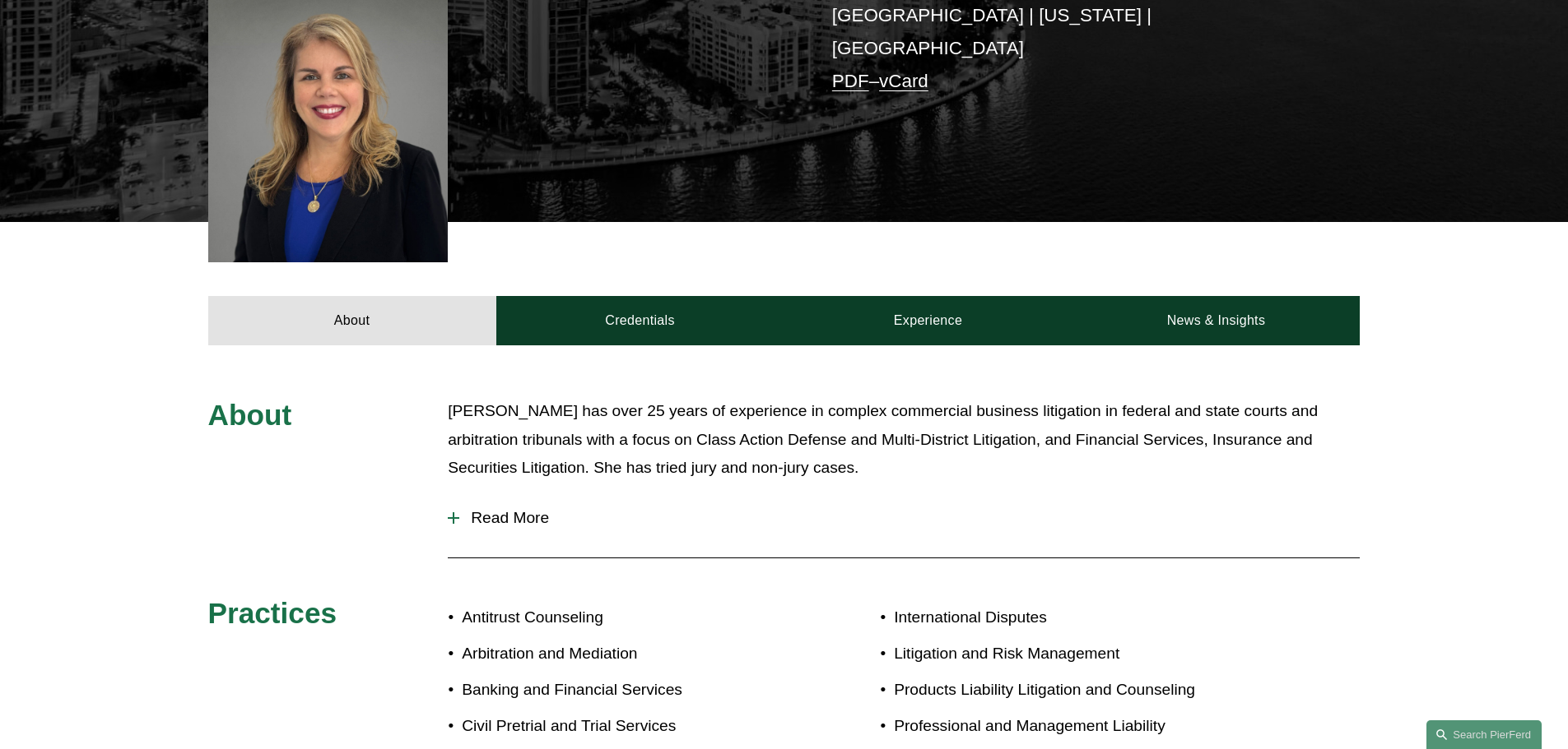
scroll to position [493, 0]
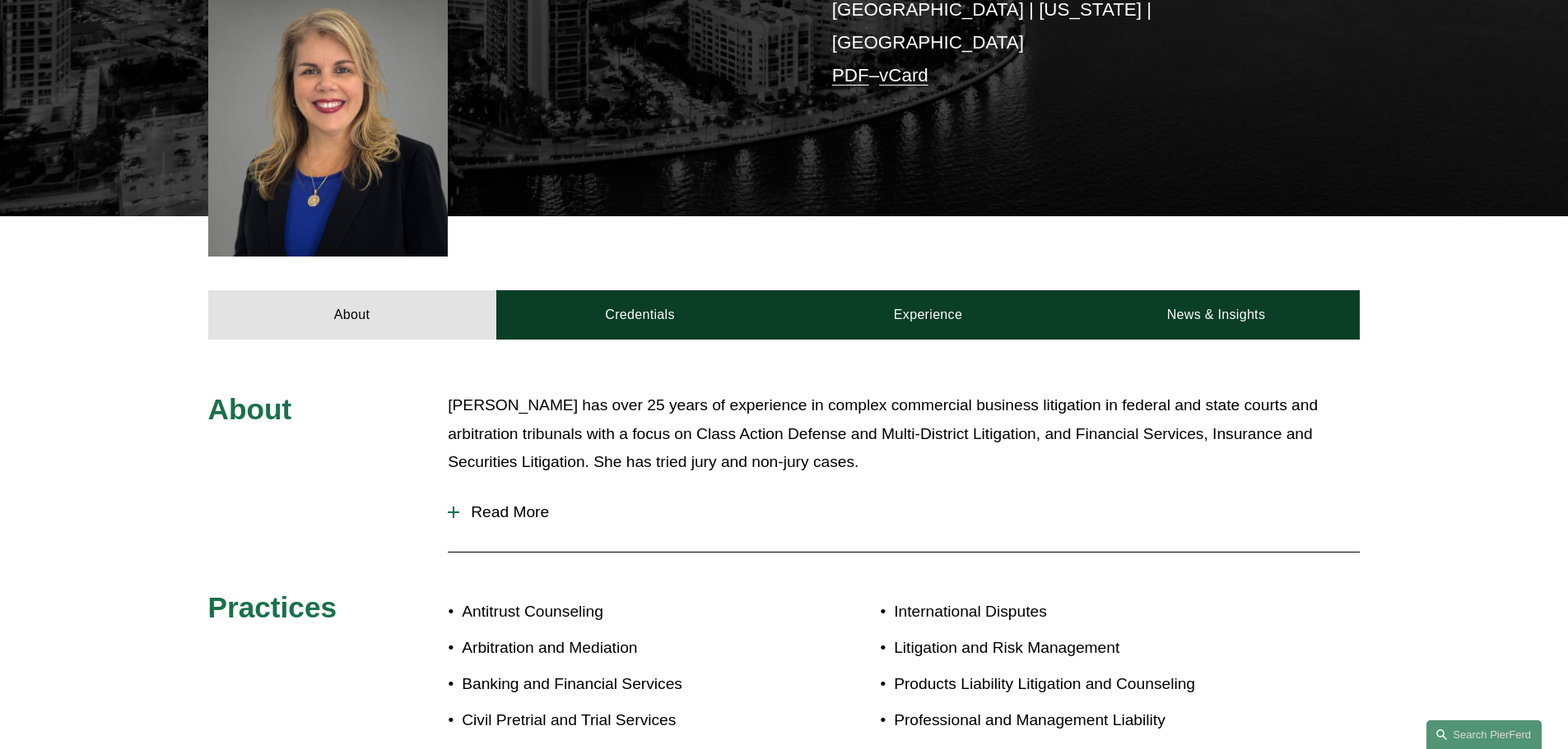
click at [534, 503] on span "Read More" at bounding box center [909, 512] width 900 height 18
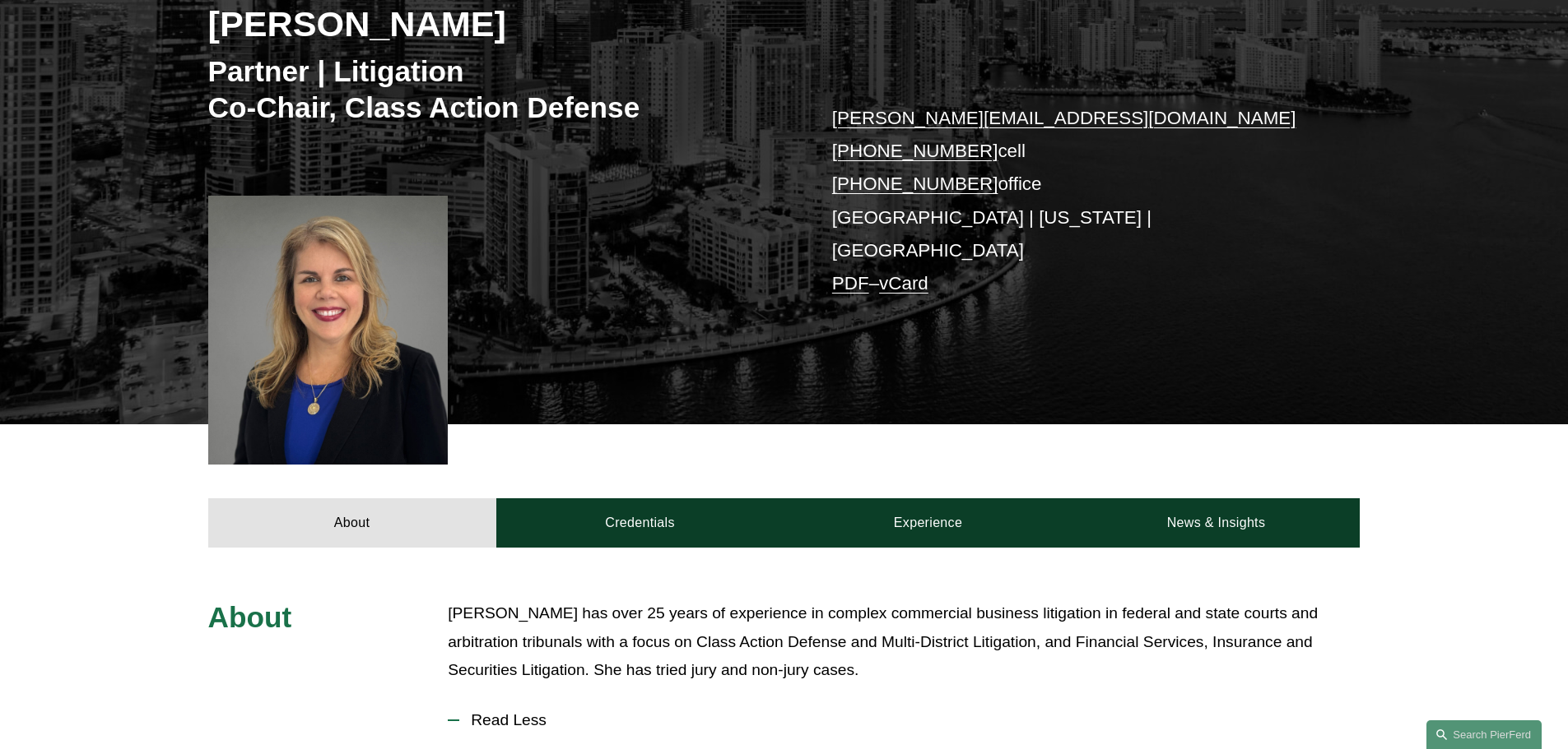
scroll to position [247, 0]
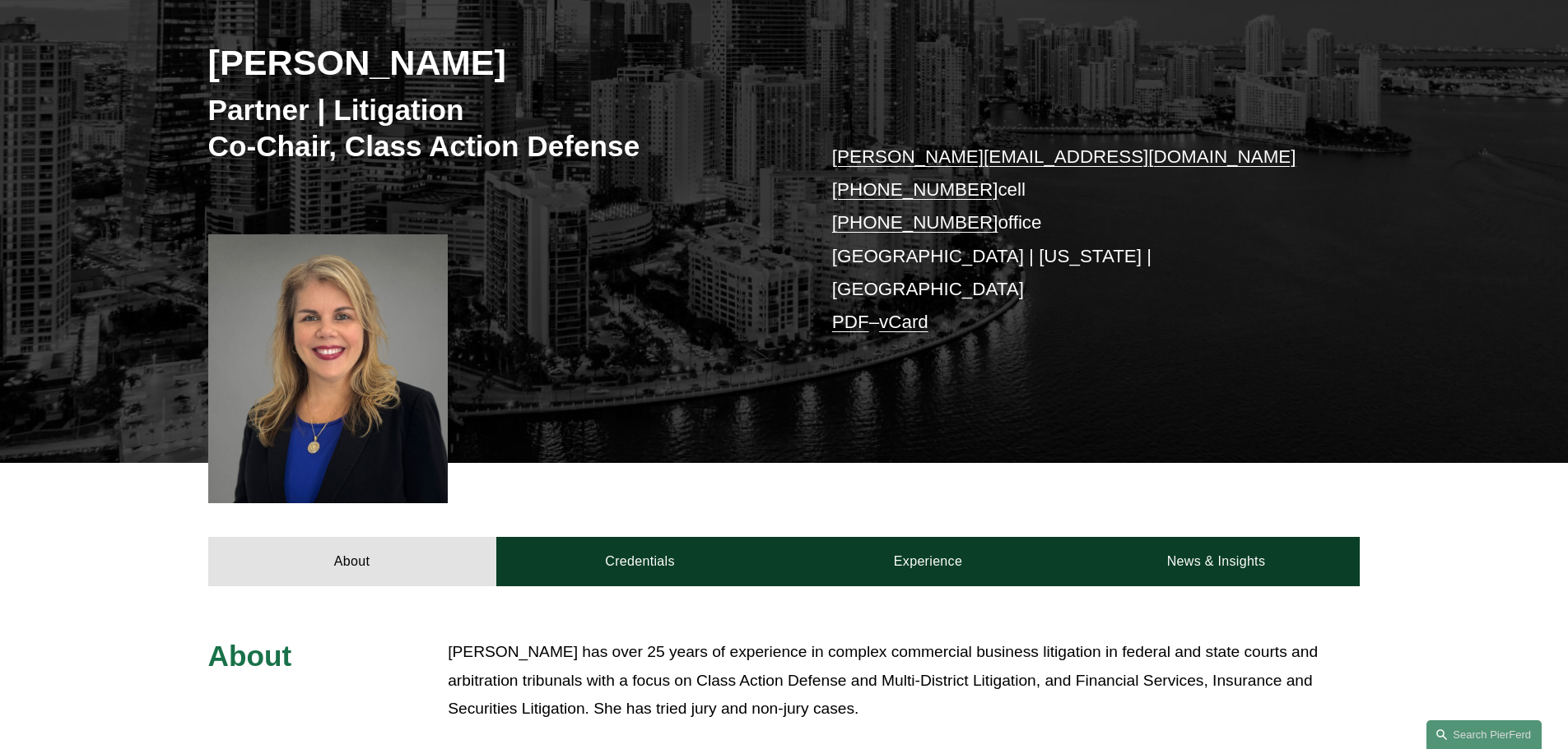
click at [711, 506] on div "About Credentials Experience News & Insights" at bounding box center [784, 525] width 1568 height 123
click at [692, 554] on link "Credentials" at bounding box center [640, 562] width 288 height 50
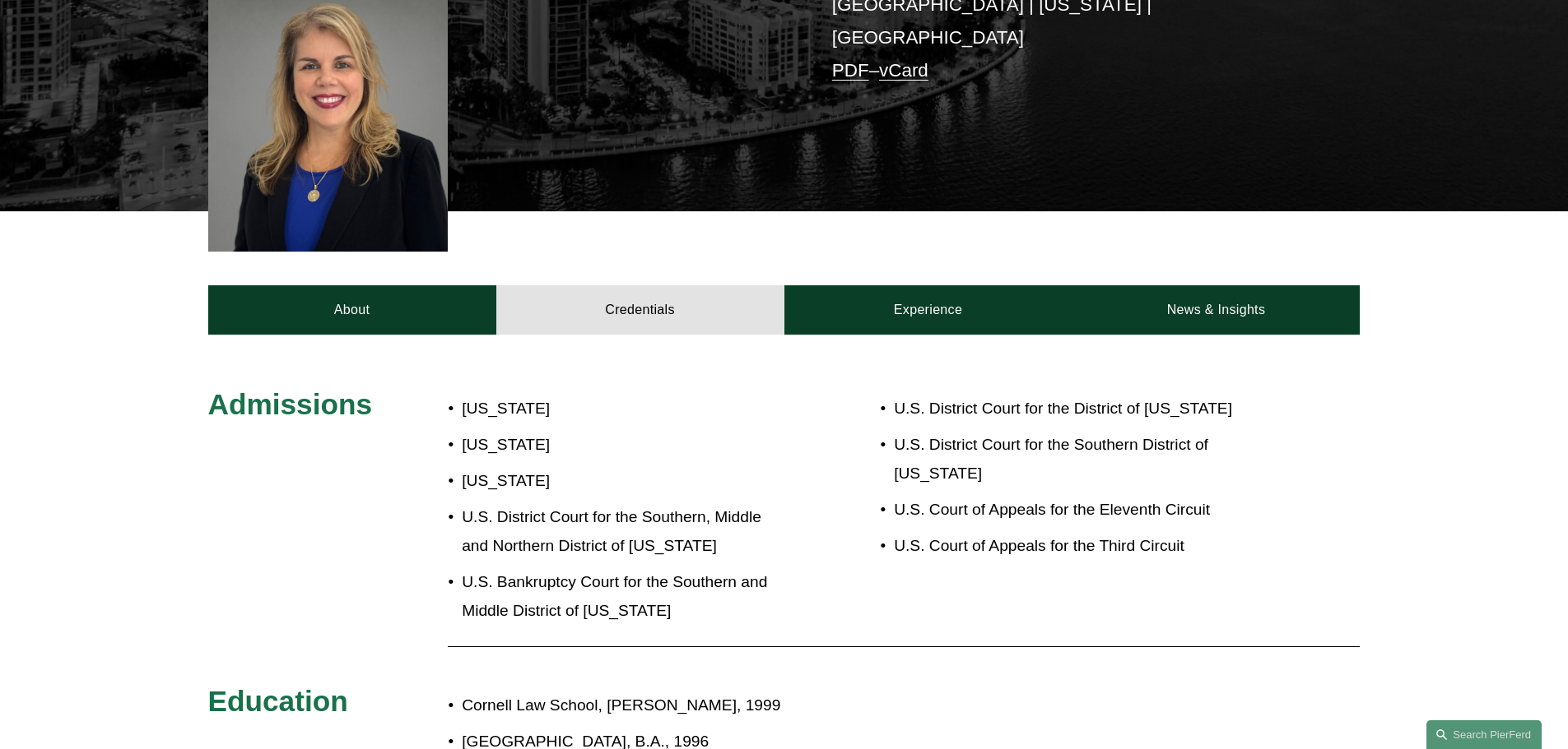
scroll to position [493, 0]
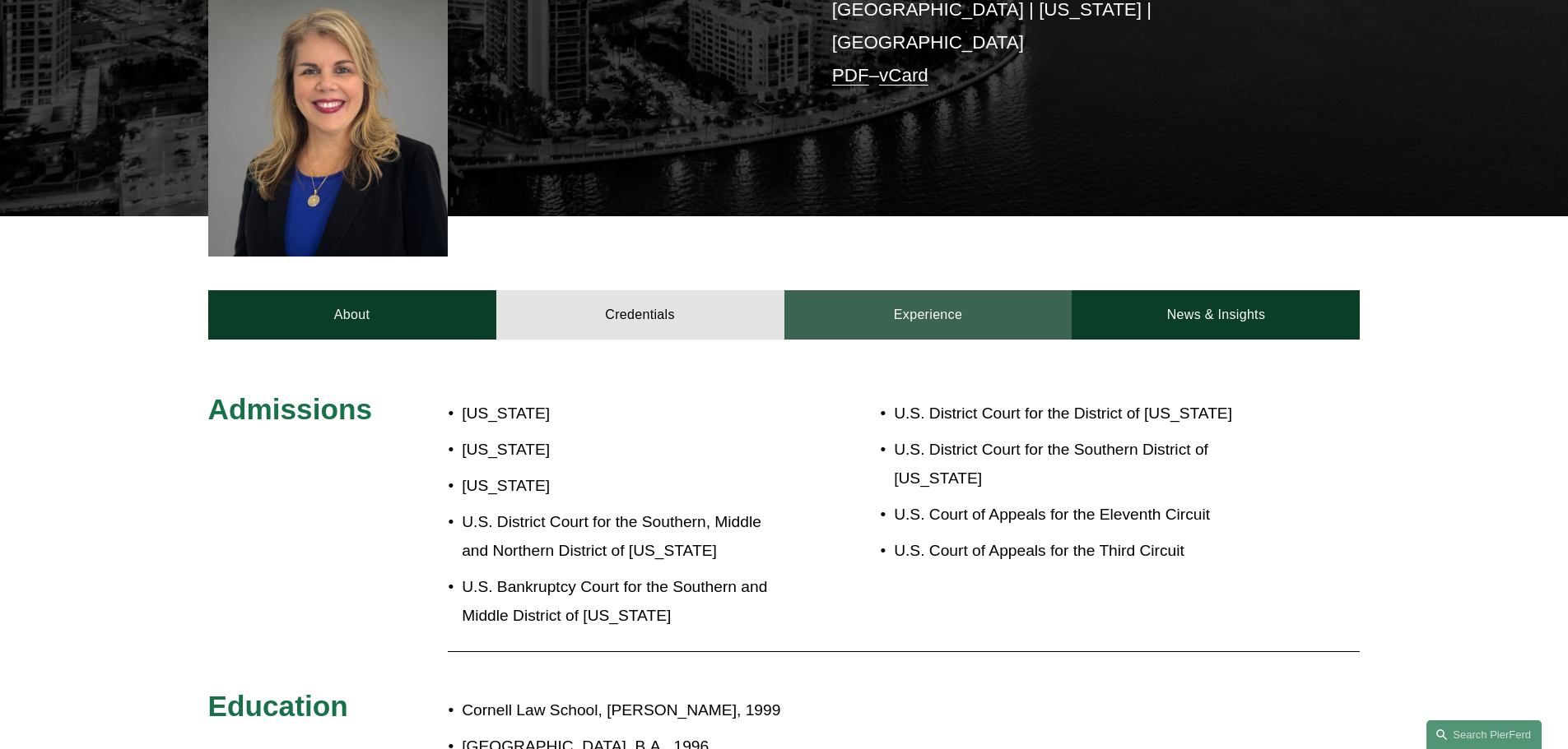
click at [942, 296] on link "Experience" at bounding box center [927, 315] width 288 height 50
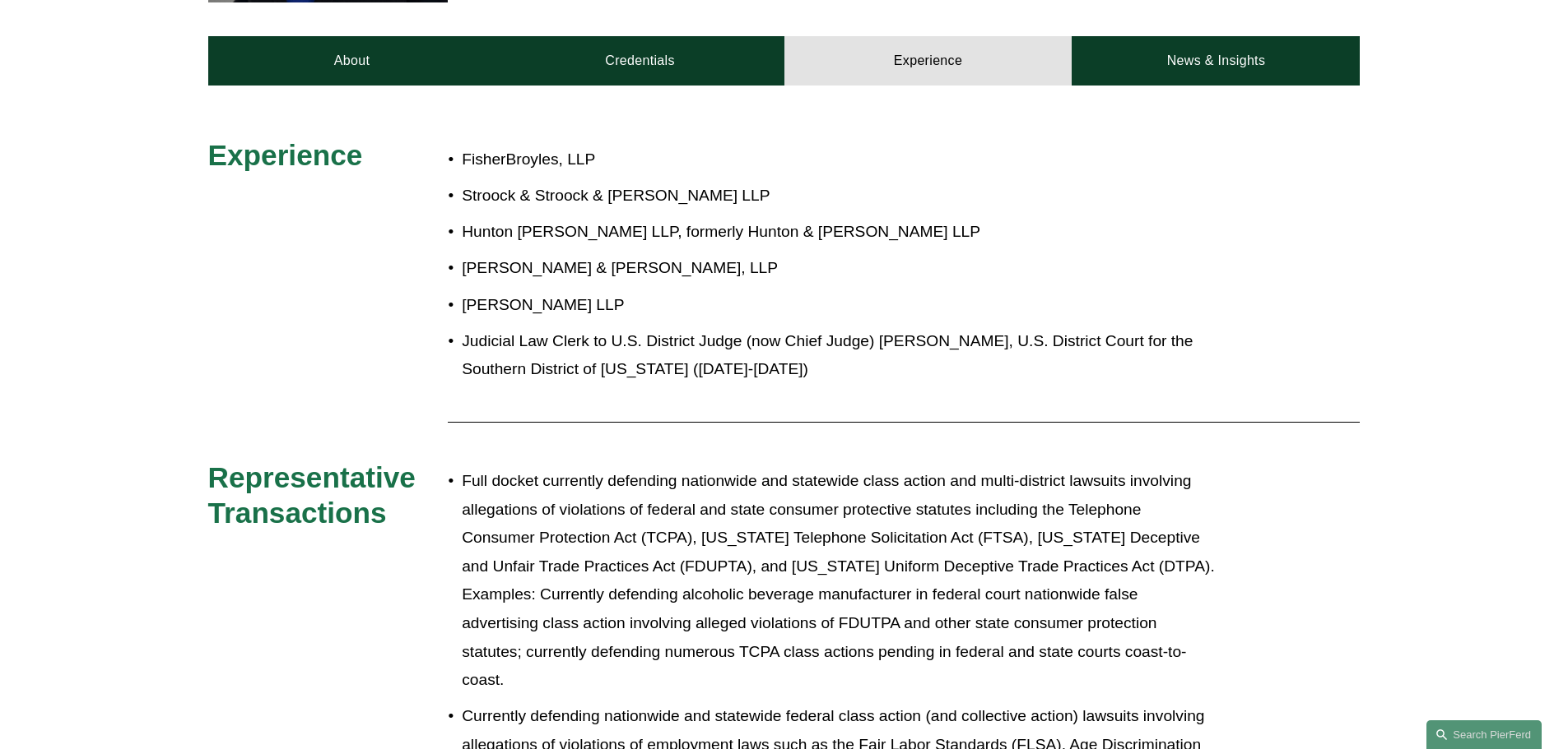
scroll to position [740, 0]
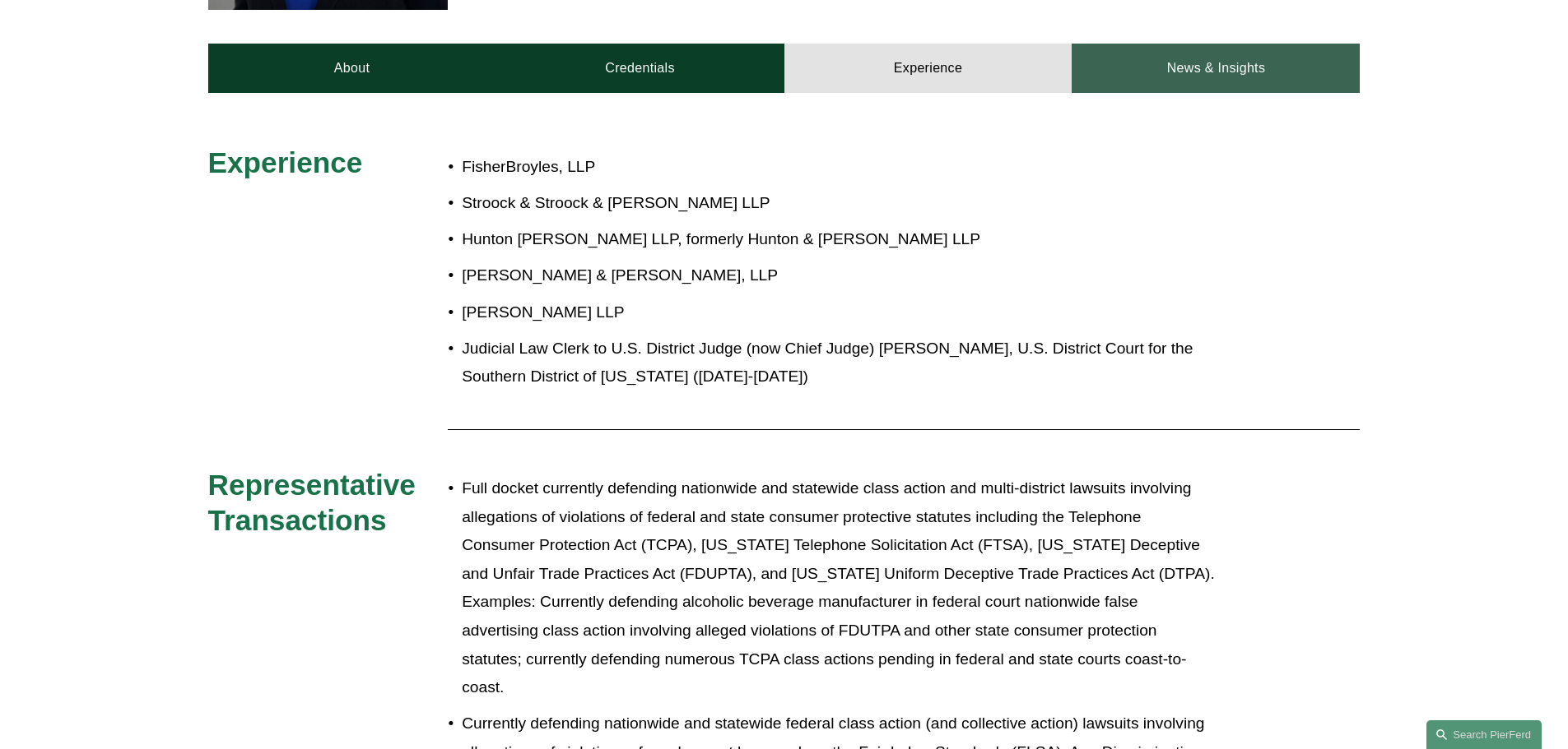
click at [1231, 54] on link "News & Insights" at bounding box center [1215, 69] width 288 height 50
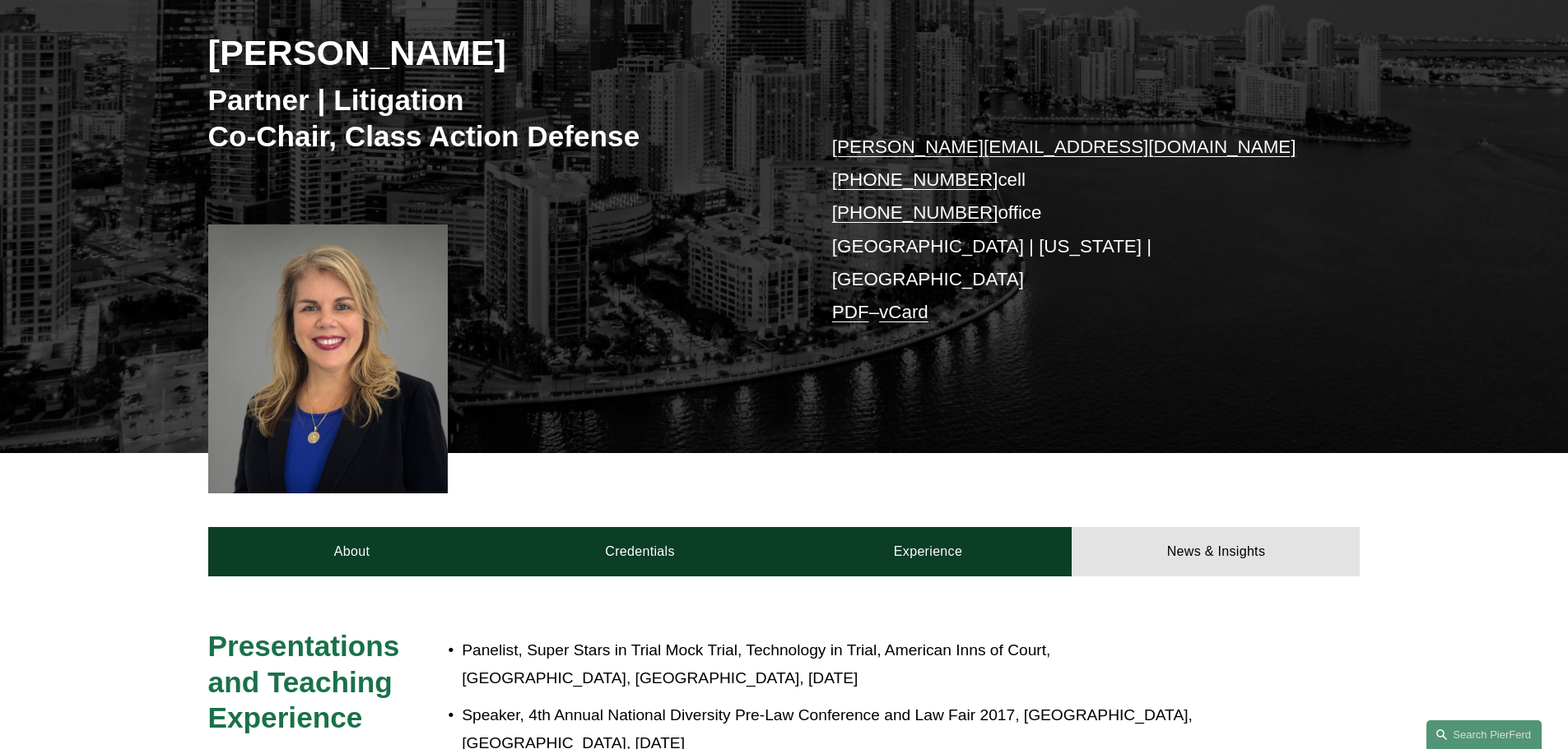
scroll to position [0, 0]
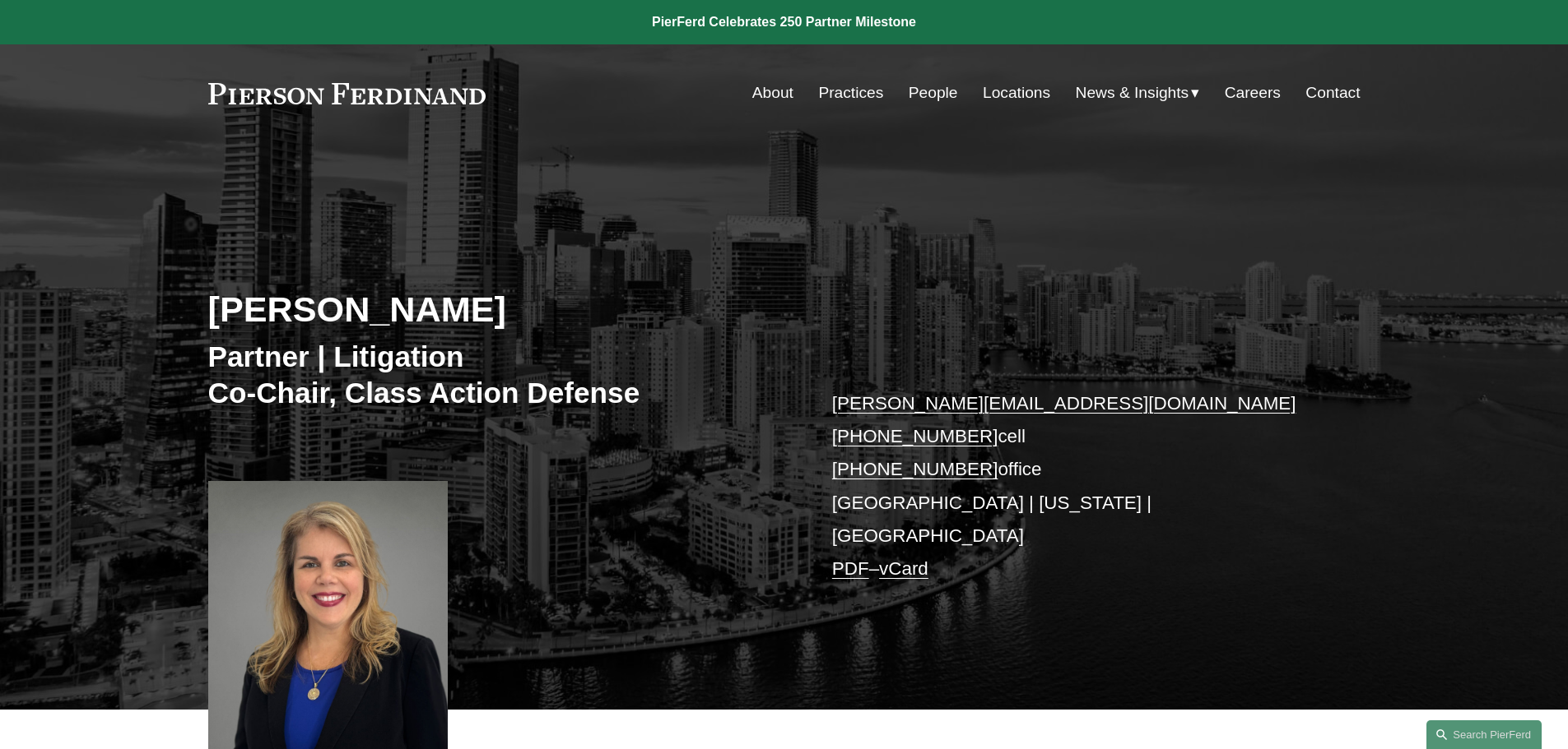
click at [1254, 100] on link "Careers" at bounding box center [1253, 93] width 56 height 31
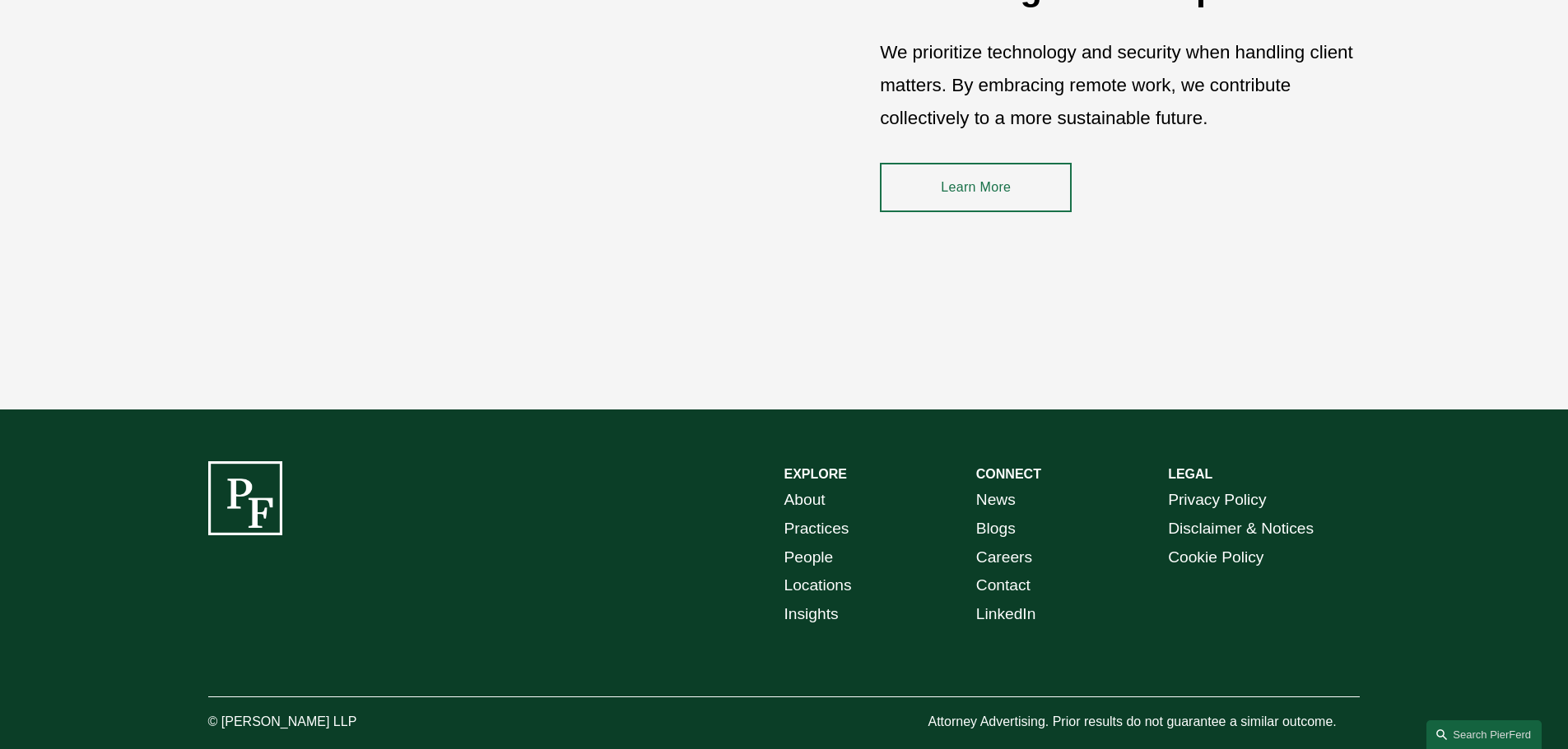
scroll to position [2508, 0]
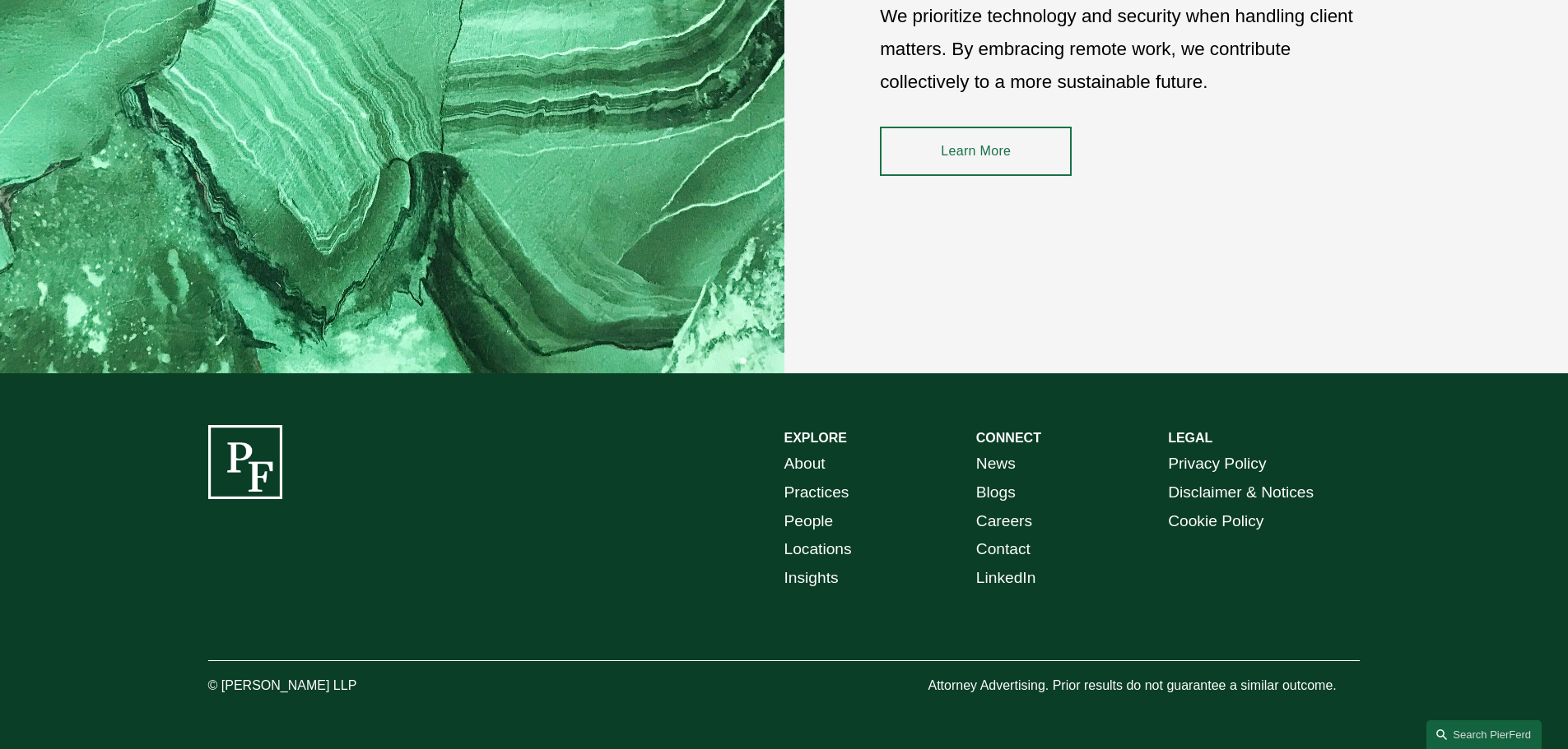
click at [809, 518] on link "People" at bounding box center [809, 521] width 50 height 29
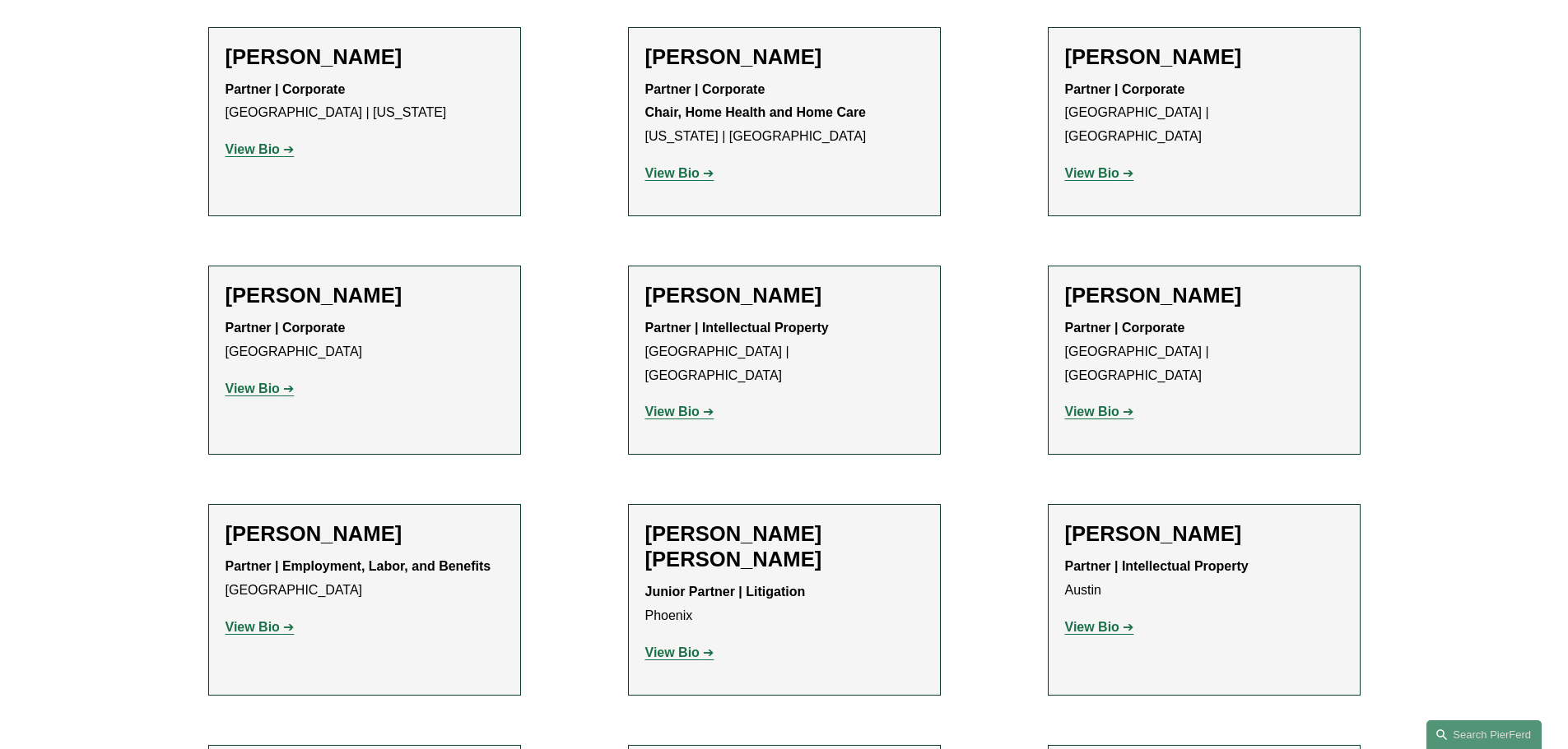
scroll to position [1399, 0]
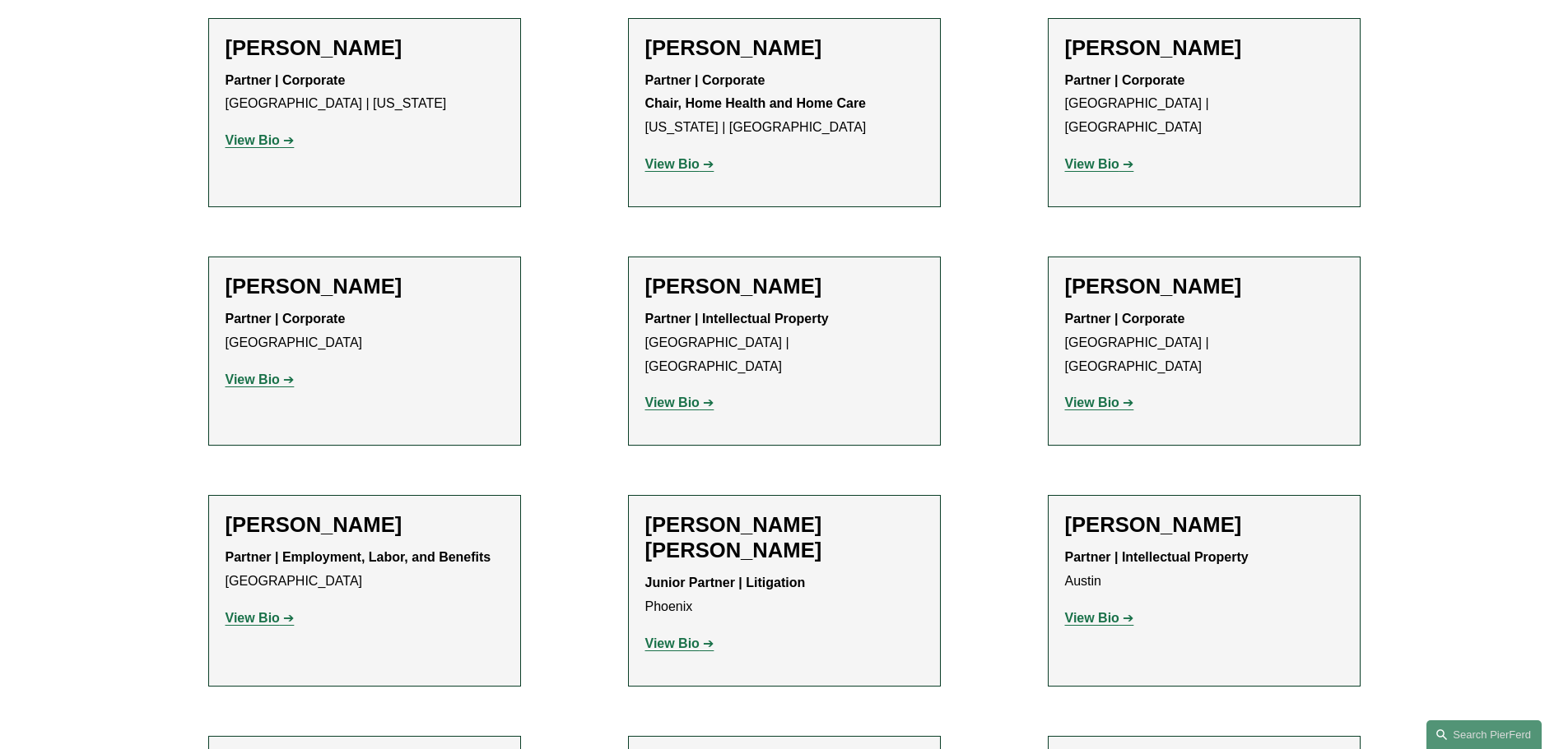
click at [692, 637] on strong "View Bio" at bounding box center [672, 644] width 55 height 14
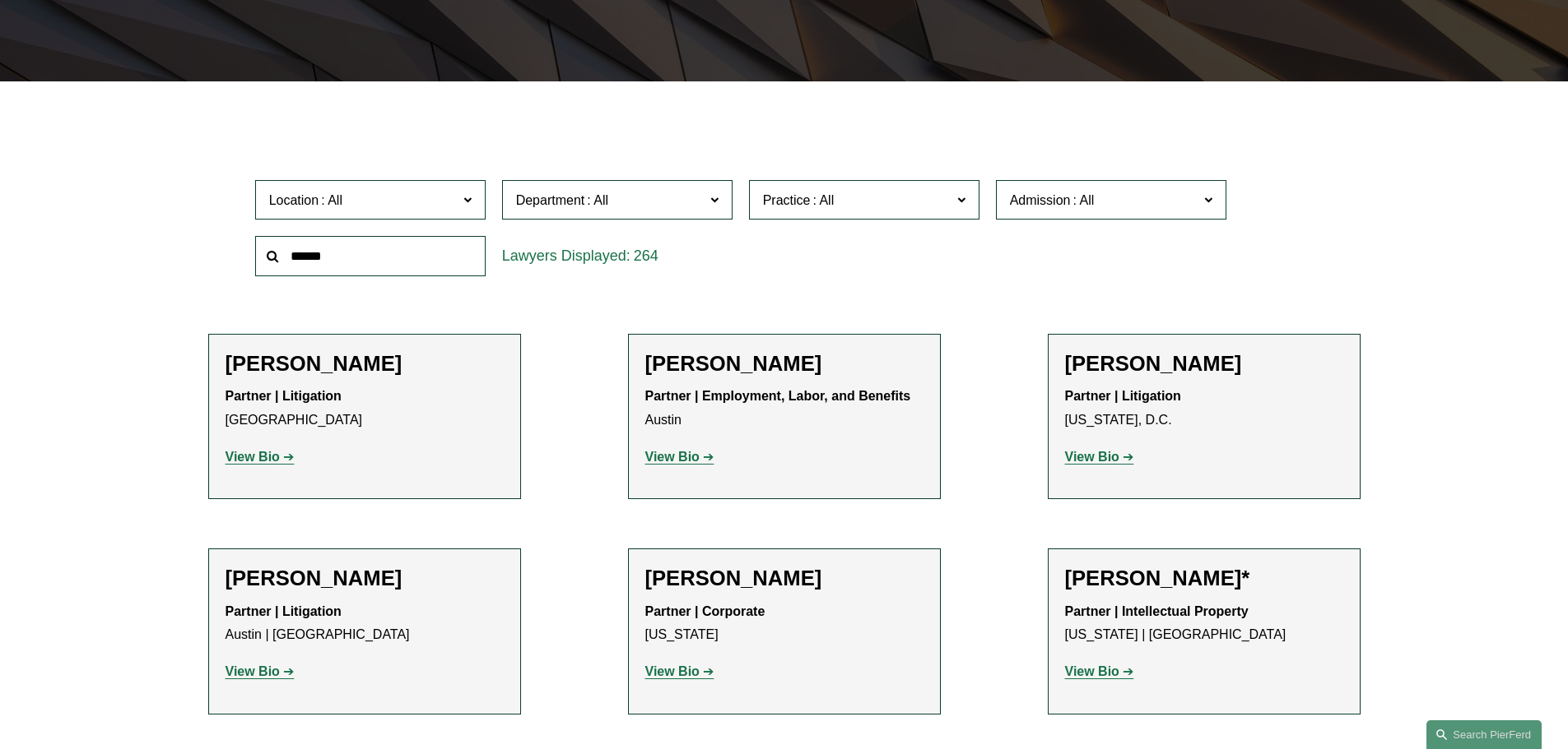
scroll to position [164, 0]
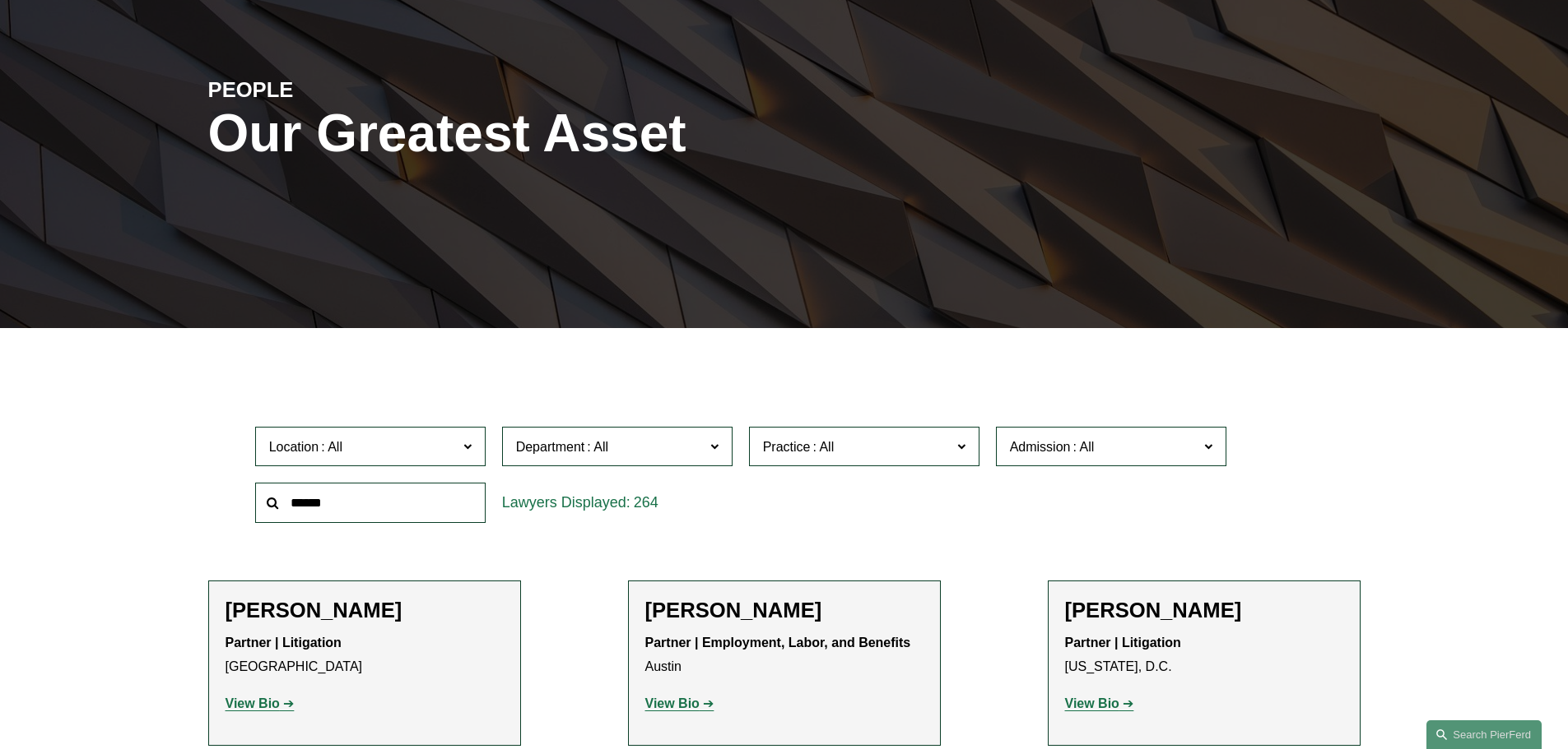
click at [801, 460] on label "Practice" at bounding box center [865, 447] width 231 height 41
click at [602, 433] on label "Department" at bounding box center [618, 447] width 231 height 41
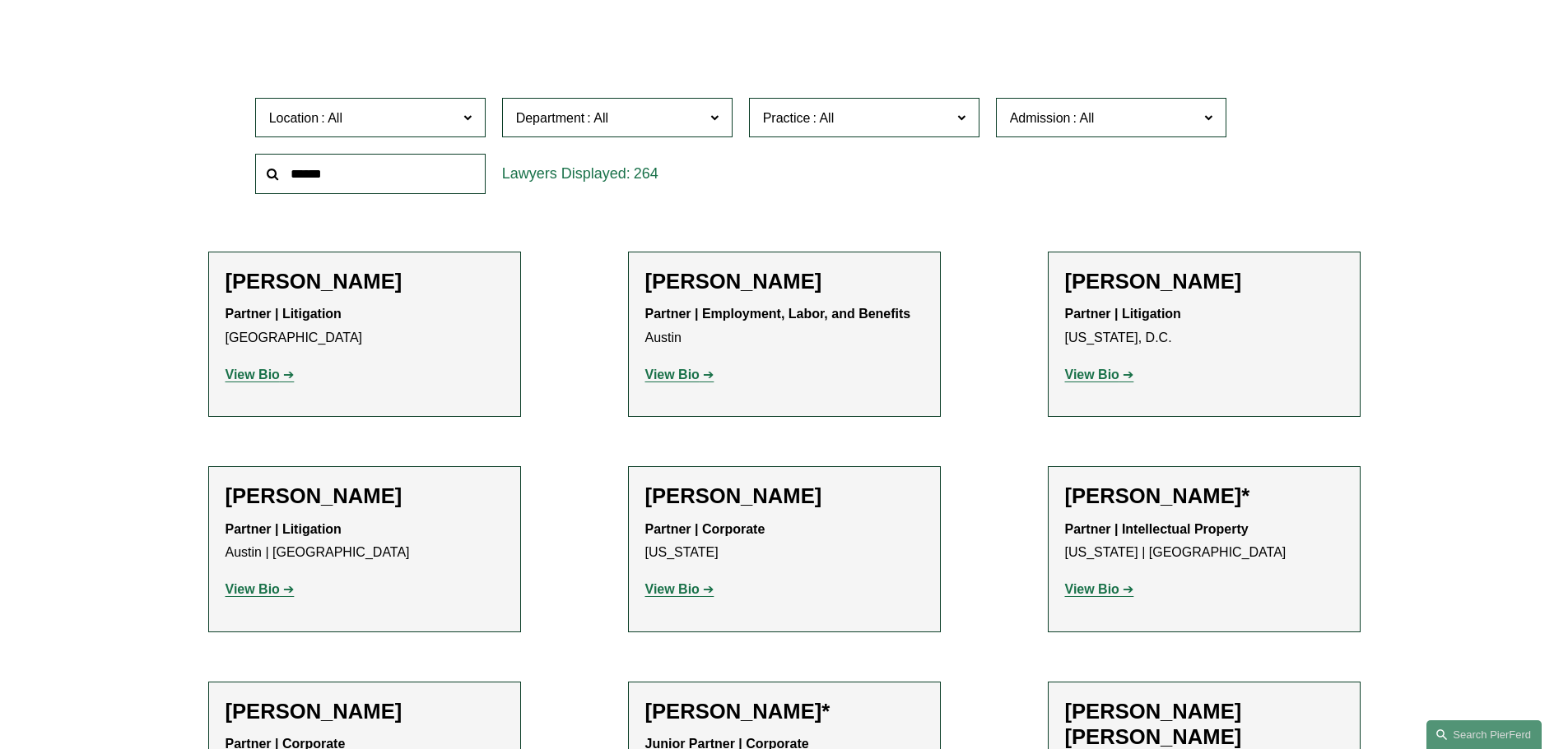
scroll to position [0, 0]
click at [0, 0] on link "Antitrust Counseling" at bounding box center [0, 0] width 0 height 0
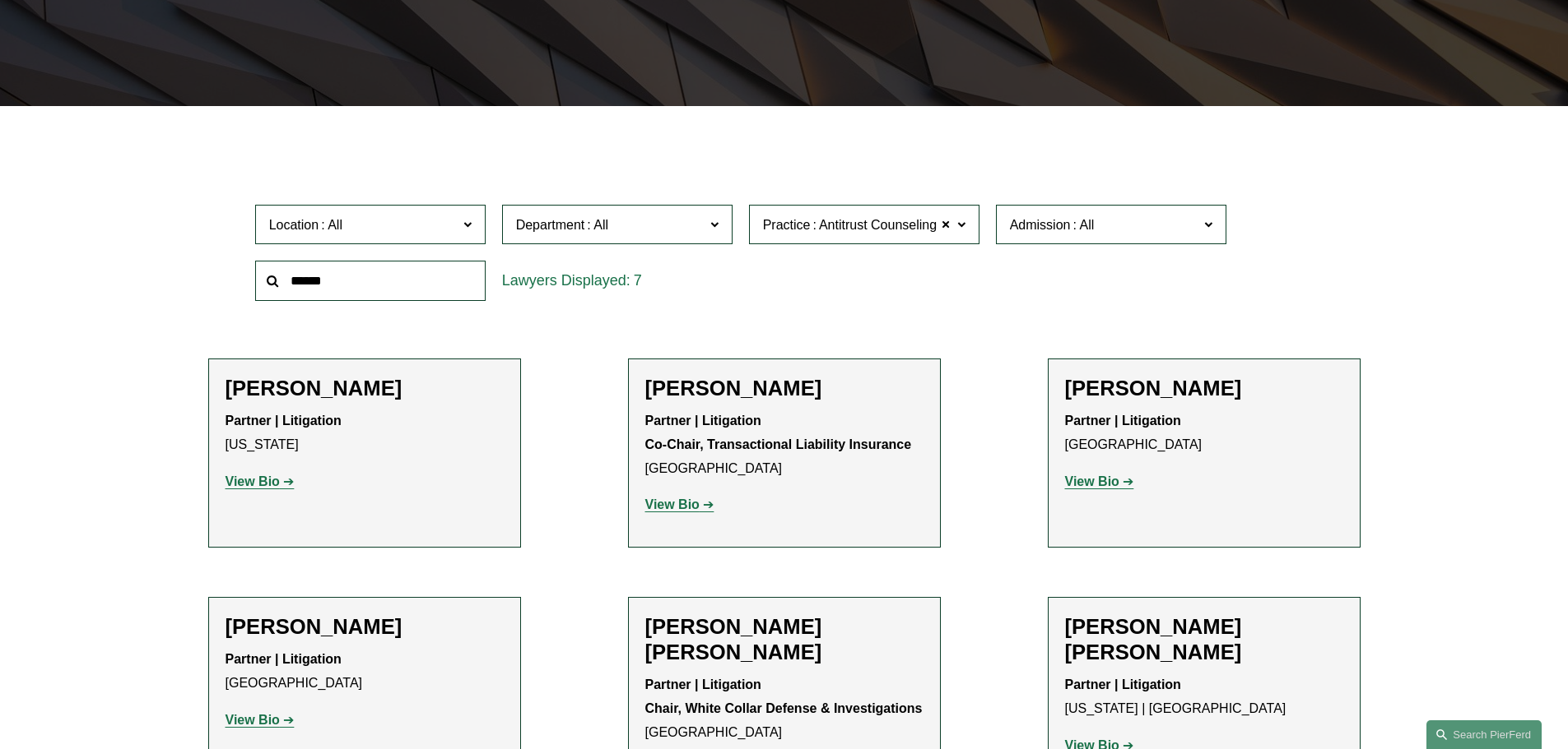
scroll to position [493, 0]
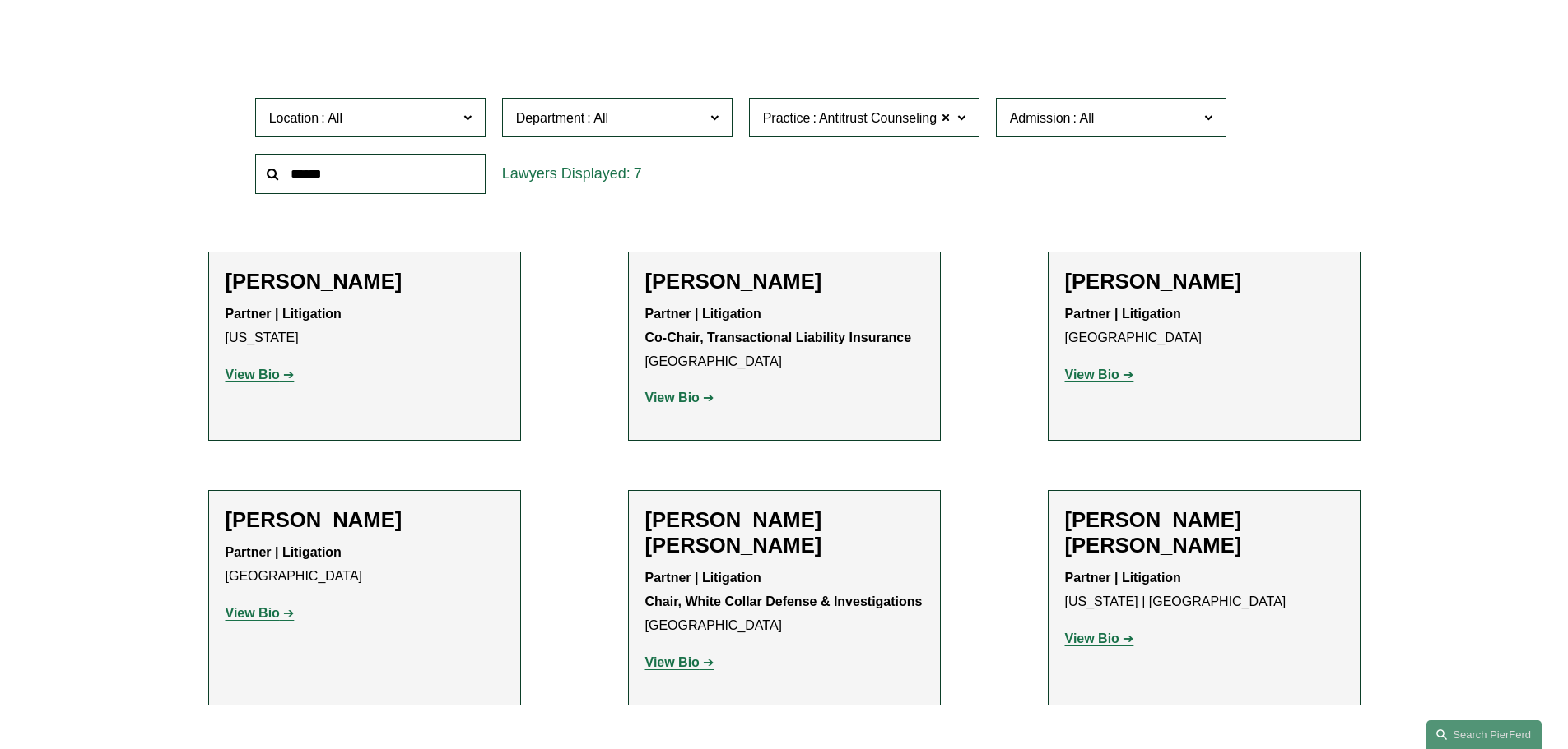
click at [255, 383] on p "View Bio" at bounding box center [365, 376] width 279 height 24
click at [255, 377] on strong "View Bio" at bounding box center [253, 375] width 55 height 14
click at [685, 418] on div "Jason S. Dubner Partner | Litigation Co-Chair, Transactional Liability Insuranc…" at bounding box center [784, 345] width 279 height 154
click at [681, 411] on p "View Bio" at bounding box center [784, 399] width 279 height 24
click at [679, 405] on strong "View Bio" at bounding box center [672, 398] width 55 height 14
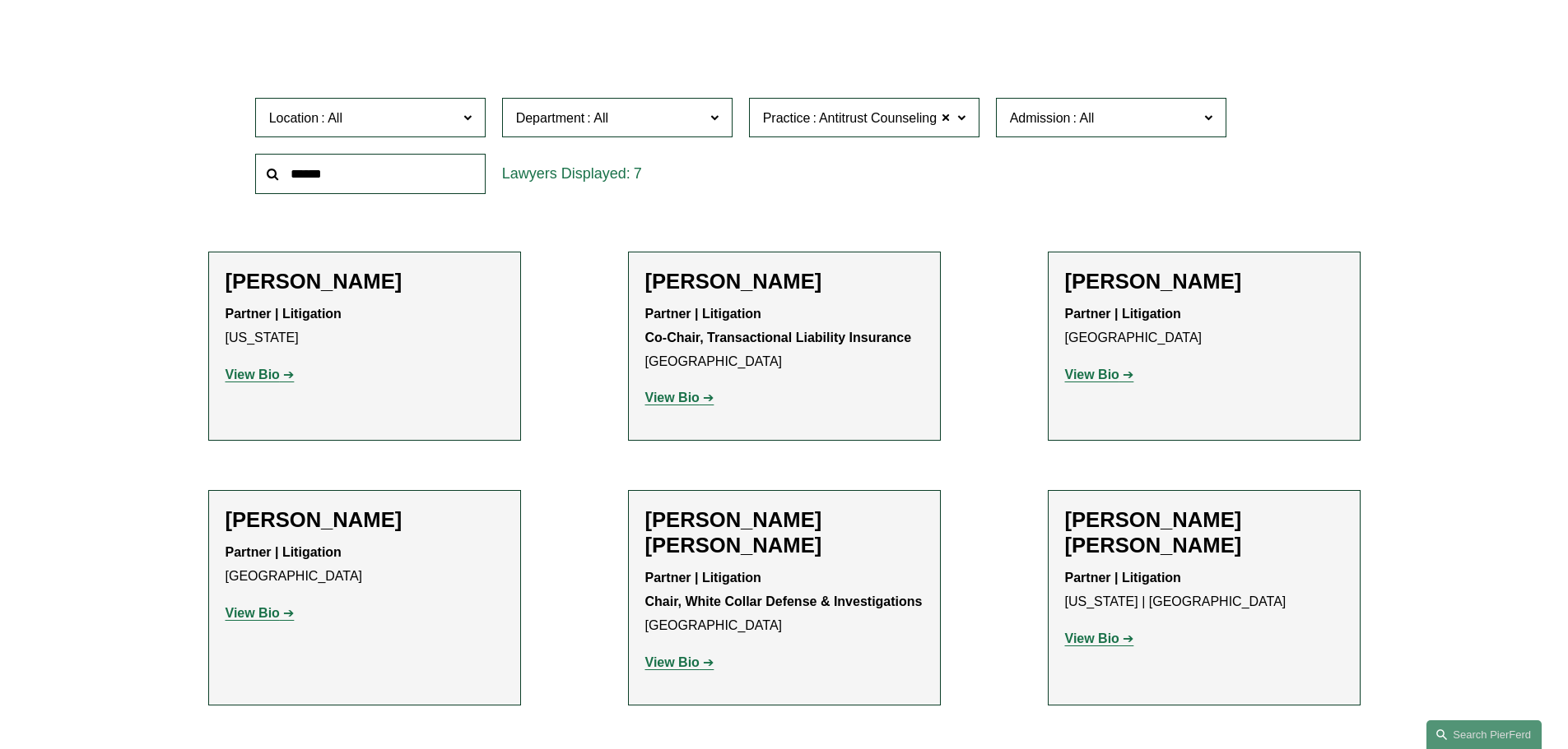
click at [1081, 379] on strong "View Bio" at bounding box center [1091, 375] width 55 height 14
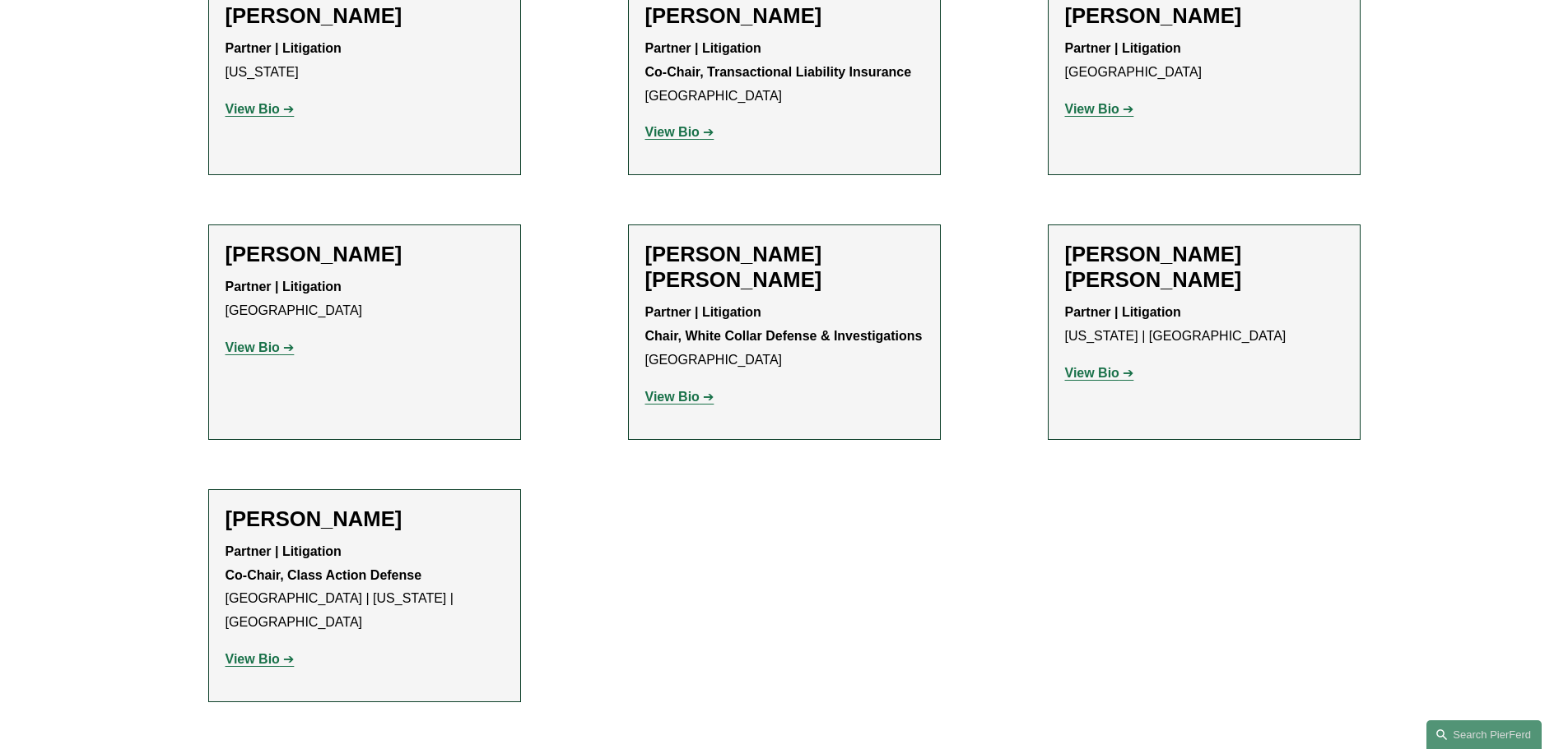
scroll to position [823, 0]
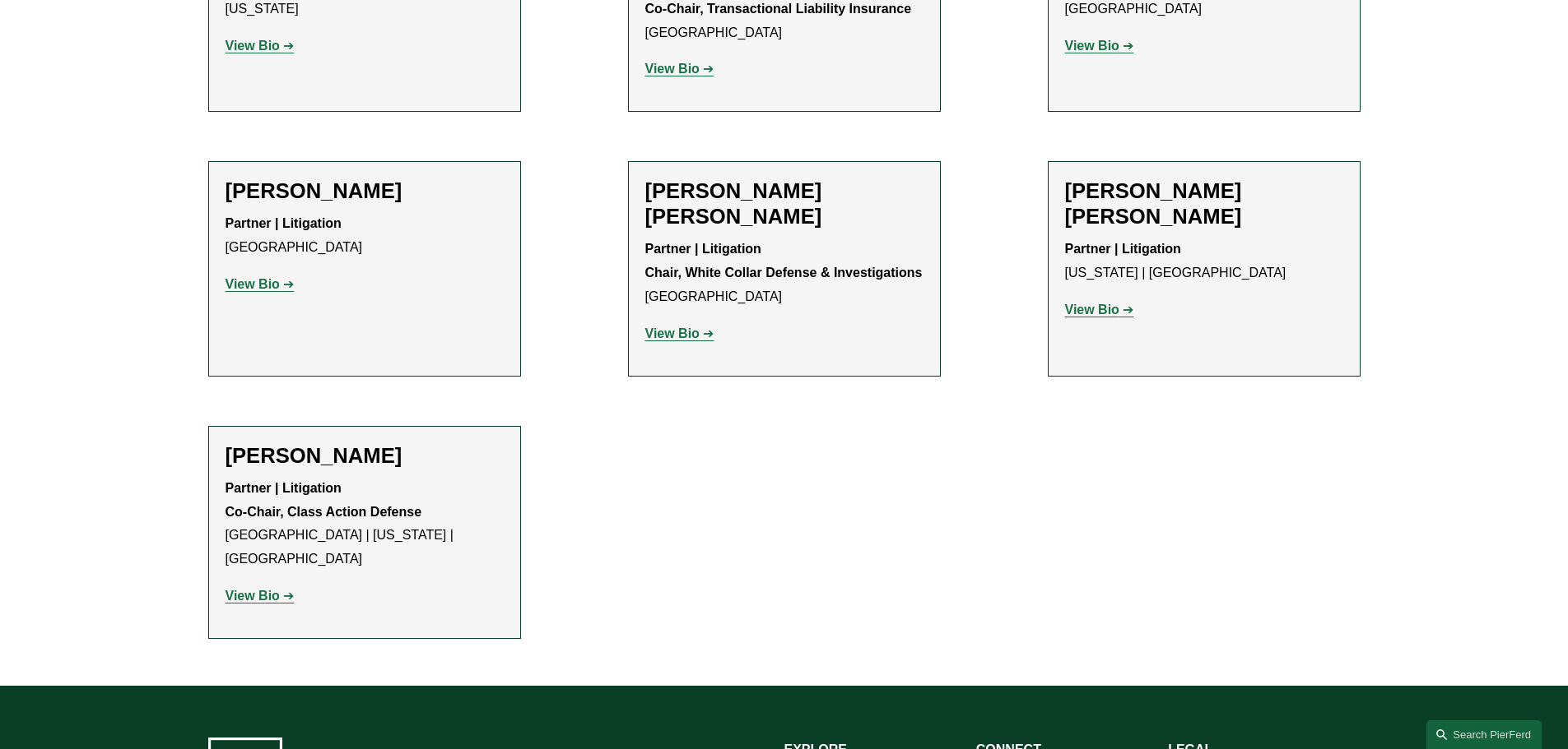
click at [264, 280] on strong "View Bio" at bounding box center [253, 284] width 55 height 14
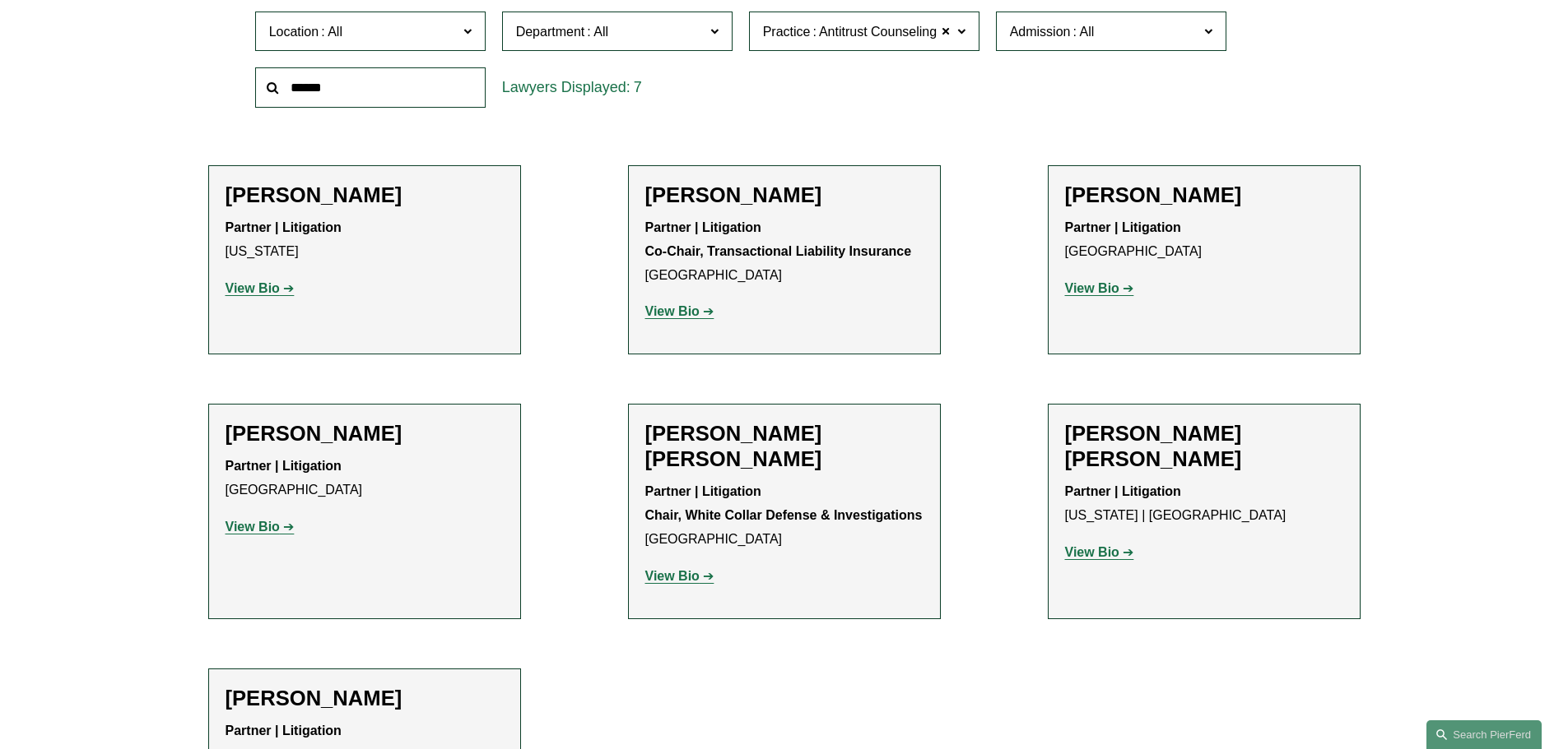
scroll to position [576, 0]
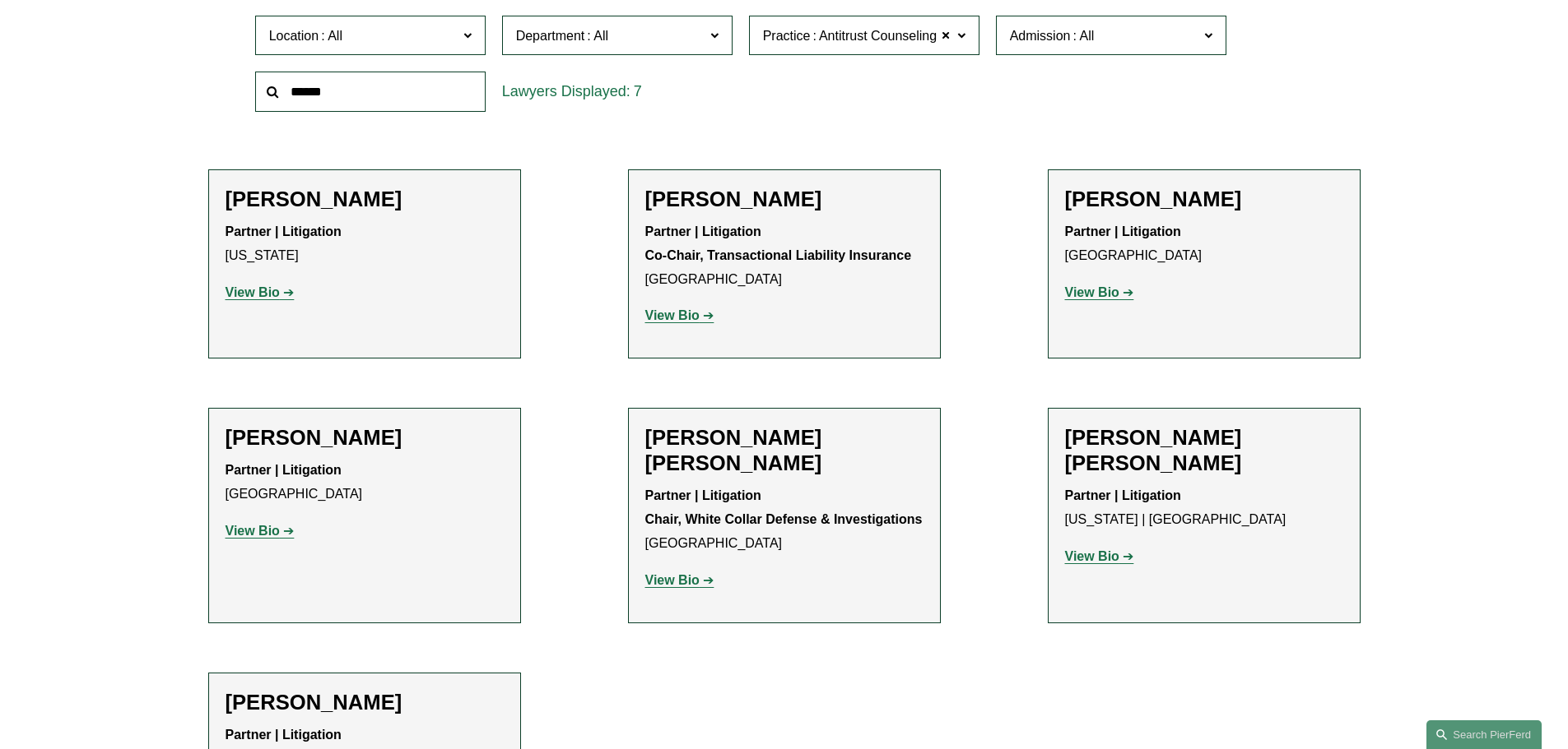
click at [1105, 289] on strong "View Bio" at bounding box center [1091, 292] width 55 height 14
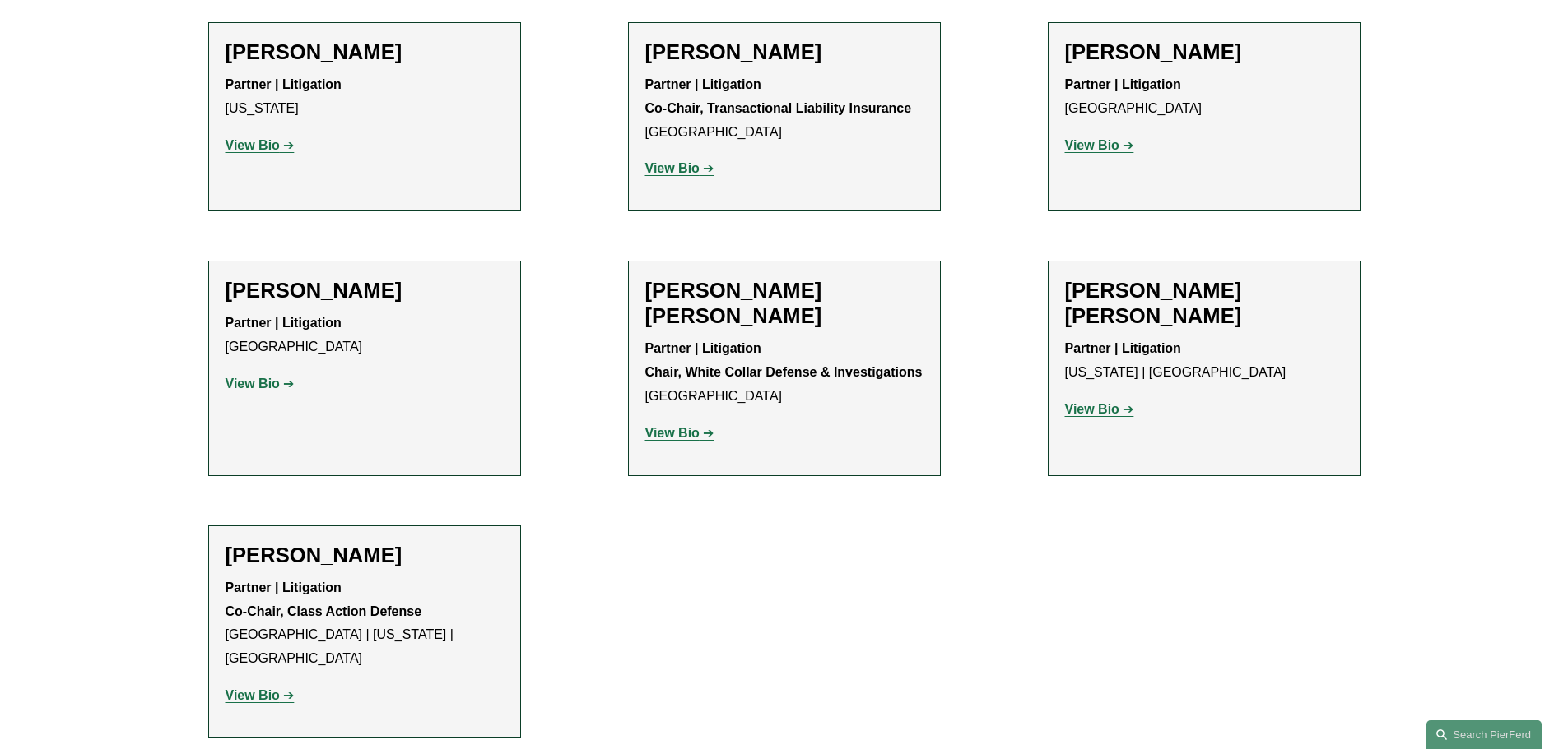
scroll to position [740, 0]
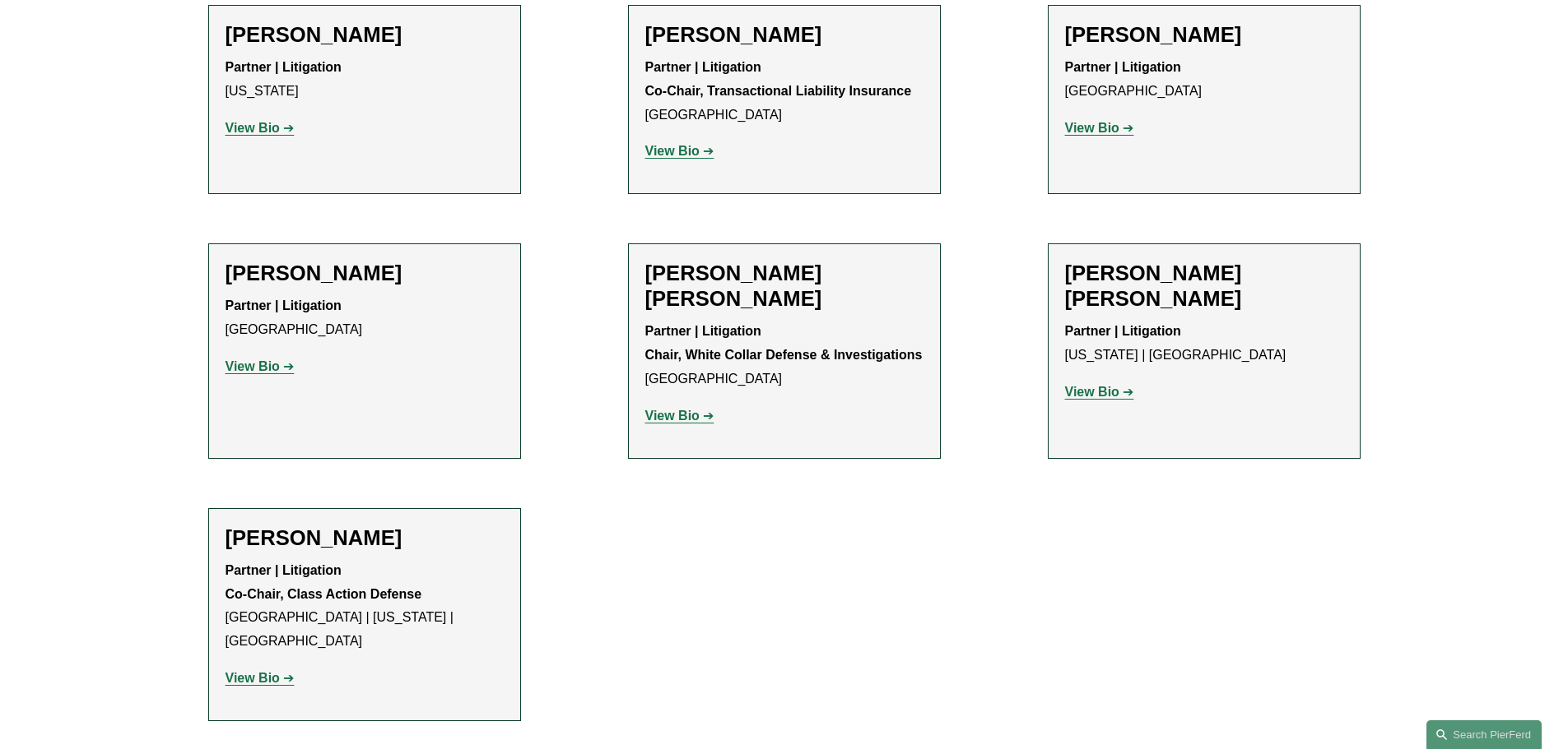
click at [683, 409] on strong "View Bio" at bounding box center [672, 416] width 55 height 14
click at [1101, 385] on strong "View Bio" at bounding box center [1091, 392] width 55 height 14
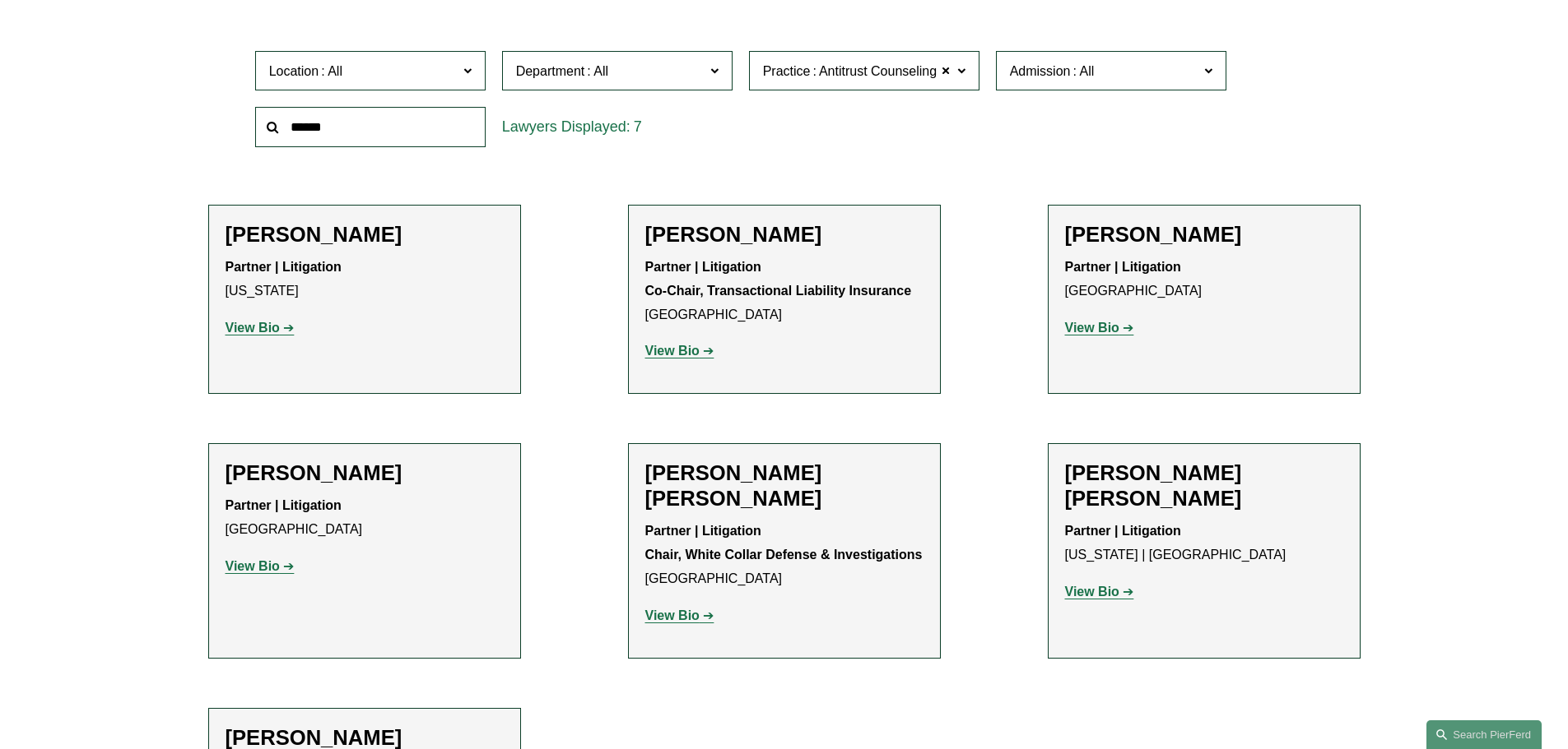
scroll to position [493, 0]
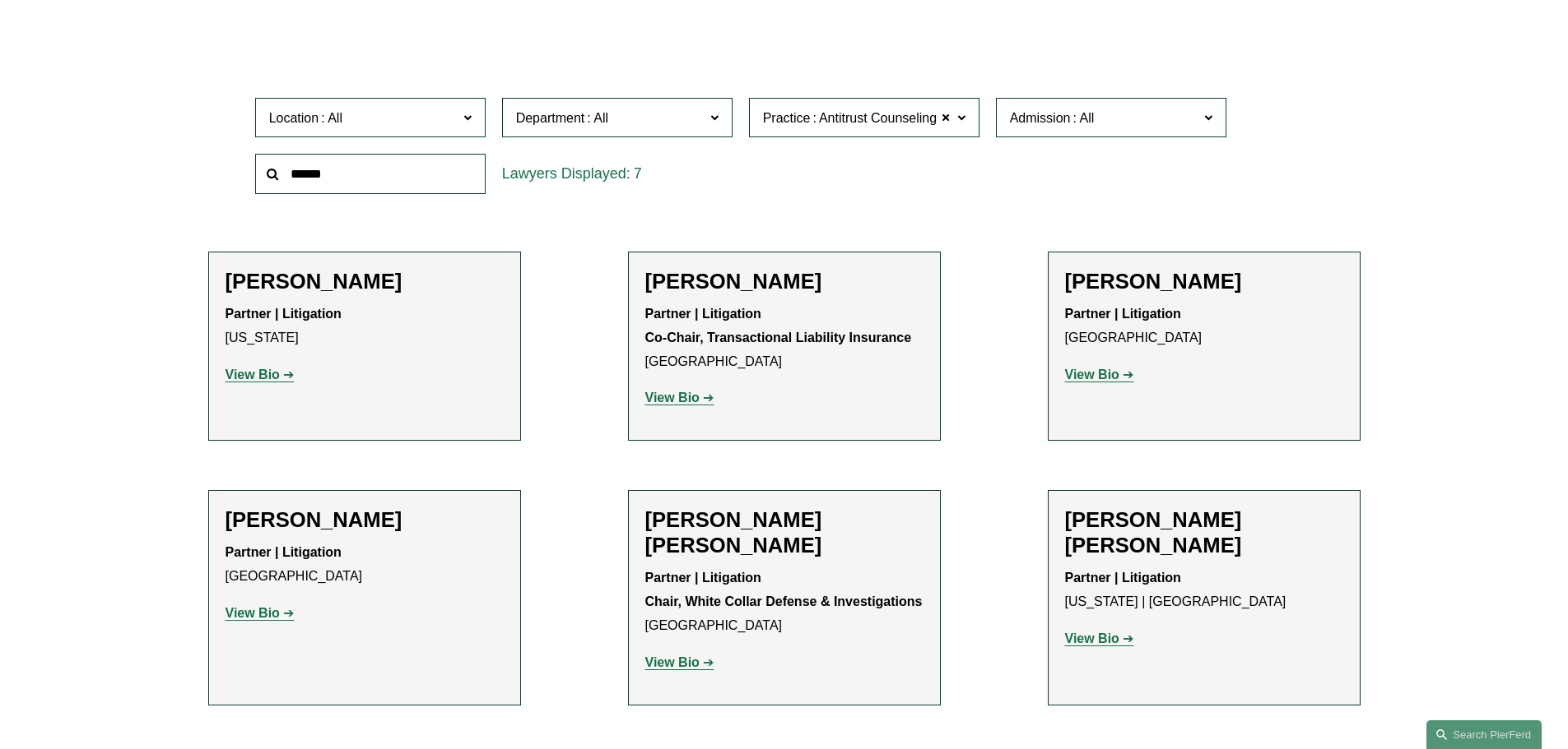
click at [259, 378] on strong "View Bio" at bounding box center [253, 375] width 55 height 14
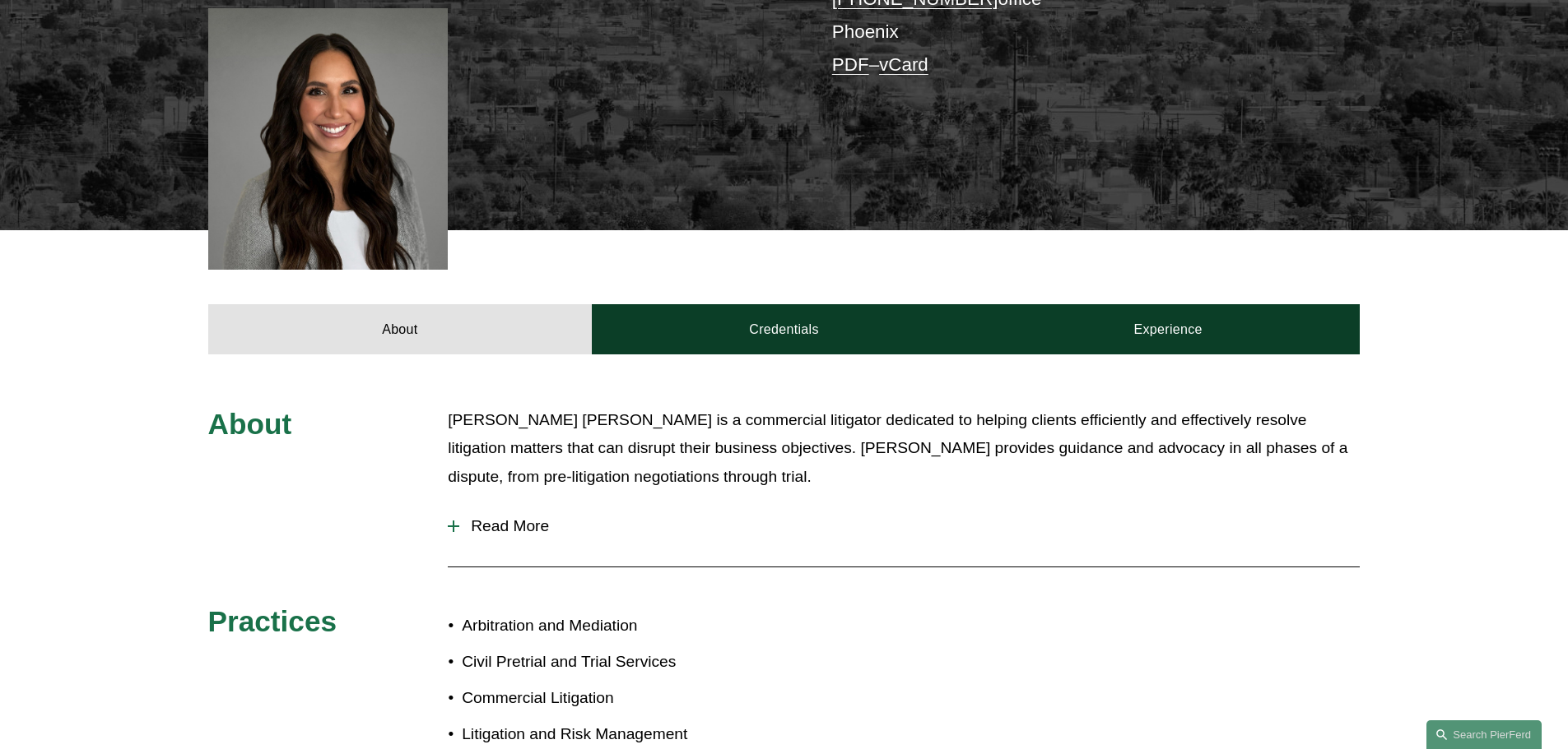
scroll to position [493, 0]
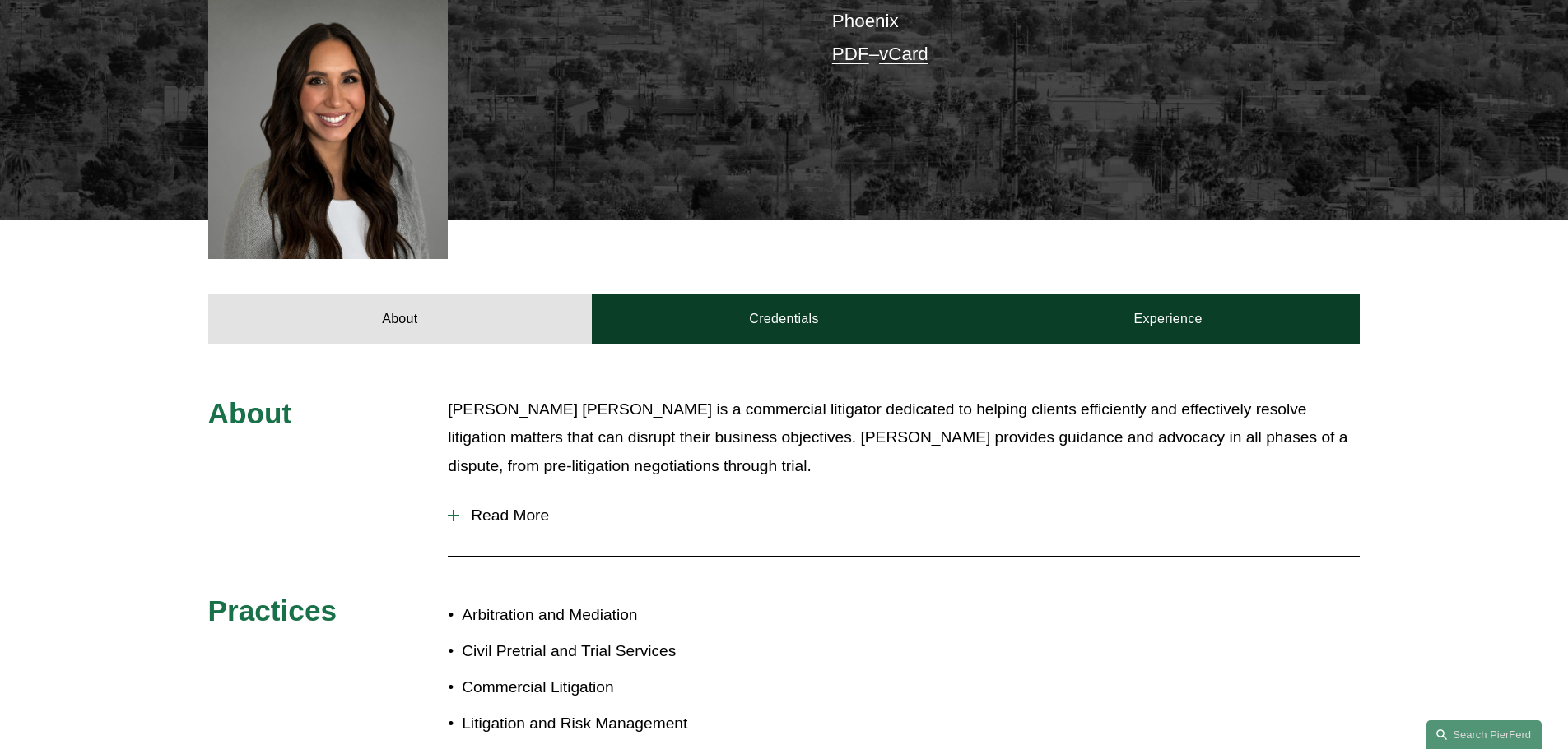
click at [530, 506] on span "Read More" at bounding box center [909, 515] width 900 height 18
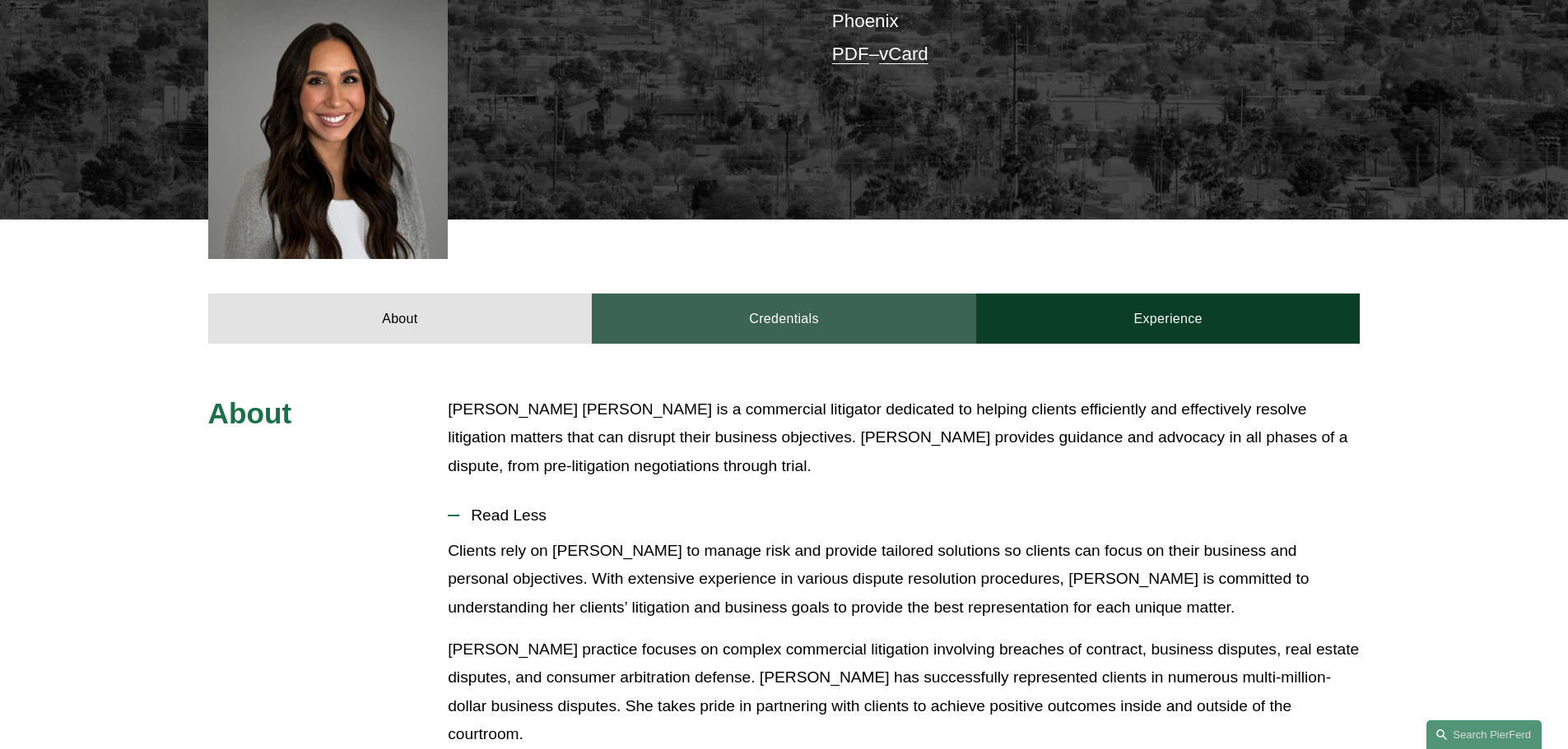
drag, startPoint x: 789, startPoint y: 238, endPoint x: 784, endPoint y: 258, distance: 20.6
click at [788, 242] on div "About Credentials Experience" at bounding box center [784, 281] width 1568 height 123
click at [783, 293] on link "Credentials" at bounding box center [784, 318] width 384 height 50
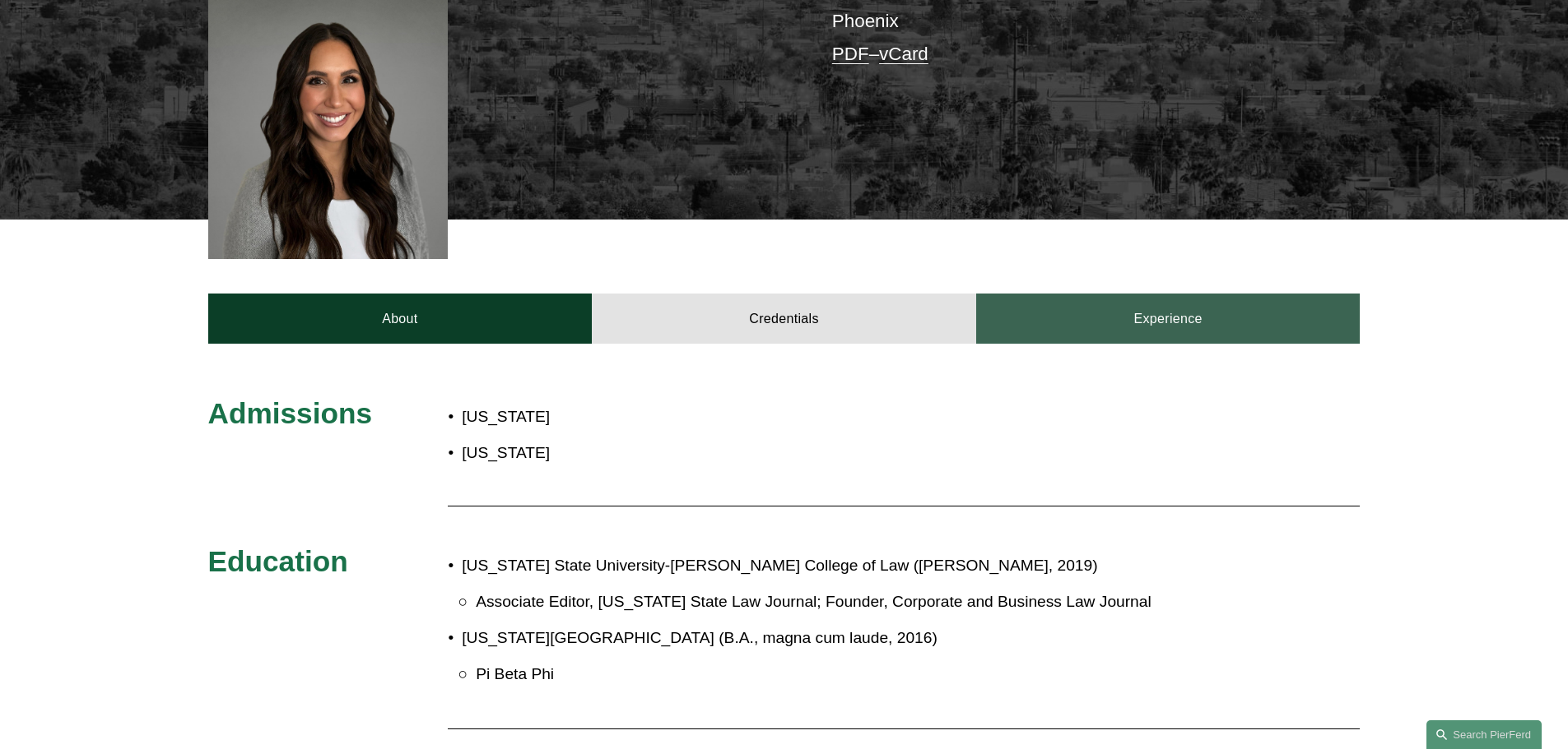
click at [1147, 293] on link "Experience" at bounding box center [1168, 318] width 384 height 50
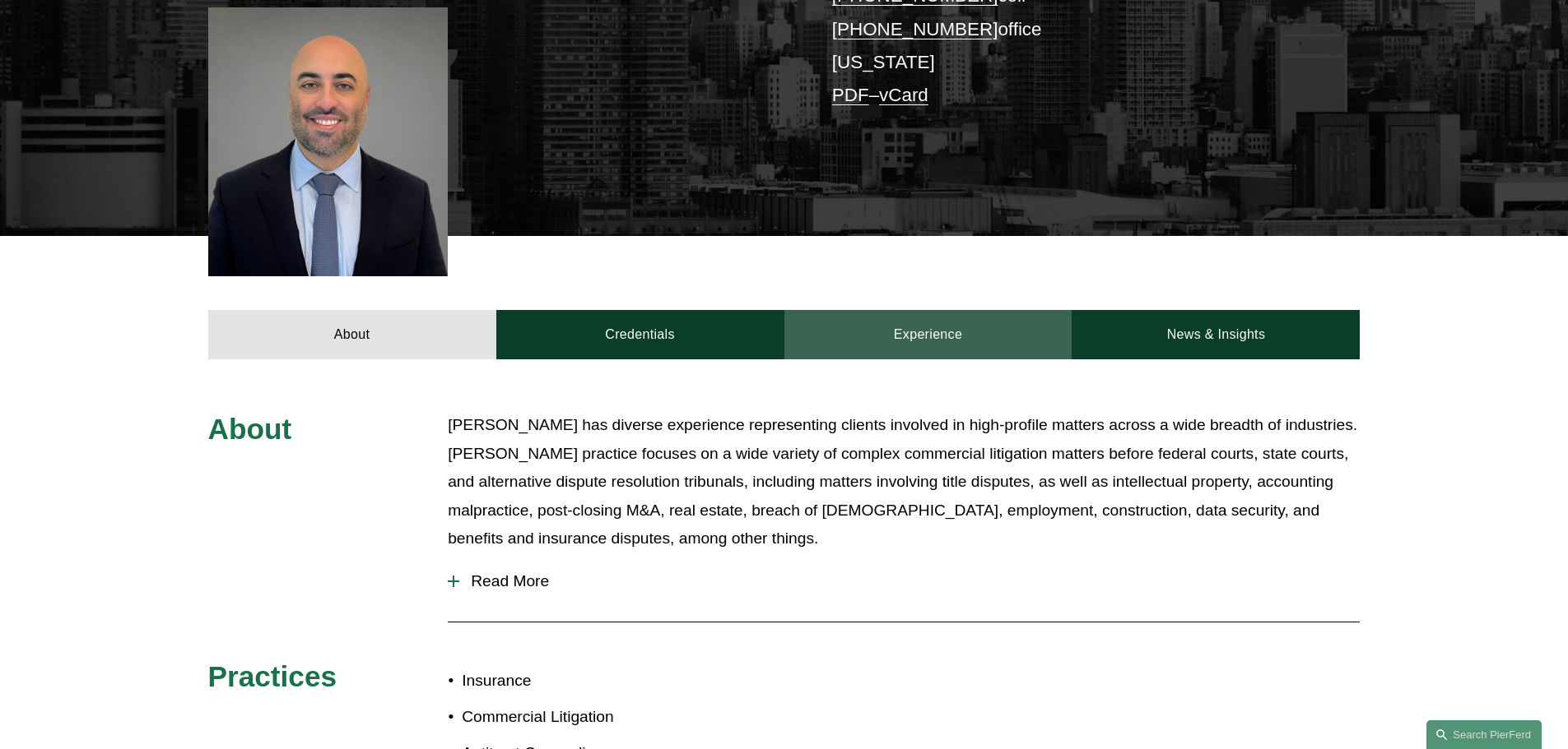
scroll to position [412, 0]
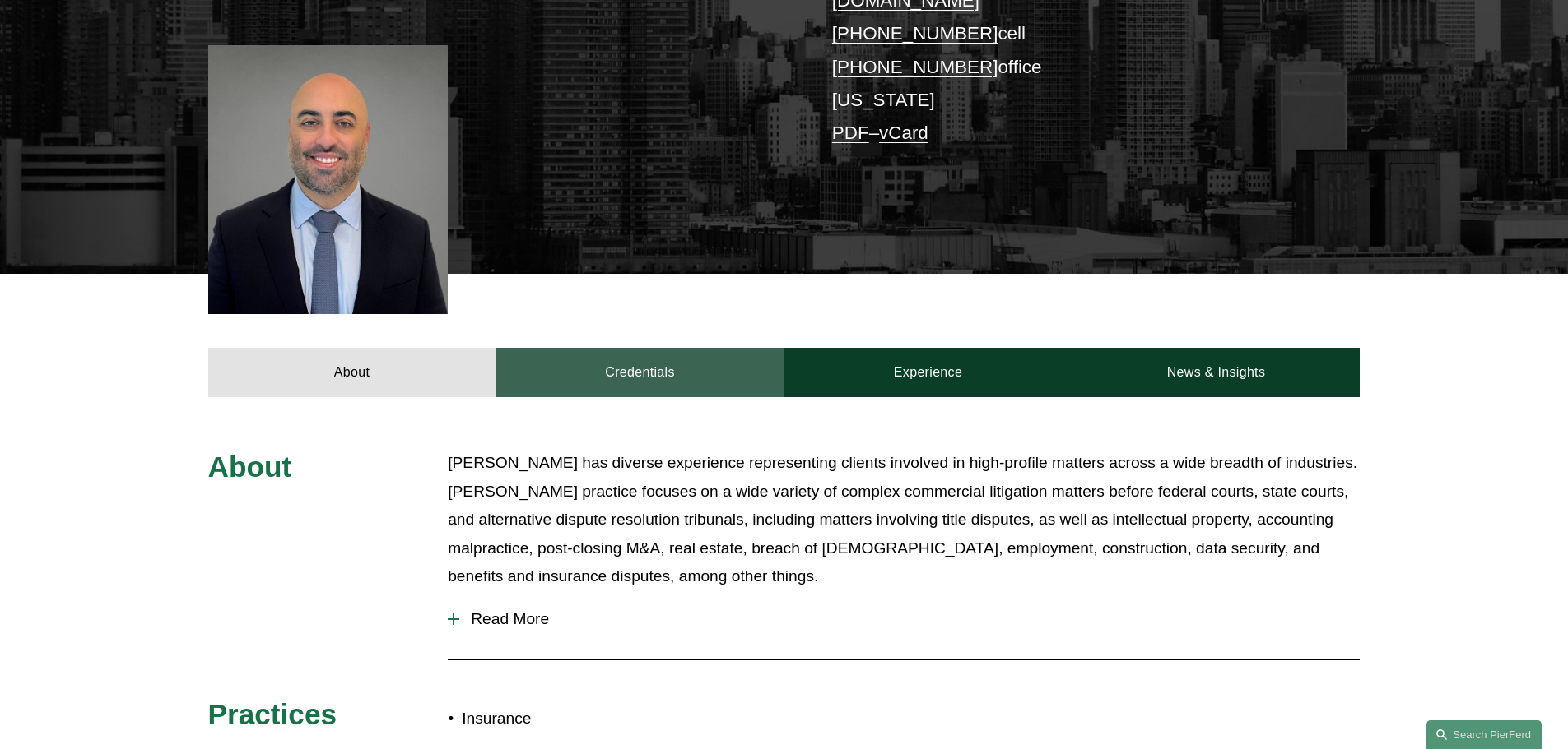
click at [594, 362] on link "Credentials" at bounding box center [640, 373] width 288 height 50
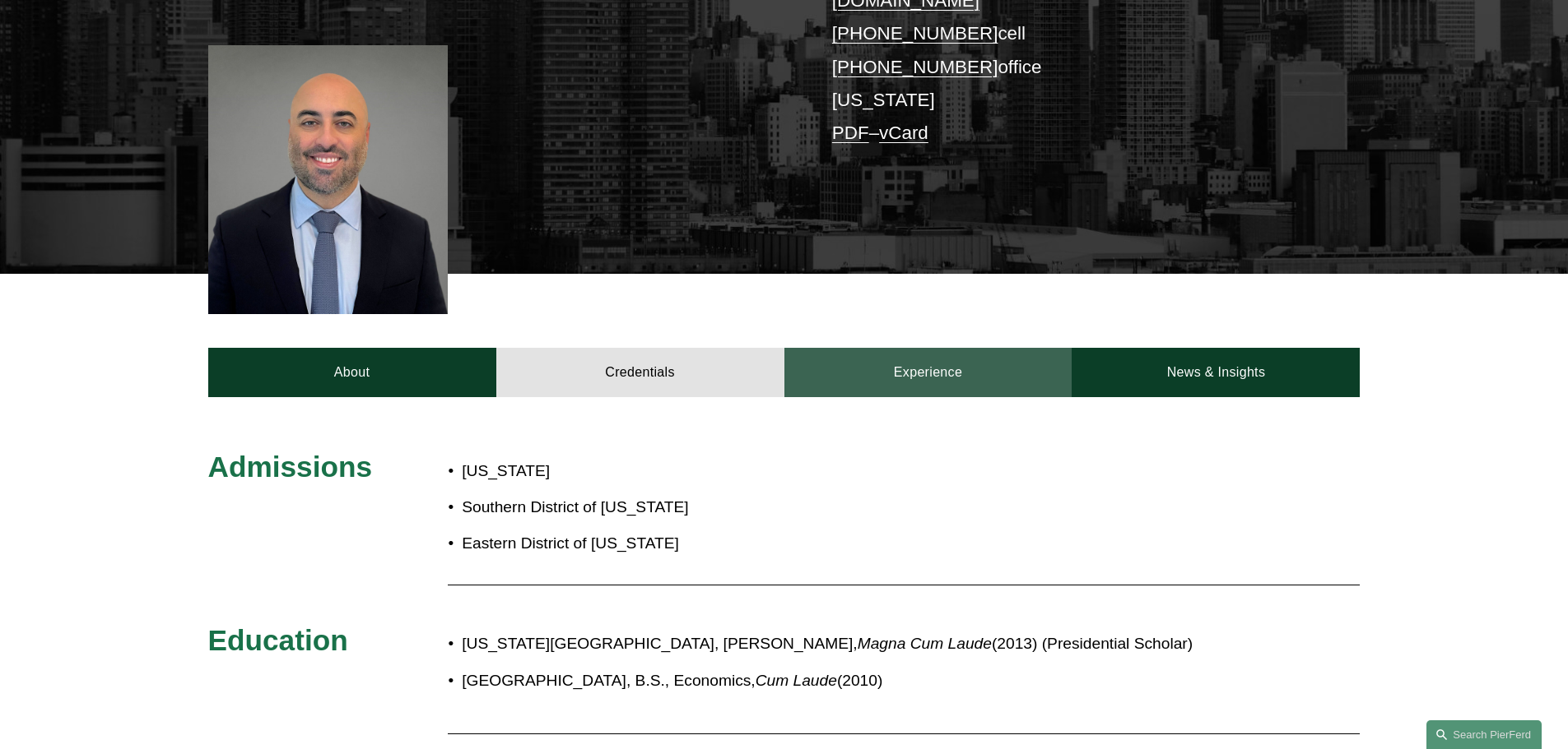
click at [890, 360] on link "Experience" at bounding box center [927, 373] width 288 height 50
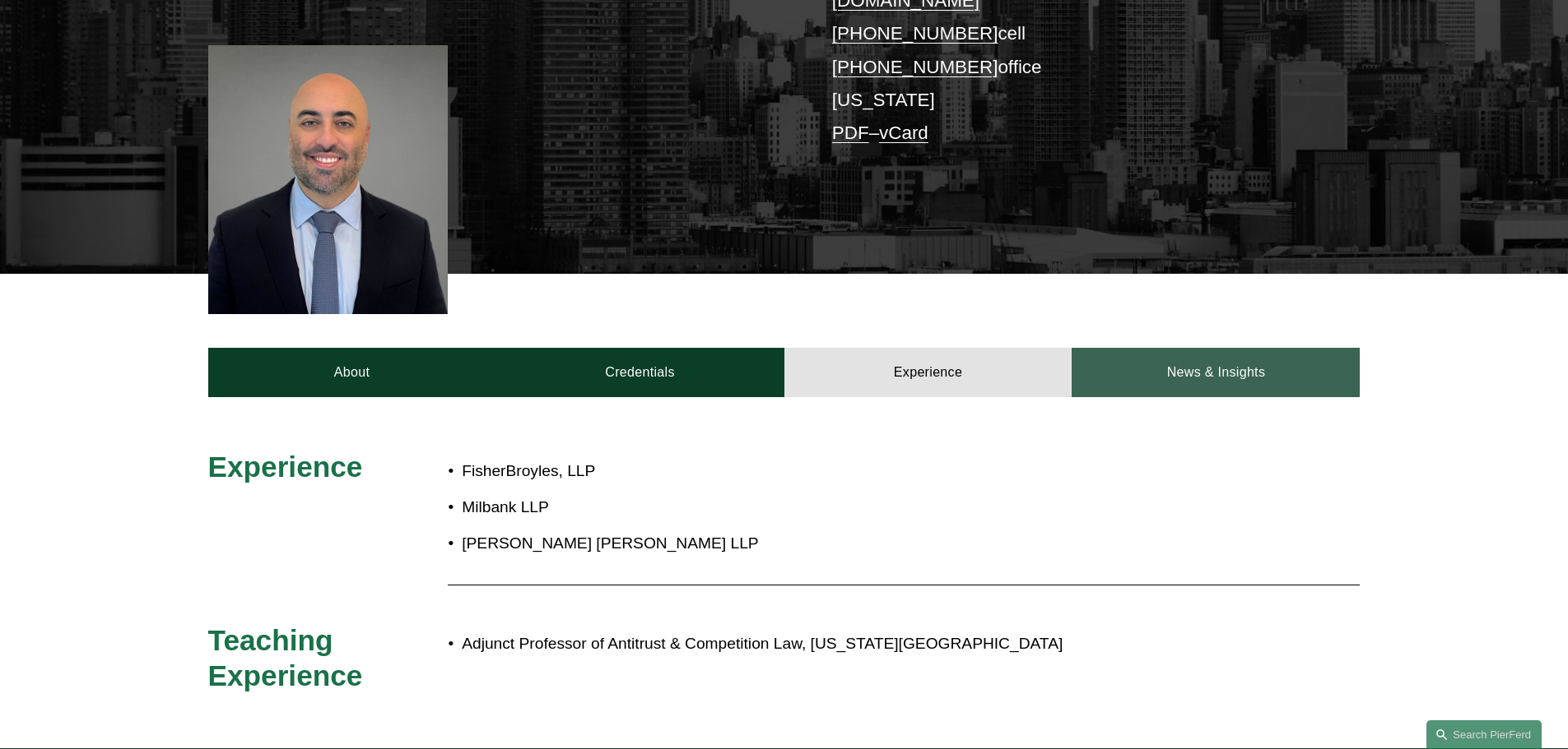
click at [1219, 360] on link "News & Insights" at bounding box center [1215, 373] width 288 height 50
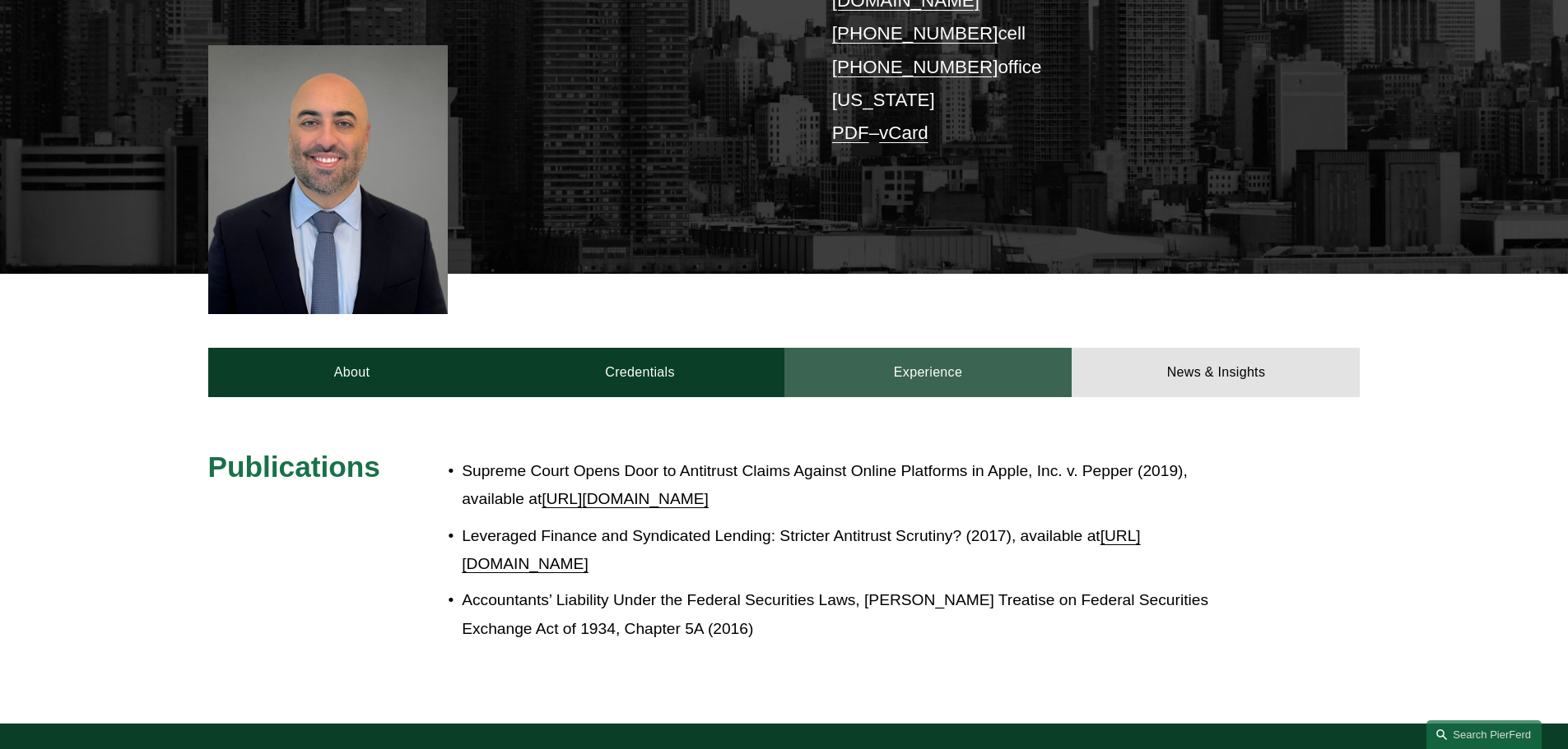
click at [940, 348] on link "Experience" at bounding box center [927, 373] width 288 height 50
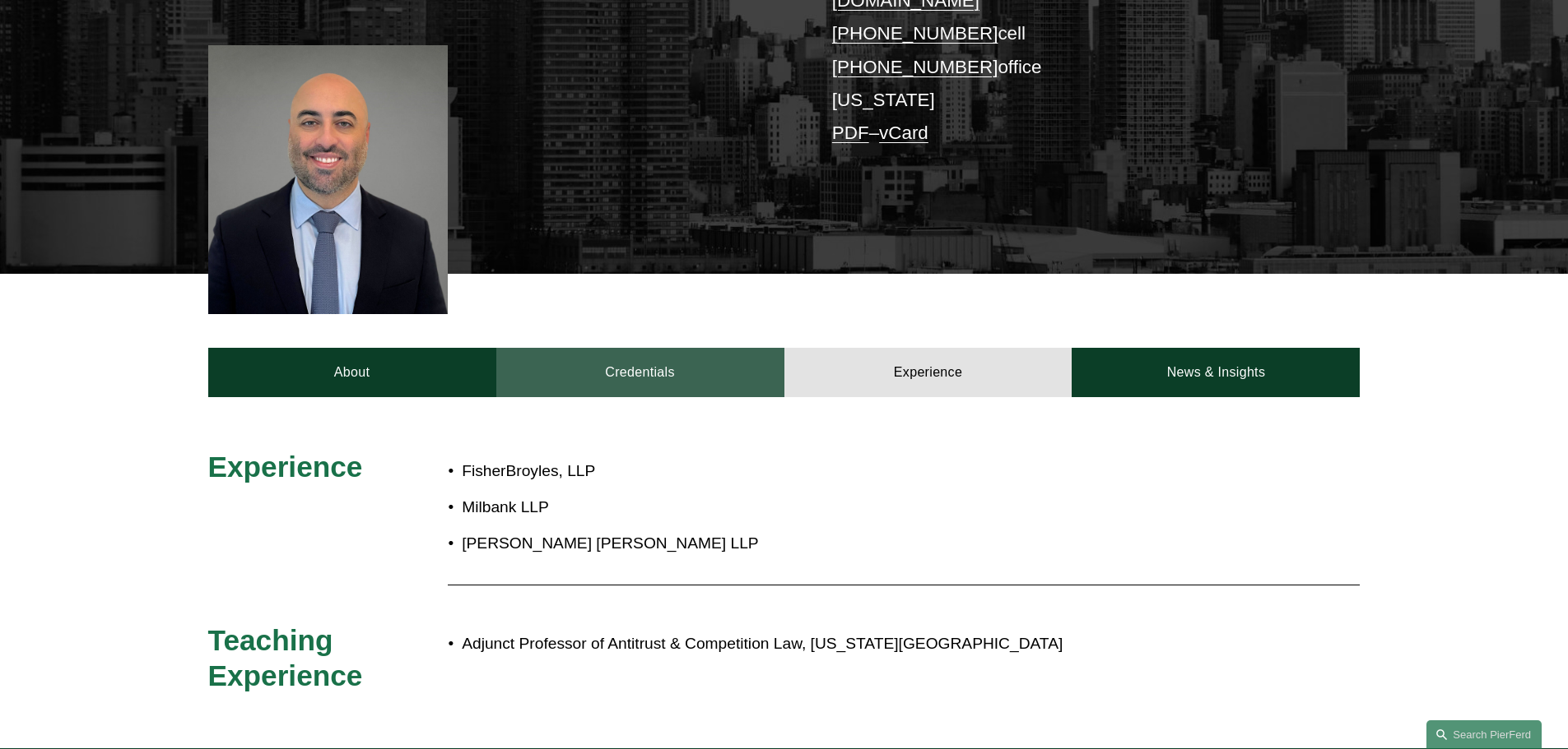
click at [590, 348] on link "Credentials" at bounding box center [640, 373] width 288 height 50
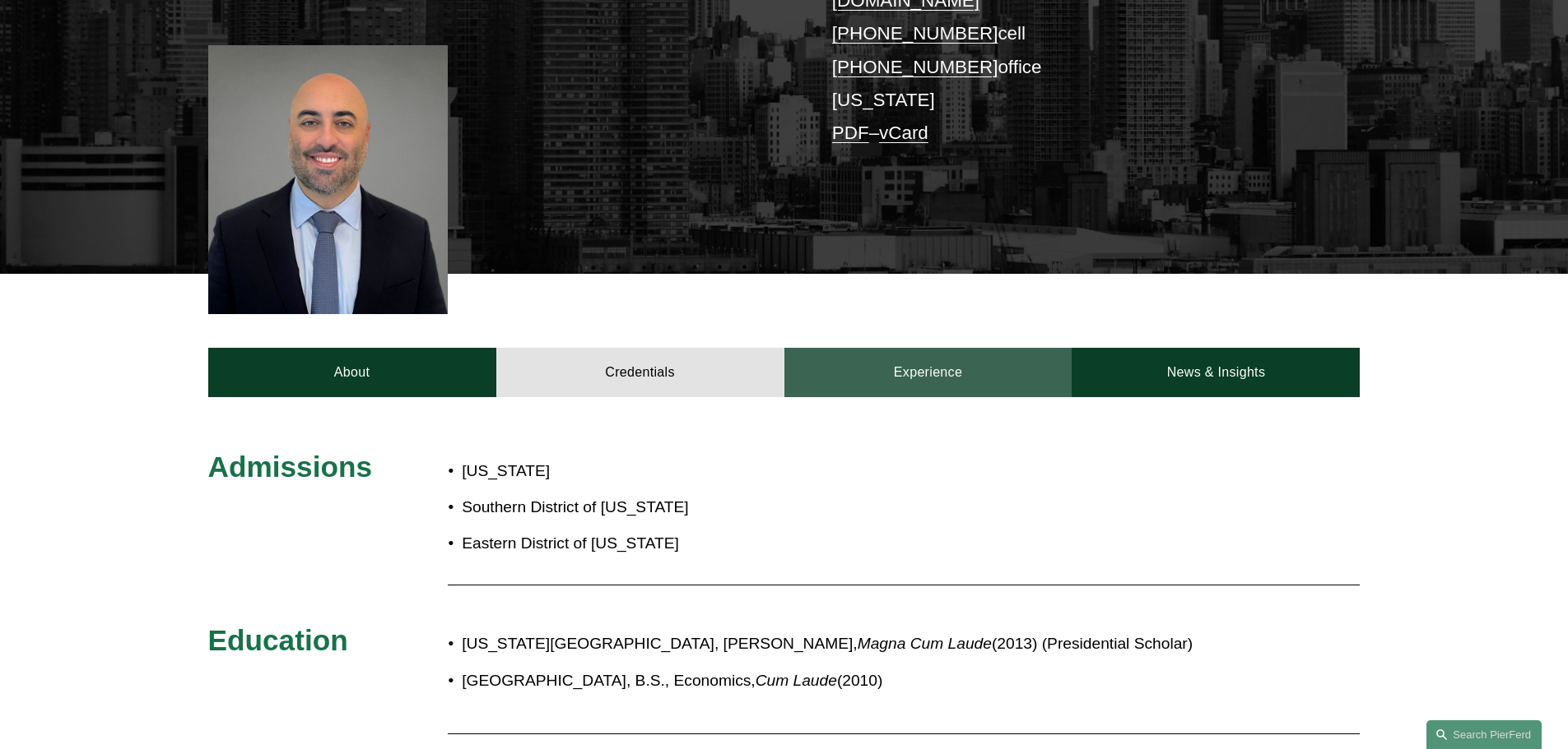
click at [821, 359] on link "Experience" at bounding box center [927, 373] width 288 height 50
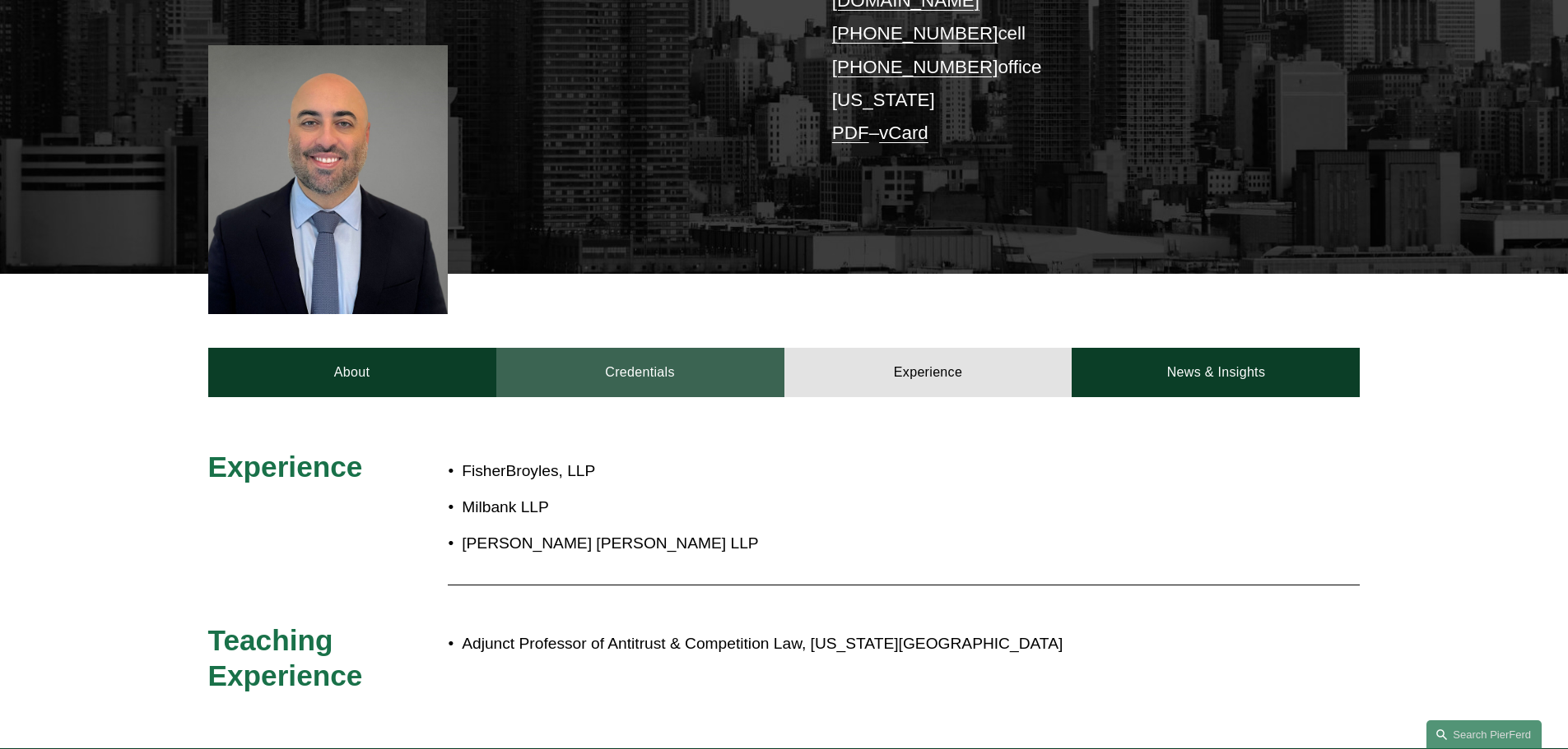
click at [645, 365] on link "Credentials" at bounding box center [640, 373] width 288 height 50
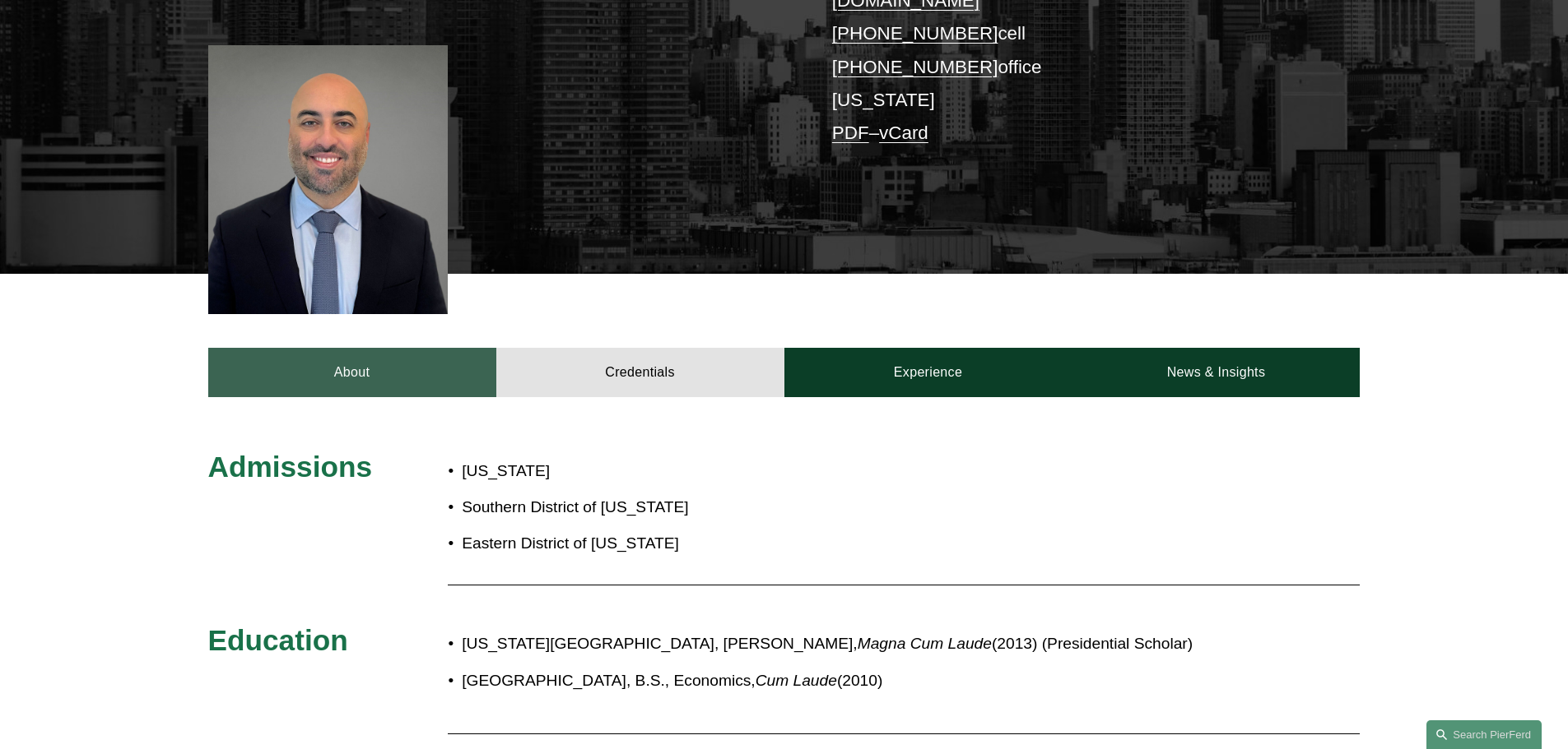
click at [433, 359] on link "About" at bounding box center [351, 373] width 288 height 50
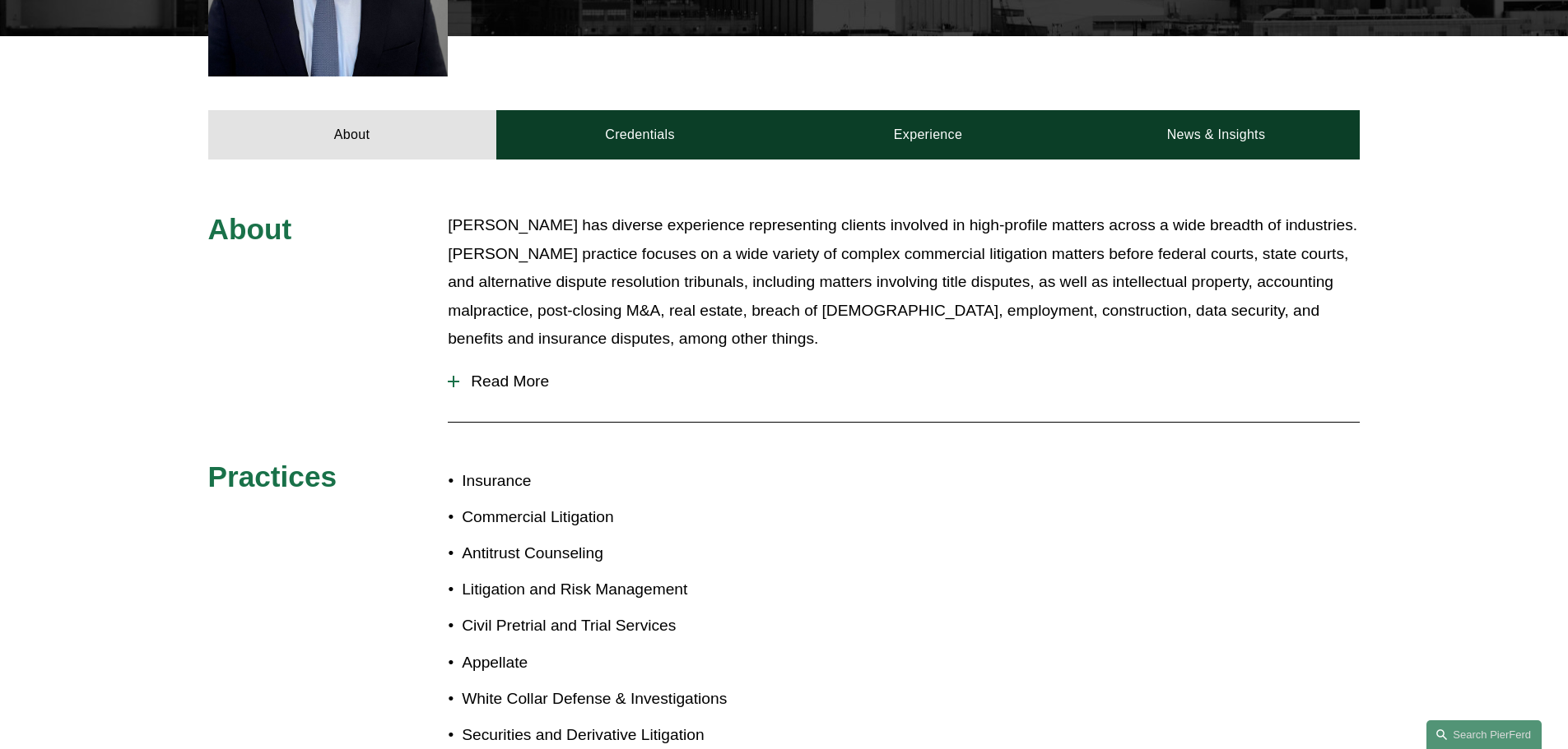
scroll to position [658, 0]
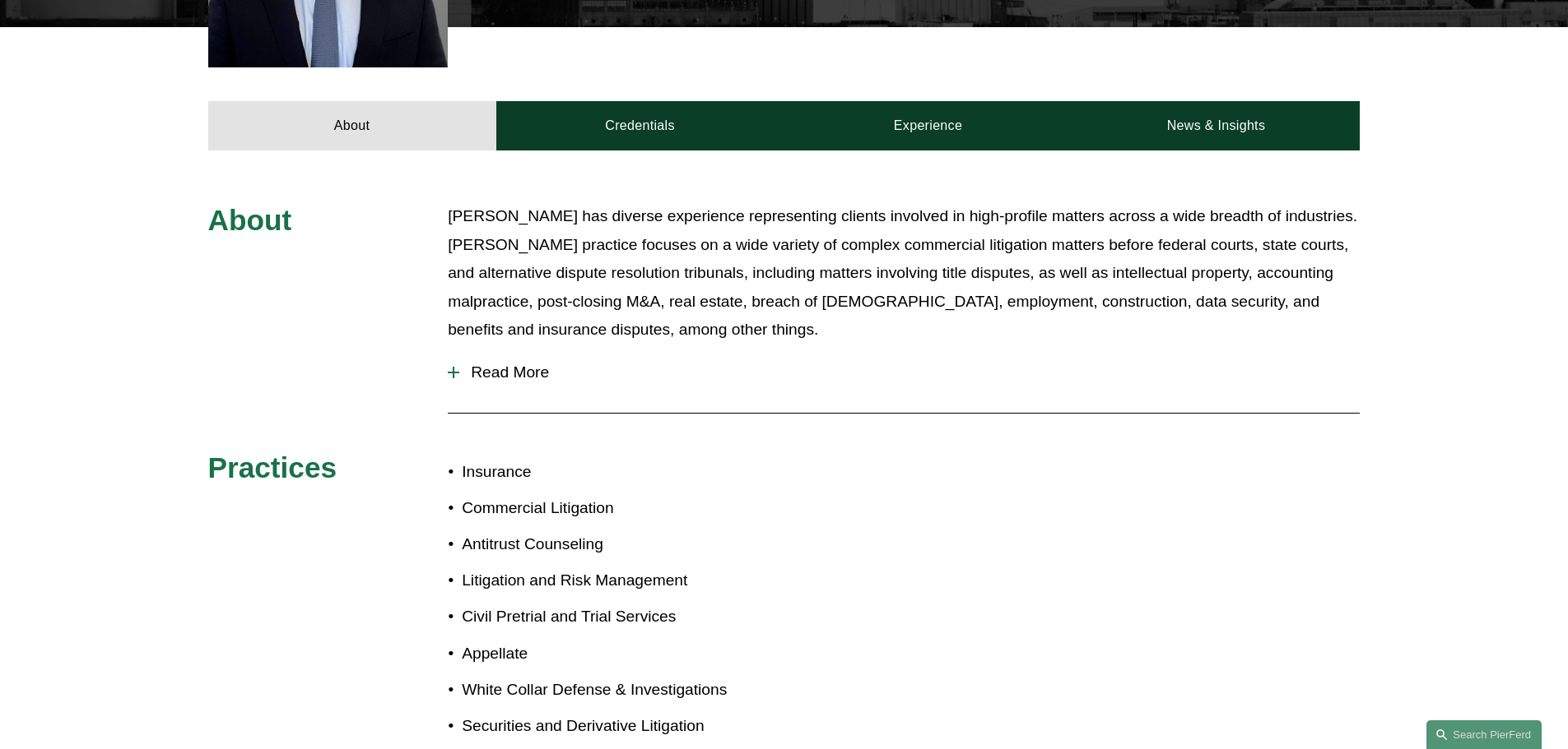
click at [527, 364] on span "Read More" at bounding box center [909, 373] width 900 height 18
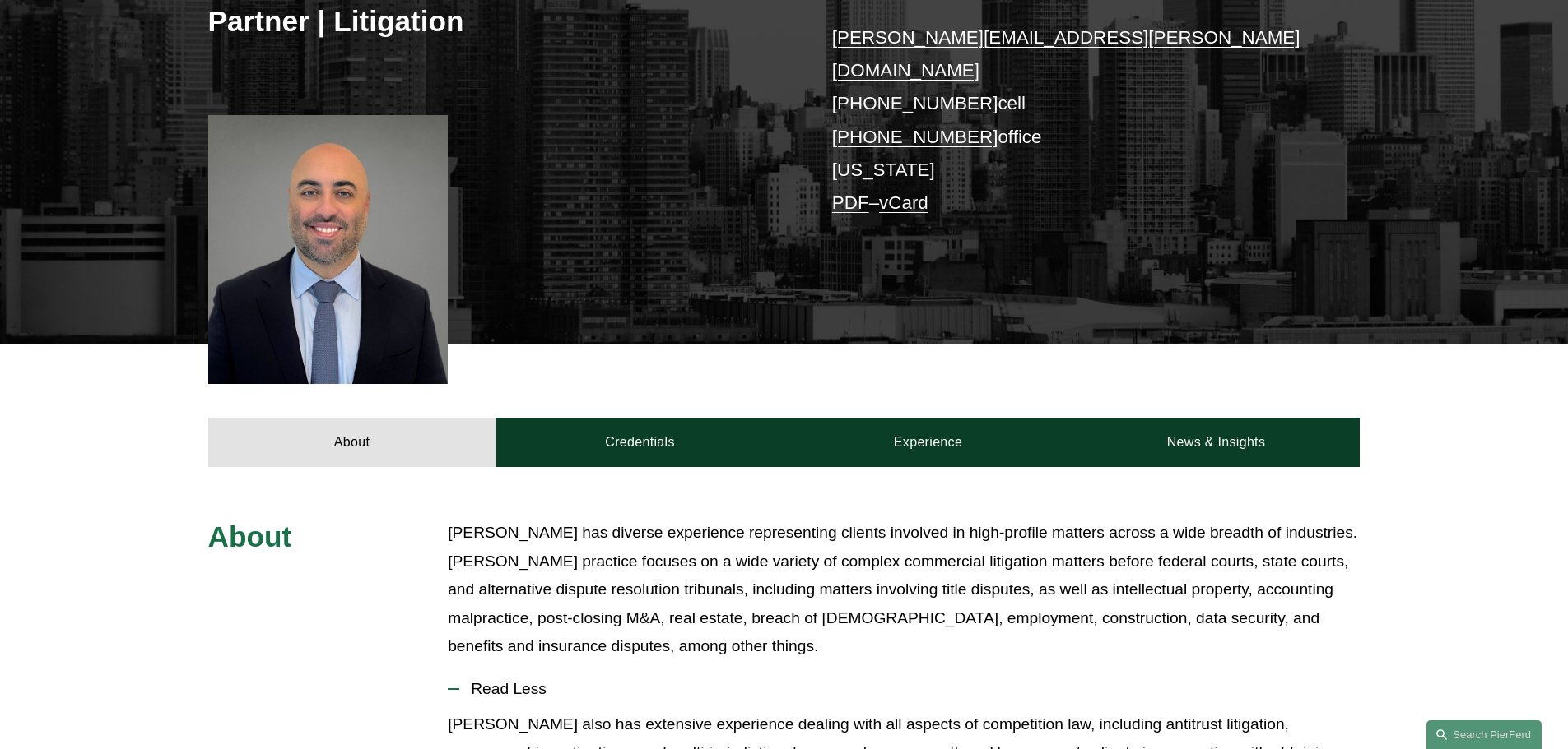
scroll to position [329, 0]
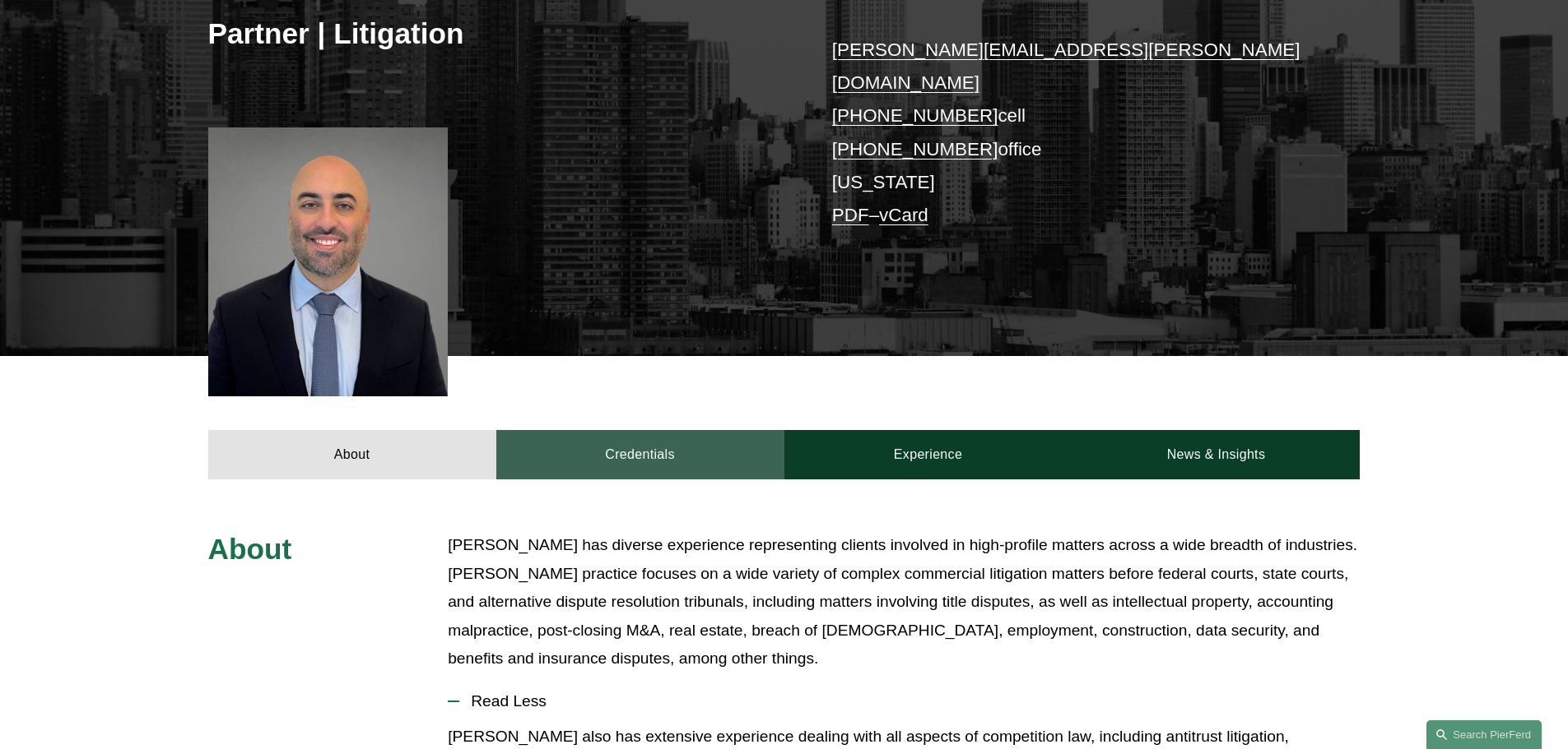
click at [742, 431] on link "Credentials" at bounding box center [640, 456] width 288 height 50
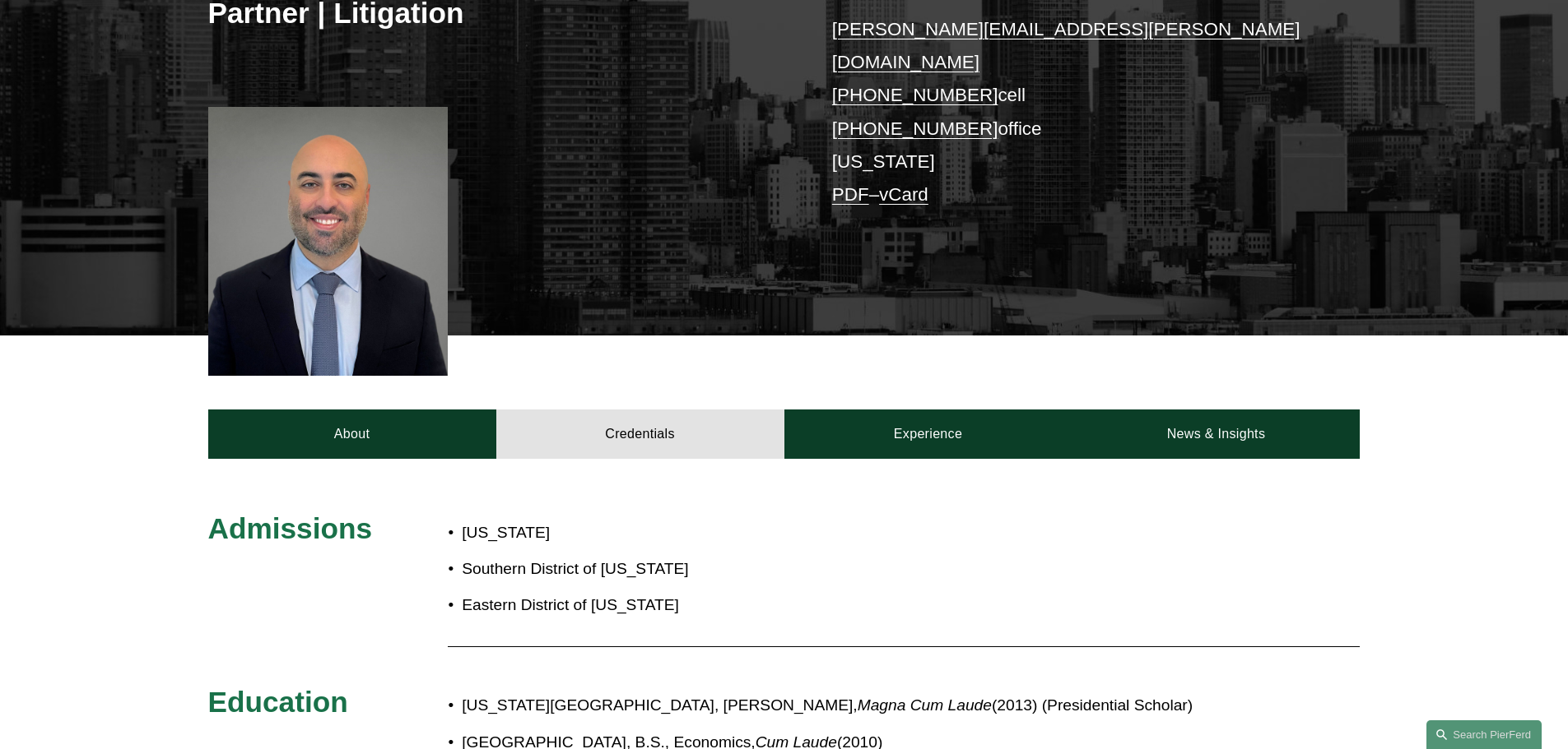
scroll to position [247, 0]
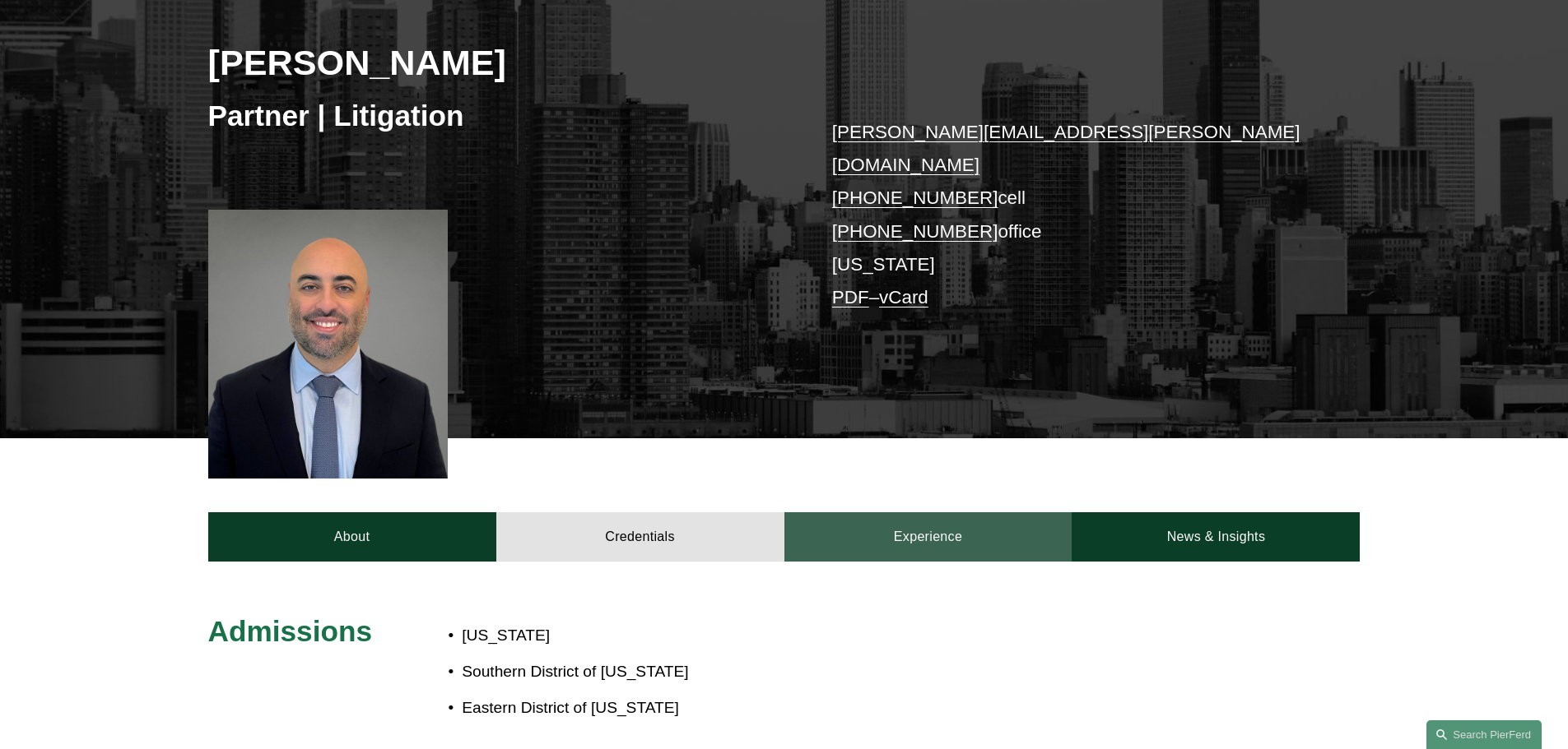
click at [980, 516] on link "Experience" at bounding box center [927, 537] width 288 height 50
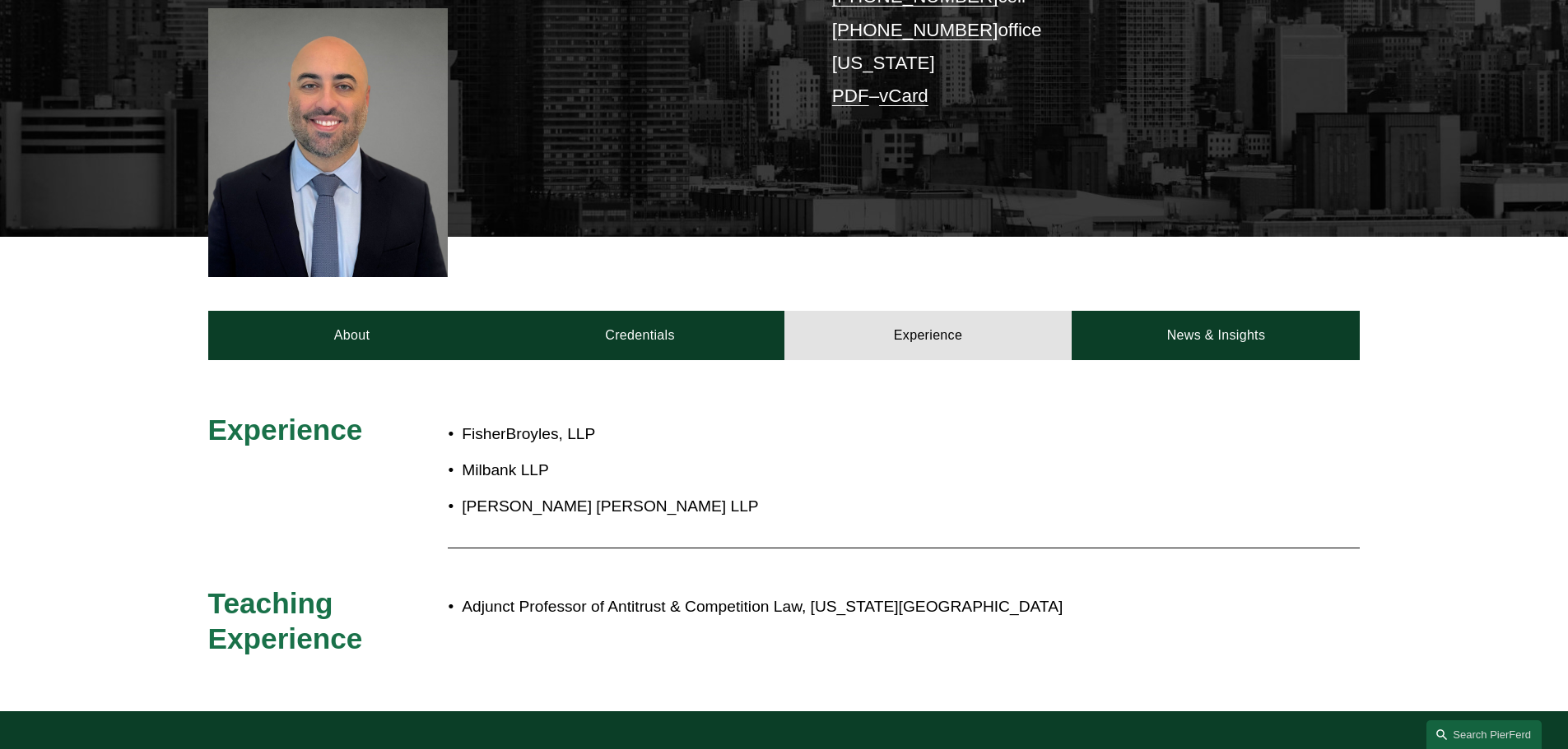
scroll to position [434, 0]
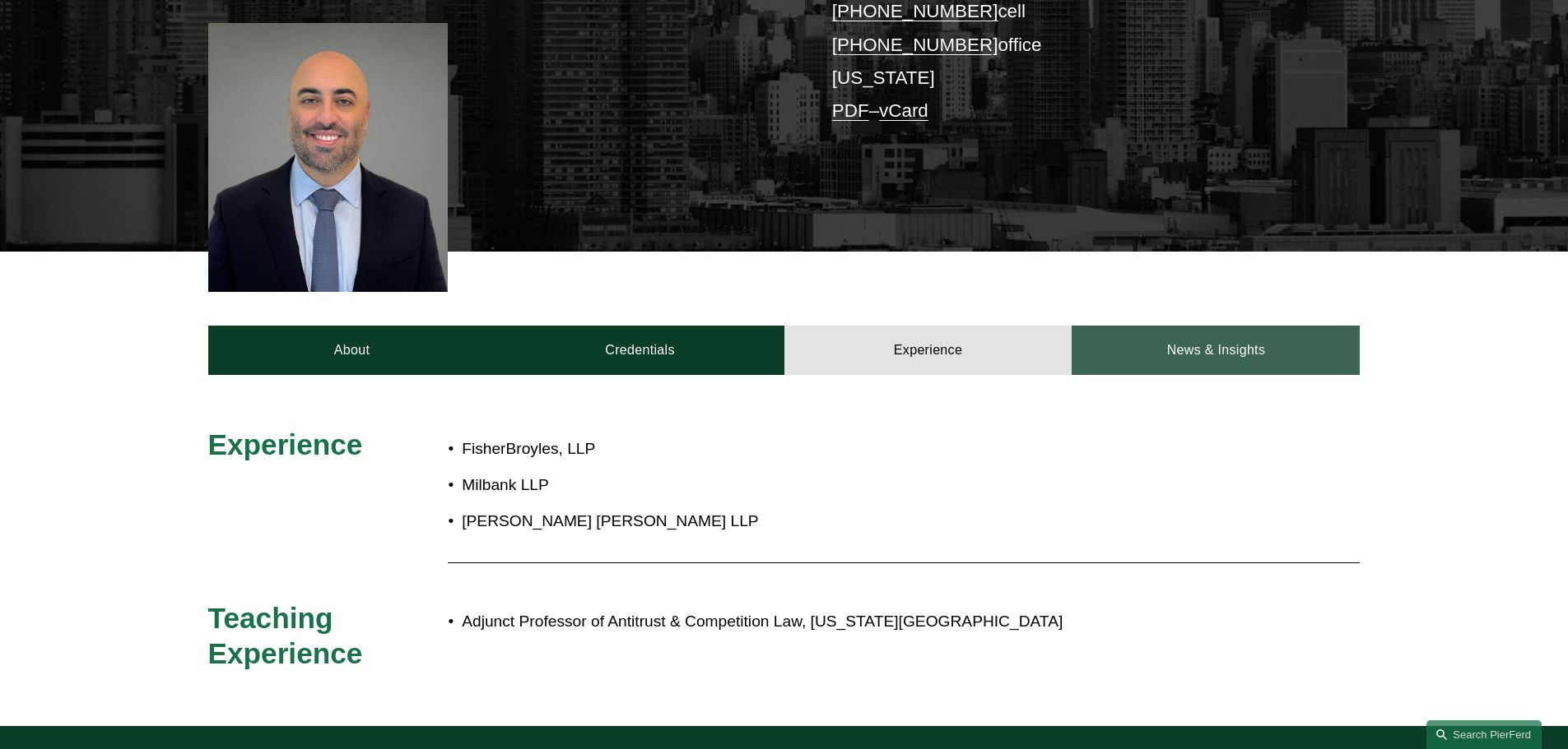
click at [1132, 326] on link "News & Insights" at bounding box center [1215, 351] width 288 height 50
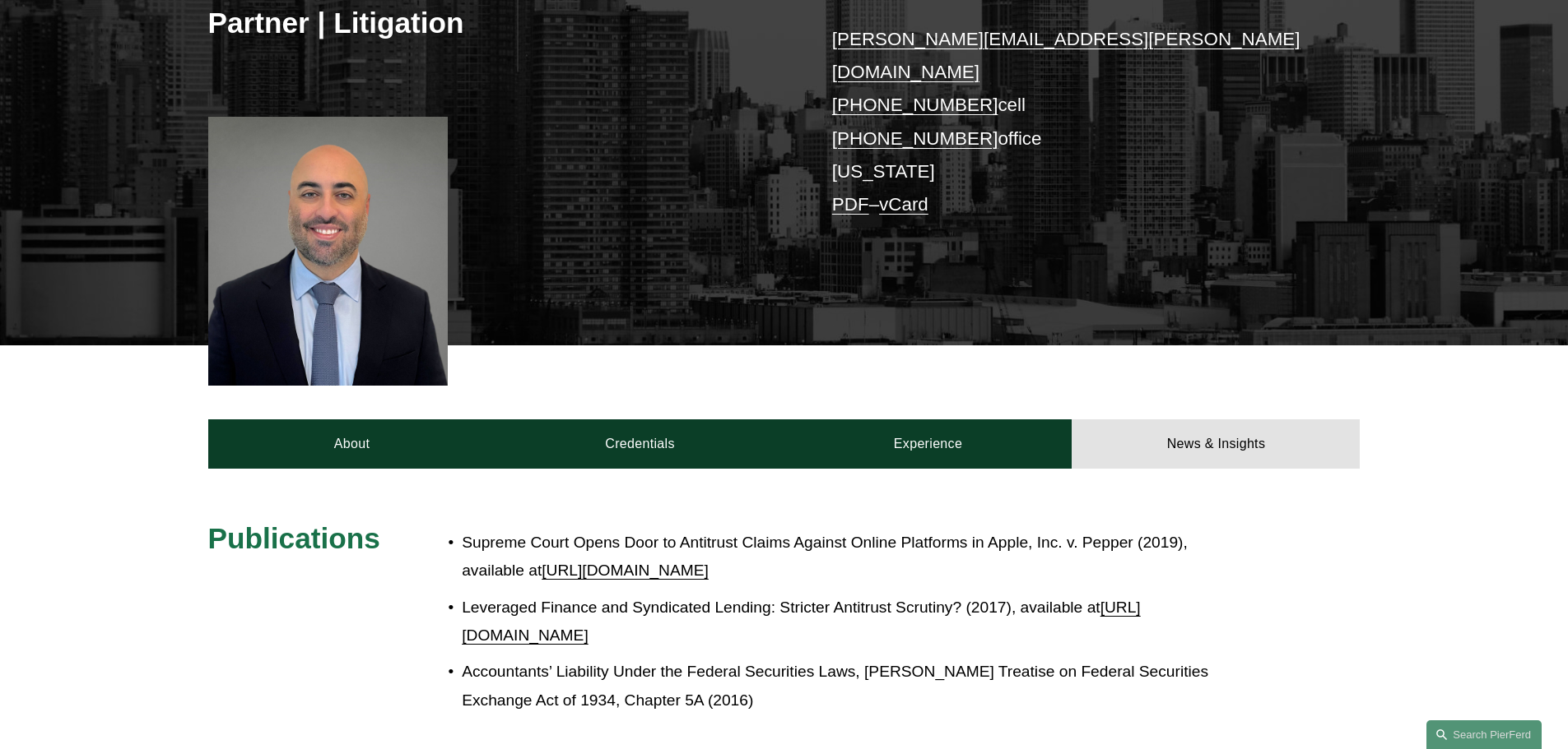
scroll to position [351, 0]
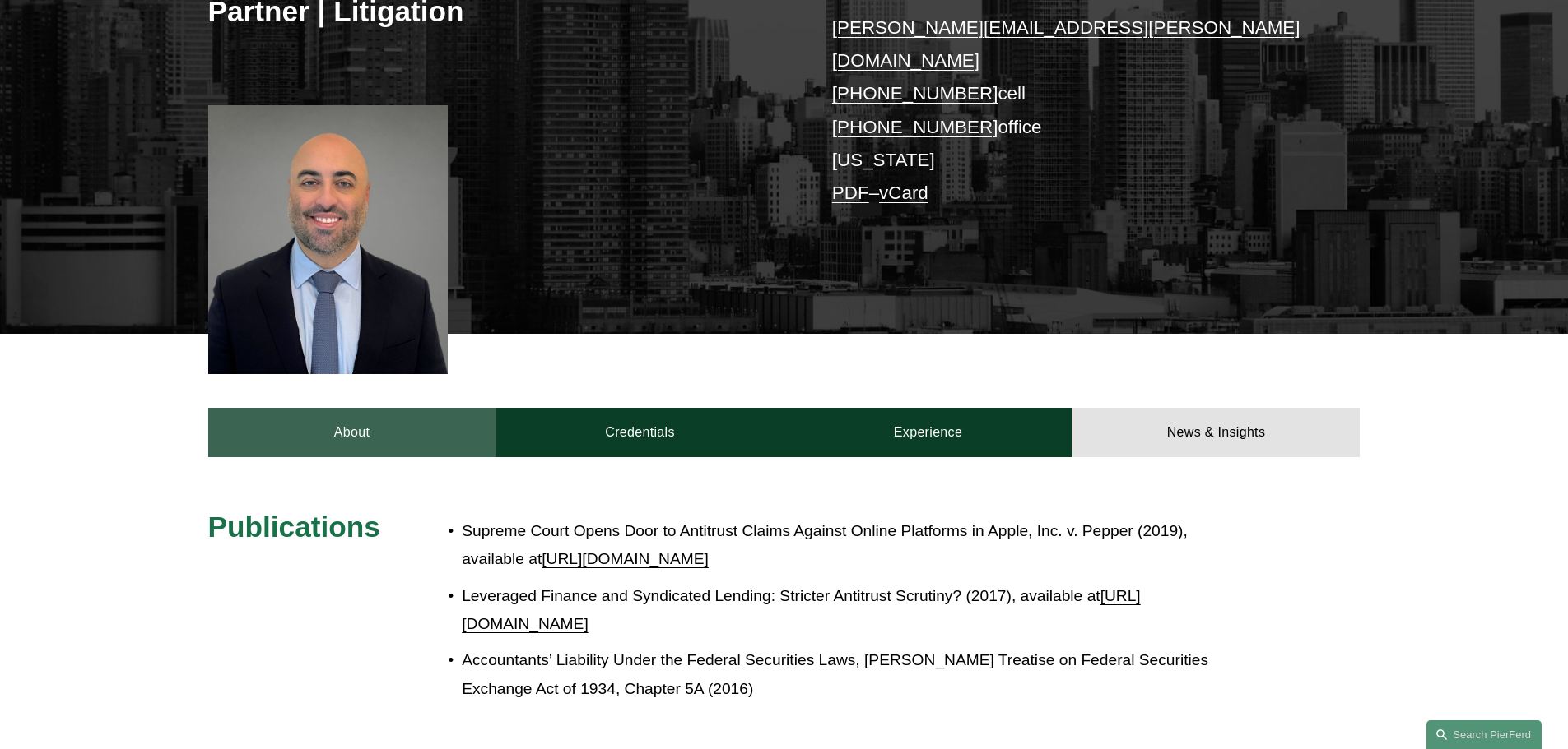
click at [288, 408] on link "About" at bounding box center [351, 433] width 288 height 50
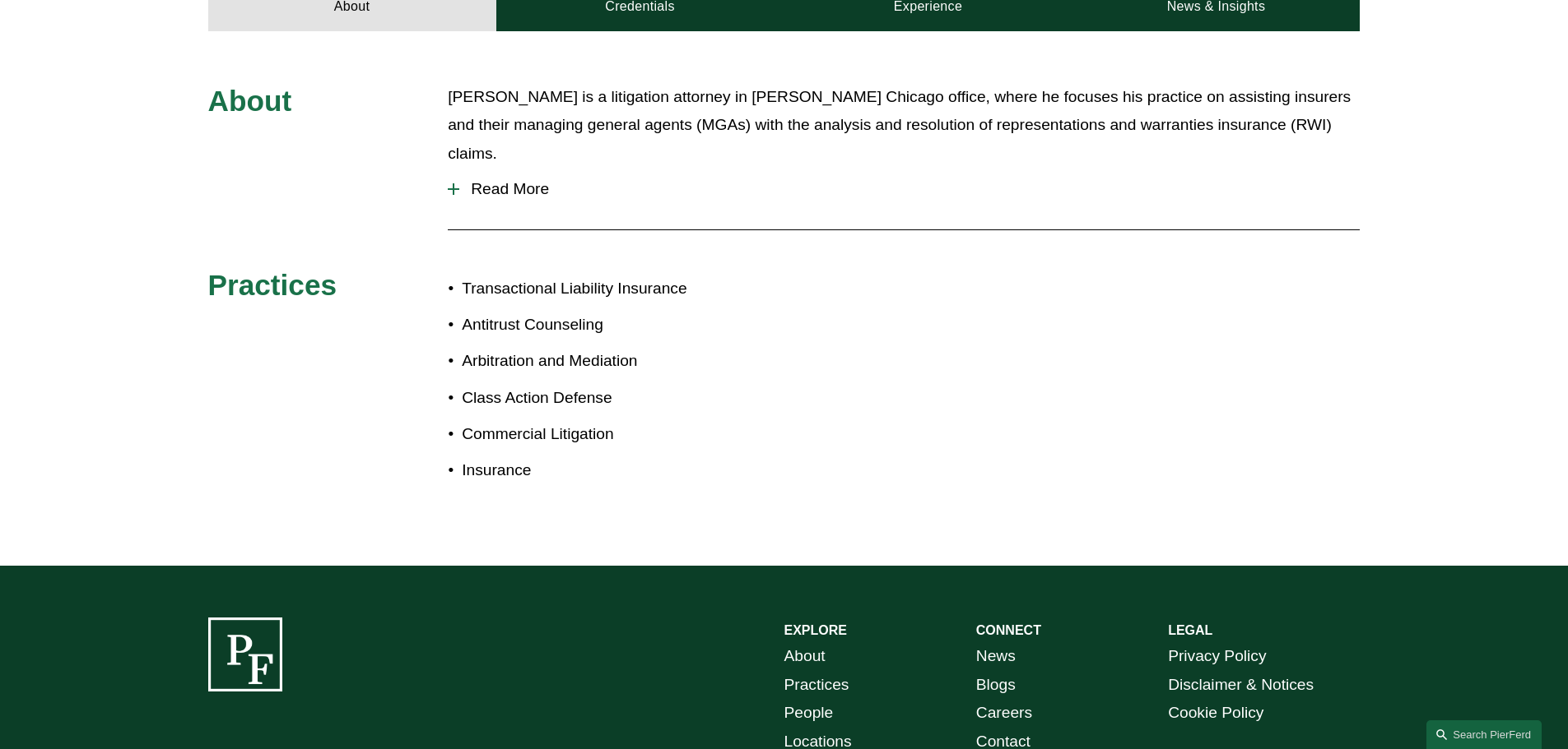
scroll to position [988, 0]
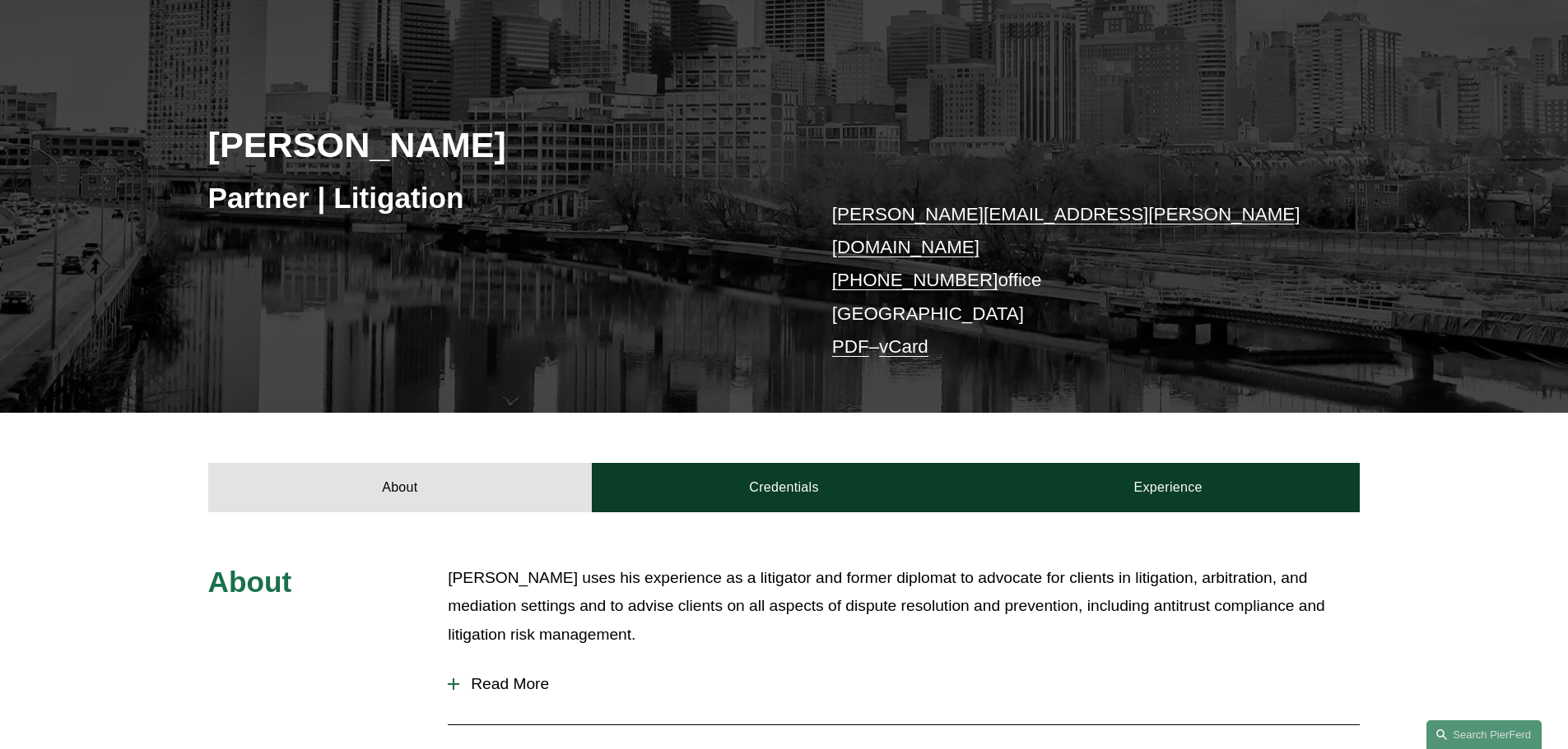
scroll to position [412, 0]
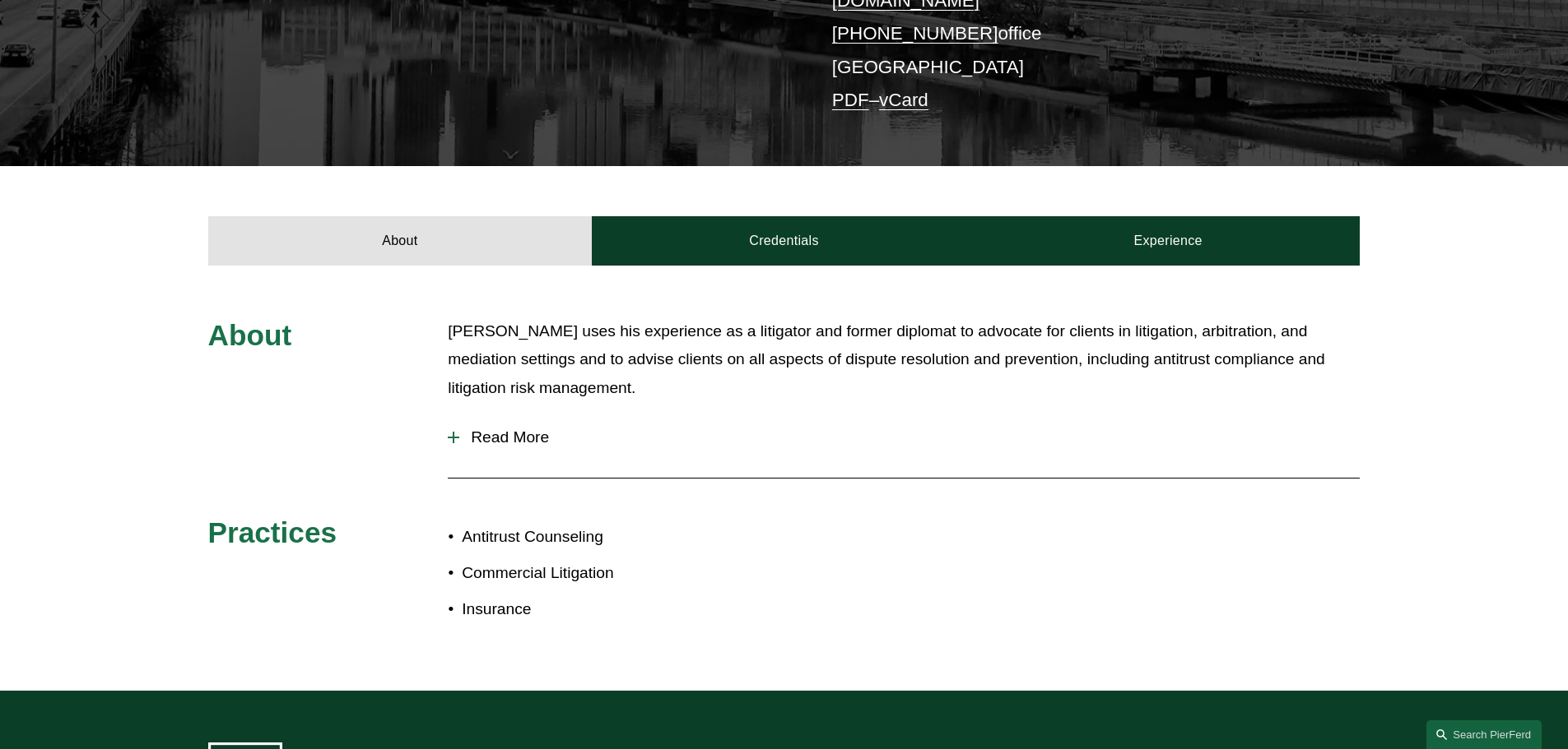
click at [511, 429] on span "Read More" at bounding box center [909, 438] width 900 height 18
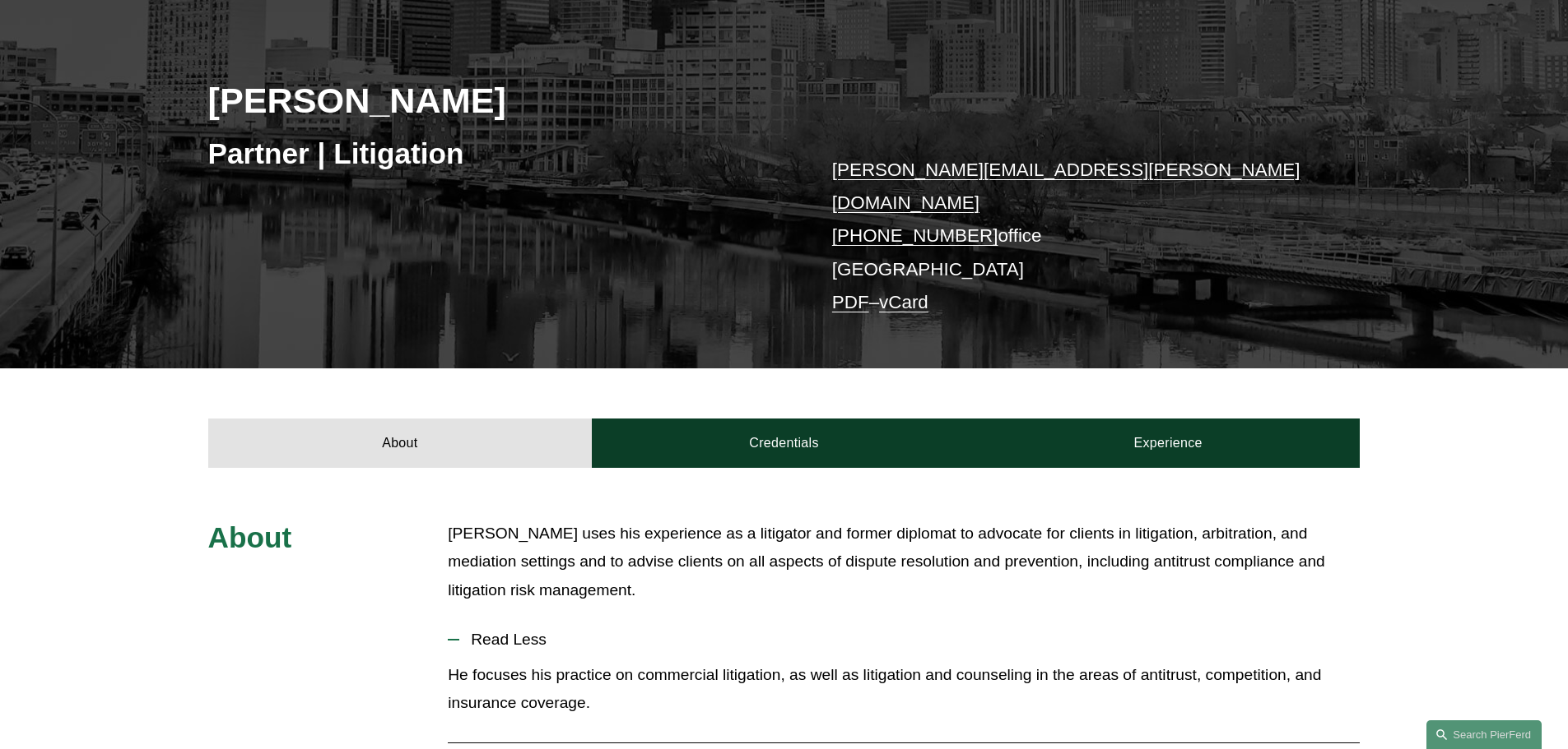
scroll to position [247, 0]
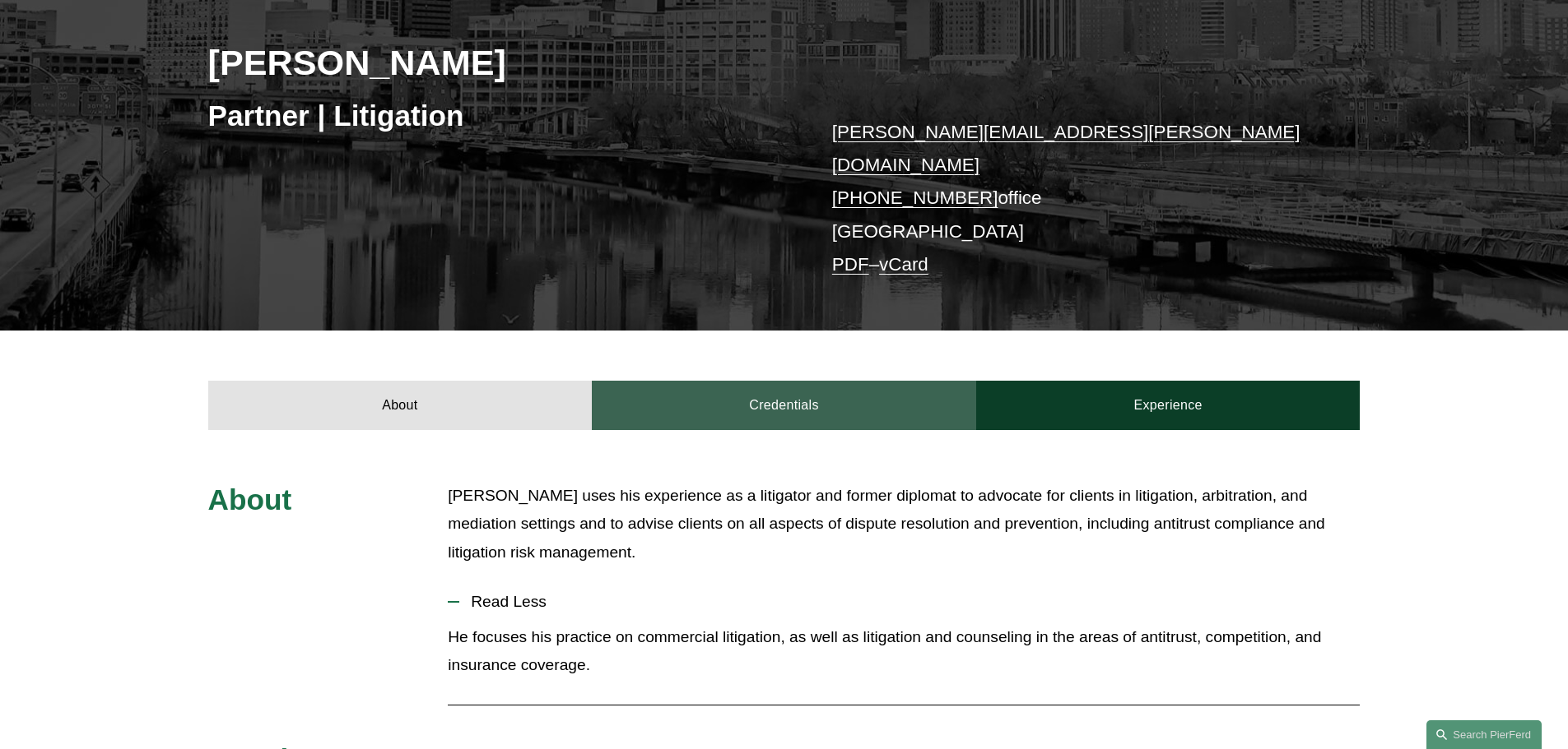
click at [754, 393] on link "Credentials" at bounding box center [784, 406] width 384 height 50
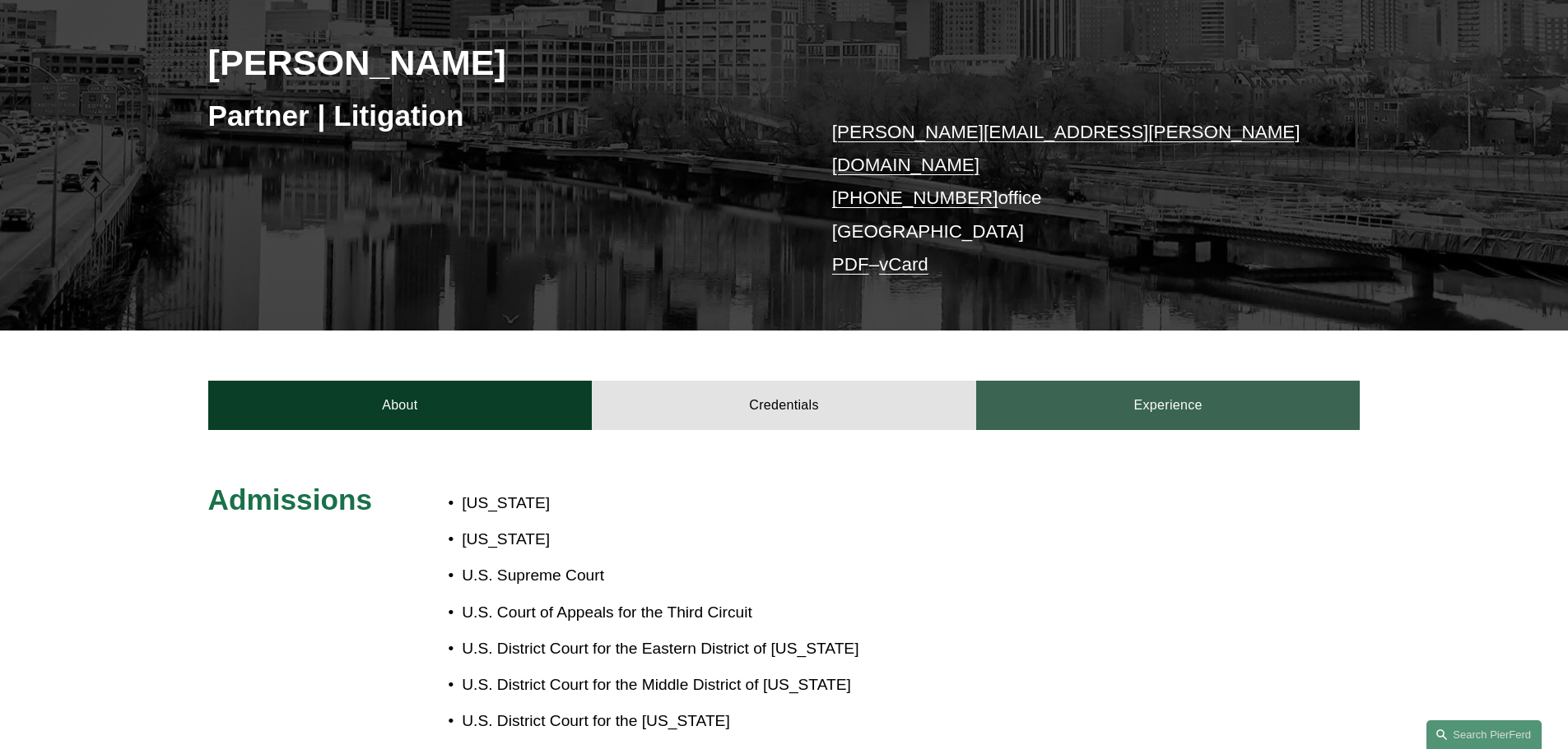
click at [1211, 381] on link "Experience" at bounding box center [1168, 406] width 384 height 50
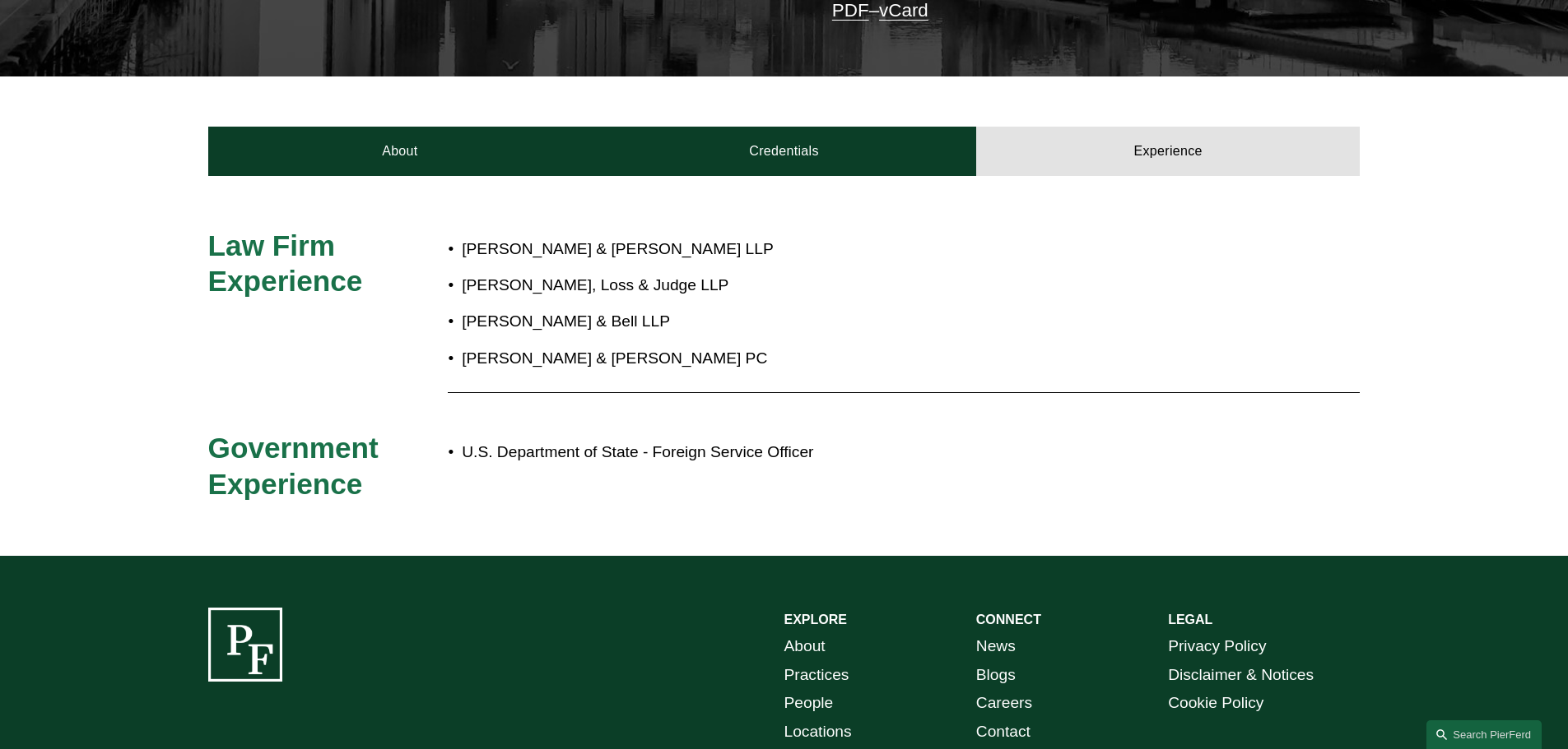
scroll to position [576, 0]
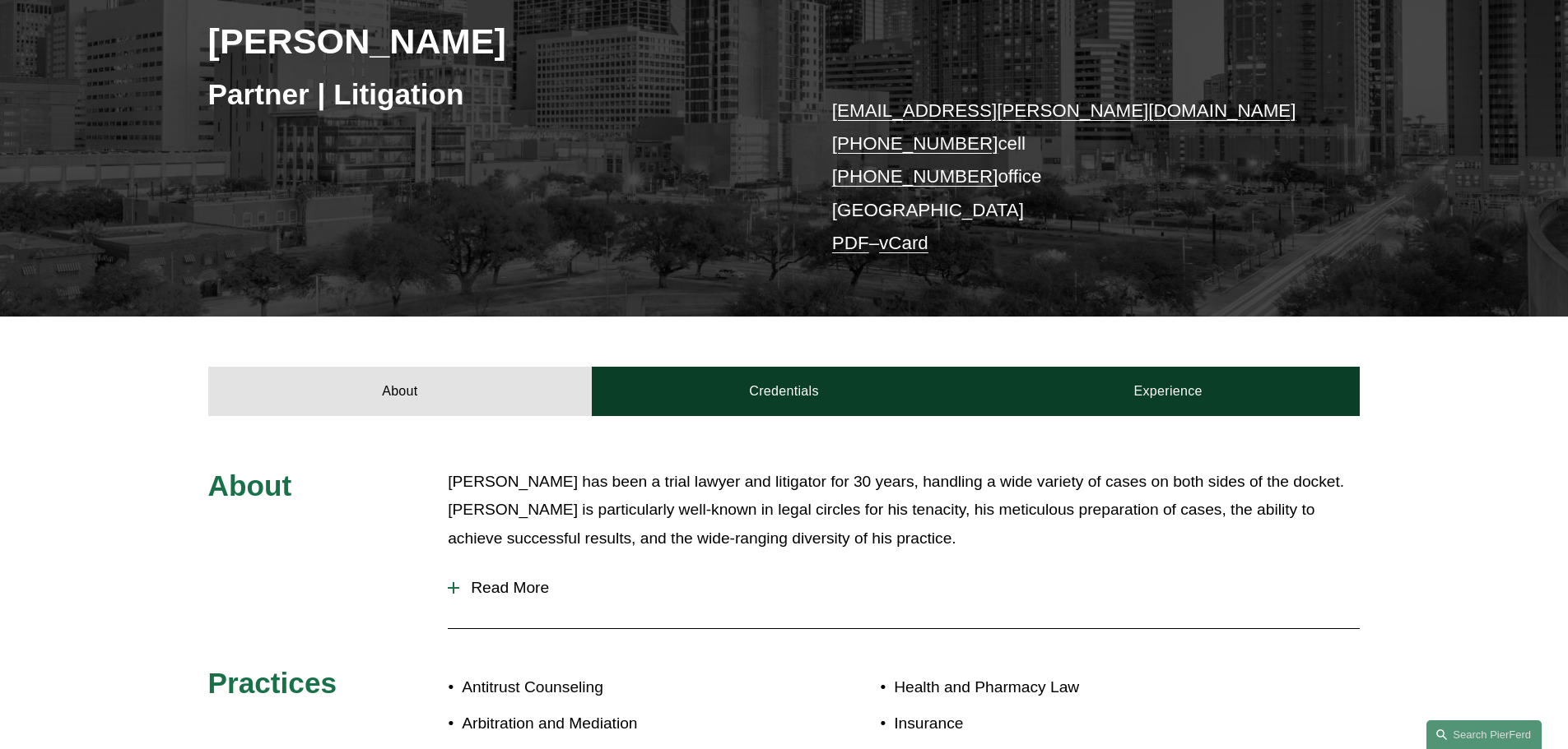
scroll to position [329, 0]
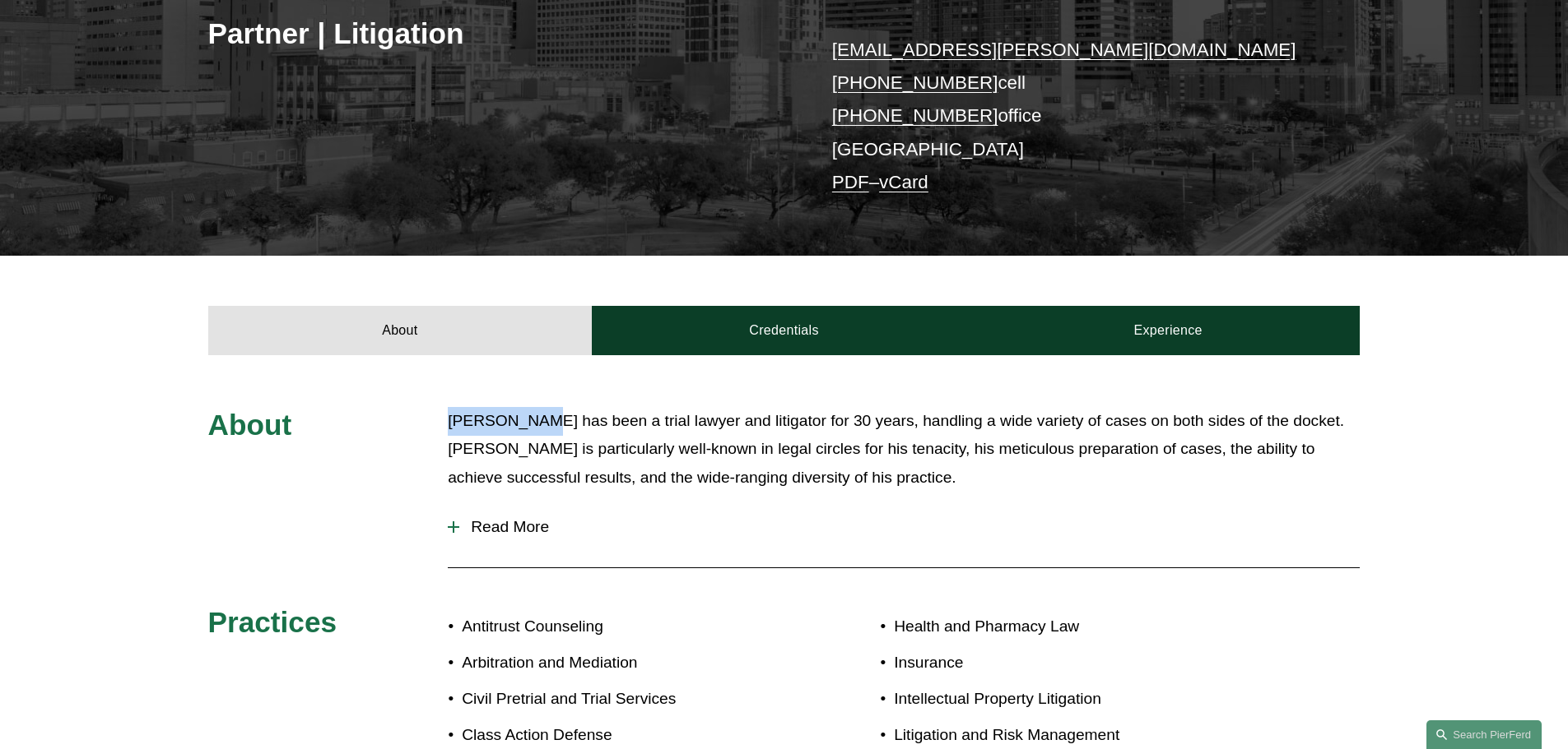
drag, startPoint x: 450, startPoint y: 421, endPoint x: 537, endPoint y: 423, distance: 87.0
click at [537, 423] on p "Gene Egdorf has been a trial lawyer and litigator for 30 years, handling a wide…" at bounding box center [903, 450] width 911 height 86
copy p "Gene Egdorf"
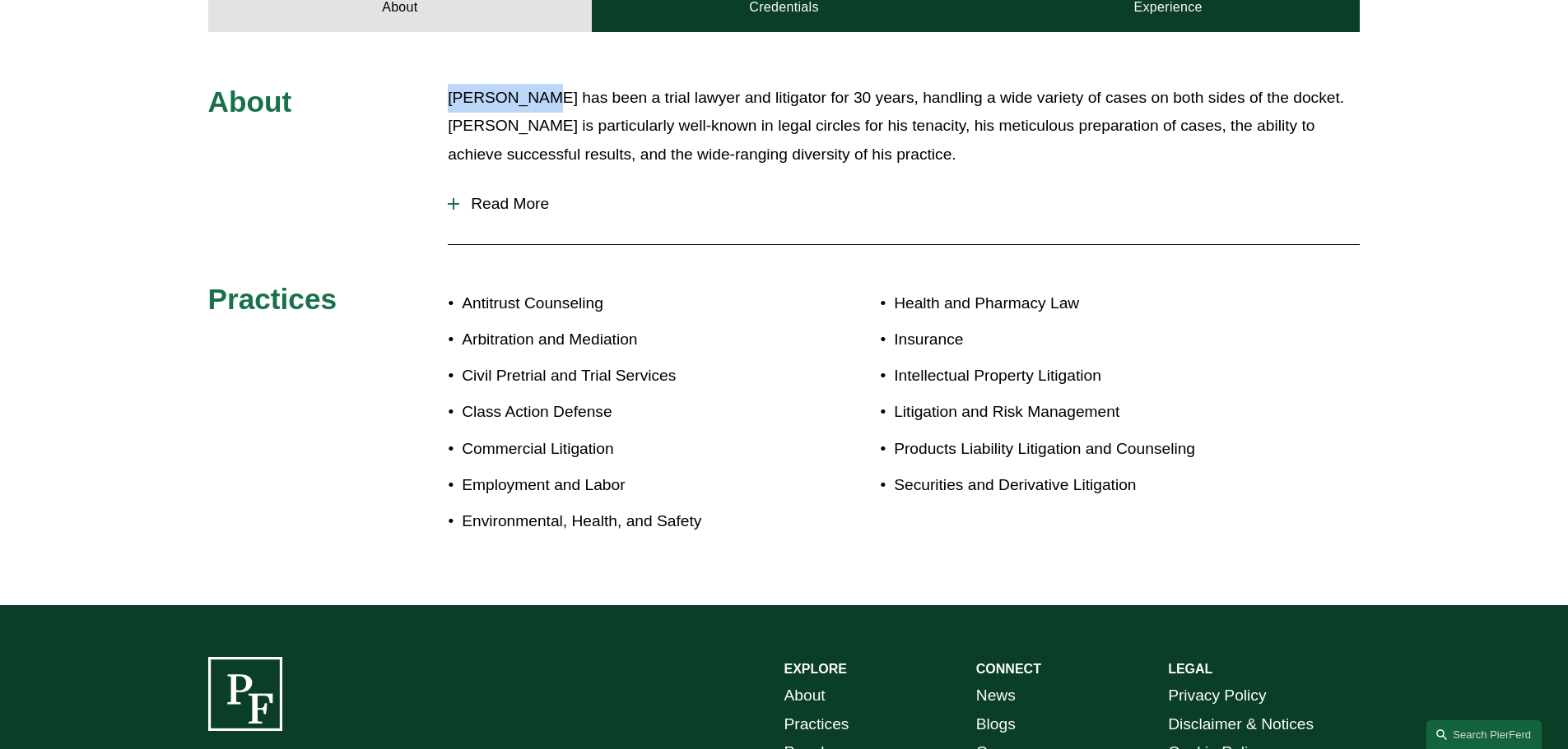
scroll to position [658, 0]
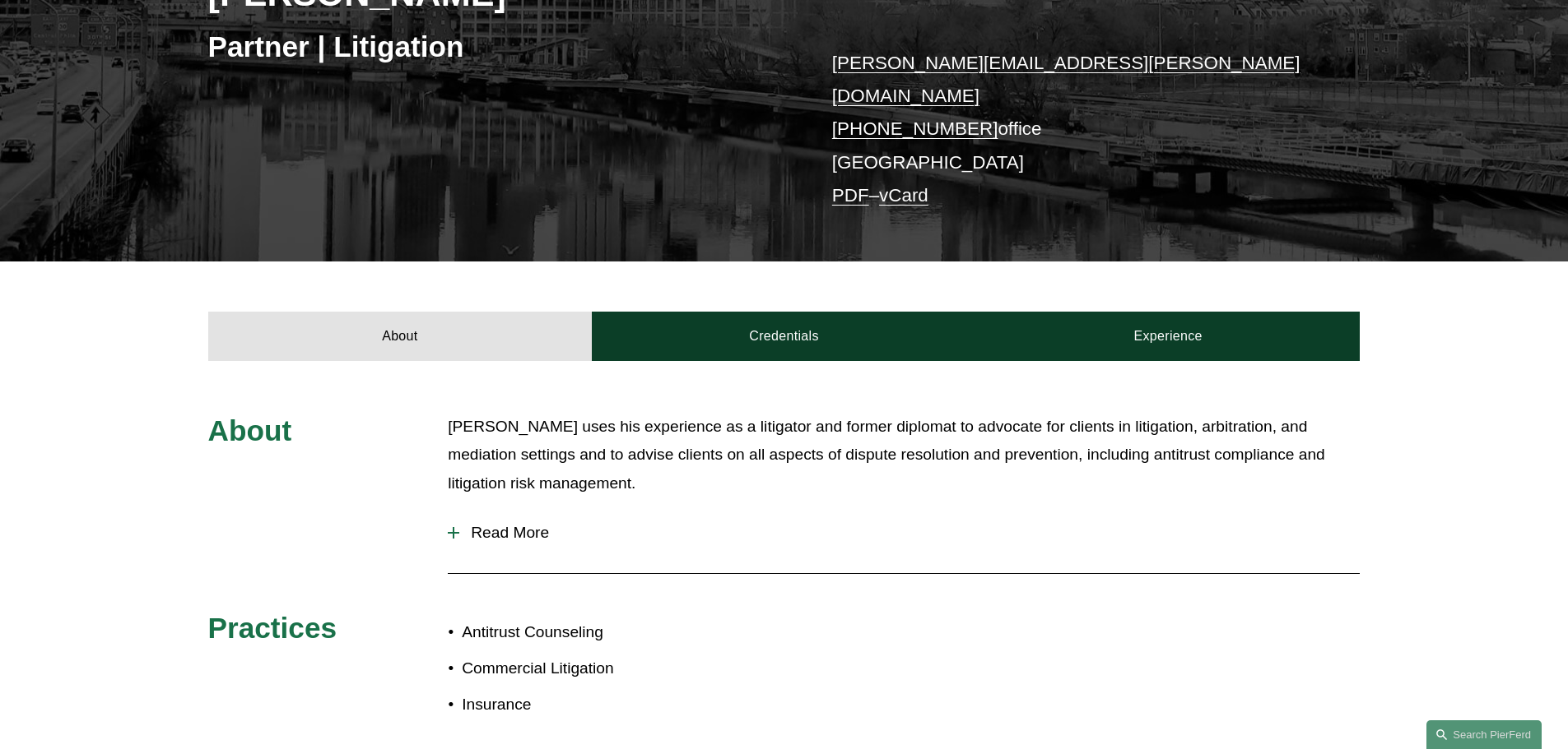
scroll to position [329, 0]
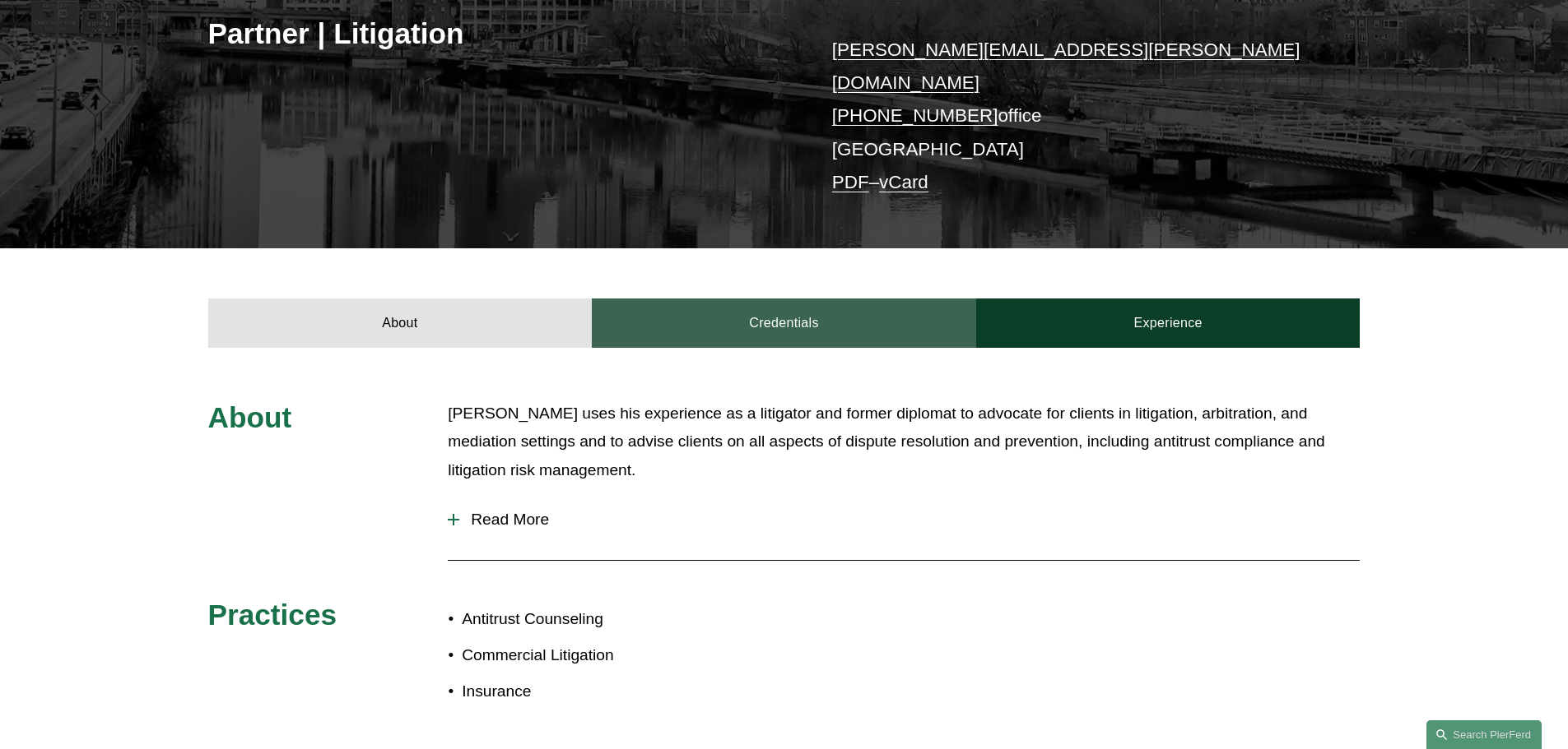
click at [852, 298] on link "Credentials" at bounding box center [784, 323] width 384 height 50
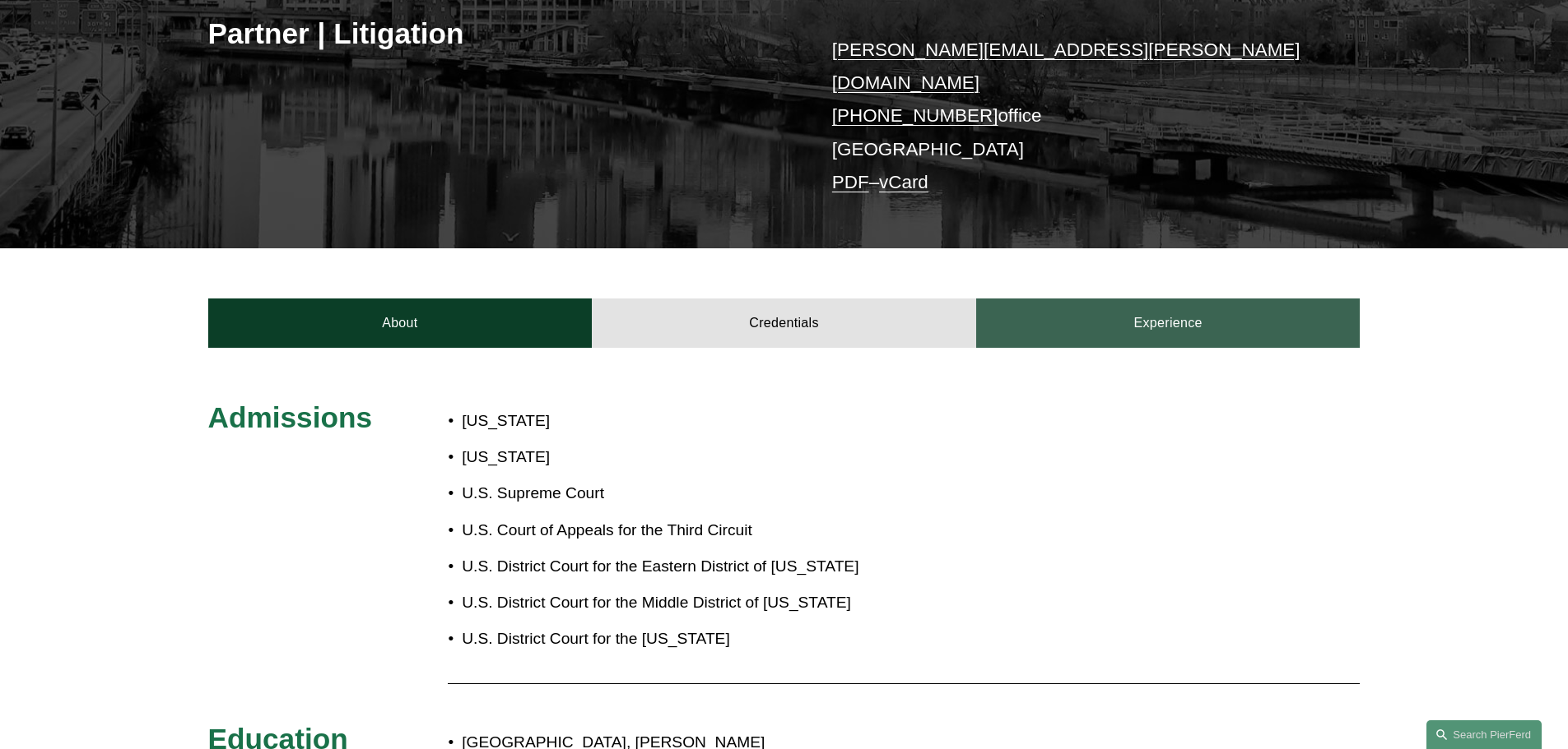
click at [1026, 298] on link "Experience" at bounding box center [1168, 323] width 384 height 50
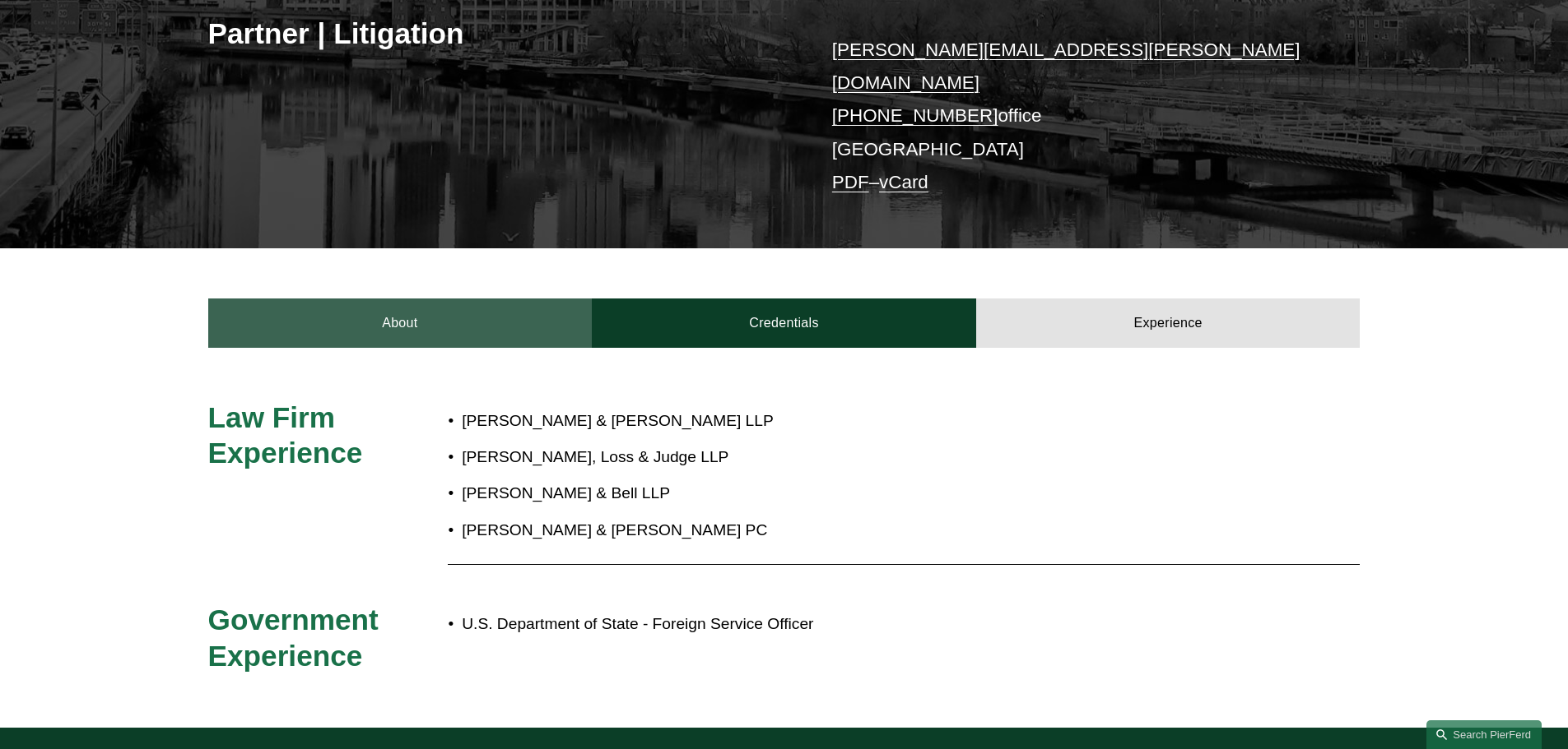
click at [350, 307] on link "About" at bounding box center [400, 323] width 384 height 50
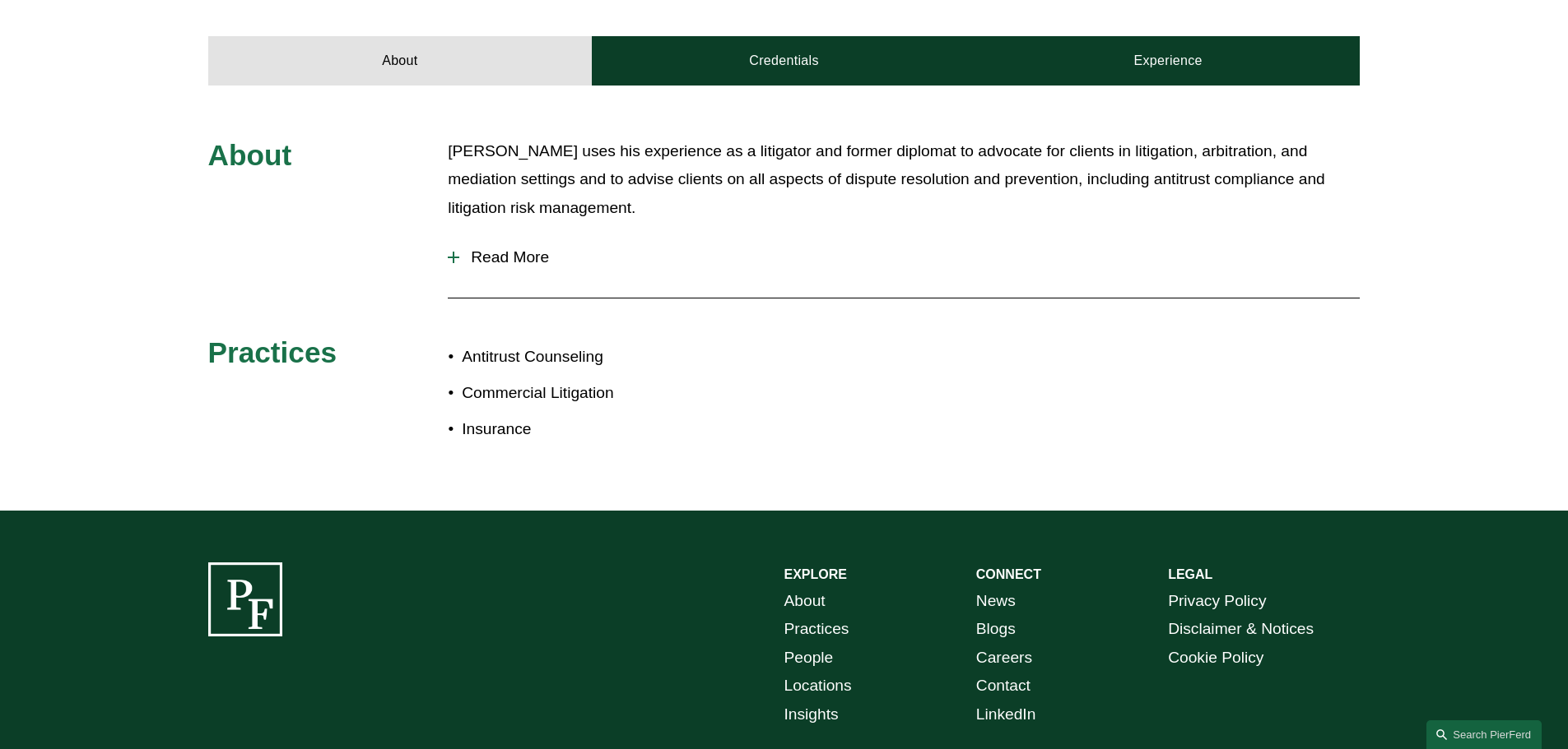
scroll to position [658, 0]
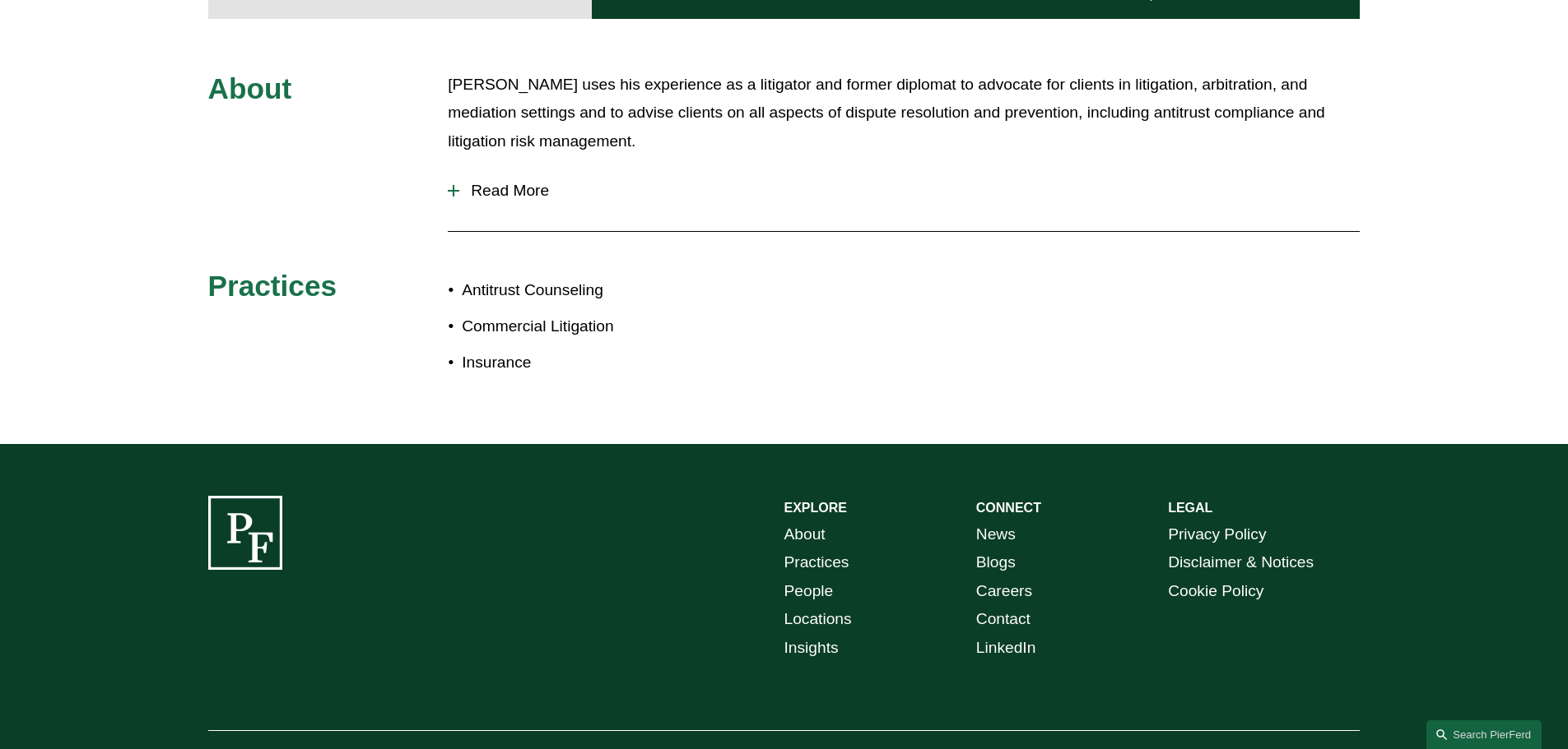
click at [492, 182] on span "Read More" at bounding box center [909, 191] width 900 height 18
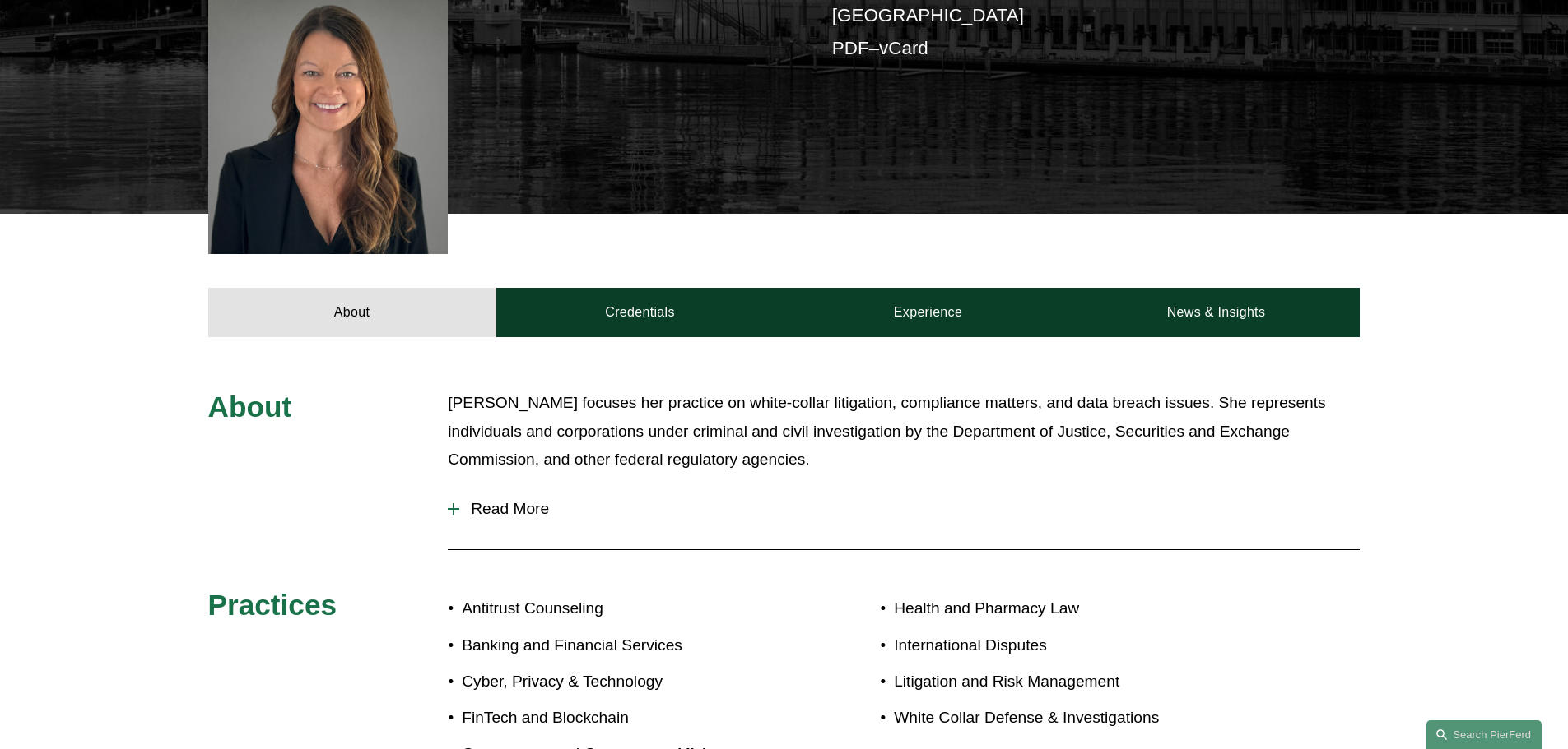
scroll to position [740, 0]
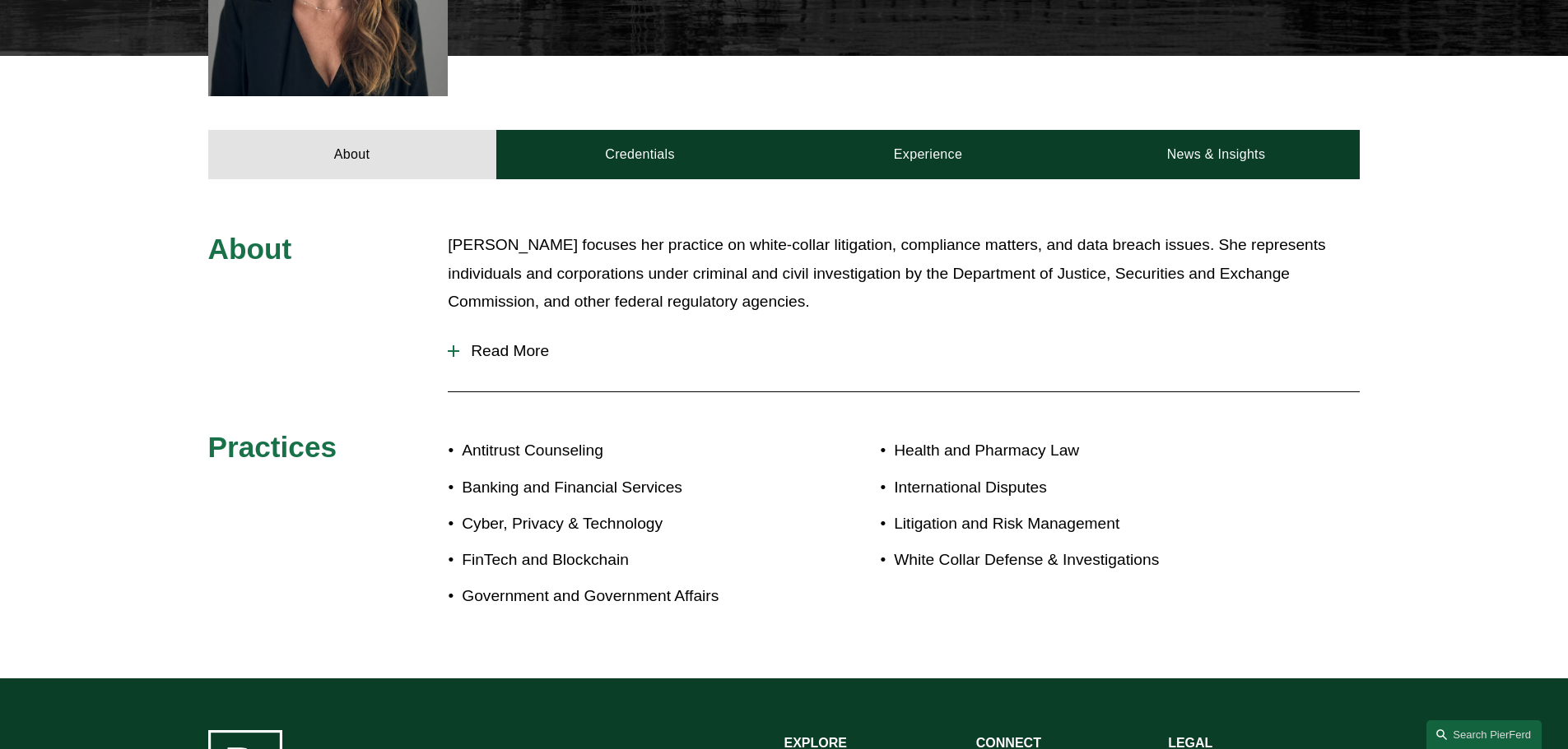
click at [540, 342] on span "Read More" at bounding box center [909, 351] width 900 height 18
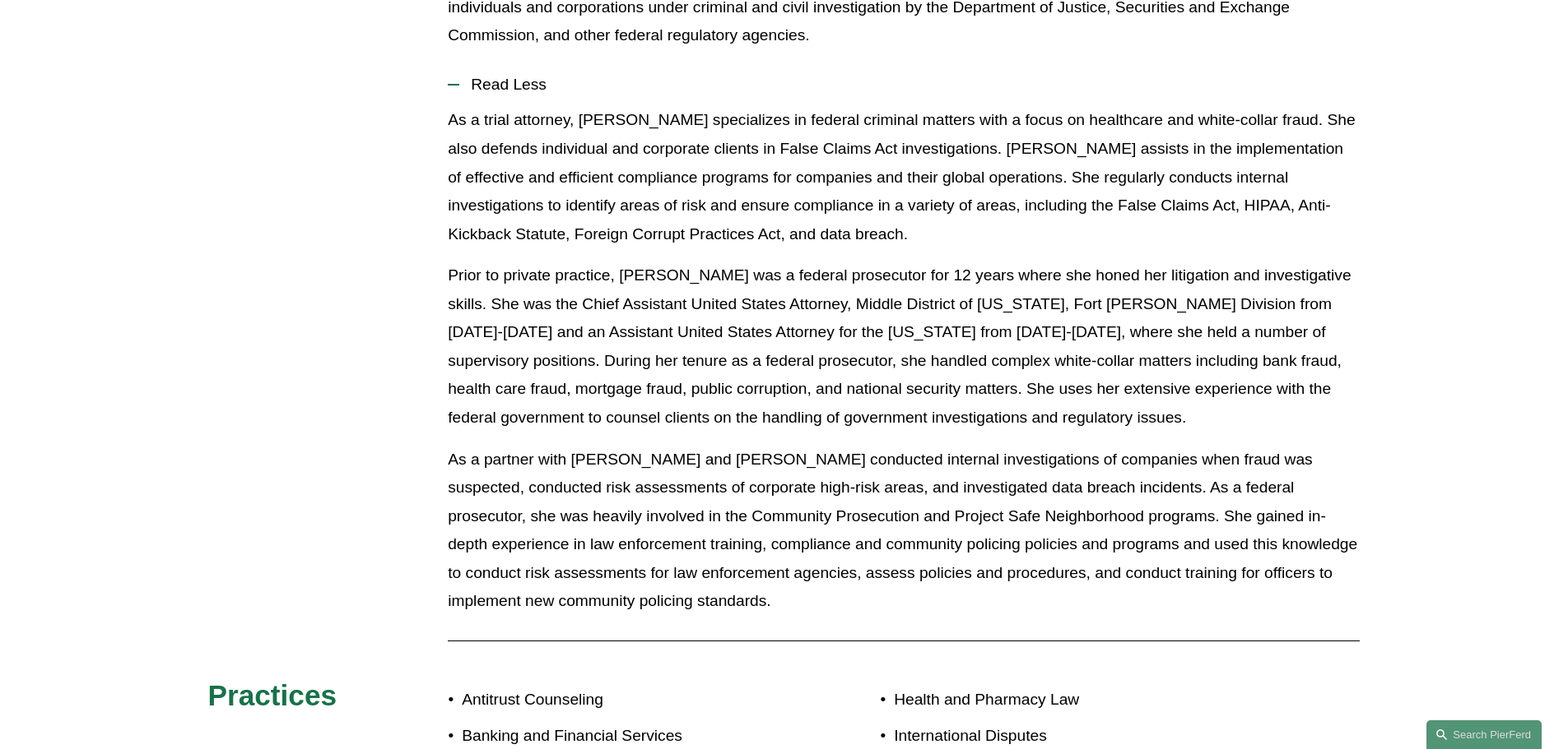
scroll to position [658, 0]
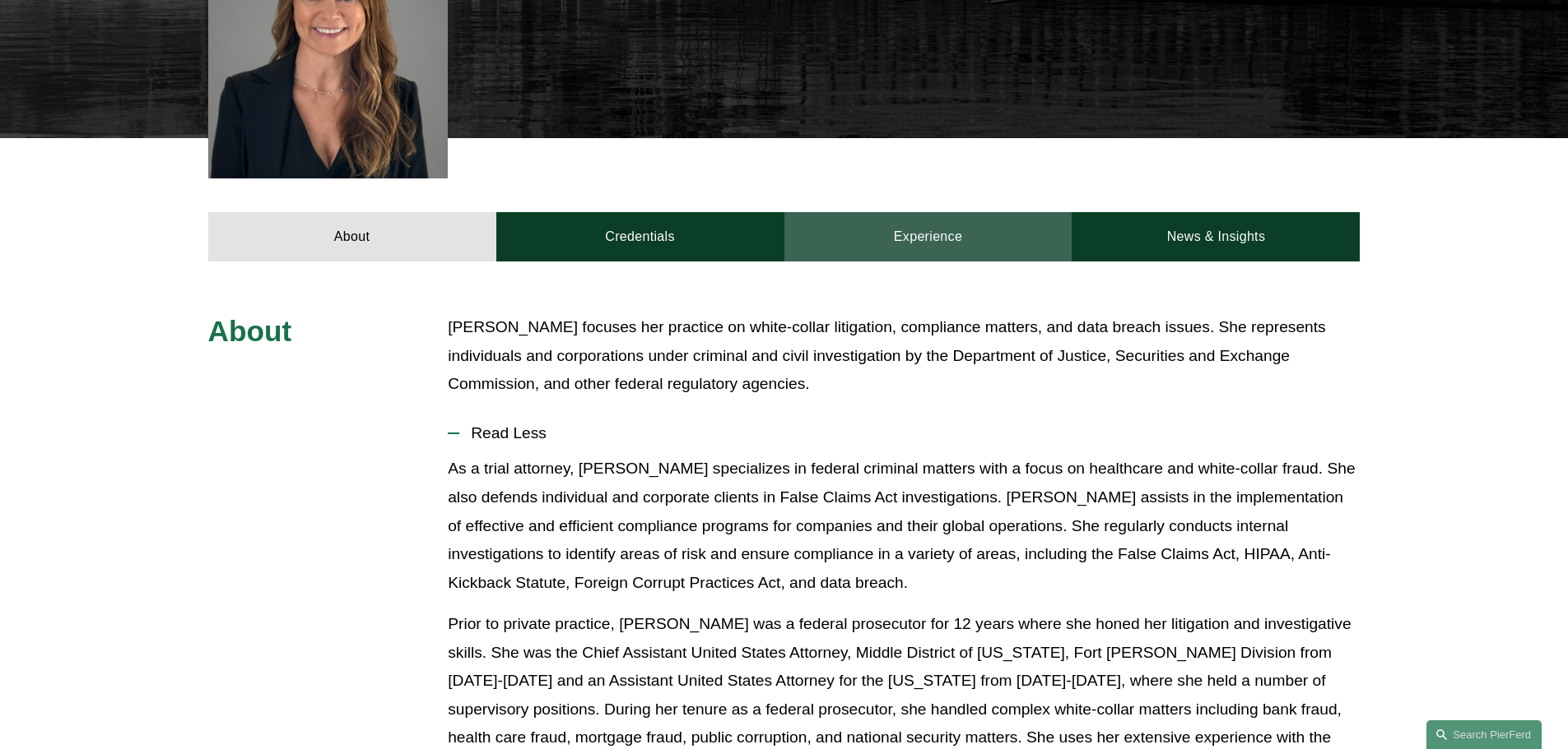
click at [945, 212] on link "Experience" at bounding box center [927, 237] width 288 height 50
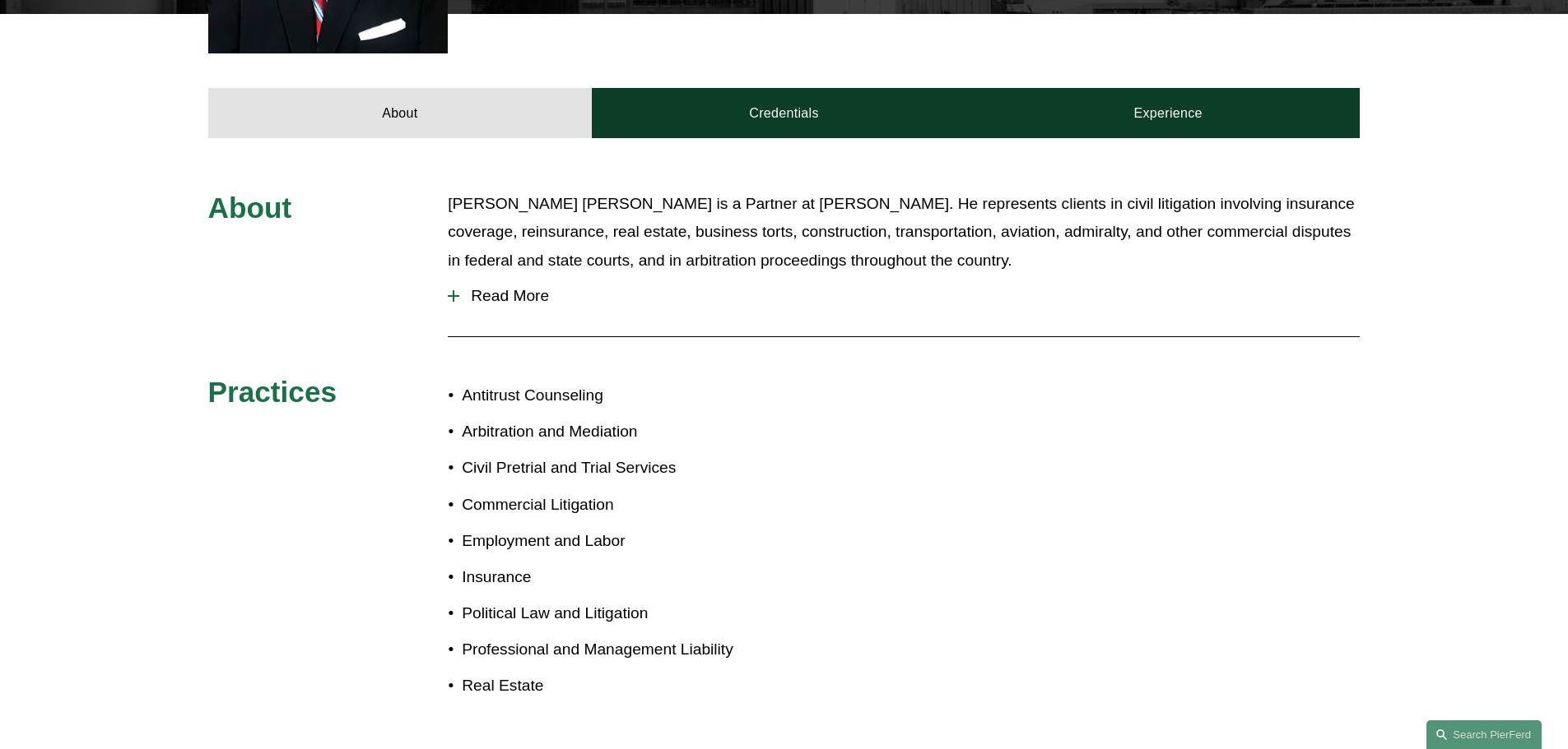
scroll to position [740, 0]
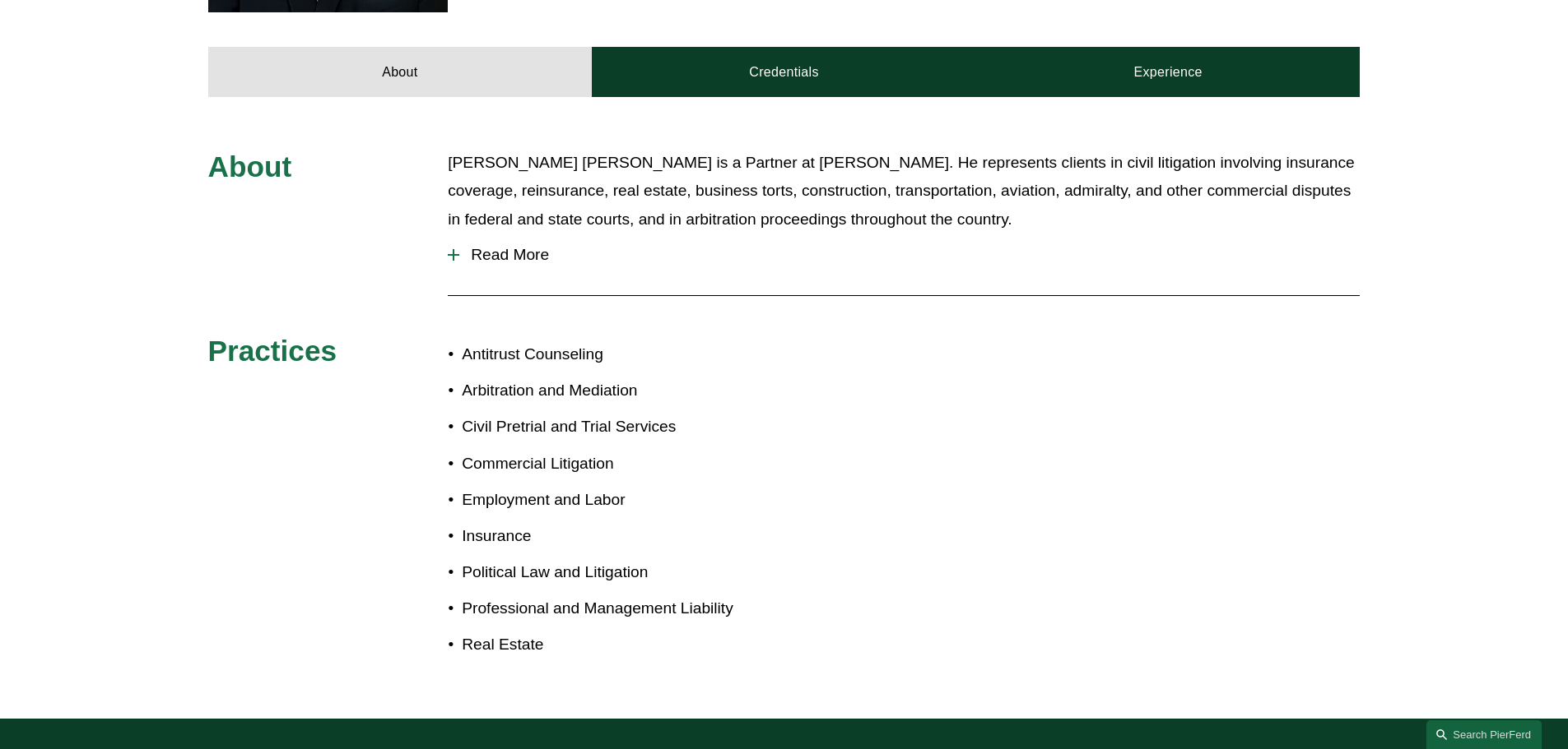
click at [472, 246] on span "Read More" at bounding box center [909, 255] width 900 height 18
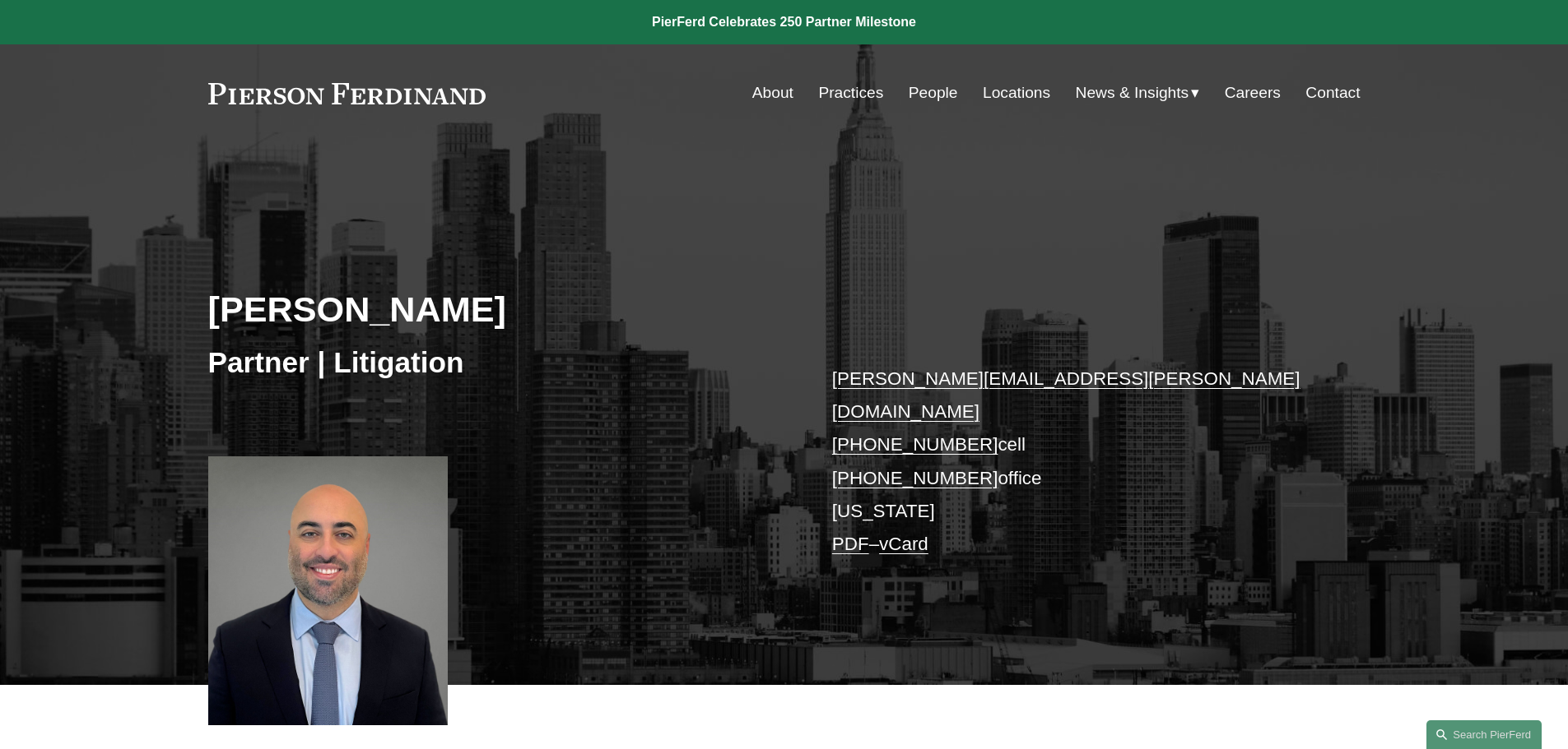
drag, startPoint x: 662, startPoint y: 297, endPoint x: 190, endPoint y: 265, distance: 473.1
click at [190, 265] on div "Matthew C. DeFrancesco Partner | Litigation matthew.defrancesco@pierferd.com +1…" at bounding box center [784, 437] width 1568 height 496
copy h2 "Matthew C. DeFrancesco"
